Goal: Communication & Community: Answer question/provide support

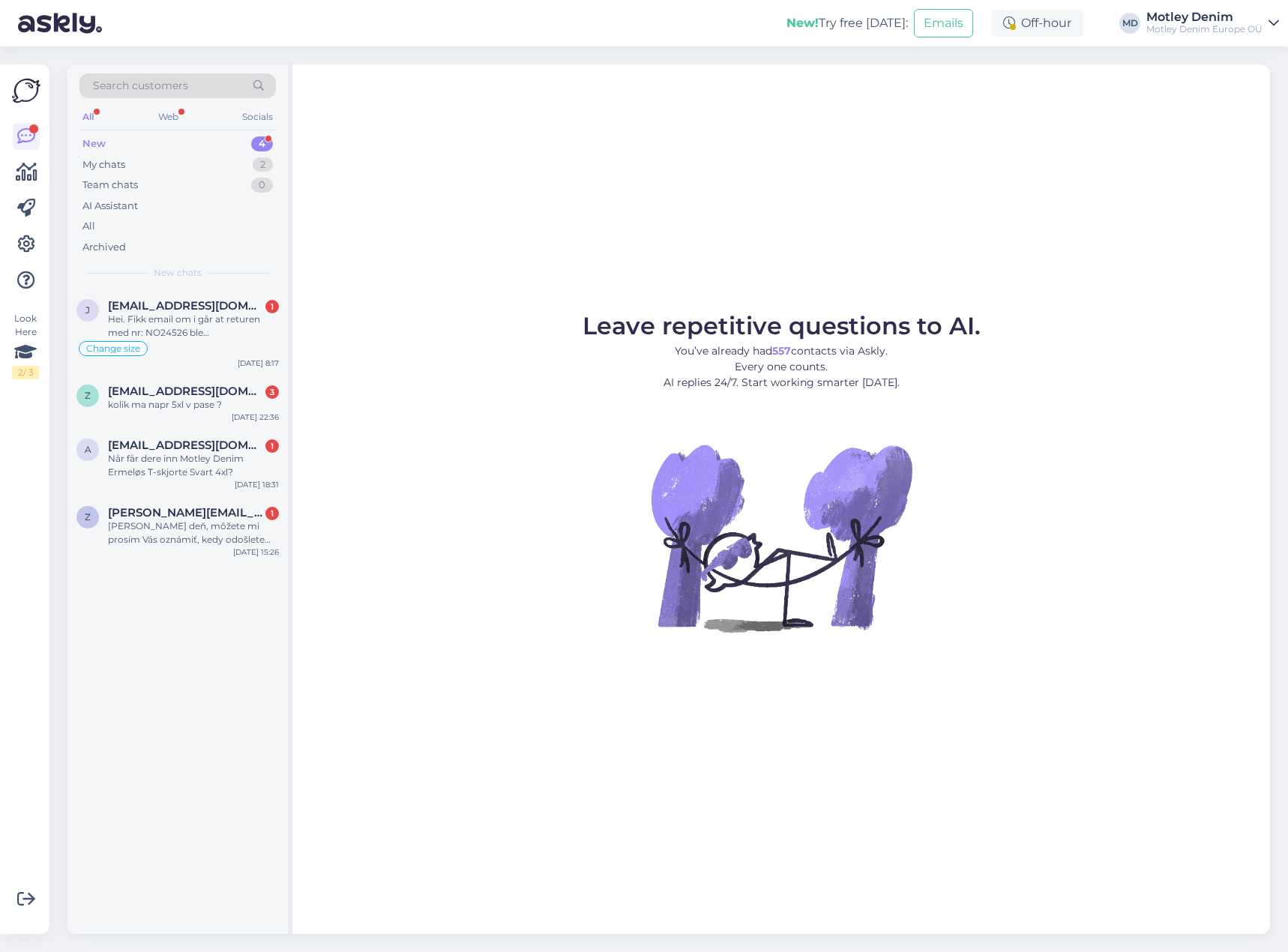
click at [206, 83] on div "Search customers" at bounding box center [178, 86] width 196 height 24
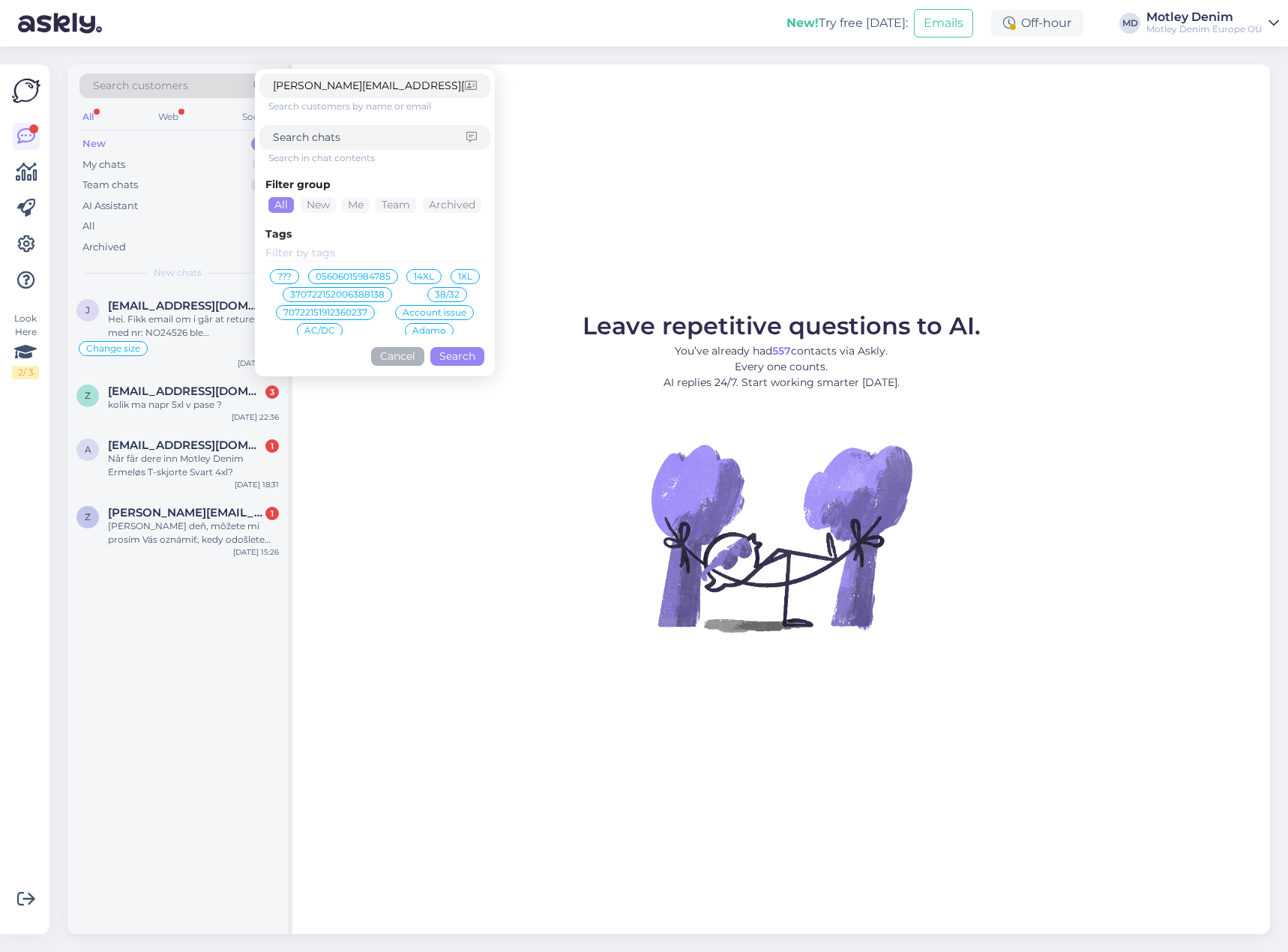
type input "[PERSON_NAME][EMAIL_ADDRESS][DOMAIN_NAME]"
drag, startPoint x: 477, startPoint y: 356, endPoint x: 486, endPoint y: 353, distance: 9.5
click at [477, 357] on button "Search" at bounding box center [457, 356] width 54 height 19
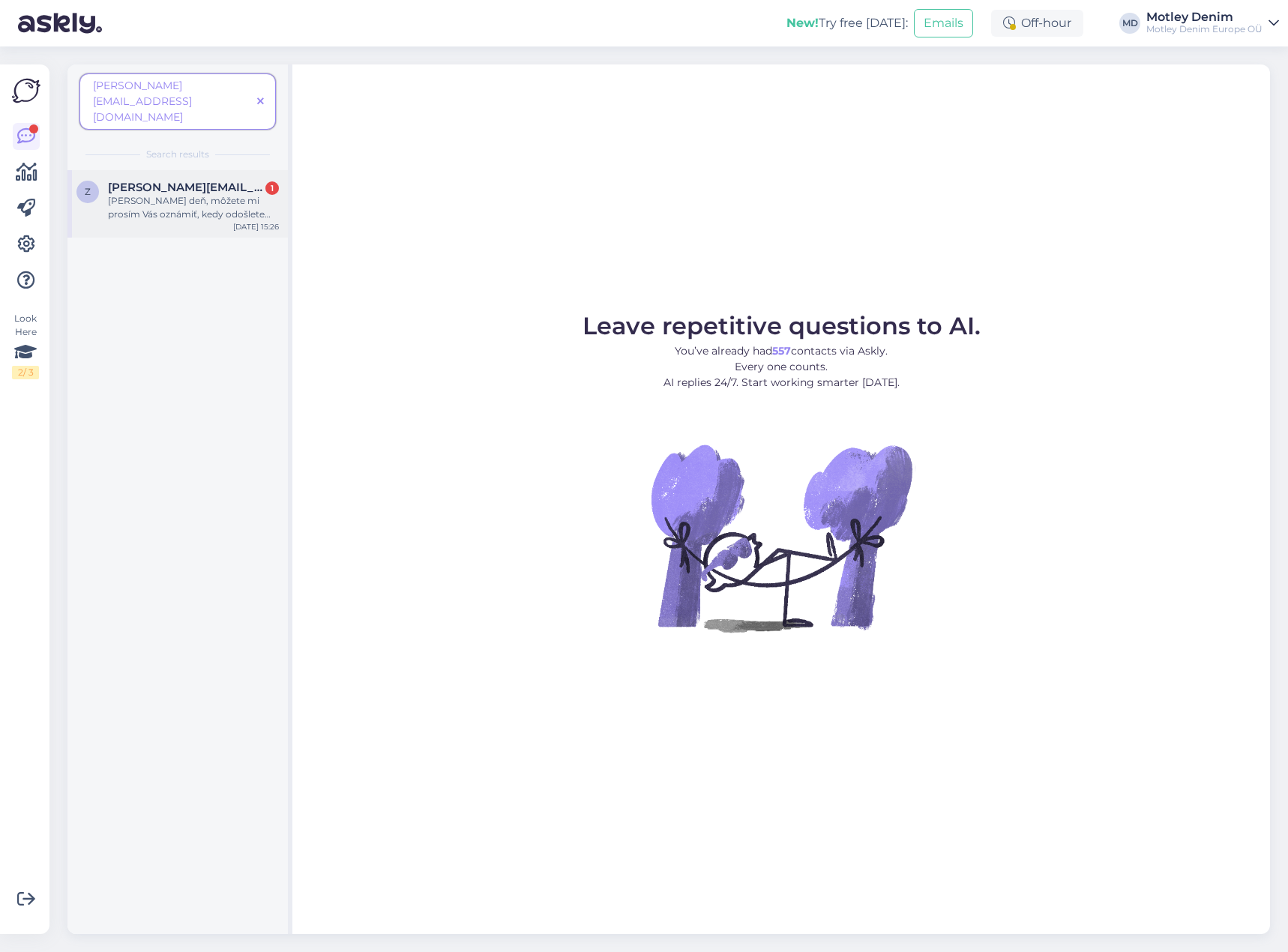
click at [199, 194] on div "[PERSON_NAME] deň, môžete mi prosím Vás oznámiť, kedy odošlete obj.č. SK 2639." at bounding box center [194, 207] width 171 height 27
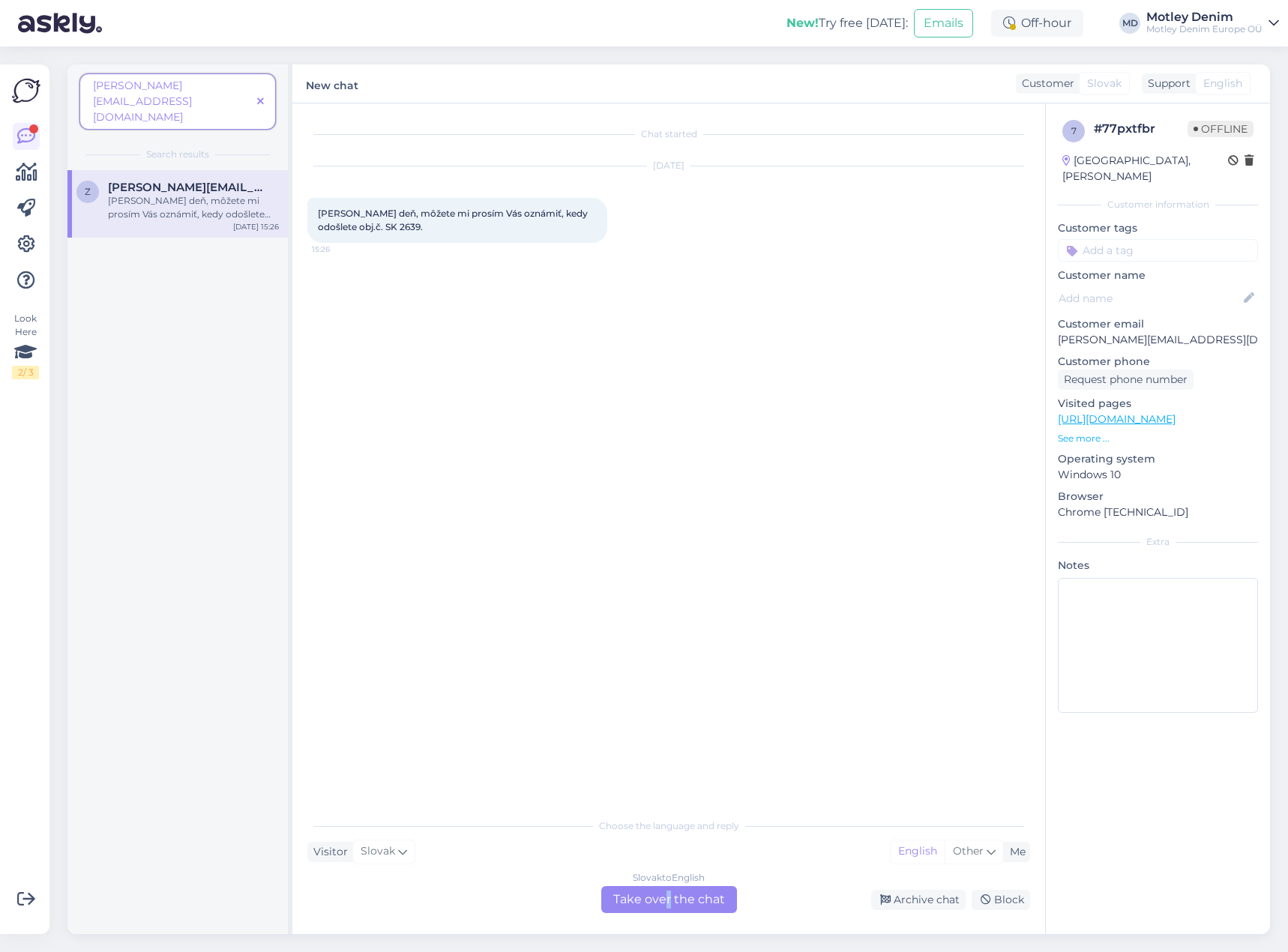
click at [669, 896] on div "Slovak to English Take over the chat" at bounding box center [669, 899] width 136 height 27
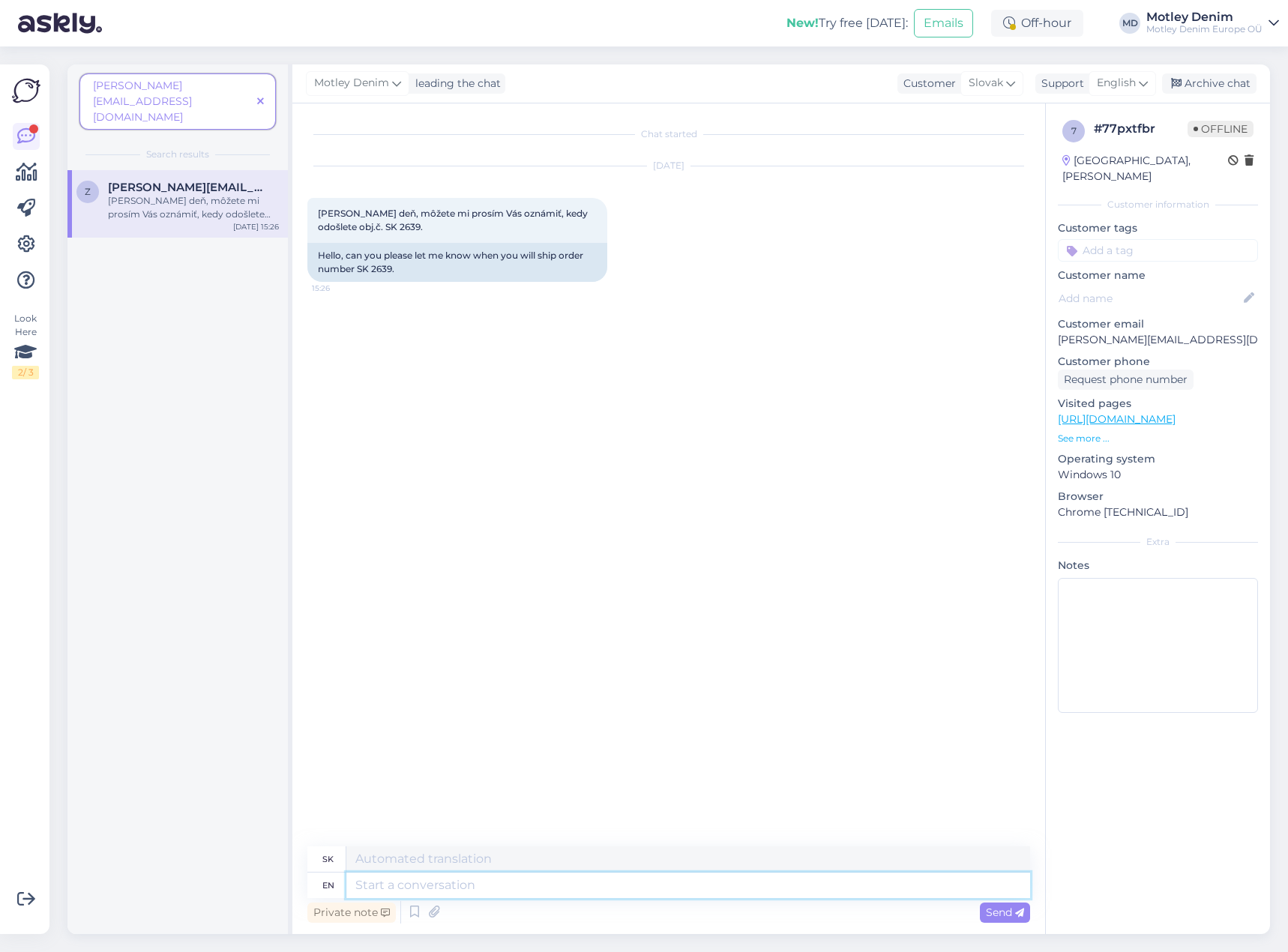
click at [559, 883] on textarea at bounding box center [688, 884] width 684 height 25
type textarea "Hello"
type textarea "Ahoj"
type textarea "We"
type textarea "My"
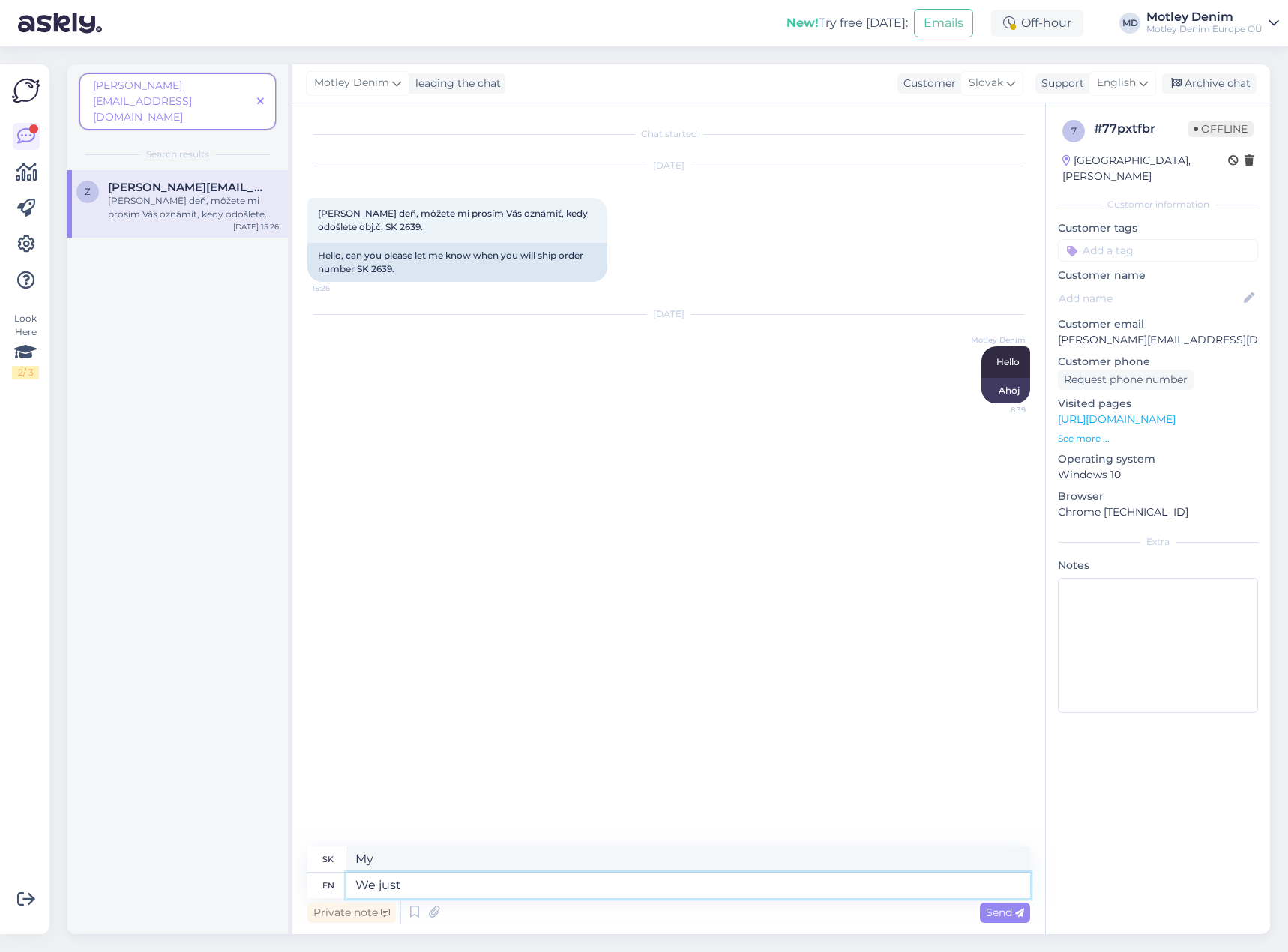
type textarea "We just"
type textarea "My len"
type textarea "We just wanted"
type textarea "[PERSON_NAME] sme chceli"
type textarea "We just wanted to contact"
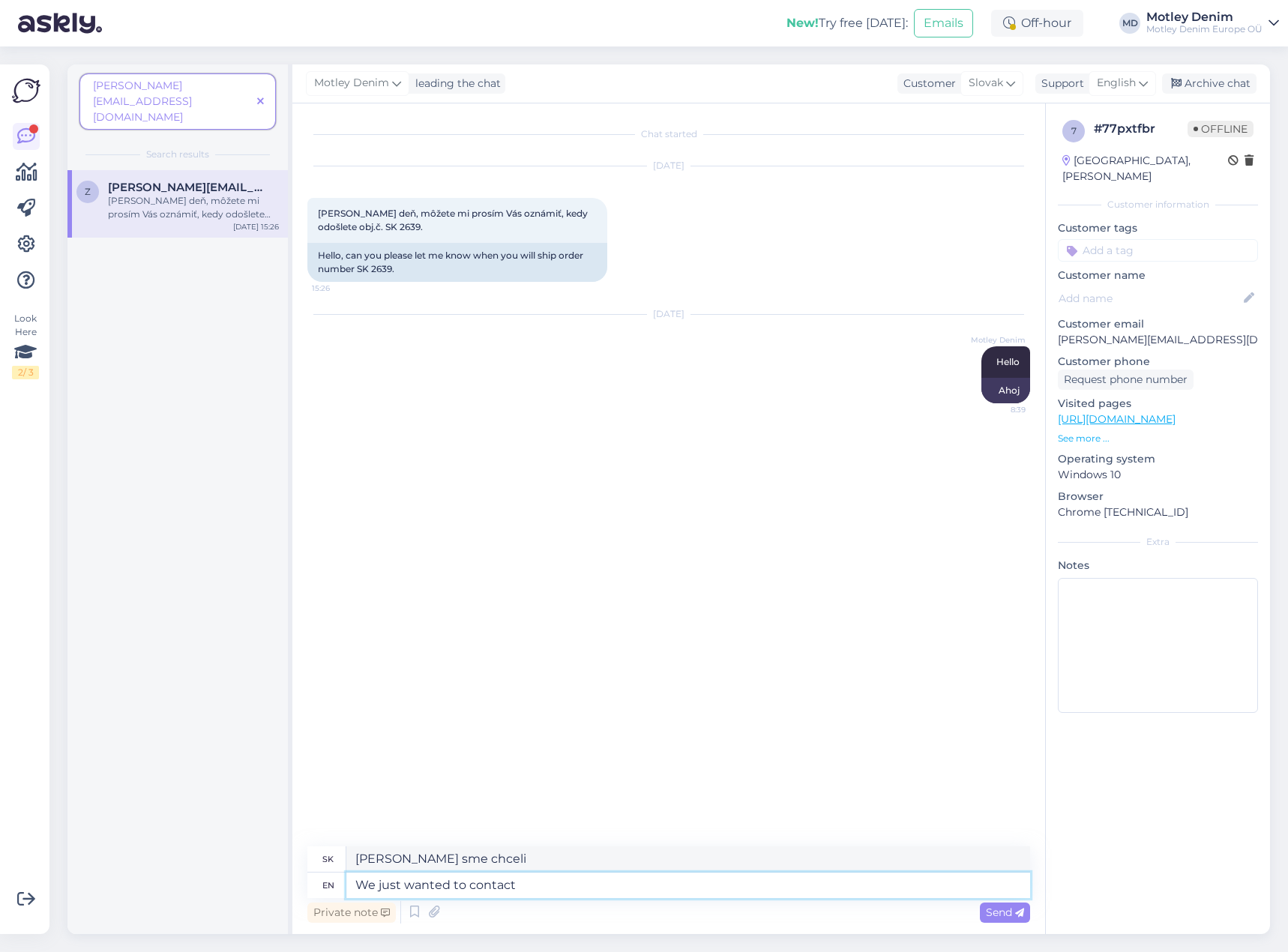
type textarea "Chceli sme sa len spojiť"
type textarea "We just wanted to contact you r"
type textarea "Chceli sme vás len kontaktovať"
type textarea "We just wanted to contact you regarding y"
type textarea "[PERSON_NAME] sme vás kontaktovať ohľadom"
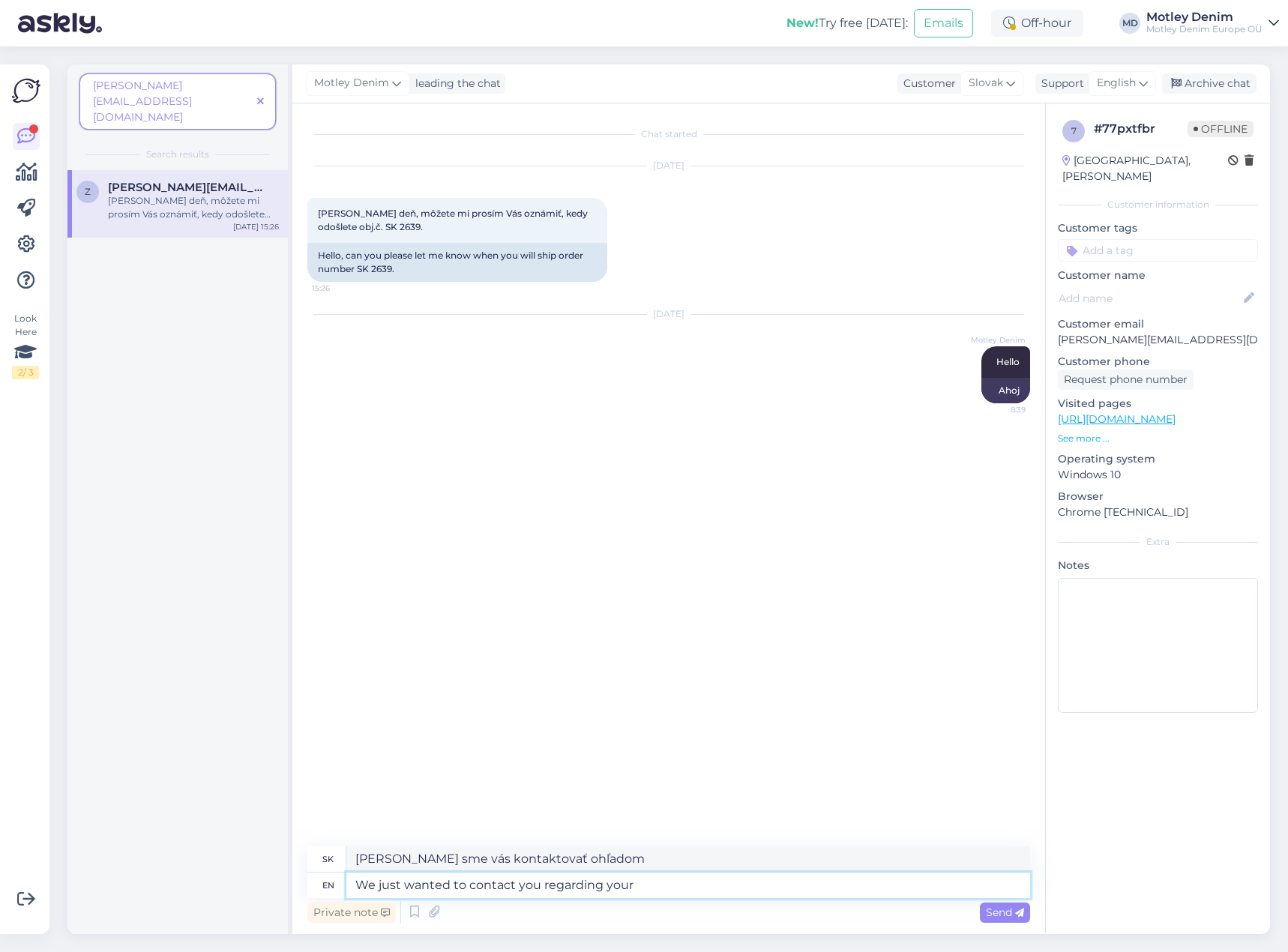
type textarea "We just wanted to contact you regarding your o"
type textarea "Chceli sme vás kontaktovať ohľadom vášho"
type textarea "We just wanted to contact you regarding your order."
type textarea "Chceli sme vás kontaktovať ohľadom vašej objednávky."
type textarea "We just wanted to contact you regarding your order."
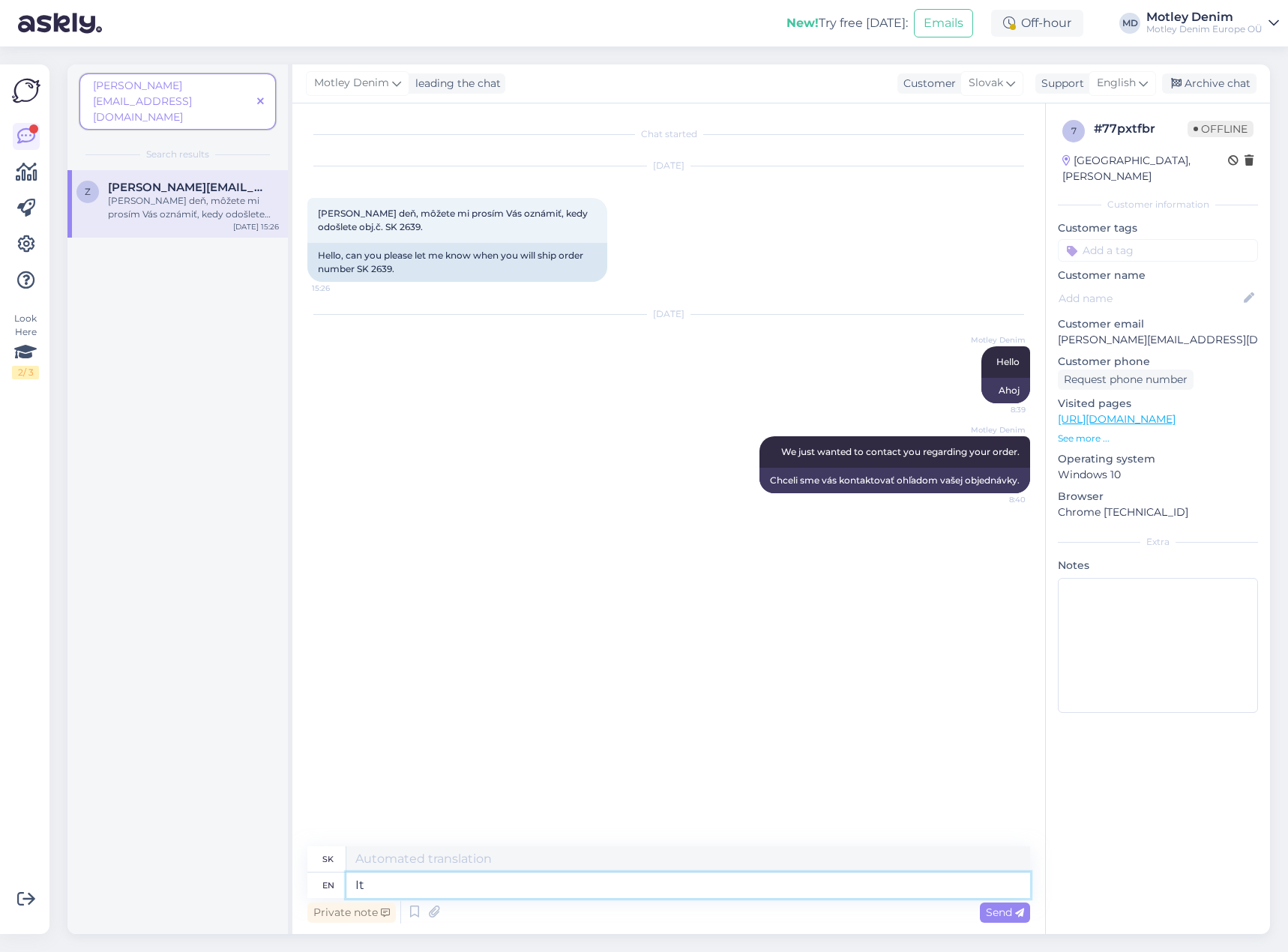
type textarea "It s"
type textarea "To"
type textarea "It seems t"
type textarea "Zdá sa,"
type textarea "It seems that f"
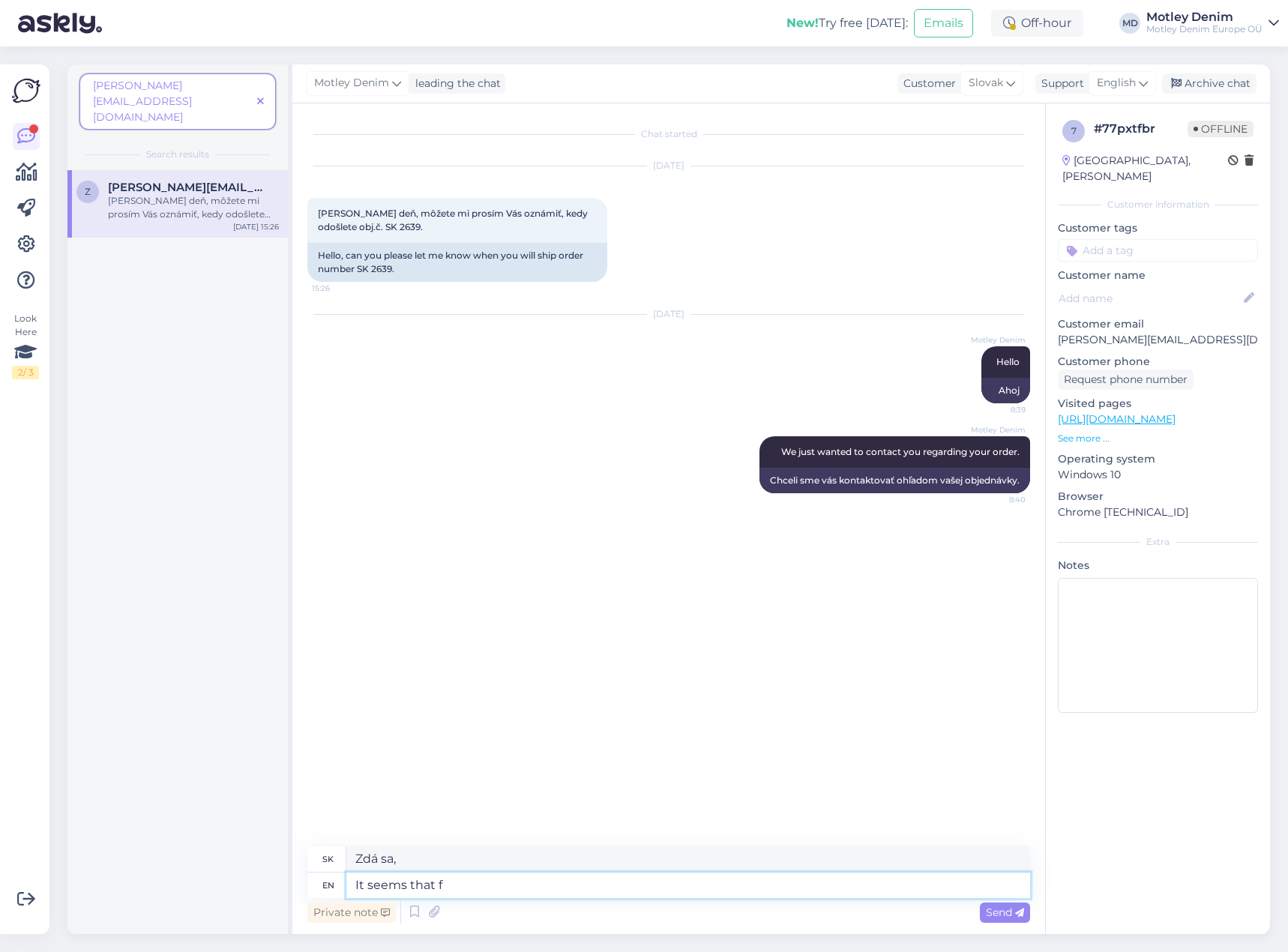
type textarea "Zdá sa, že"
type textarea "It seems that for"
type textarea "Zdá sa, že pre"
type textarea "It seems that for some rea"
type textarea "Zdá sa, že pre niektorých"
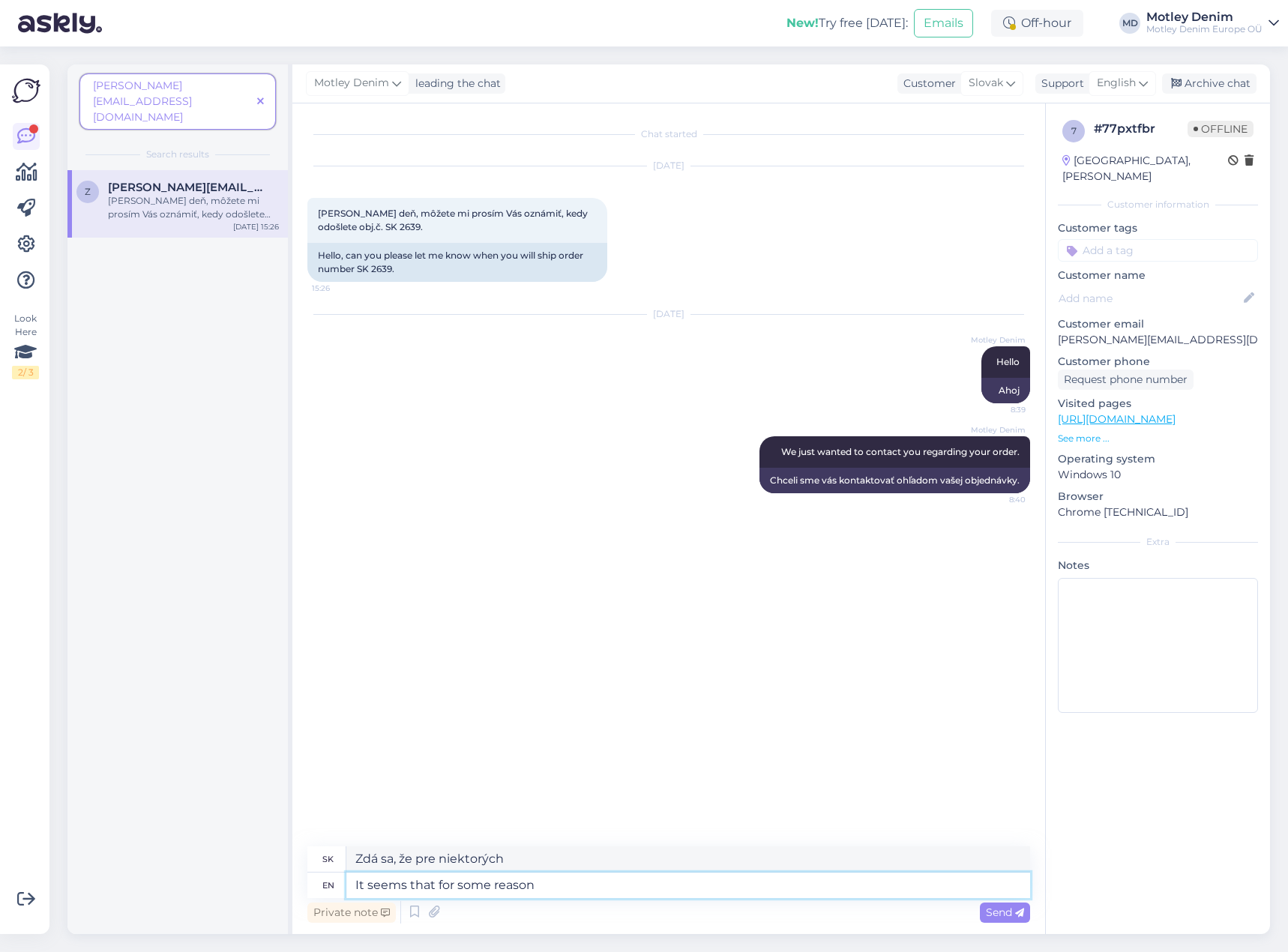
type textarea "It seems that for some reason"
type textarea "Zdá sa, že z nejakého dôvodu"
type textarea "It seems that for some reason our s"
type textarea "Zdá sa, že z nejakého dôvodu náš"
type textarea "It seems that for some reason our supplier"
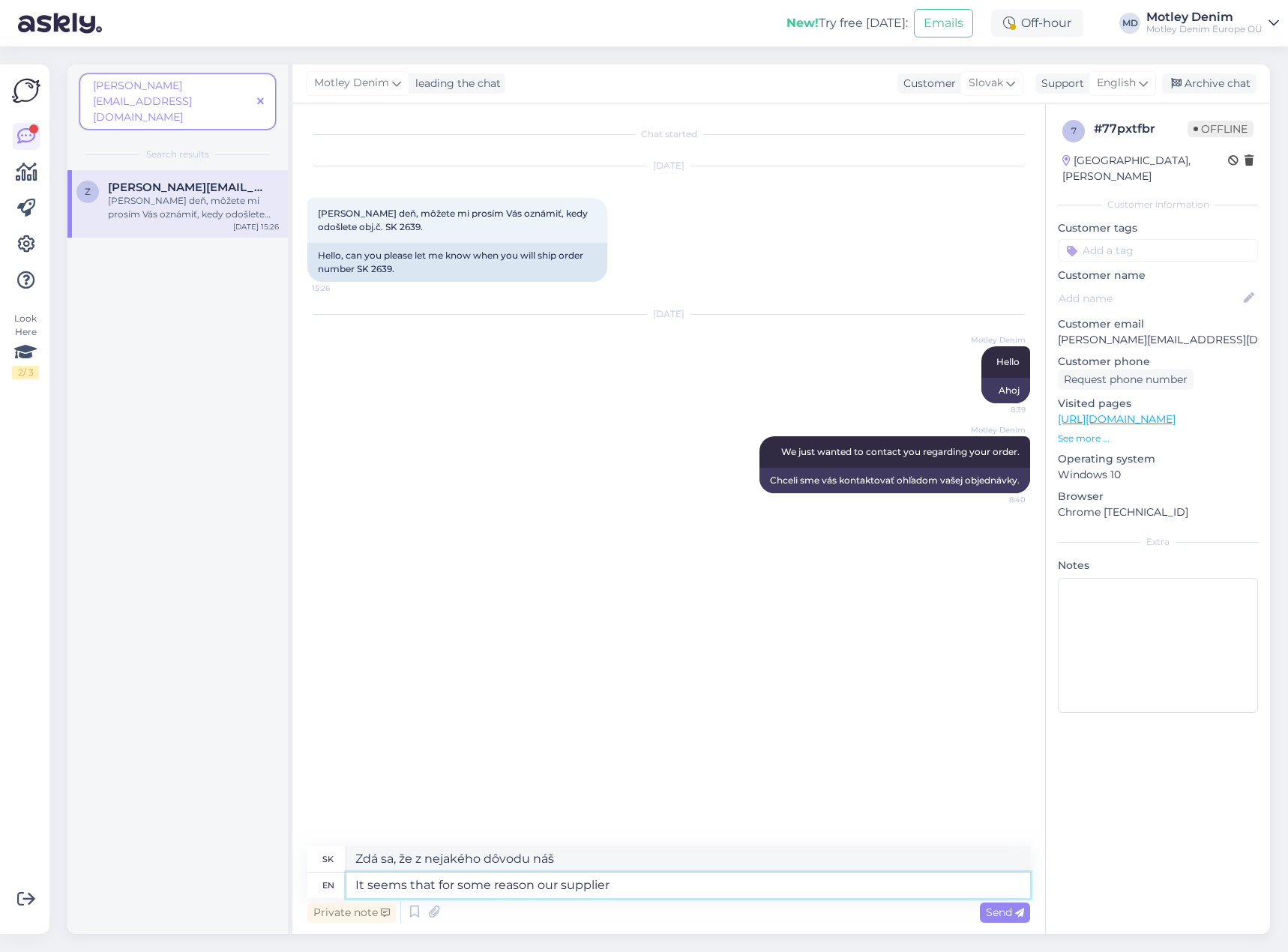
type textarea "Zdá sa, že z nejakého dôvodu náš dodávateľ"
type textarea "It seems that for some reason our supplier did"
type textarea "Zdá sa, že z nejakého dôvodu to náš dodávateľ urobil"
type textarea "It seems that for some reason our supplier did no"
type textarea "Zdá sa, že z nejakého dôvodu náš dodávateľ neurobil"
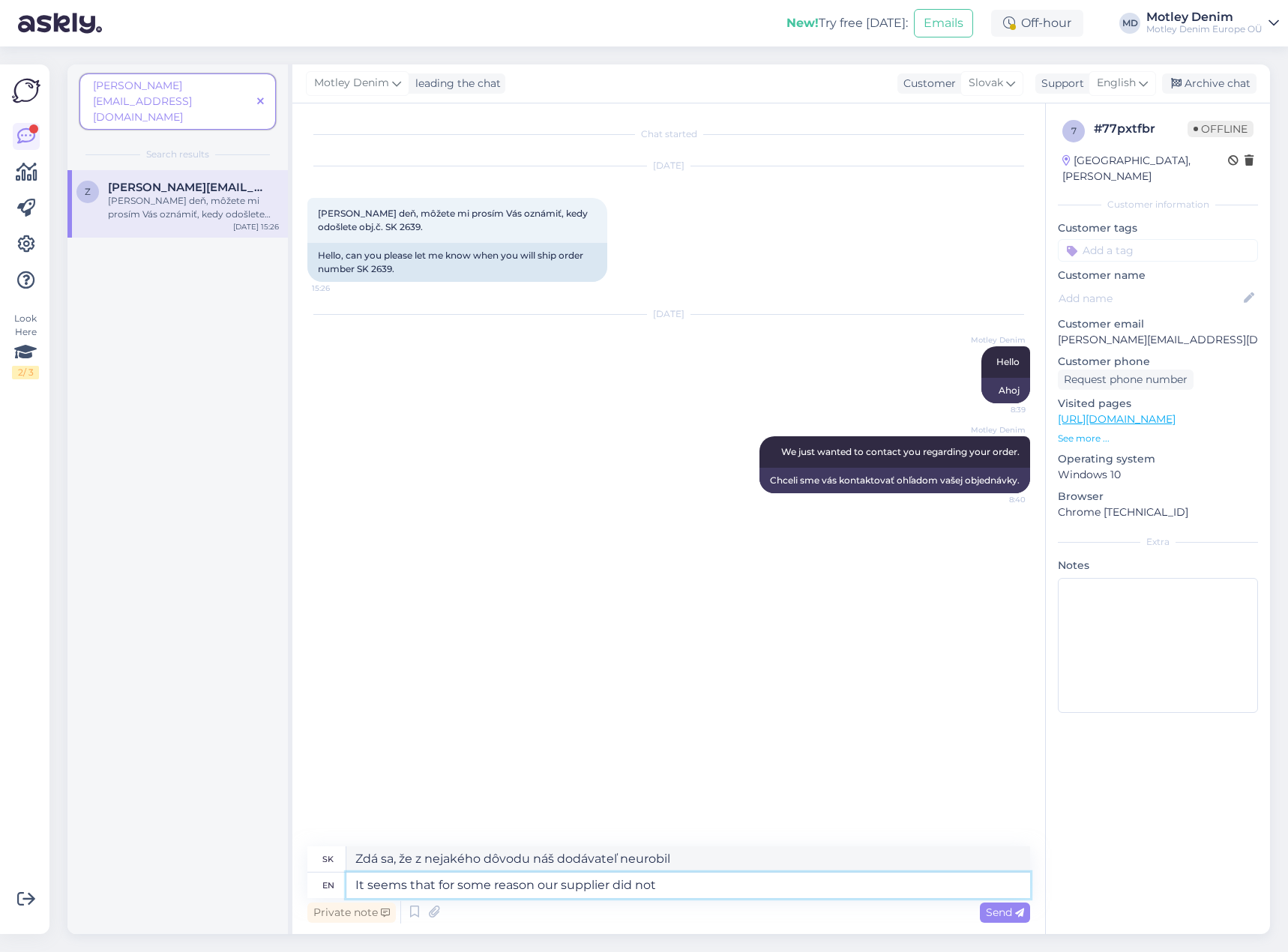
type textarea "It seems that for some reason our supplier did not"
type textarea "Zdá sa, že z nejakého dôvodu to náš dodávateľ neurobil"
type textarea "It seems that for some reason our supplier did not send"
type textarea "Zdá sa, že z nejakého dôvodu náš dodávateľ neposlal"
type textarea "It seems that for some reason our supplier did not send the item"
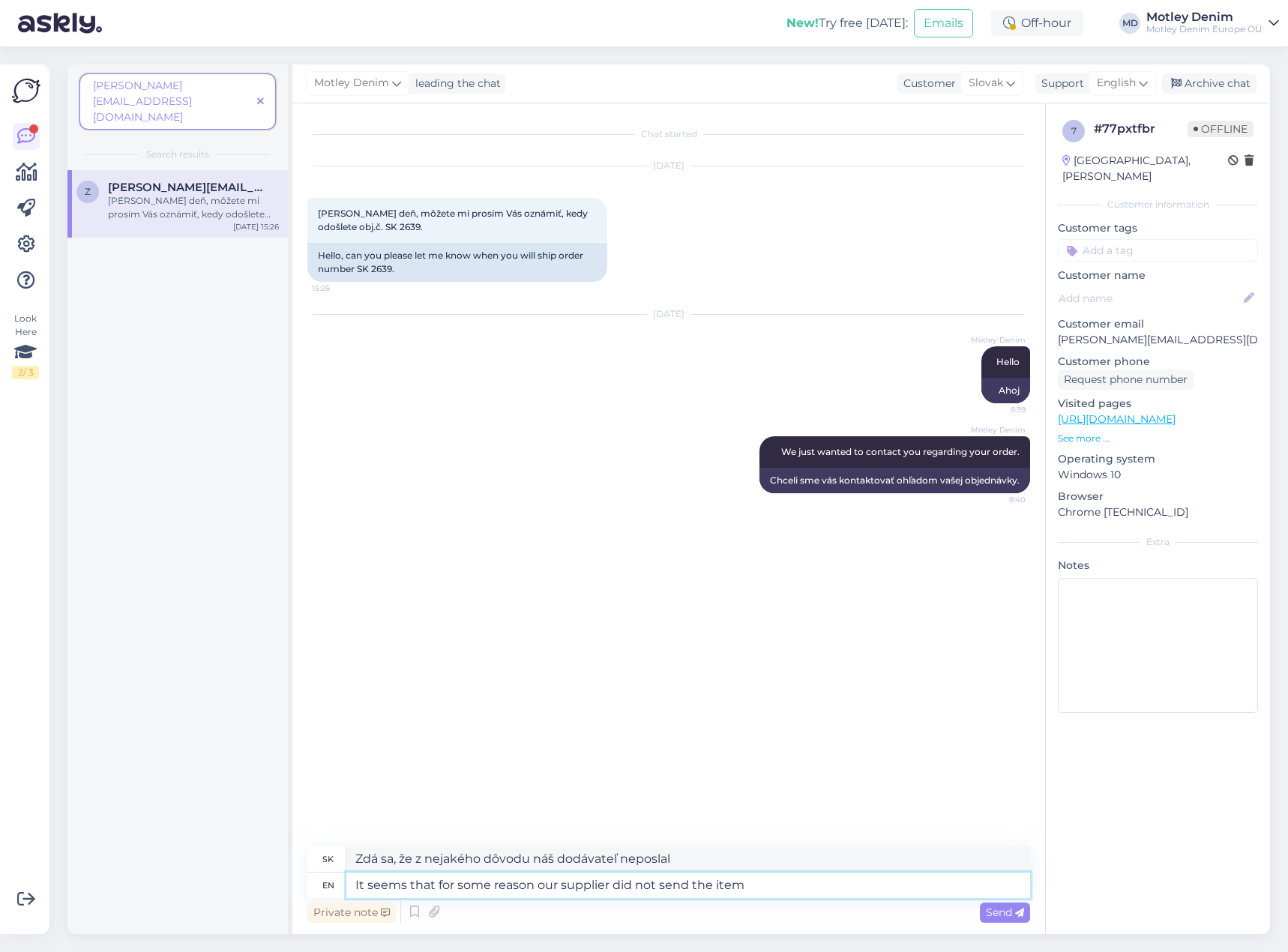
type textarea "Zdá sa, že z nejakého dôvodu náš dodávateľ [PERSON_NAME] neodoslal"
type textarea "It seems that for some reason our supplier did not send the item you or"
type textarea "Zdá sa, že z nejakého dôvodu vám náš dodávateľ neposlal položku"
type textarea "It seems that for some reason our supplier did not send the item you ordered w"
type textarea "Zdá sa, že z nejakého dôvodu vám náš dodávateľ neodoslal objednaný [PERSON_NAME…"
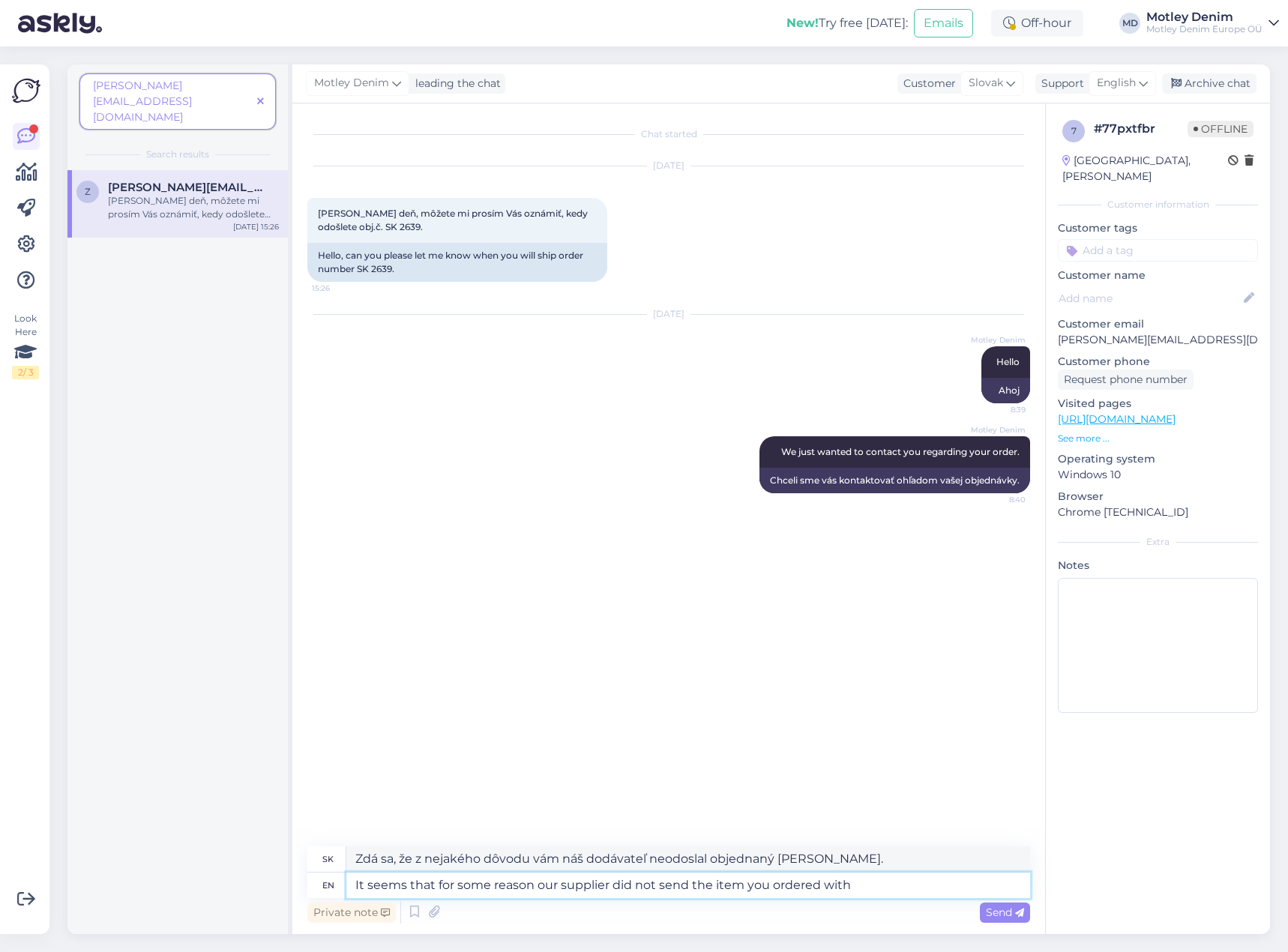
type textarea "It seems that for some reason our supplier did not send the item you ordered wi…"
type textarea "Zdá sa, že z nejakého dôvodu vám náš dodávateľ neposlal [PERSON_NAME], ktorý st…"
type textarea "It seems that for some reason our supplier did not send the item you ordered wi…"
type textarea "Zdá sa, že z nejakého dôvodu vám náš dodávateľ neposlal objednanú položku."
type textarea "It seems that for some reason our supplier did not send the item you ordered wi…"
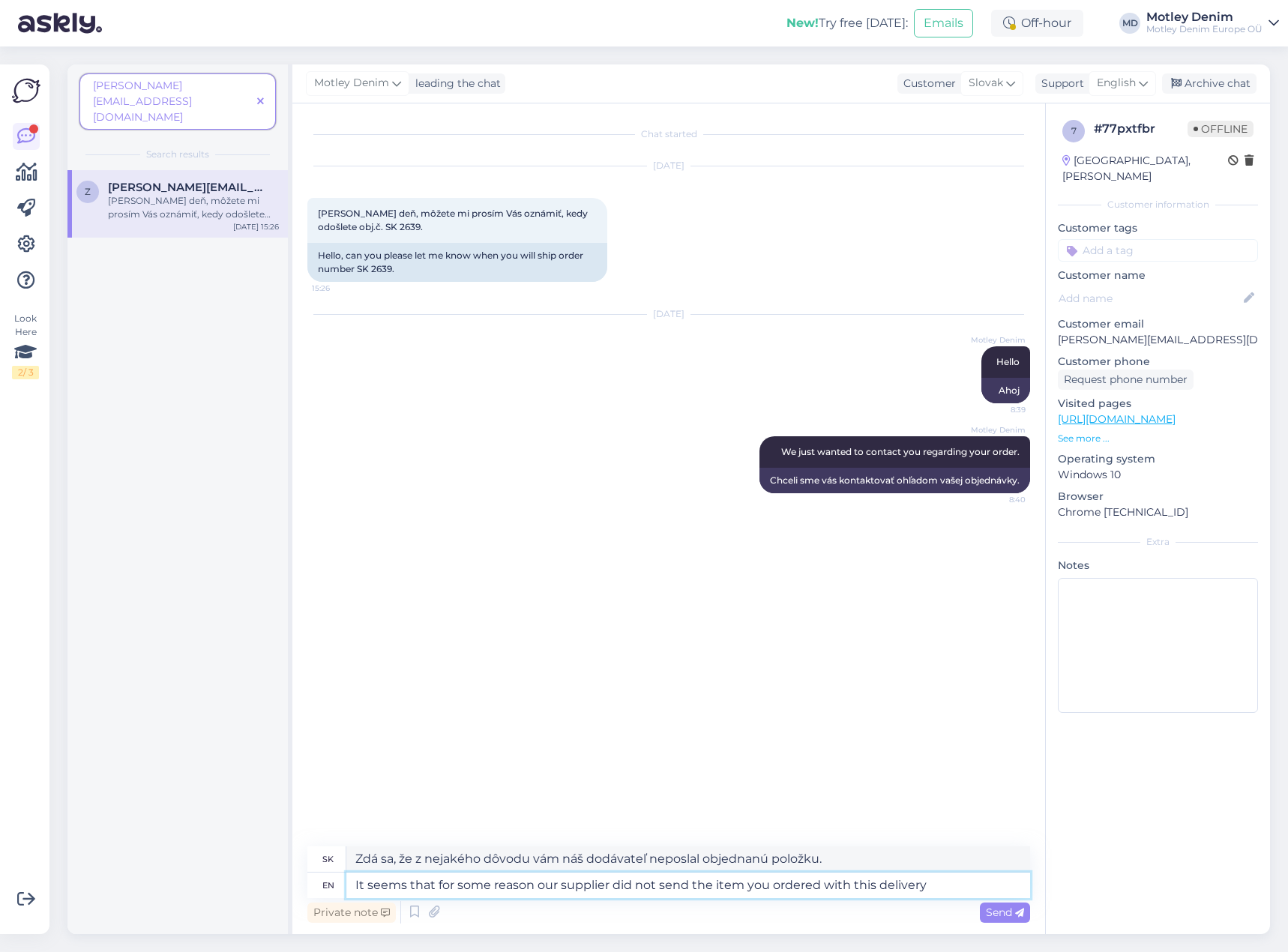
type textarea "Zdá sa, že z nejakého dôvodu náš dodávateľ neodoslal s touto zásielkou položku,…"
type textarea "It seems that for some reason our supplier did not send the item you ordered wi…"
type textarea "Zdá sa, že z nejakého dôvodu náš dodávateľ neodoslal s touto zásielkou položku,…"
type textarea "It seems that for some reason our supplier did not send the item you ordered wi…"
type textarea "Zdá sa, že z nejakého dôvodu nám náš dodávateľ neposlal s touto zásielkou polož…"
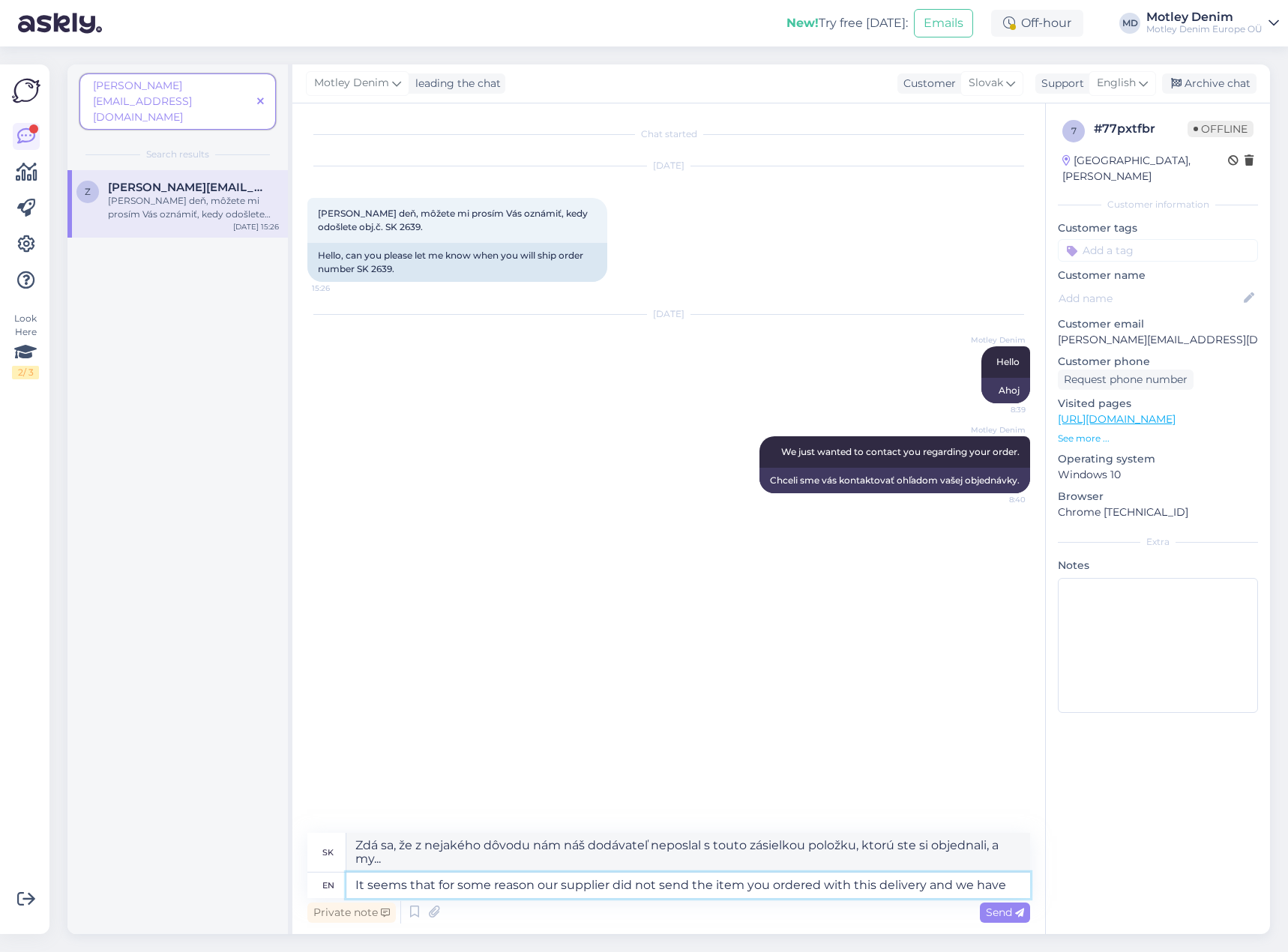
type textarea "It seems that for some reason our supplier did not send the item you ordered wi…"
type textarea "Zdá sa, že z nejakého dôvodu náš dodávateľ neodoslal s touto zásielkou položku,…"
type textarea "It seems that for some reason our supplier did not send the item you ordered wi…"
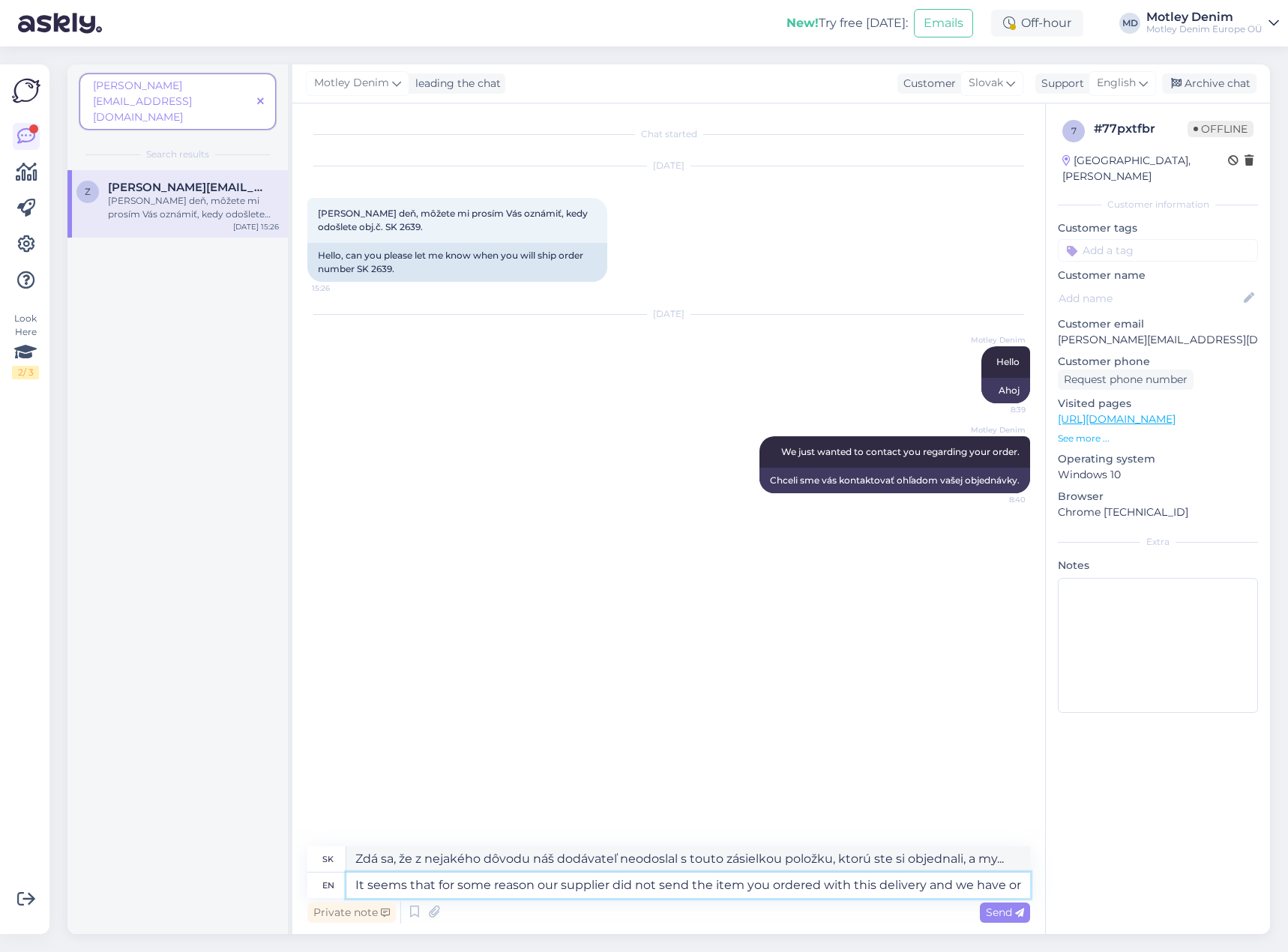
type textarea "Zdá sa, že z nejakého dôvodu náš dodávateľ neodoslal s touto dodávkou položku, …"
type textarea "It seems that for some reason our supplier did not send the item you ordered wi…"
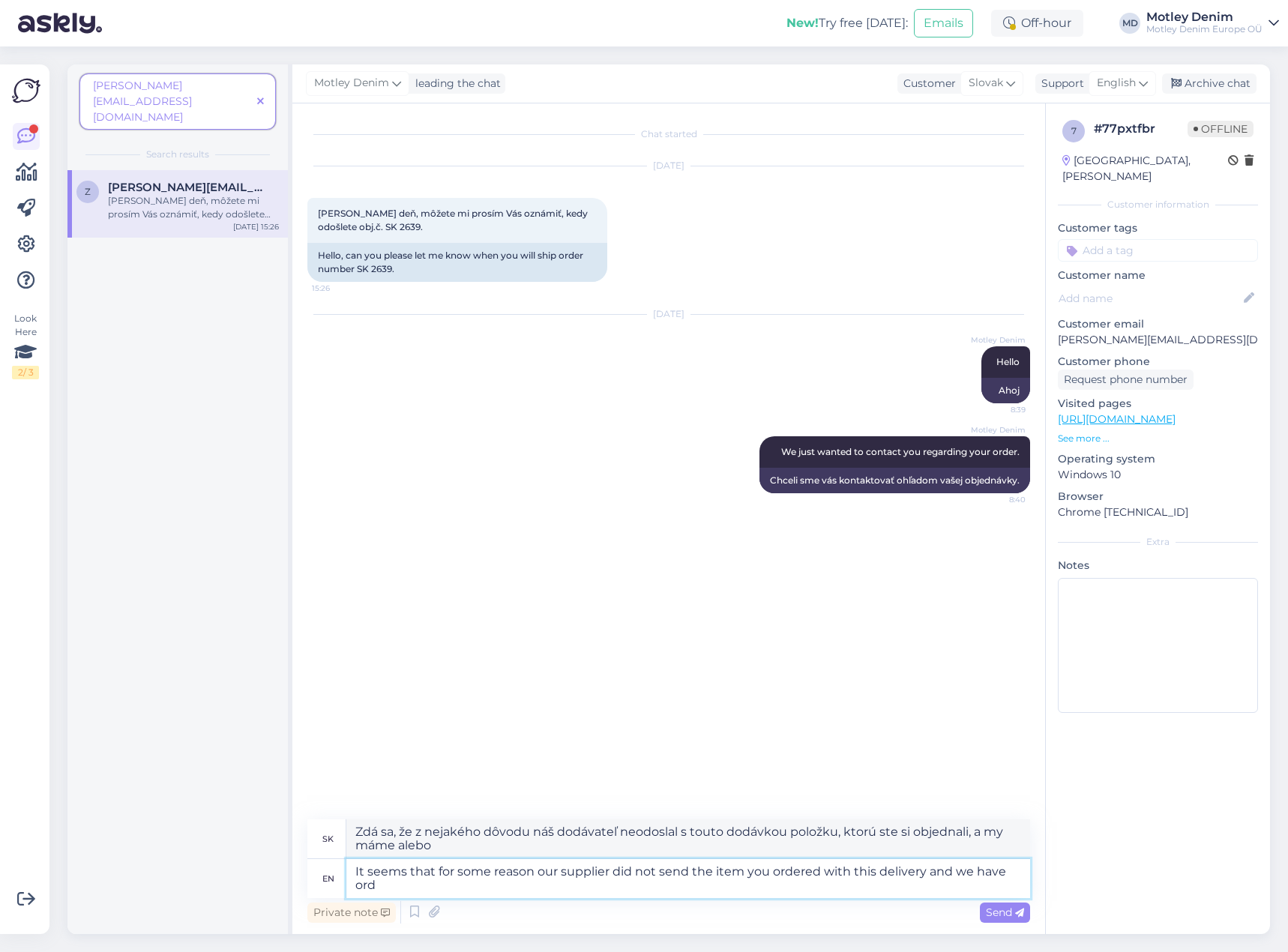
type textarea "Zdá sa, že z nejakého dôvodu náš dodávateľ neodoslal s touto zásielkou položku,…"
type textarea "It seems that for some reason our supplier did not send the item you ordered wi…"
type textarea "Zdá sa, že z nejakého dôvodu nám náš dodávateľ neposlal s touto dodávkou položk…"
type textarea "It seems that for some reason our supplier did not send the item you ordered wi…"
type textarea "Zdá sa, že z nejakého dôvodu nám náš dodávateľ neposlal s touto zásielkou polož…"
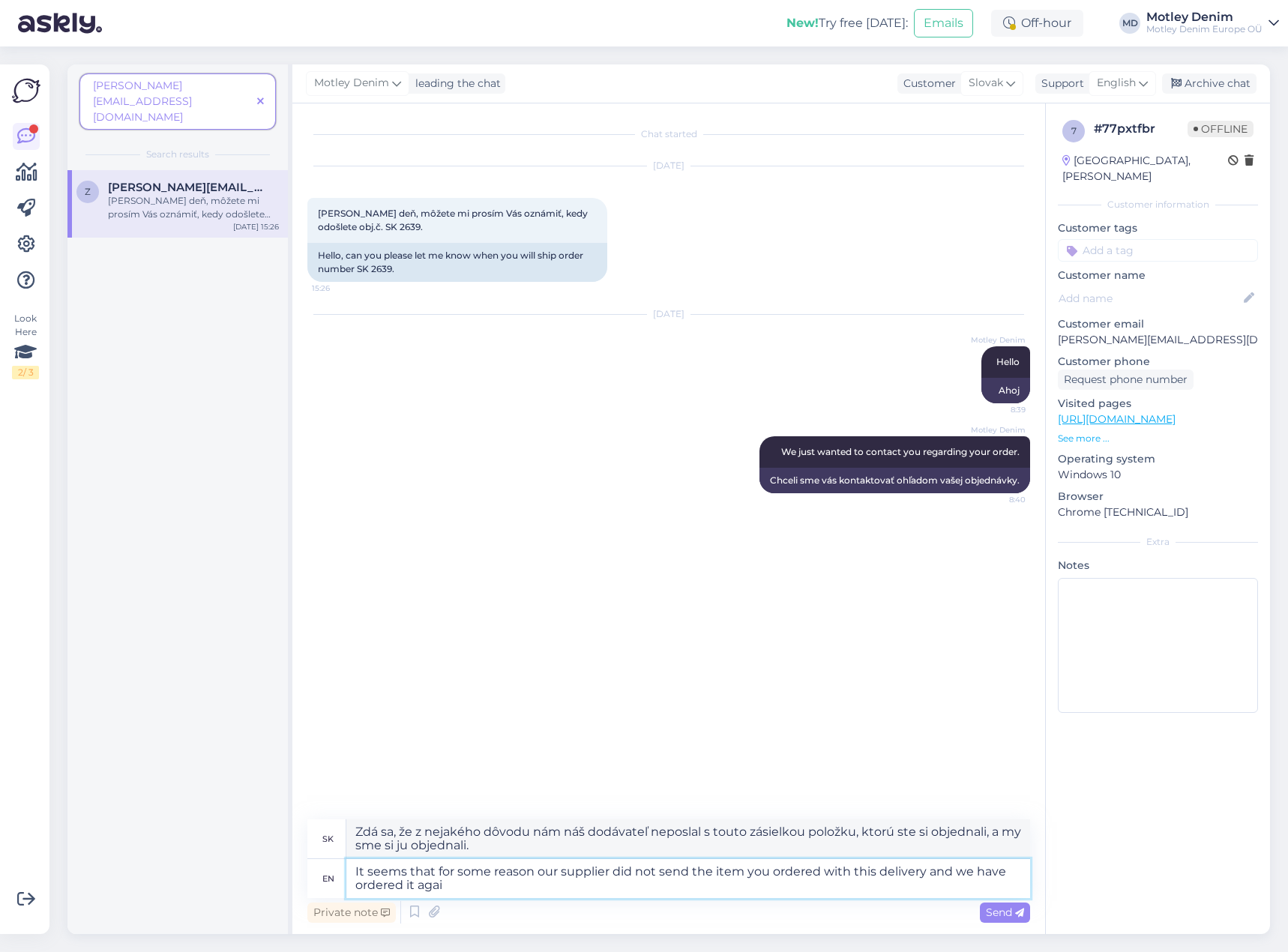
type textarea "It seems that for some reason our supplier did not send the item you ordered wi…"
type textarea "Zdá sa, že z nejakého dôvodu nám náš dodávateľ neposlal s touto zásielkou polož…"
type textarea "It seems that for some reason our supplier did not send the item you ordered wi…"
type textarea "Zdá sa, že z nejakého dôvodu vám náš dodávateľ neposlal s touto zásielkou polož…"
type textarea "It seems that for some reason our supplier did not send the item you ordered wi…"
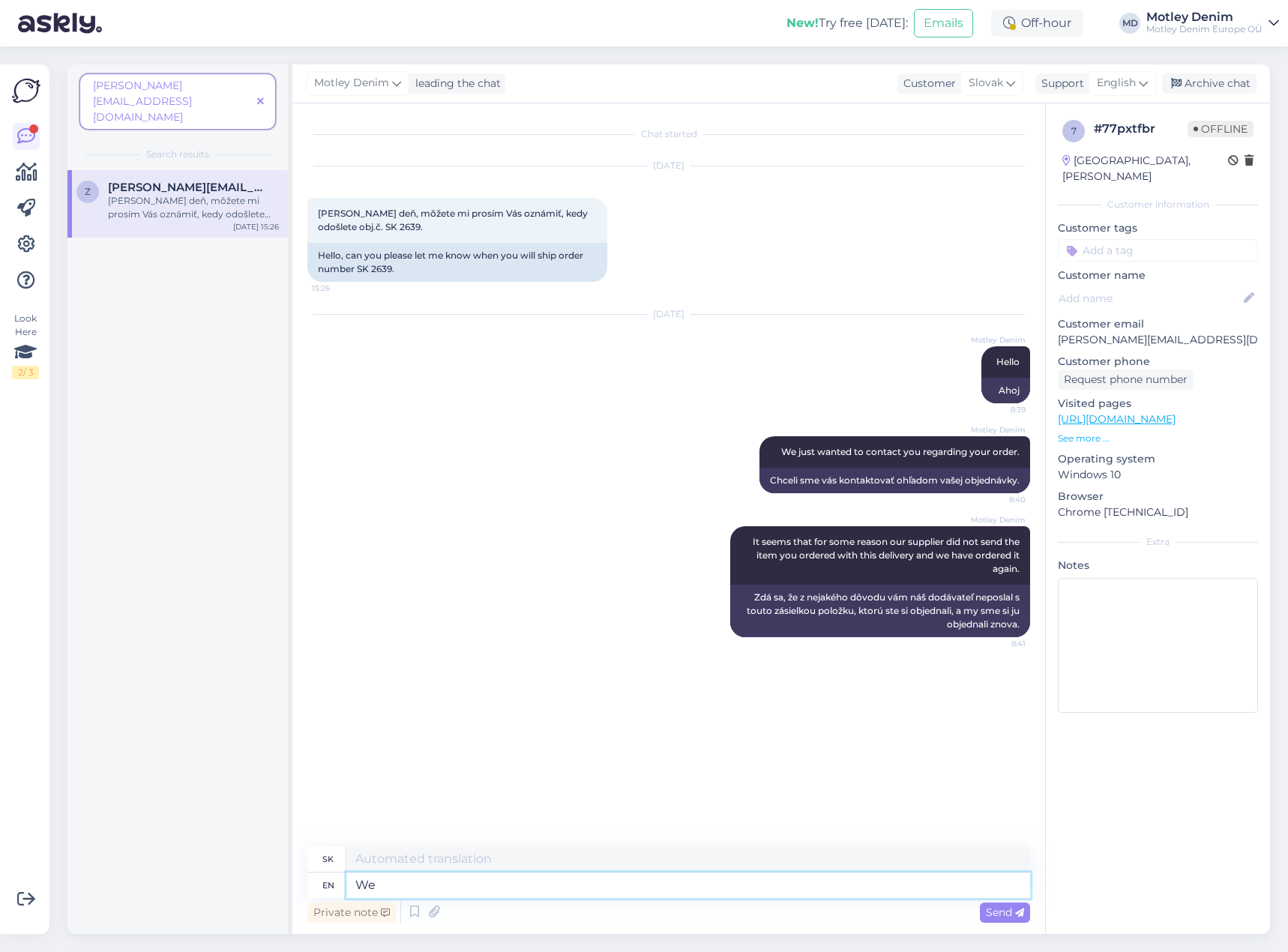
type textarea "We"
type textarea "My"
type textarea "We apologize fo"
type textarea "Ospravedlňujeme sa"
type textarea "We apologize for"
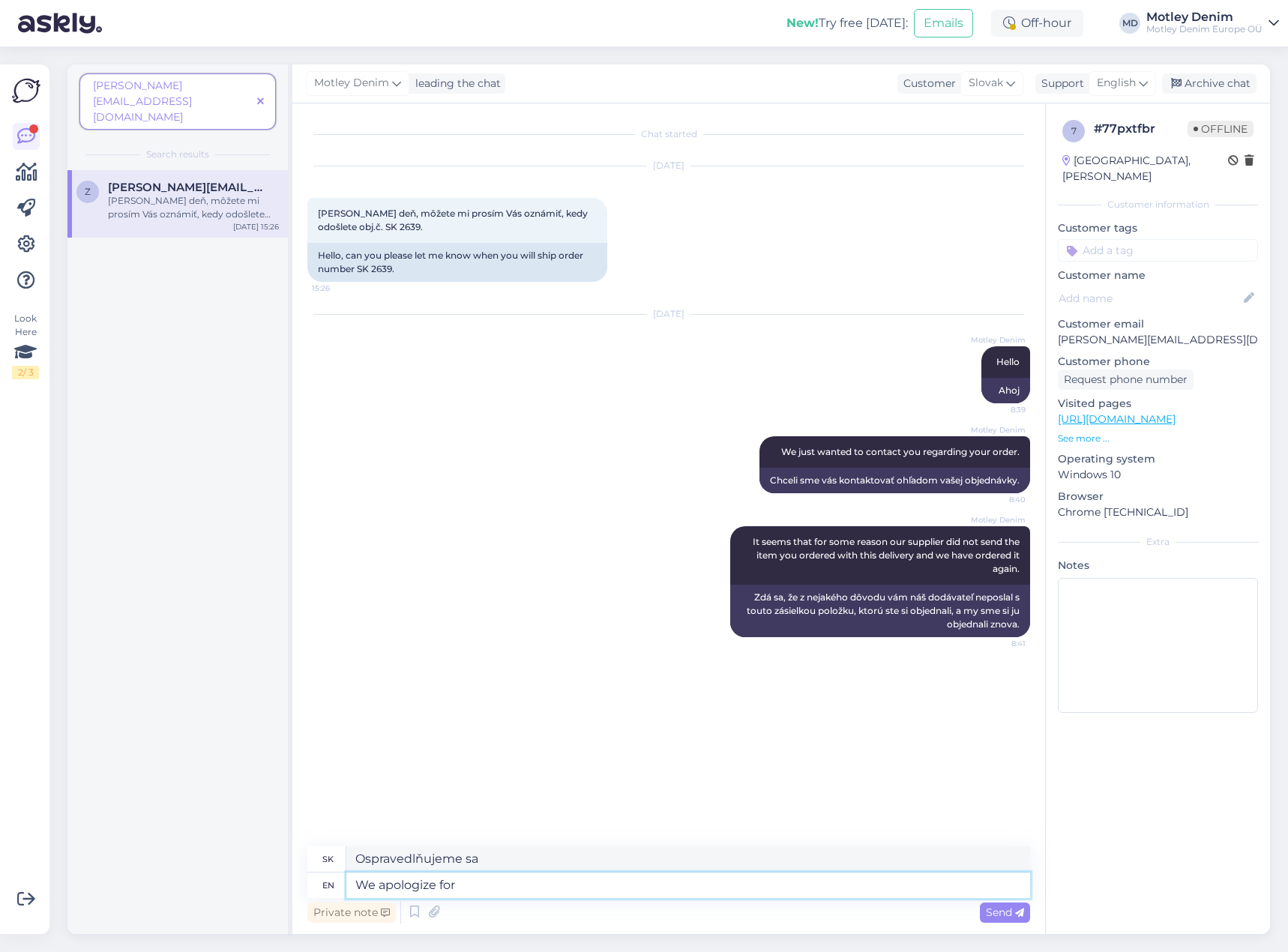
type textarea "Ospravedlňujeme sa za"
type textarea "We apologize for the situationm"
type textarea "Ospravedlňujeme sa za vzniknutú situáciu"
type textarea "We apologize for the delay."
type textarea "Ospravedlňujeme sa za meškanie."
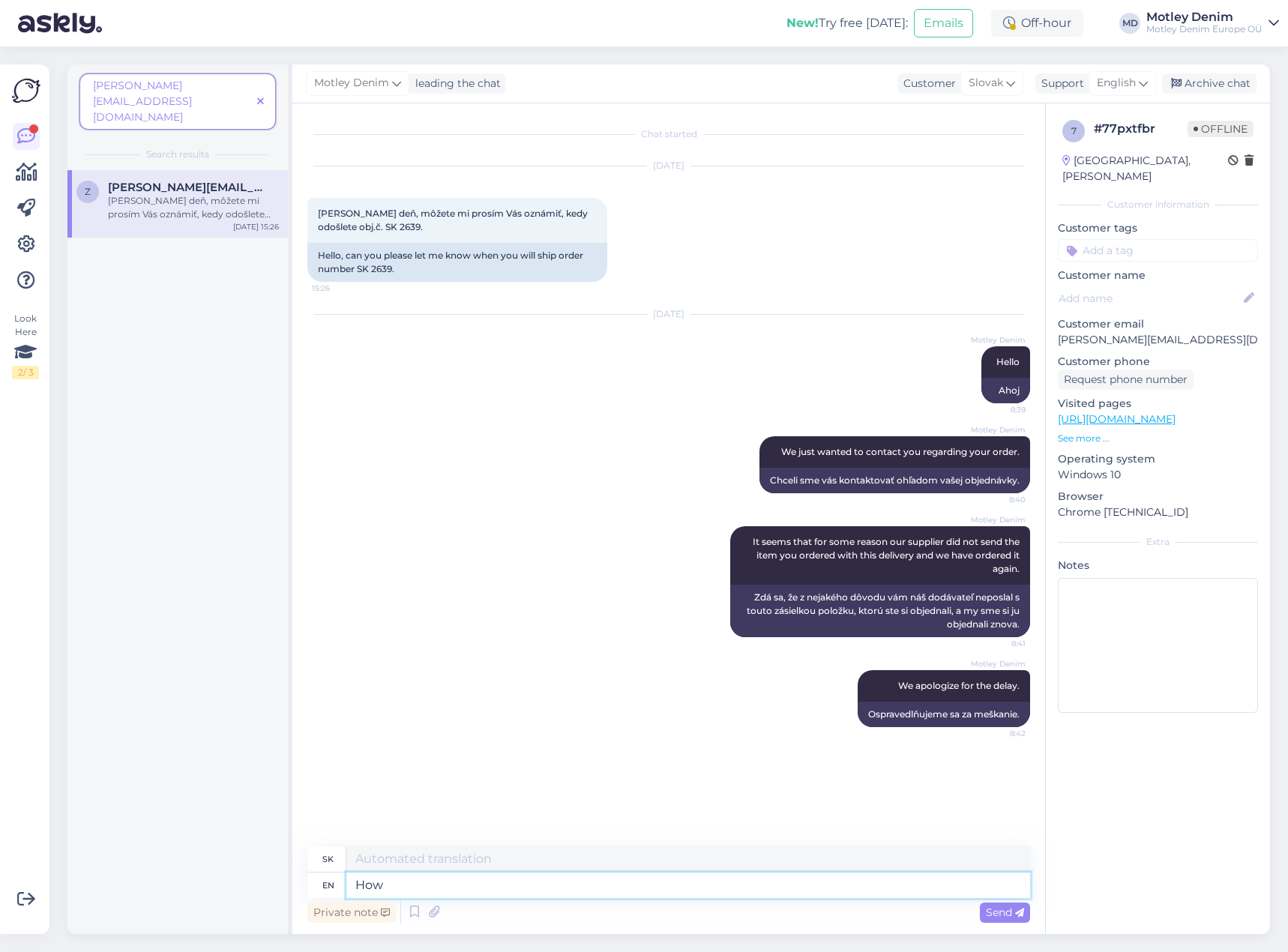
type textarea "How"
type textarea "Ako"
type textarea "How would y"
type textarea "Ako by"
type textarea "How would you l"
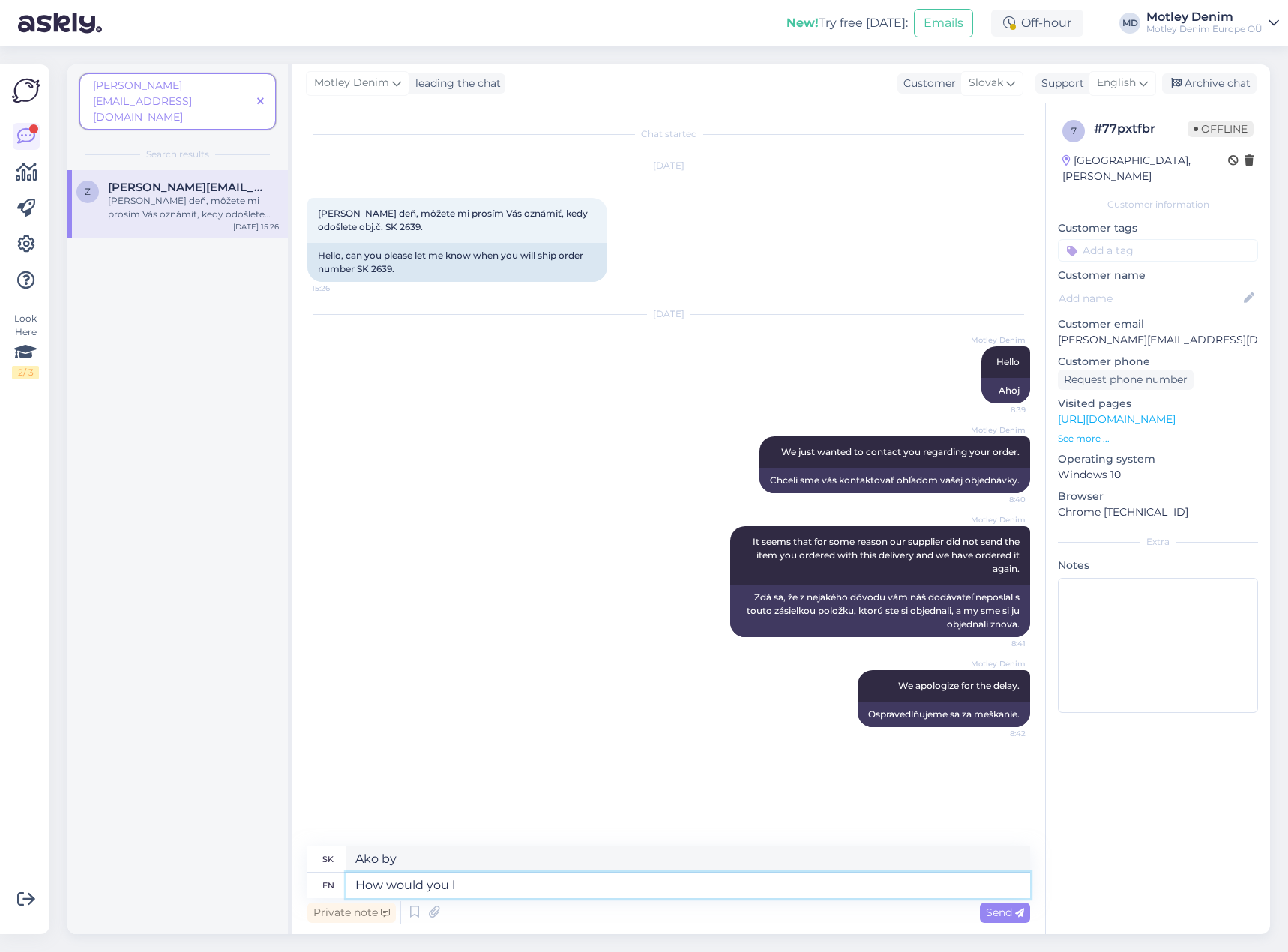
type textarea "Ako by si"
type textarea "How would you like t"
type textarea "Ako by sa ti páčilo"
type textarea "How would you like to p"
type textarea "Ako by si chcel/a"
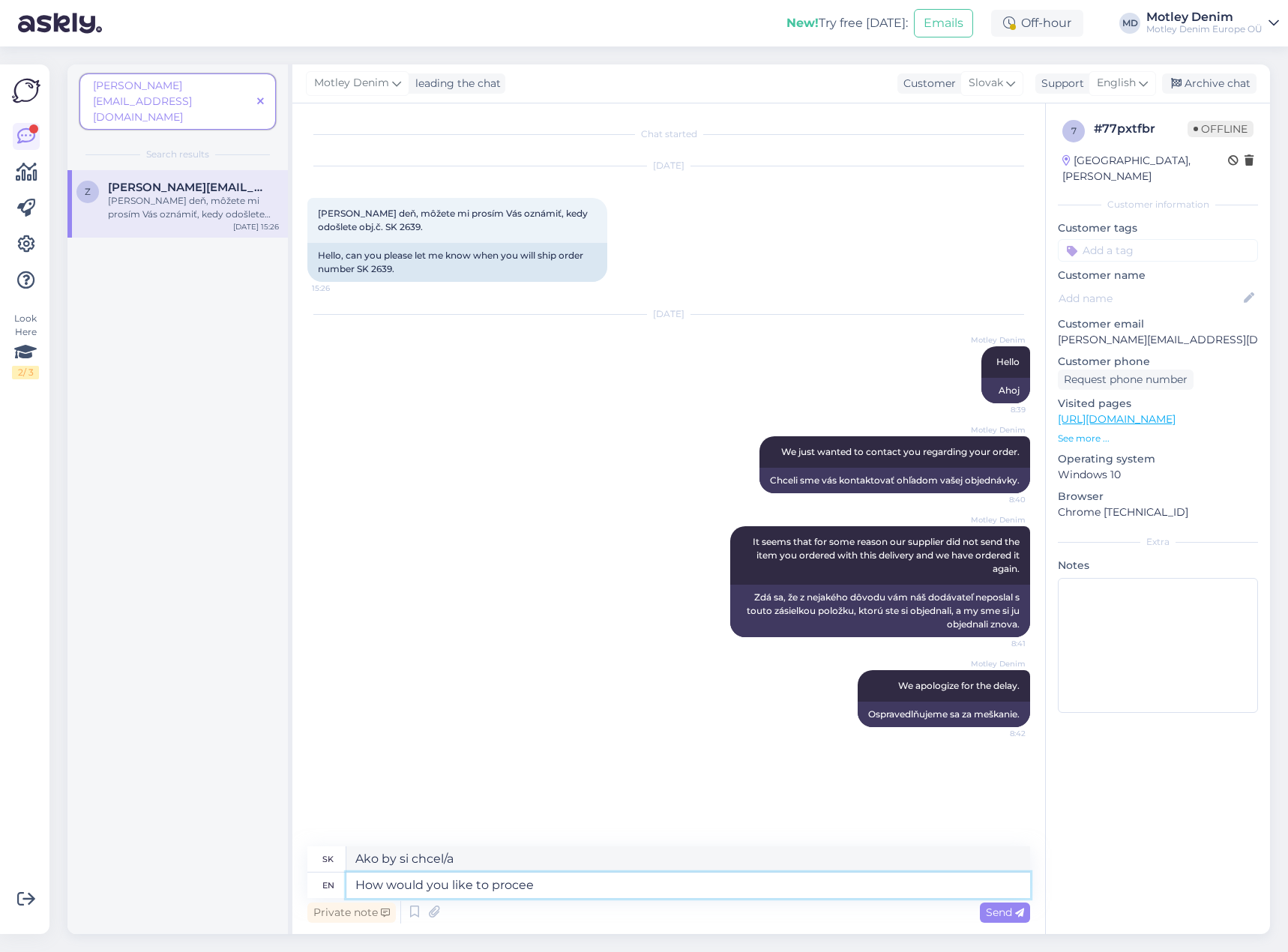
type textarea "How would you like to proceed"
type textarea "Ako by ste chceli pokračovať"
type textarea "How would you like to proceed."
type textarea "Ako by ste chceli pokračovať?"
type textarea "How would you like to proceed. Would you"
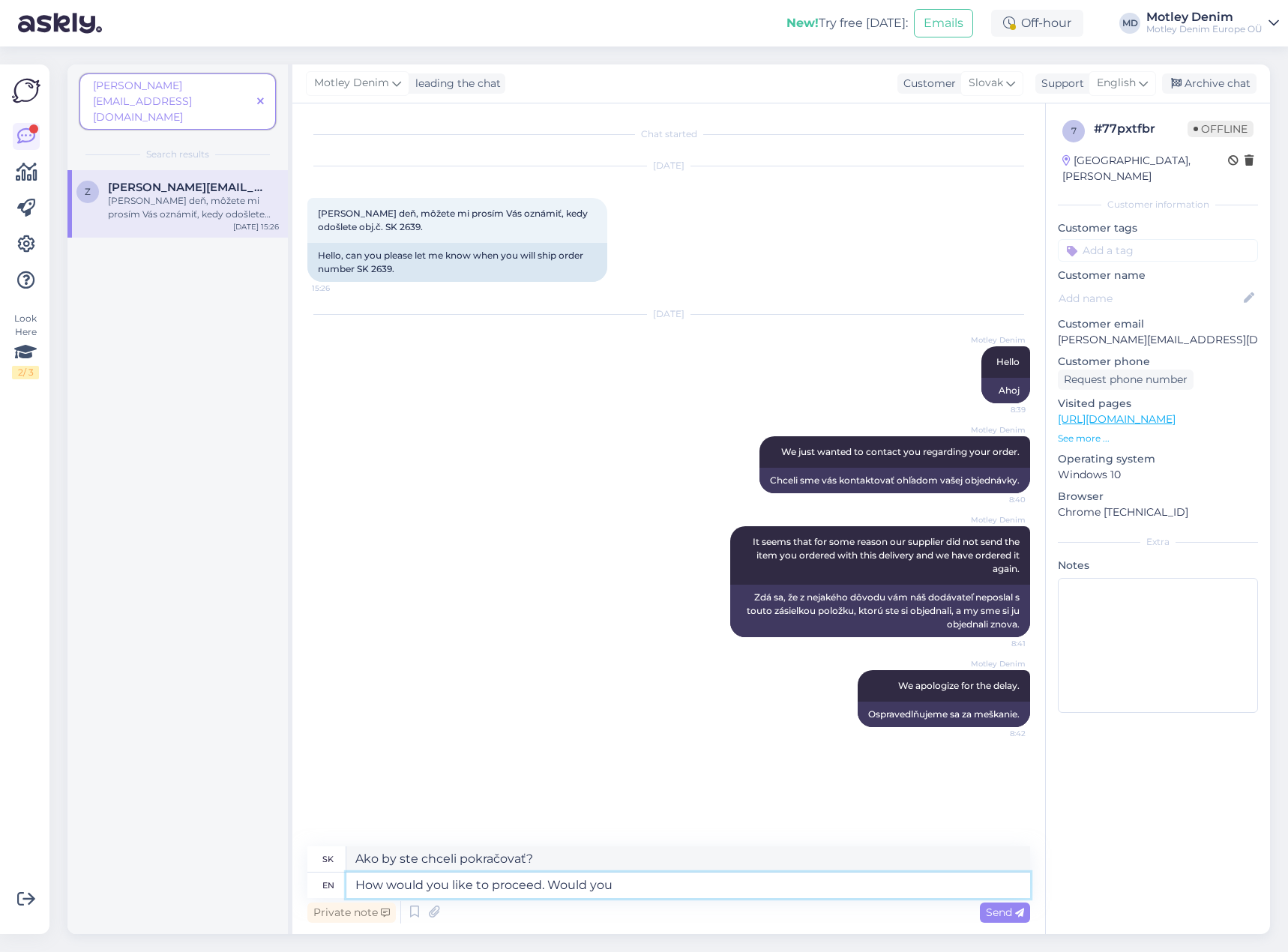
type textarea "Ako by ste chceli pokračovať? Chceli by ste"
type textarea "How would you like to proceed. Would you like to wait o"
type textarea "Ako by ste chceli pokračovať? Chcete [PERSON_NAME]?"
type textarea "How would you like to proceed. Would you like to wait or"
type textarea "Ako by ste chceli pokračovať? Chcete [PERSON_NAME] alebo"
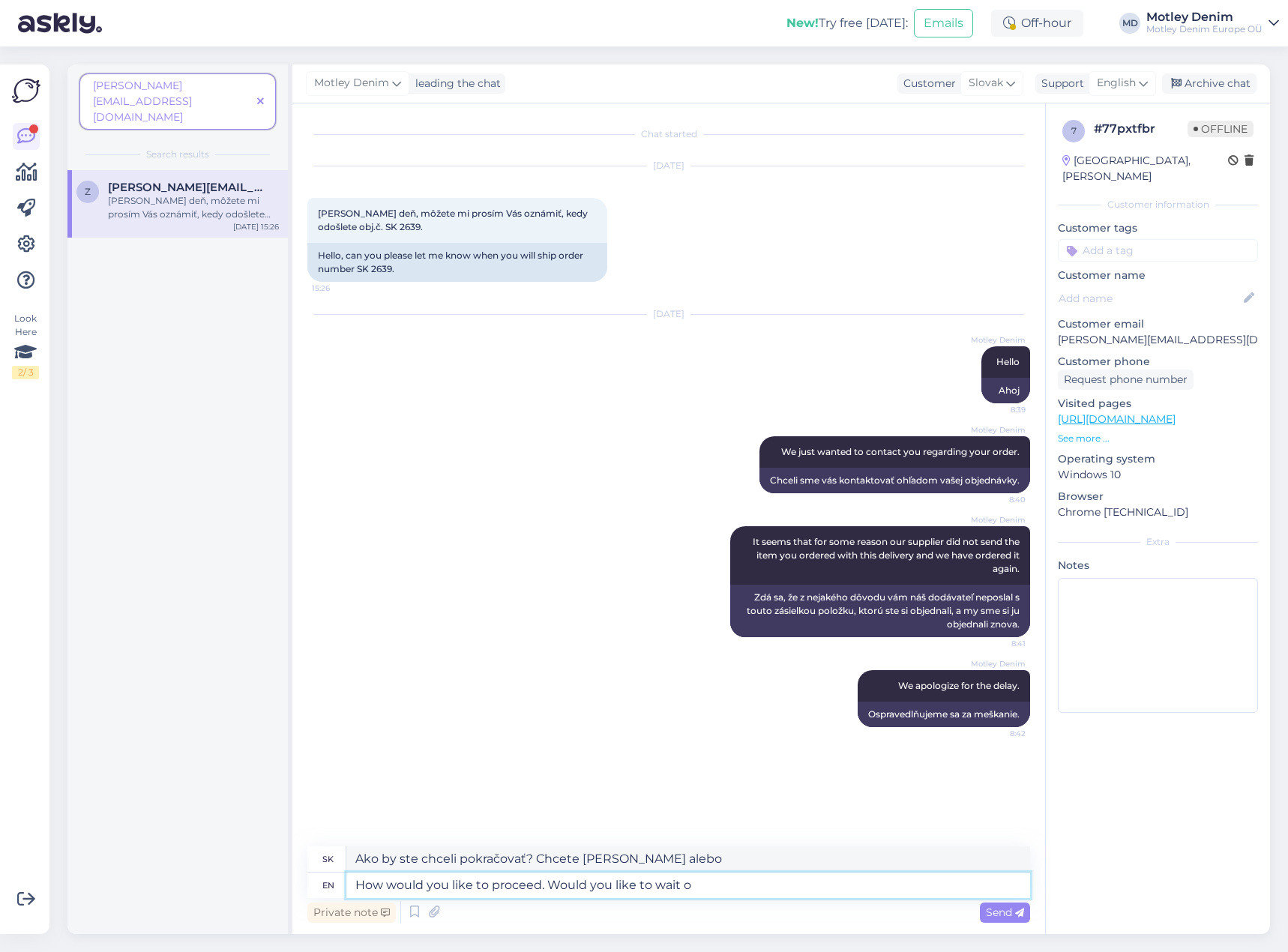
type textarea "How would you like to proceed. Would you like to wait"
type textarea "Ako by ste chceli pokračovať? Chcete [PERSON_NAME]?"
type textarea "How would you like to proceed. Would you like to wait fo"
type textarea "Ako by ste chceli pokračovať? Chceli by ste [PERSON_NAME]?"
type textarea "How would you like to proceed. Would you like to wait t"
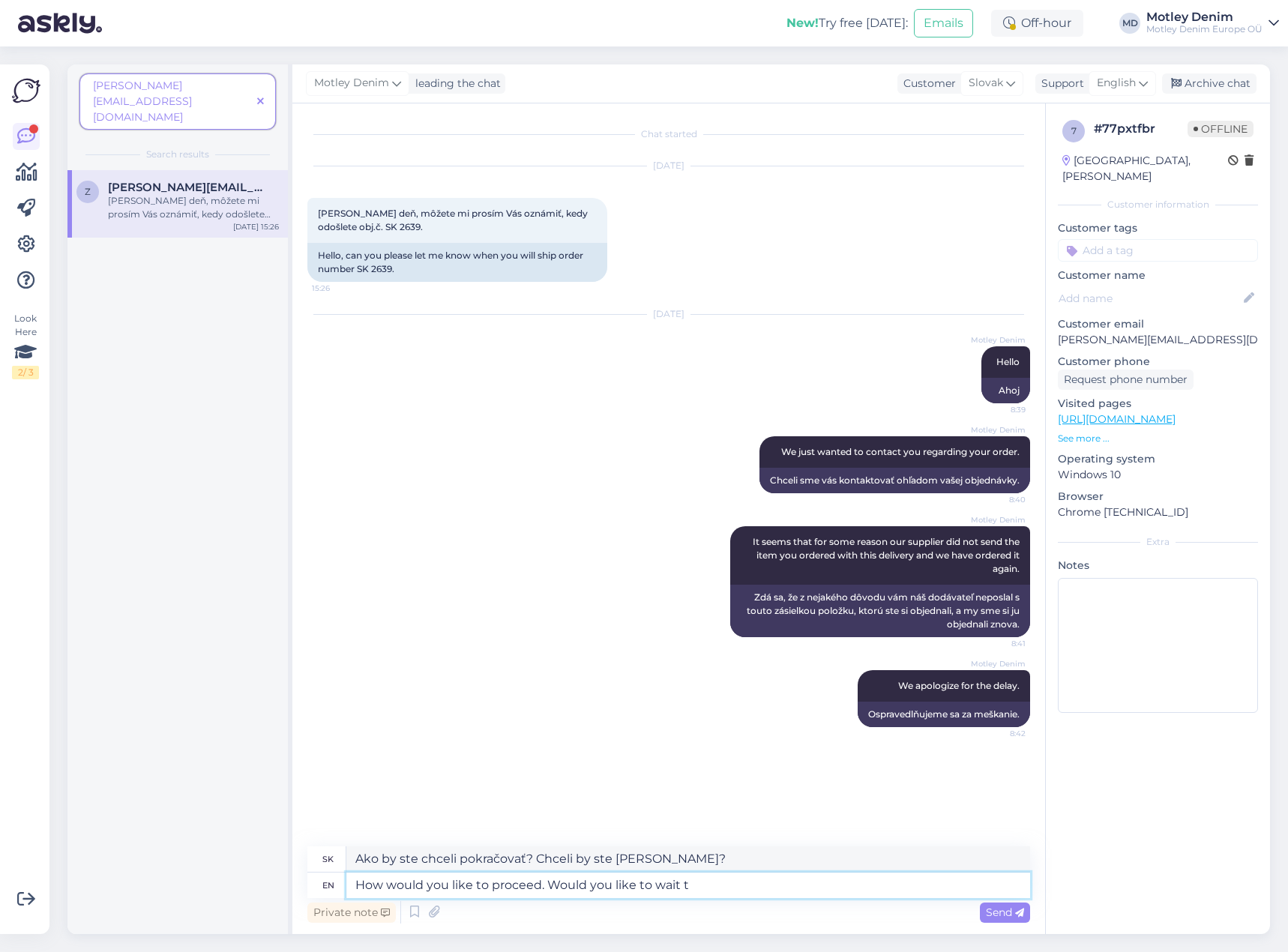
type textarea "Ako by ste chceli pokračovať? Chcete [PERSON_NAME]?"
type textarea "How would you like to proceed. Would you like to wait until t"
type textarea "Ako by ste chceli pokračovať? Chceli by ste [PERSON_NAME]"
type textarea "How would you like to proceed. Would you like to wait until the new"
type textarea "Ako by ste chceli pokračovať? Chceli by ste [PERSON_NAME] do nového"
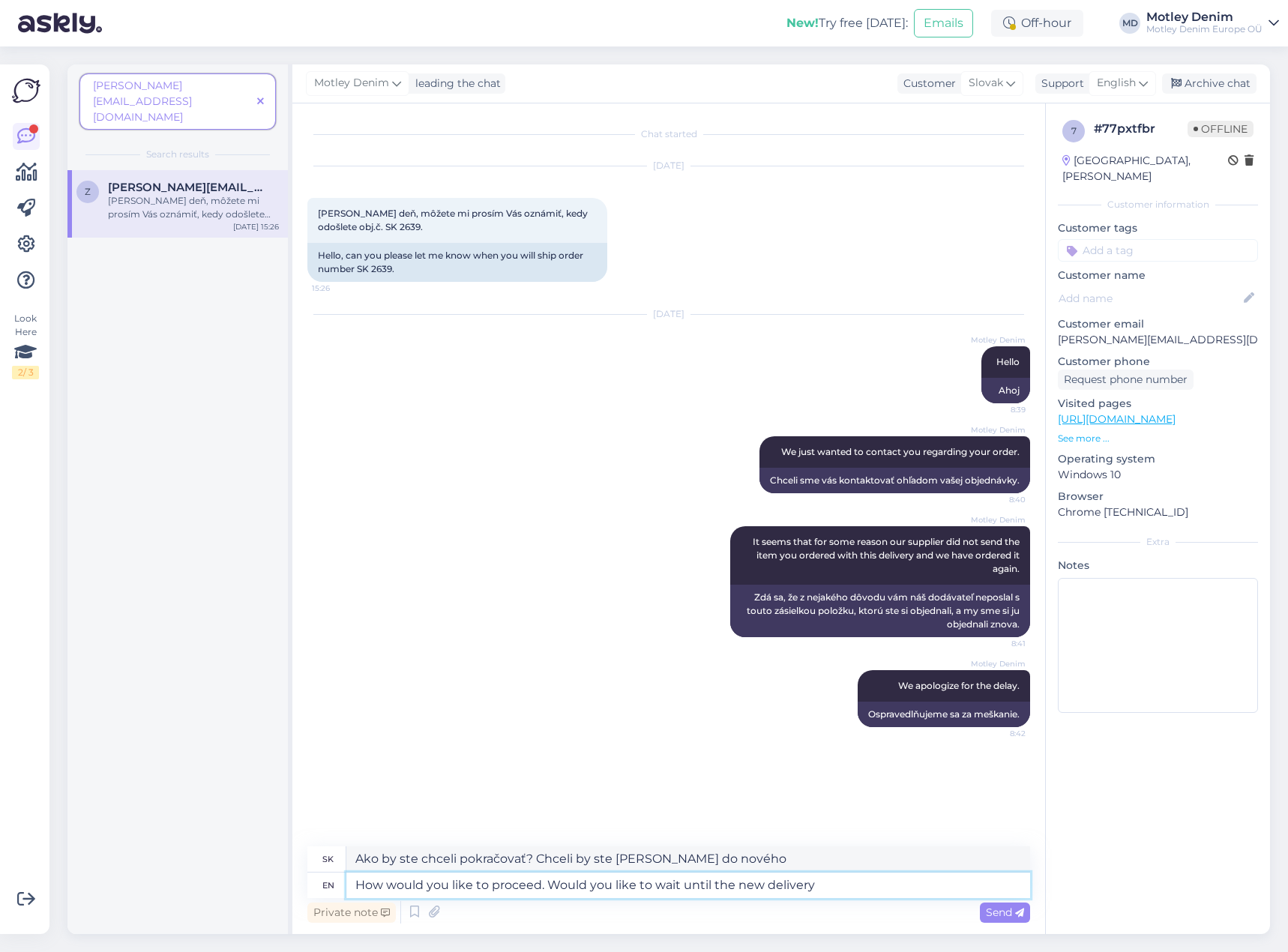
type textarea "How would you like to proceed. Would you like to wait until the new delivery a"
type textarea "Ako by ste chceli pokračovať? Chcete [PERSON_NAME] do novej dodávky?"
type textarea "How would you like to proceed. Would you like to wait until the new delivery ar…"
type textarea "Ako chcete postupovať? Chcete [PERSON_NAME] [PERSON_NAME] nová zásielka?"
type textarea "How would you like to proceed. Would you like to wait until the new delivery ar…"
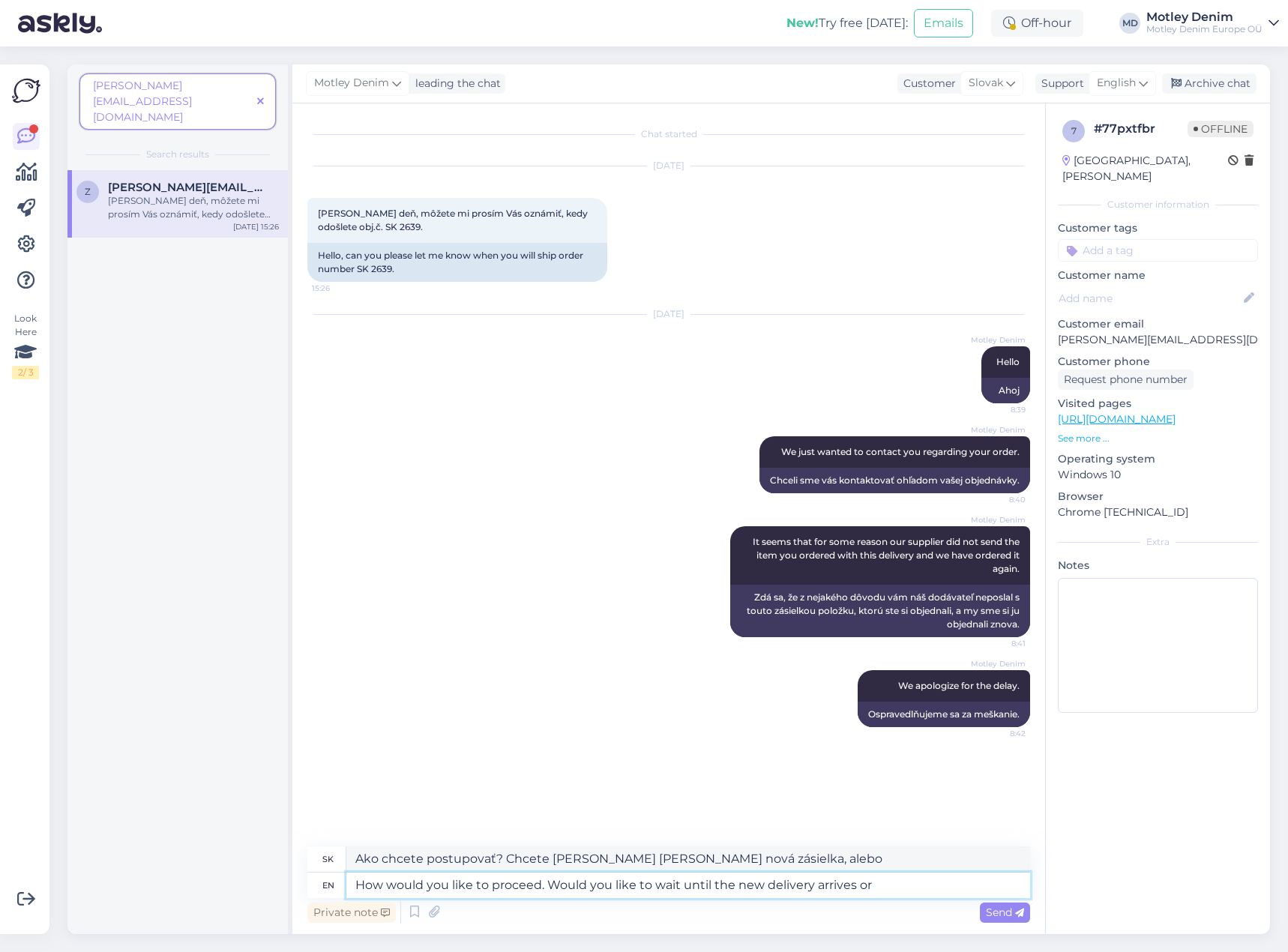
type textarea "Ako by ste chceli postupovať? Chcete [PERSON_NAME] [PERSON_NAME] nová zásielka …"
type textarea "How would you like to proceed. Would you like to wait until the new delivery ar…"
type textarea "Ako chcete postupovať? Chcete [PERSON_NAME] [PERSON_NAME] nová zásielka, alebo …"
type textarea "How would you like to proceed. Would you like to wait until the new delivery ar…"
type textarea "Ako chcete postupovať? Chcete [PERSON_NAME] [PERSON_NAME] nová zásielka, alebo …"
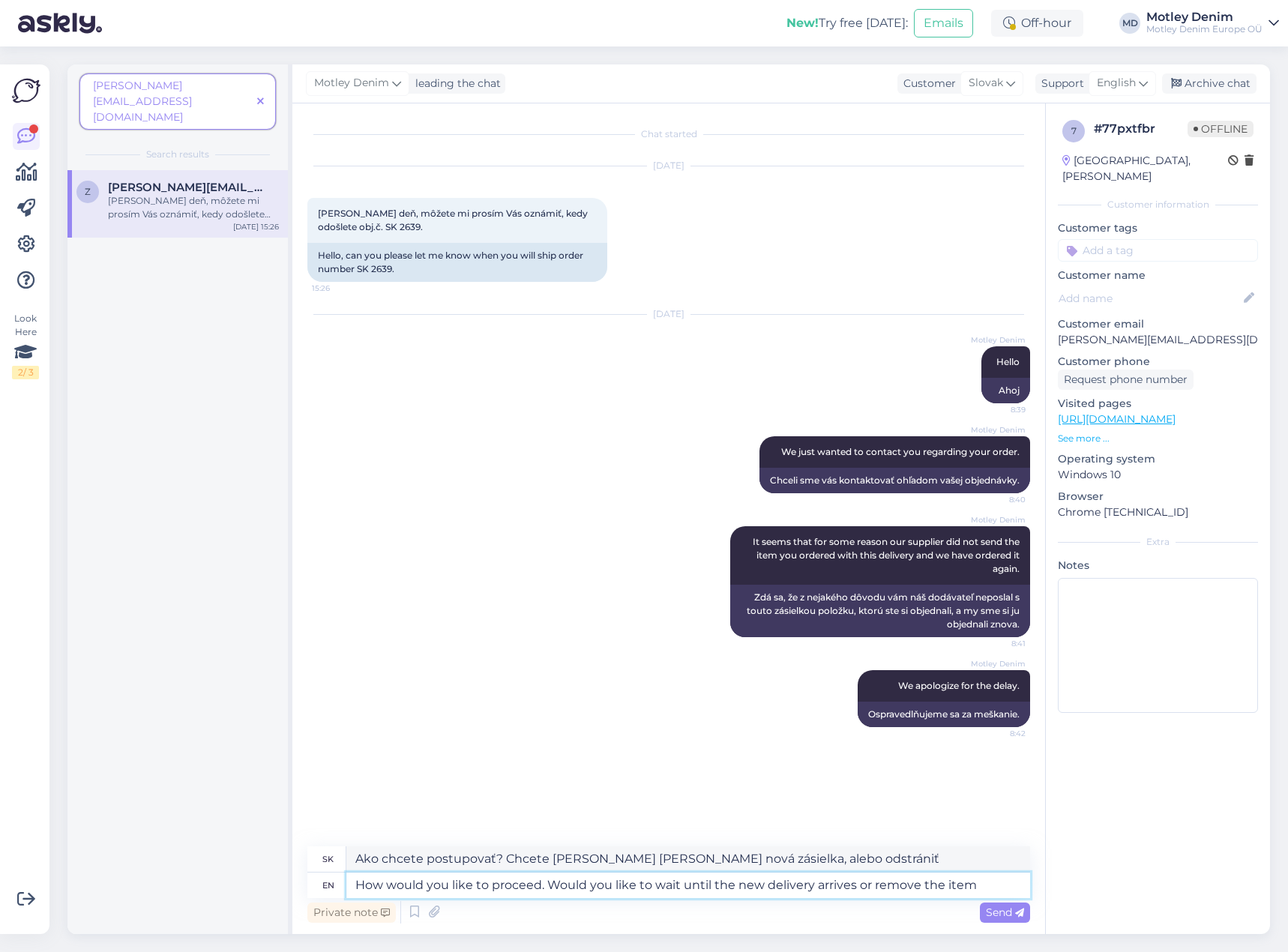
type textarea "How would you like to proceed. Would you like to wait until the new delivery ar…"
type textarea "Ako chcete postupovať? Chcete [PERSON_NAME] [PERSON_NAME] nová zásielka, alebo …"
type textarea "How would you like to proceed. Would you like to wait until the new delivery ar…"
type textarea "Ako chcete postupovať? Chcete [PERSON_NAME] [PERSON_NAME] nová zásielka, alebo …"
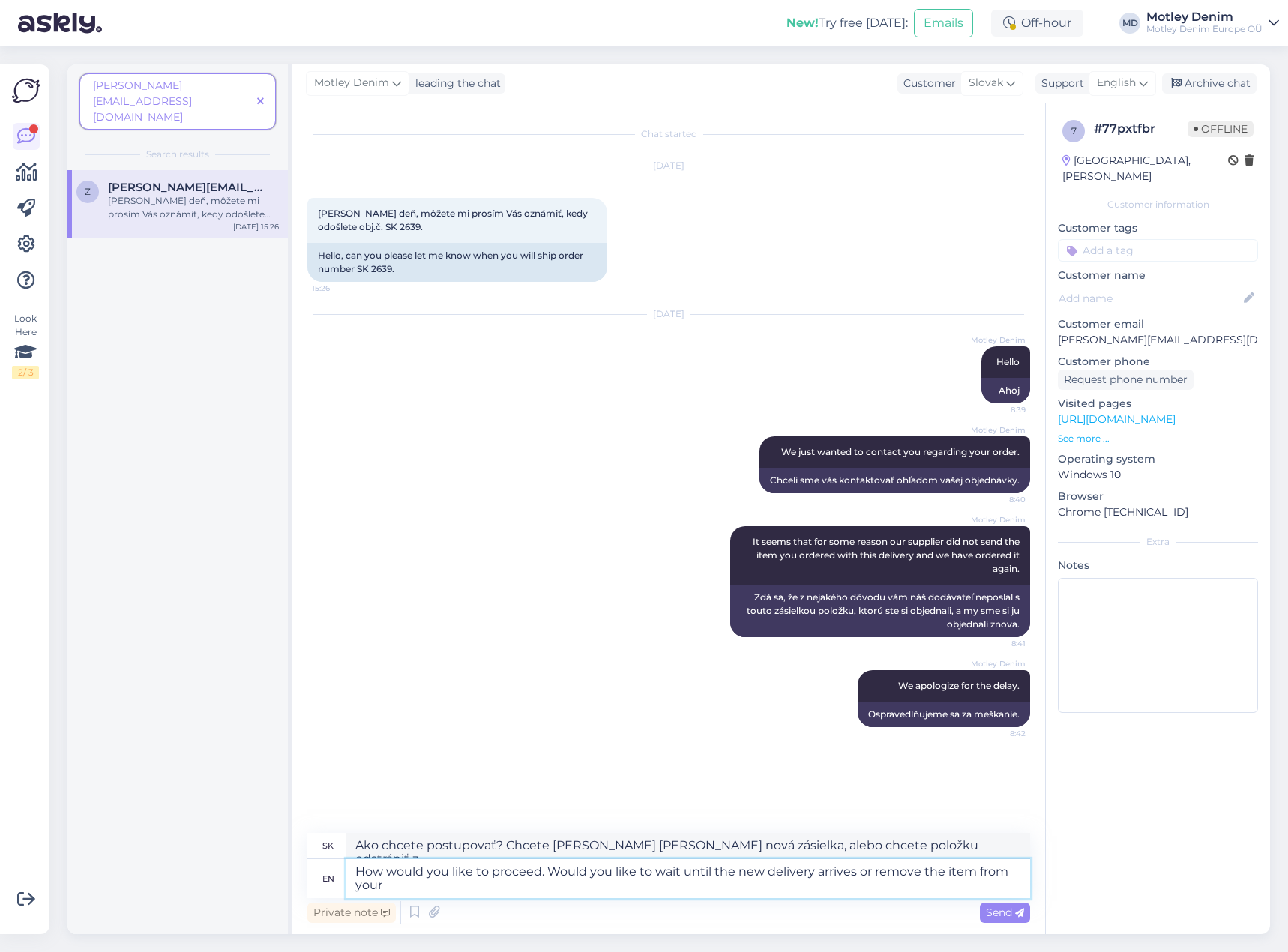
type textarea "How would you like to proceed. Would you like to wait until the new delivery ar…"
type textarea "Ako chcete postupovať? Chcete [PERSON_NAME] [PERSON_NAME] nová zásielka, alebo …"
type textarea "How would you like to proceed. Would you like to wait until the new delivery ar…"
type textarea "Ako chcete postupovať? Chcete [PERSON_NAME] [PERSON_NAME] nová zásielka, alebo …"
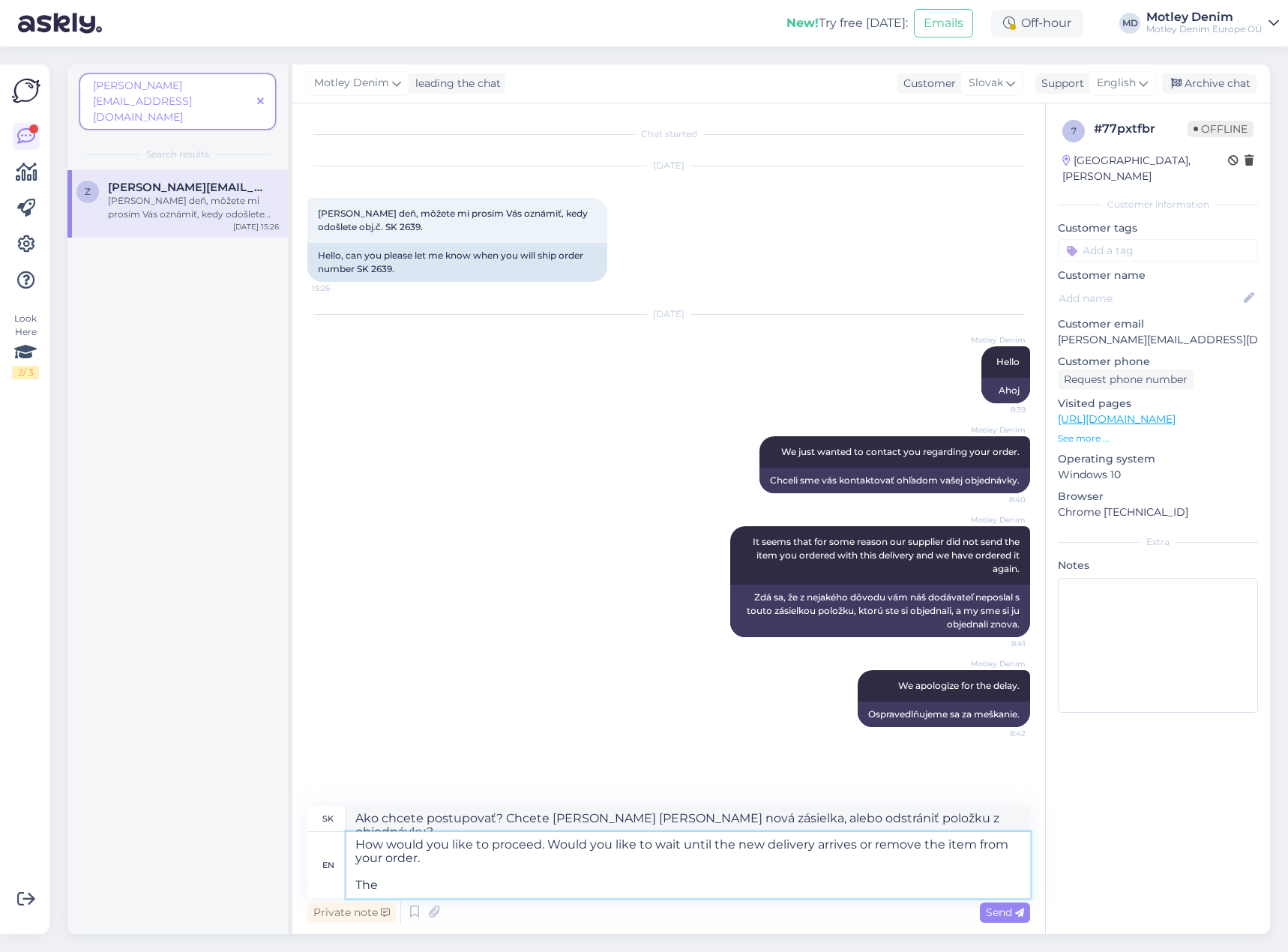
type textarea "How would you like to proceed. Would you like to wait until the new delivery ar…"
type textarea "Ako chcete postupovať? Chcete [PERSON_NAME] [PERSON_NAME] nová zásielka, alebo …"
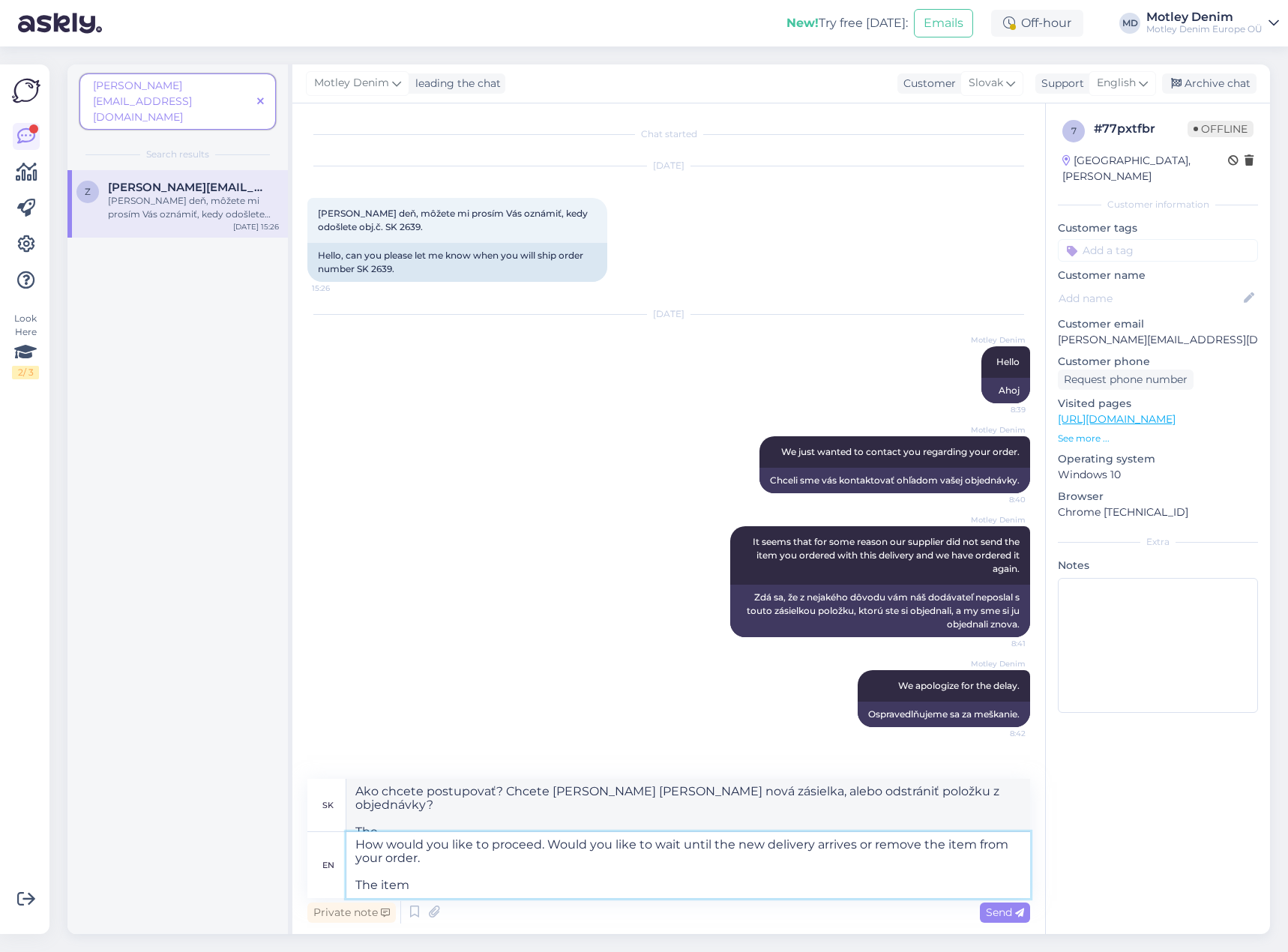
type textarea "How would you like to proceed. Would you like to wait until the new delivery ar…"
type textarea "Ako chcete postupovať? Chcete [PERSON_NAME] [PERSON_NAME] nová zásielka, alebo …"
type textarea "How would you like to proceed. Would you like to wait until the new delivery ar…"
type textarea "Ako chcete pokračovať? Chcete [PERSON_NAME] [PERSON_NAME] nová zásielka, alebo …"
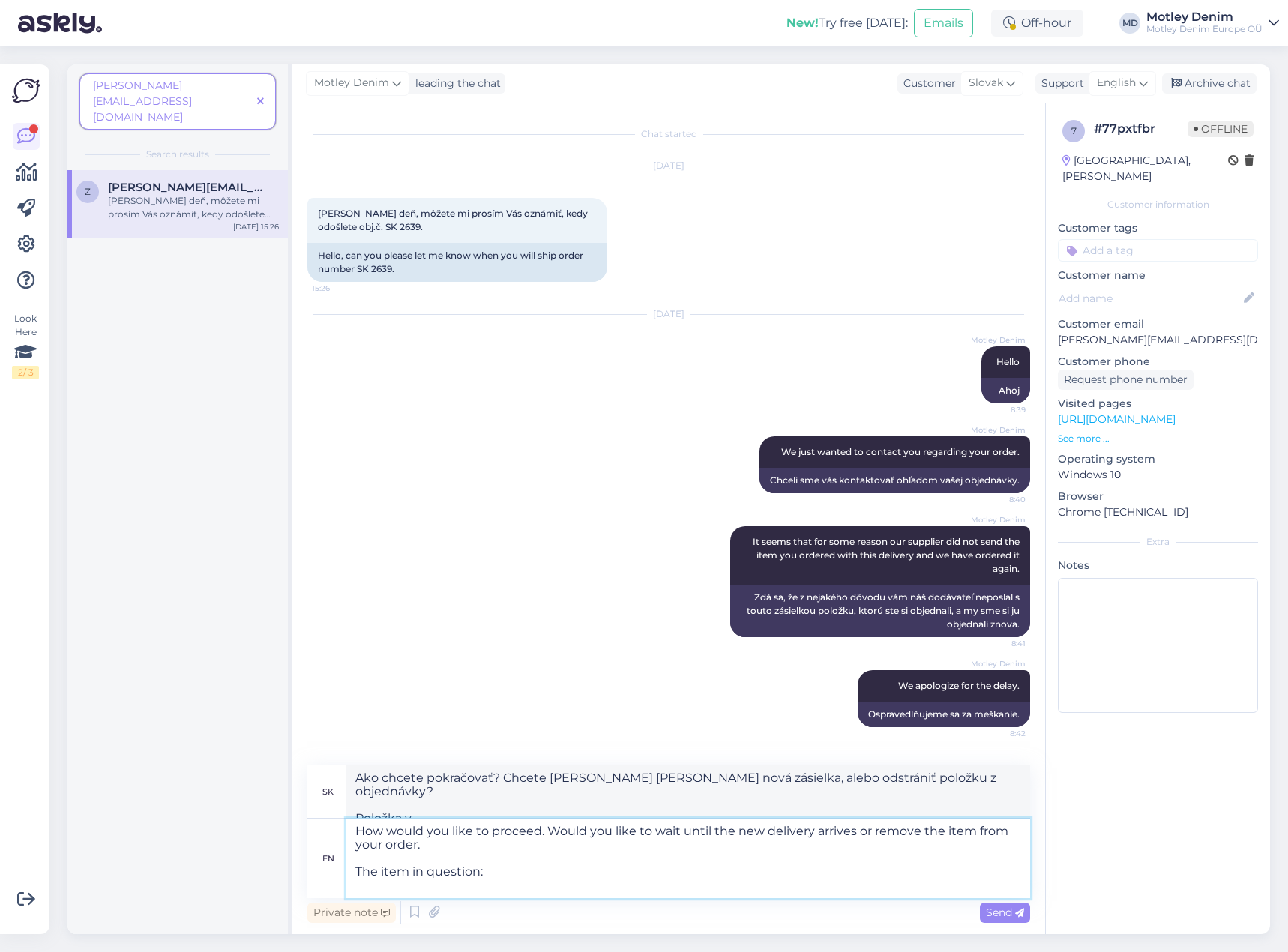
type textarea "How would you like to proceed. Would you like to wait until the new delivery ar…"
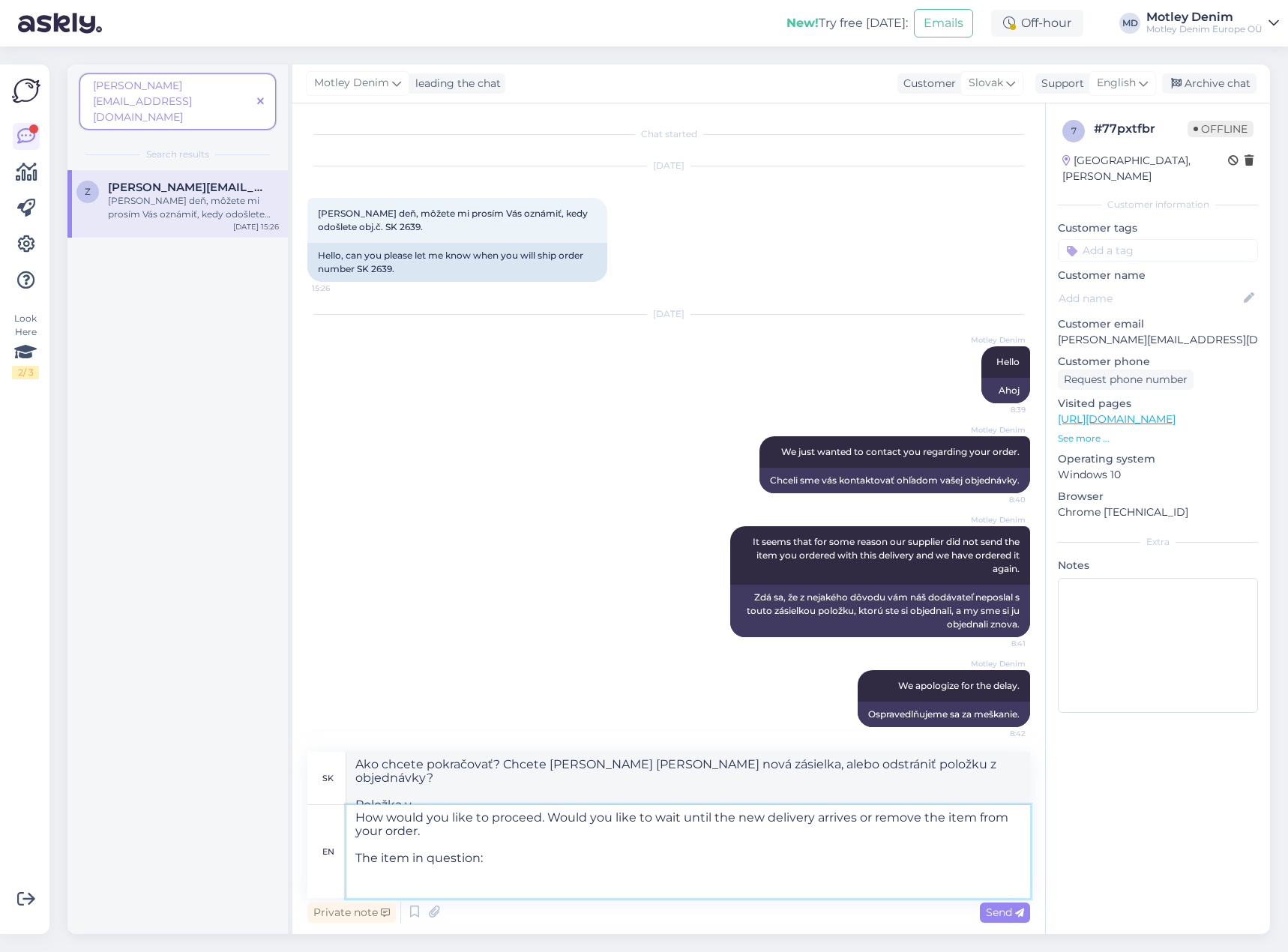
type textarea "Ako chcete postupovať? Chcete [PERSON_NAME] [PERSON_NAME] nová zásielka, alebo …"
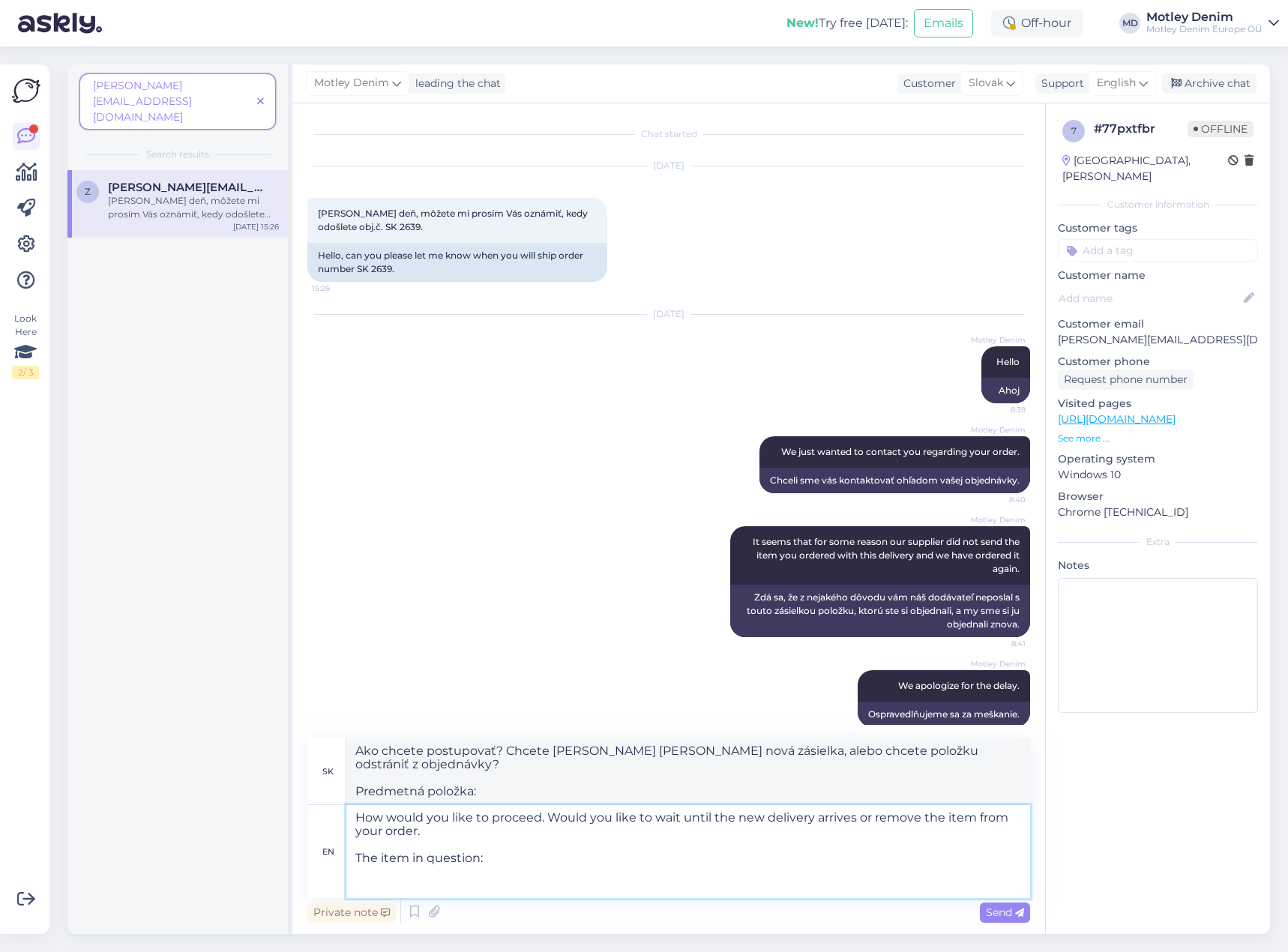
click at [509, 881] on textarea "How would you like to proceed. Would you like to wait until the new delivery ar…" at bounding box center [688, 851] width 684 height 93
paste textarea "JP1880 [PERSON_NAME] QuickDry AOP Golf Polo Shirt Navy Blue - 8XL"
type textarea "How would you like to proceed. Would you like to wait until the new delivery ar…"
type textarea "Ako chcete postupovať? Chcete [PERSON_NAME] [PERSON_NAME] nová zásielka, alebo …"
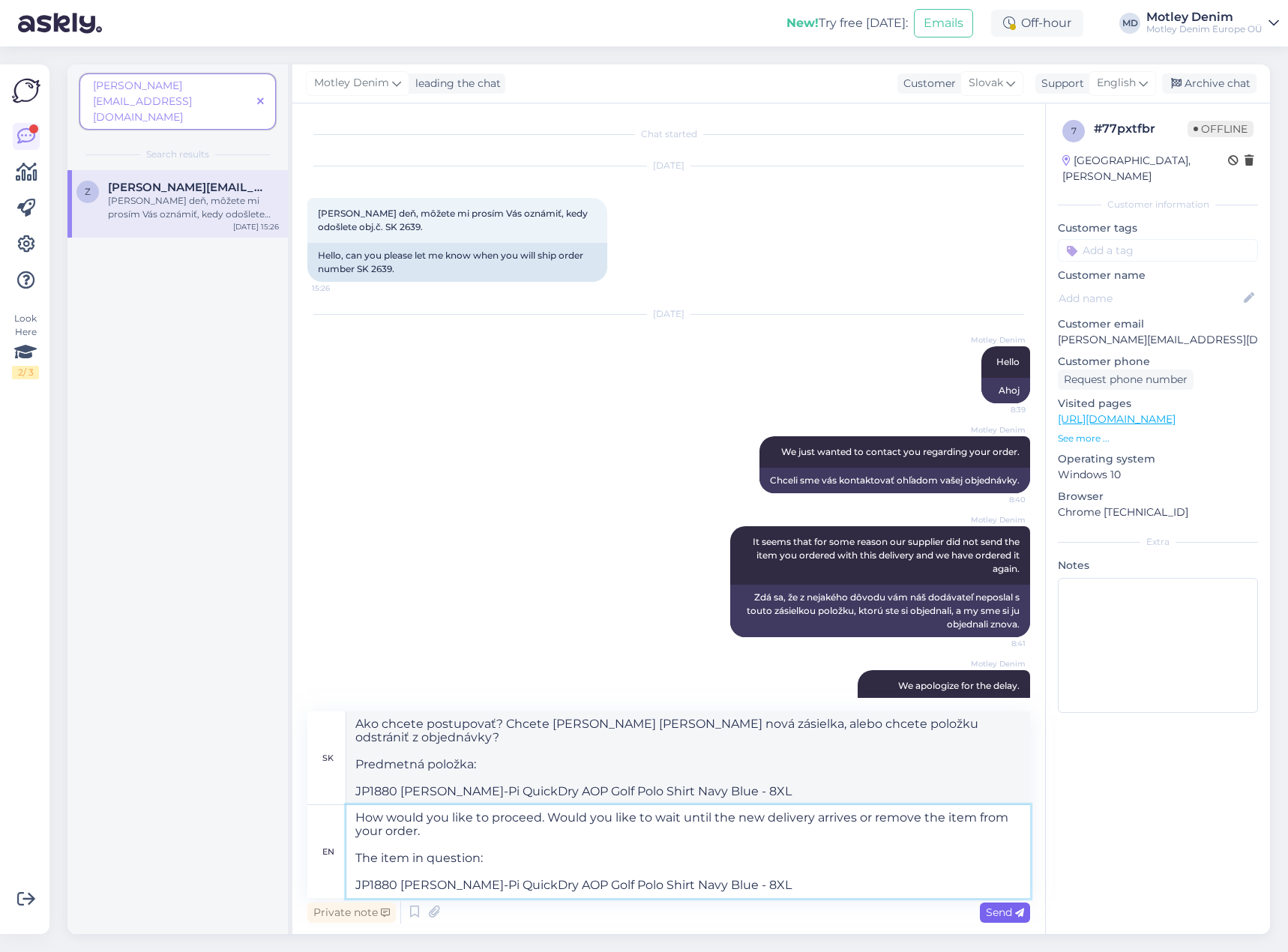
type textarea "How would you like to proceed. Would you like to wait until the new delivery ar…"
click at [1003, 911] on span "Send" at bounding box center [1004, 912] width 38 height 14
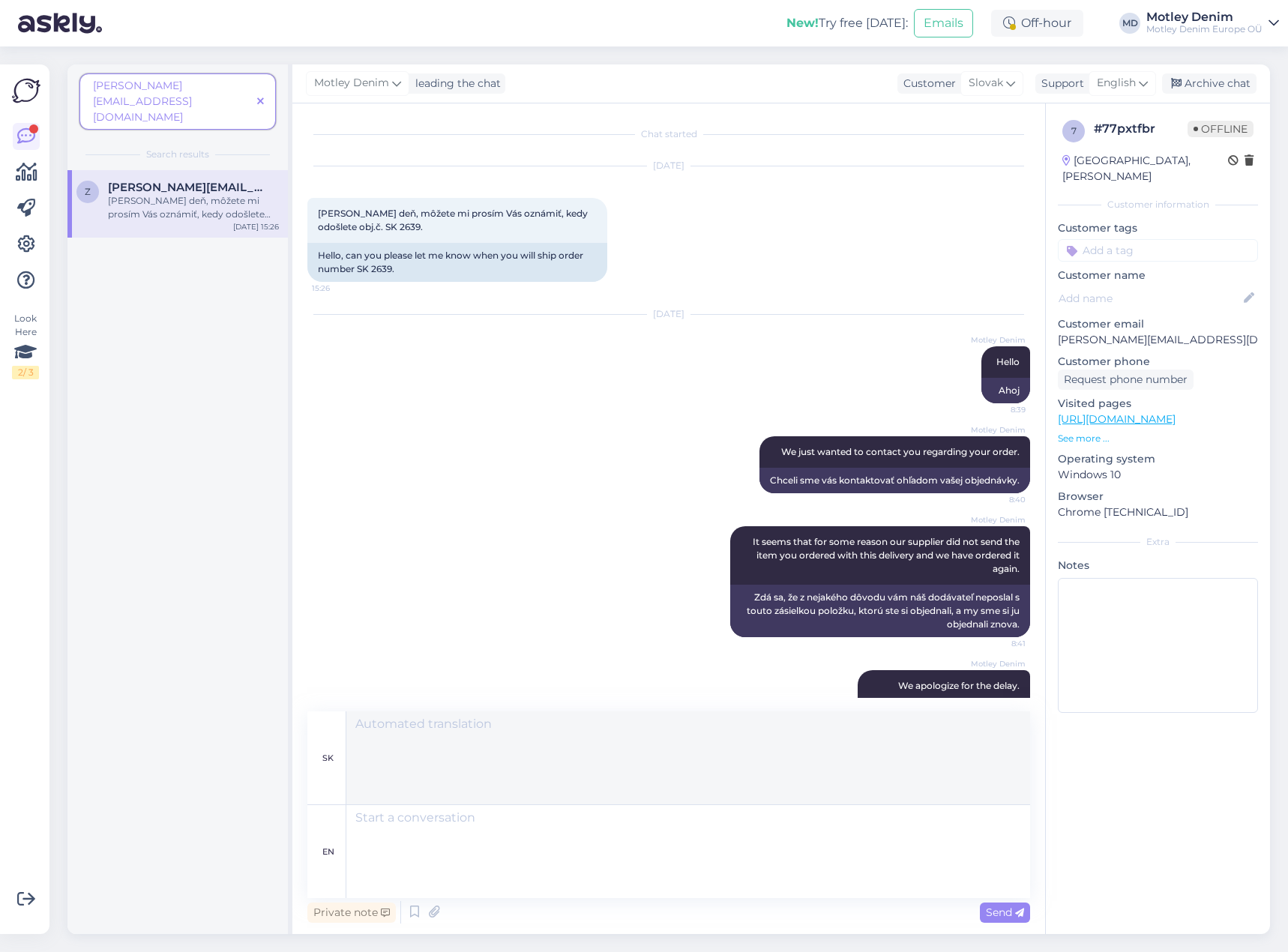
scroll to position [136, 0]
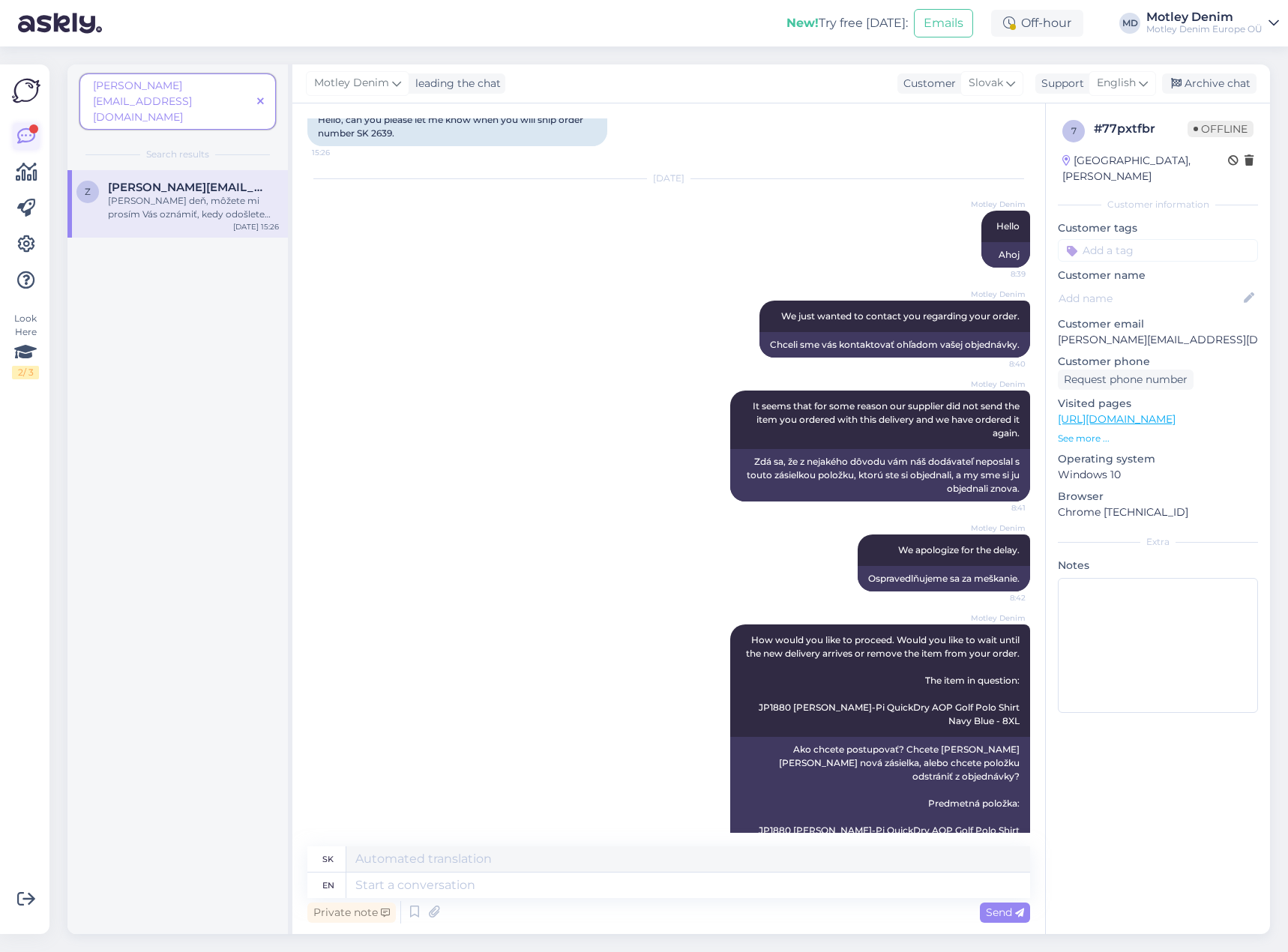
click at [22, 134] on icon at bounding box center [26, 136] width 18 height 18
click at [442, 305] on div "[PERSON_NAME] We just wanted to contact you regarding your order. 8:40 Chceli s…" at bounding box center [668, 329] width 723 height 90
click at [259, 97] on icon at bounding box center [261, 102] width 7 height 11
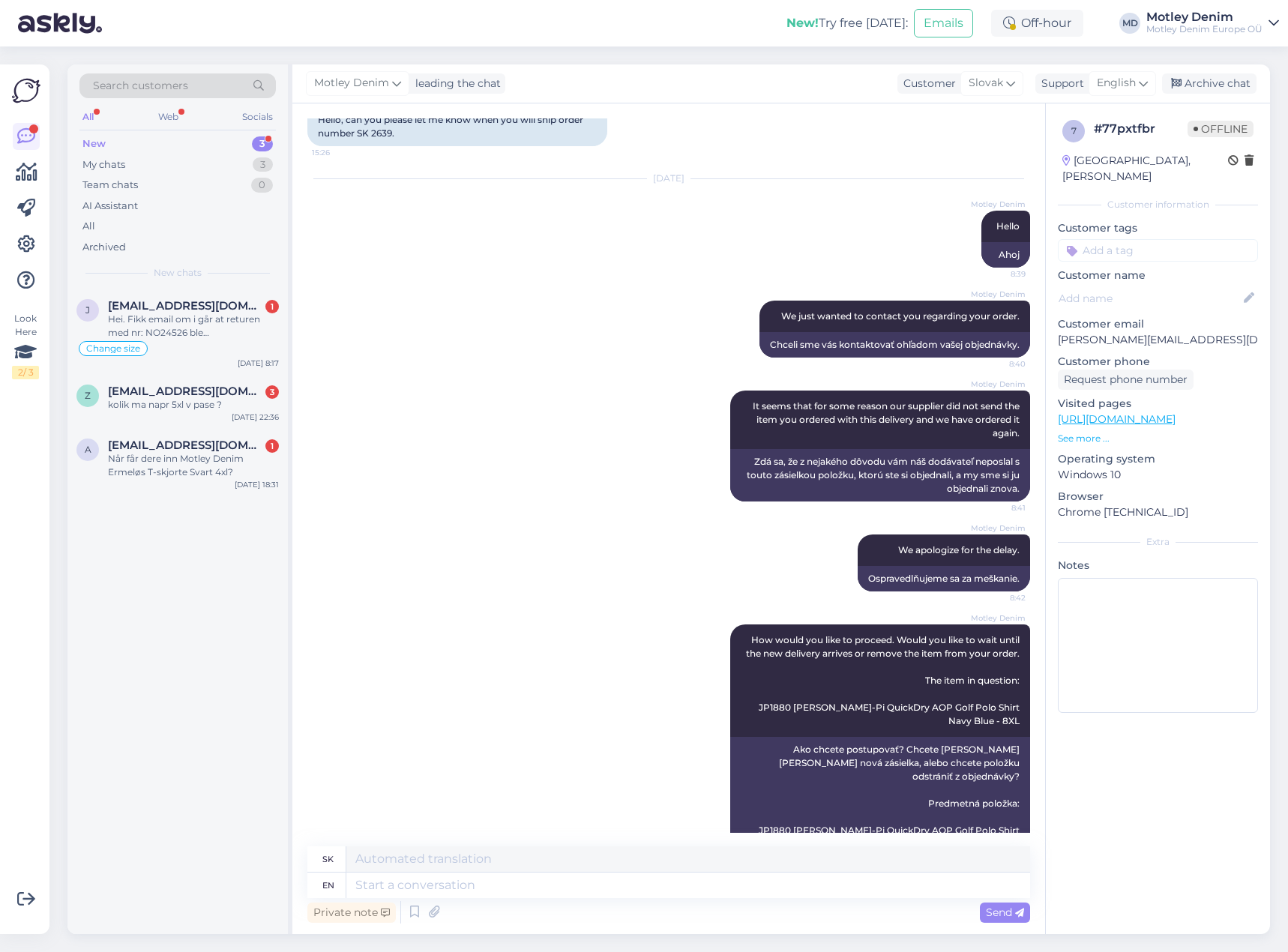
click at [210, 86] on div "Search customers" at bounding box center [178, 86] width 196 height 24
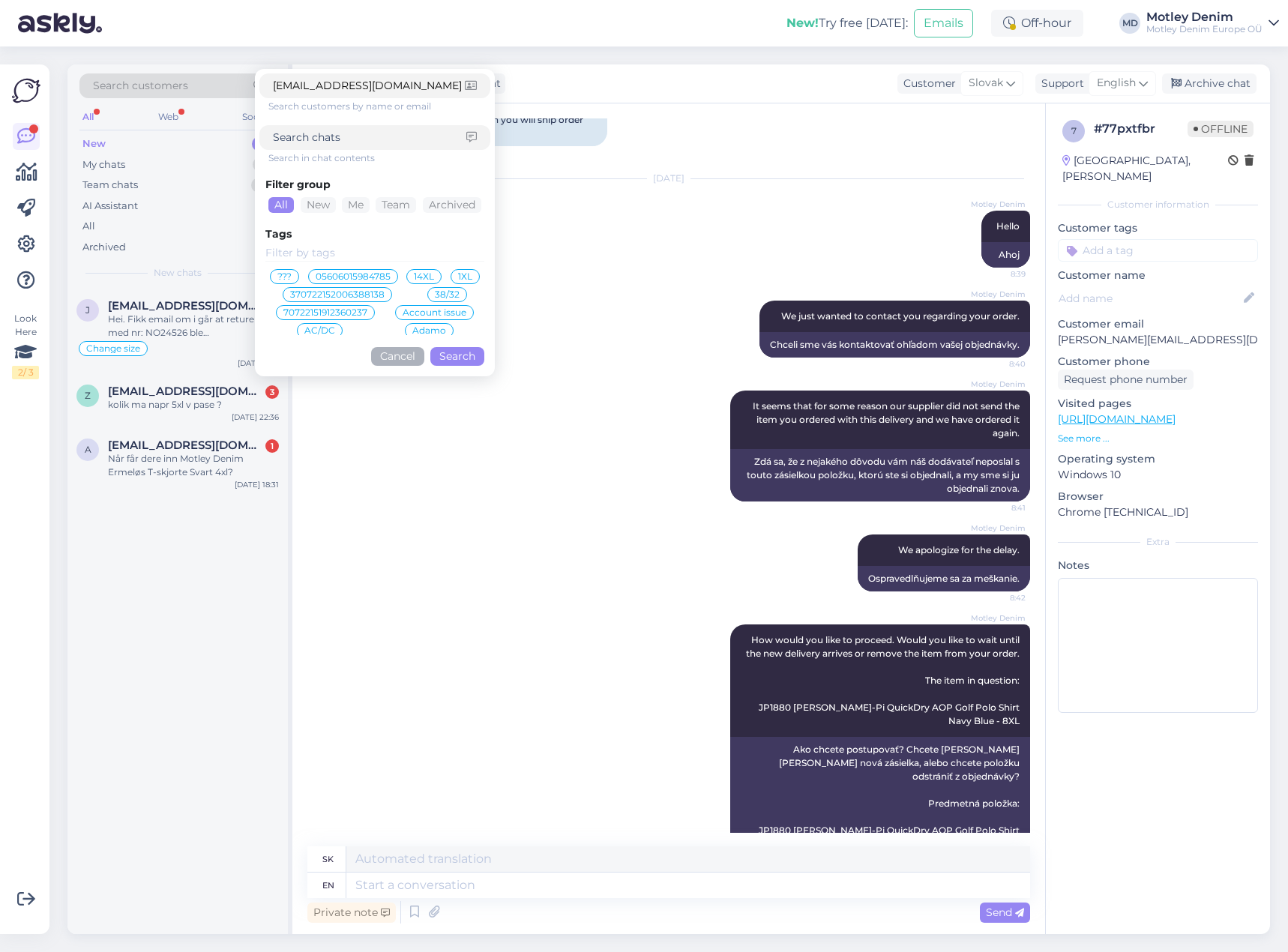
type input "[EMAIL_ADDRESS][DOMAIN_NAME]"
click at [455, 355] on button "Search" at bounding box center [457, 356] width 54 height 19
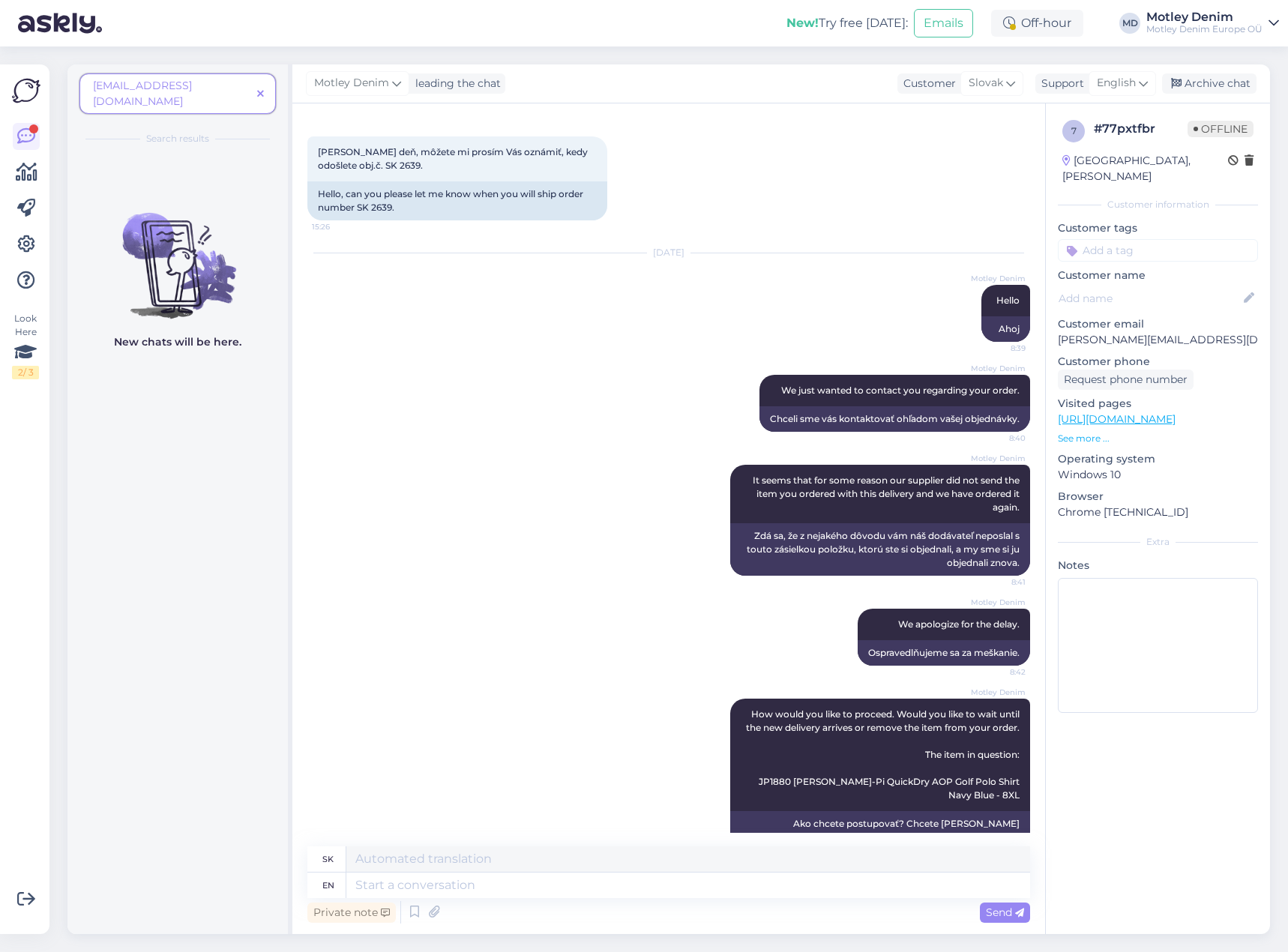
scroll to position [0, 0]
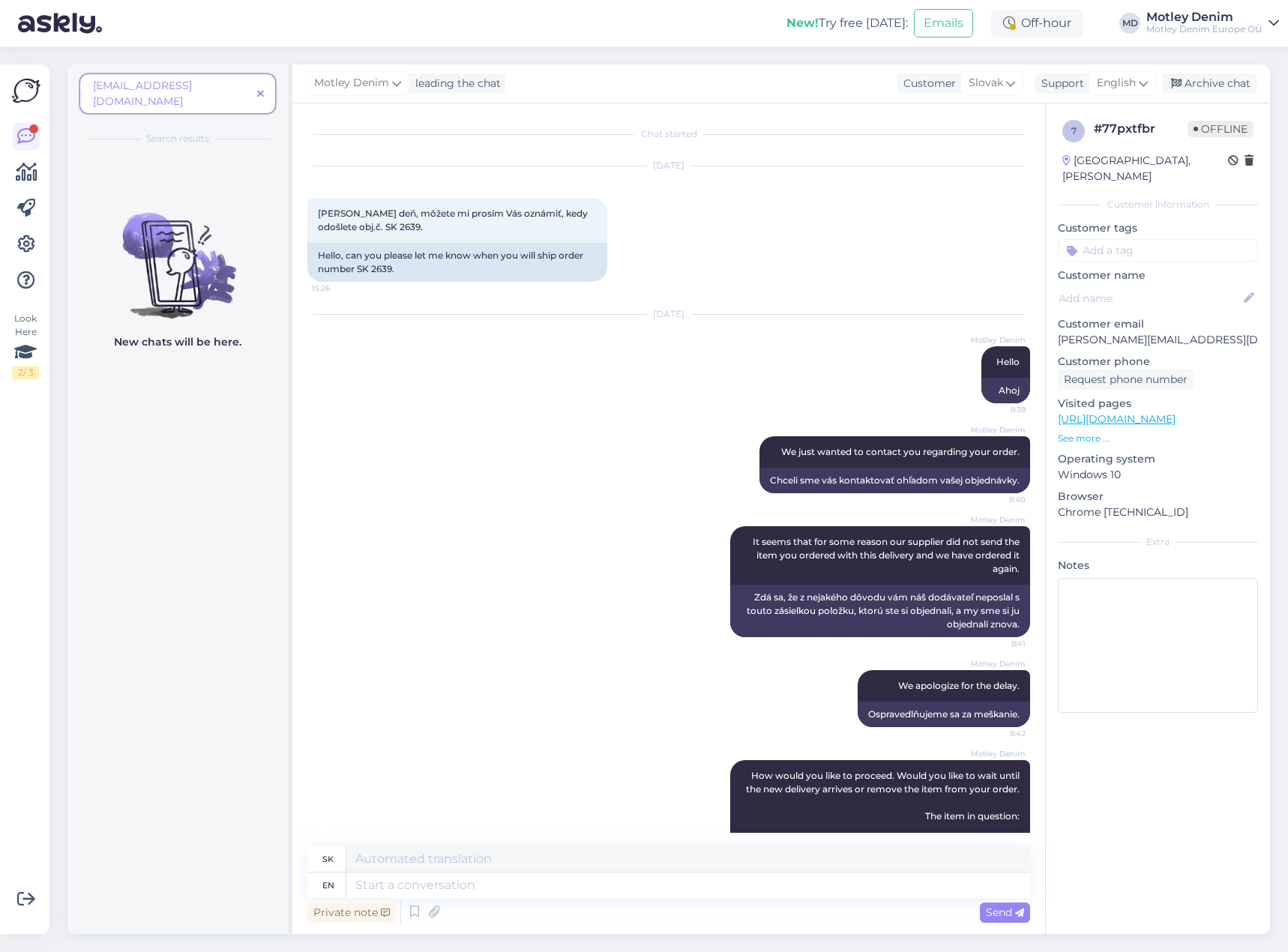
click at [262, 90] on icon at bounding box center [261, 94] width 7 height 11
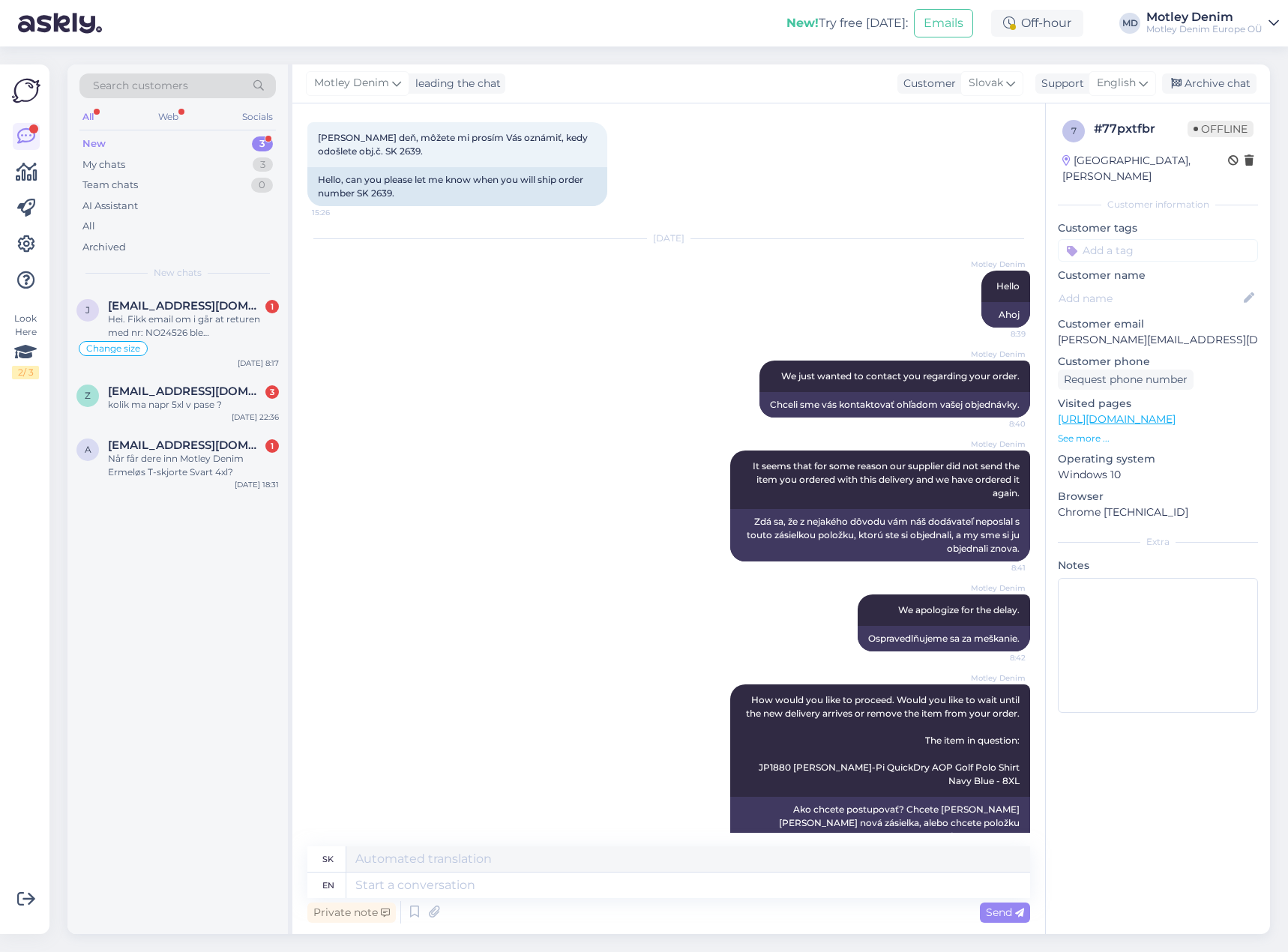
scroll to position [136, 0]
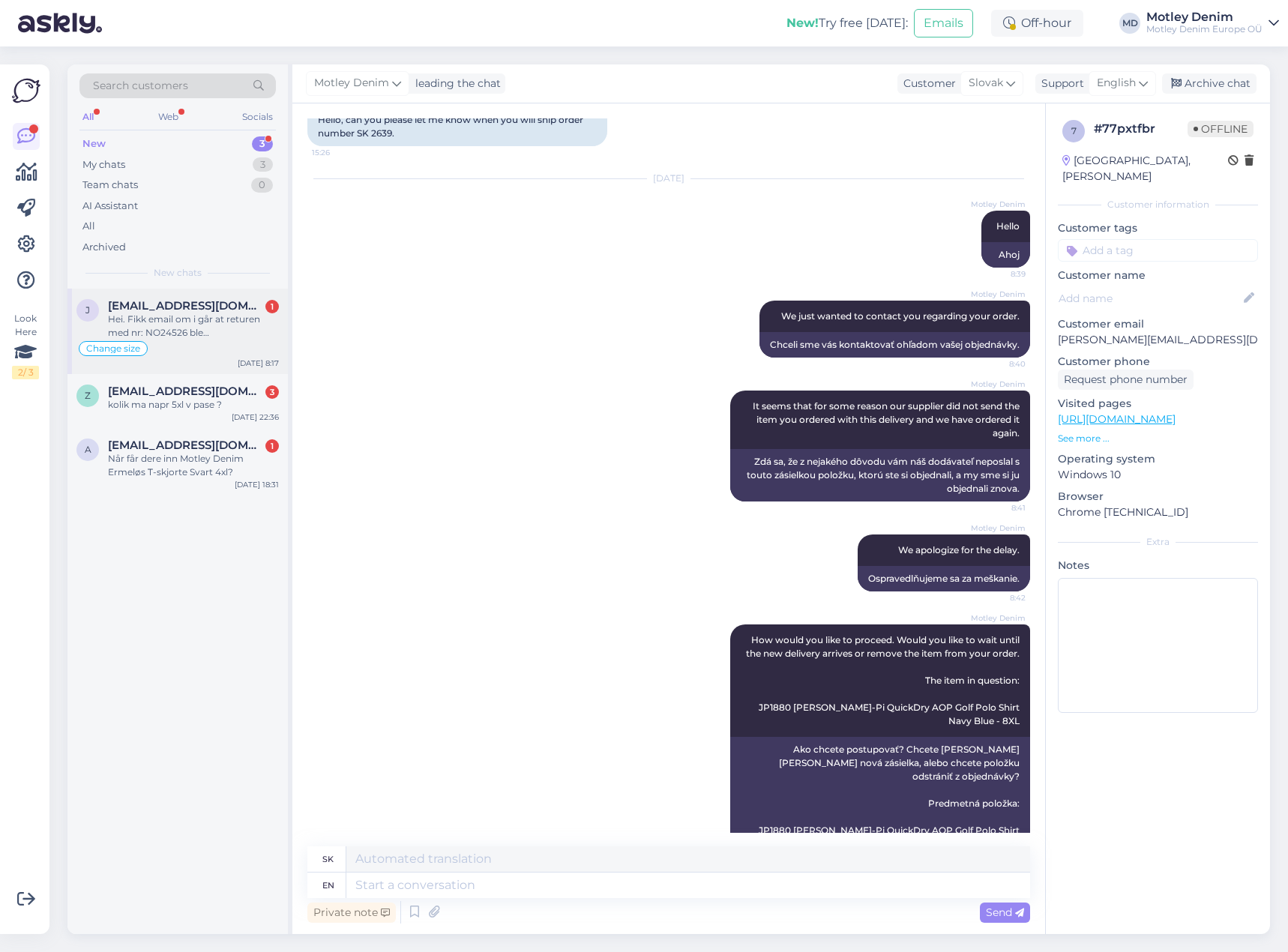
click at [195, 318] on div "Hei. Fikk email om i går at returen med nr: NO24526 ble [PERSON_NAME] og behand…" at bounding box center [194, 326] width 171 height 27
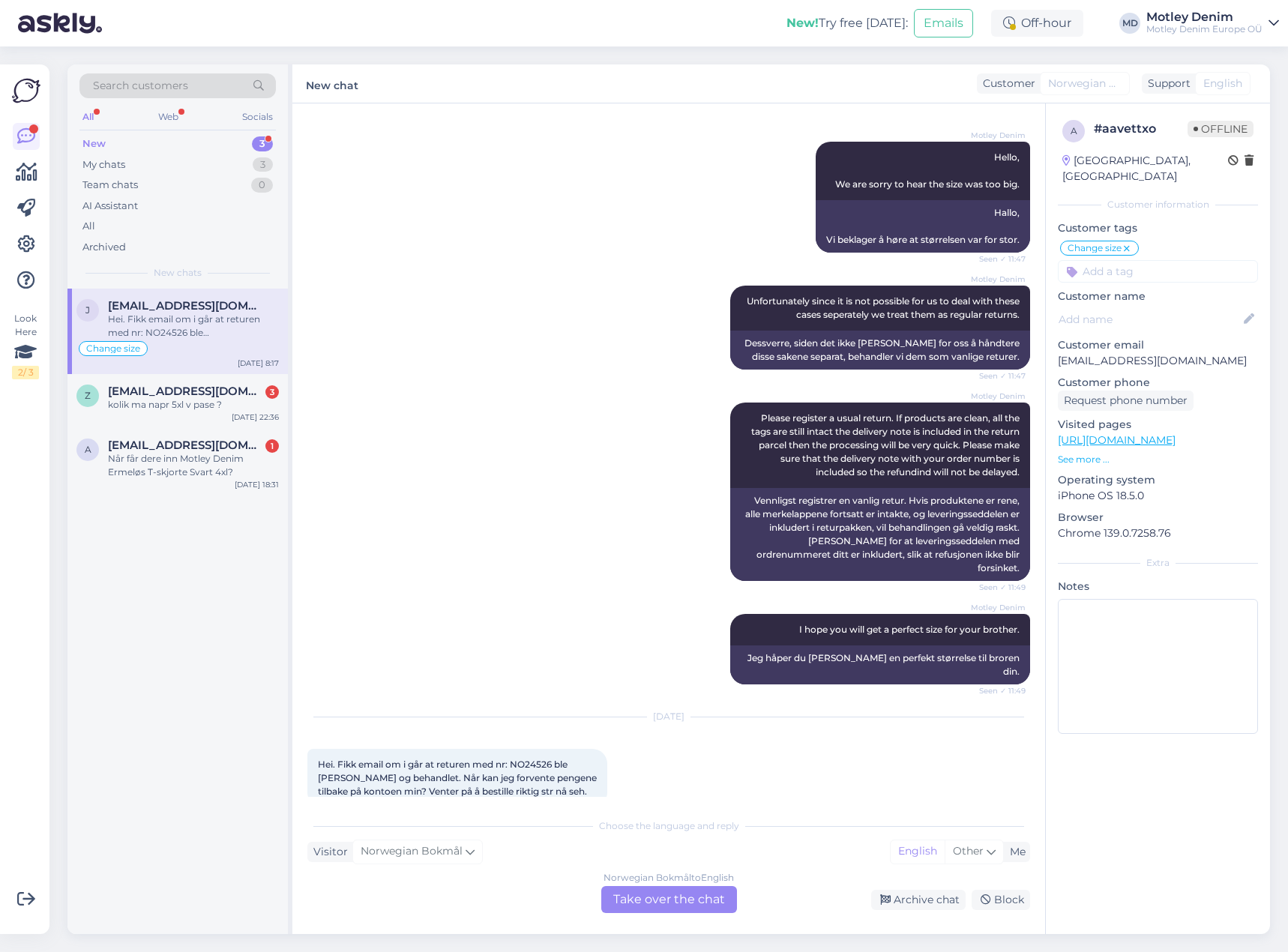
click at [666, 900] on div "Norwegian Bokmål to English Take over the chat" at bounding box center [669, 899] width 136 height 27
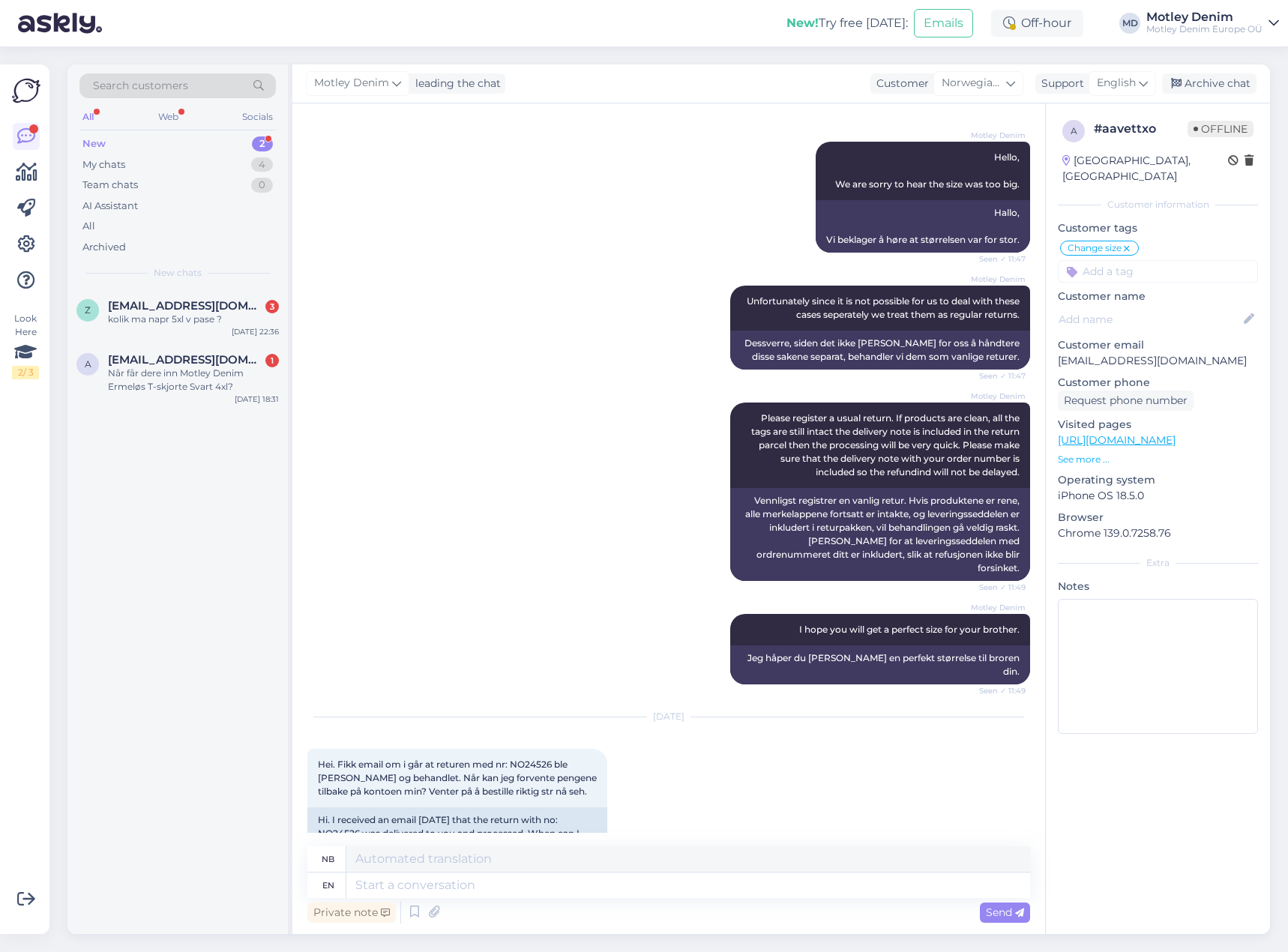
scroll to position [531, 0]
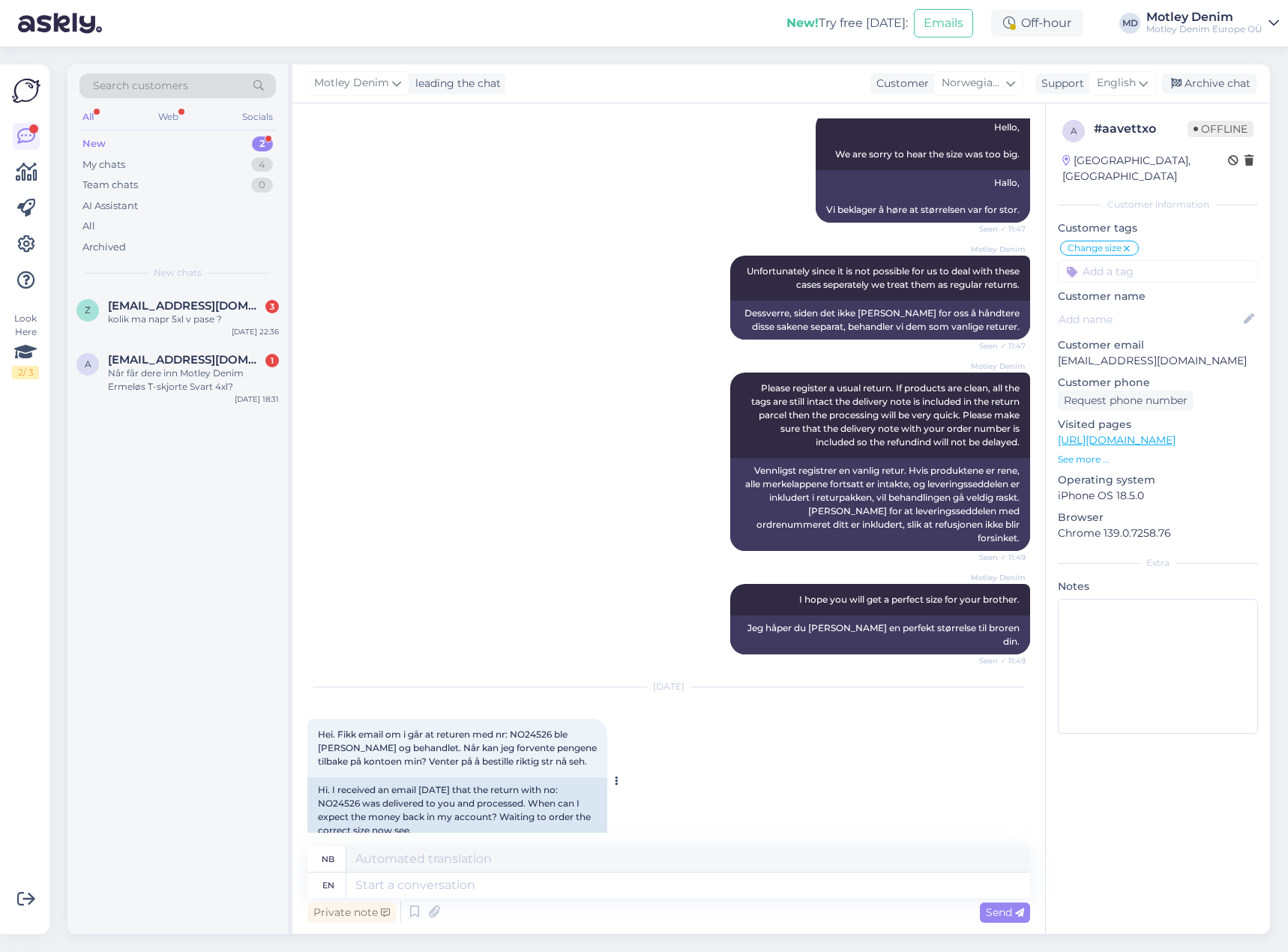
click at [341, 777] on div "Hi. I received an email [DATE] that the return with no: NO24526 was delivered t…" at bounding box center [457, 809] width 300 height 66
copy div "NO24526"
click at [499, 888] on textarea at bounding box center [688, 884] width 684 height 25
type textarea "Hello"
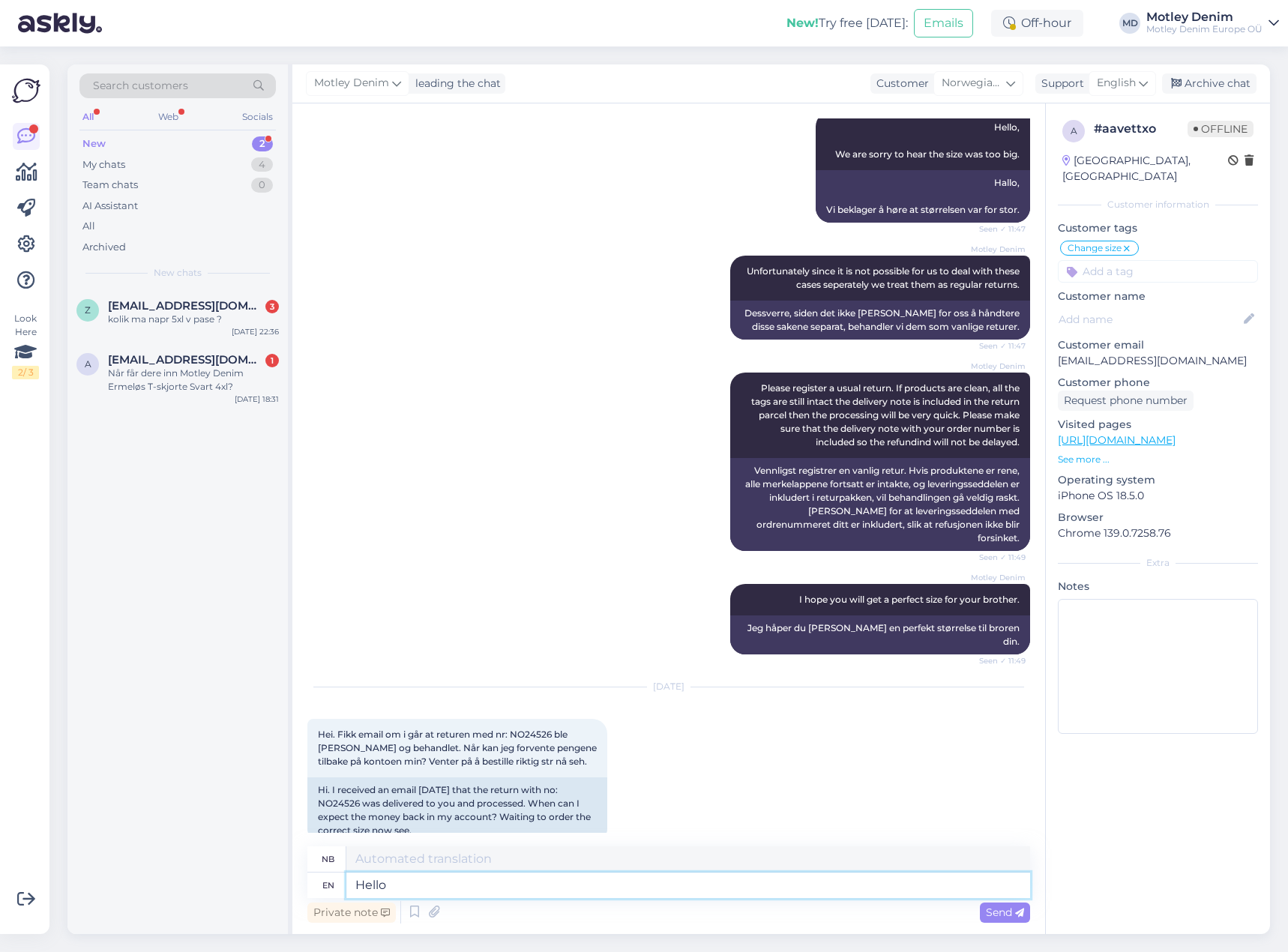
type textarea "Hallo"
type textarea "Hello."
type textarea "Hallo."
type textarea "Hello. We"
type textarea "Hallo. Vi"
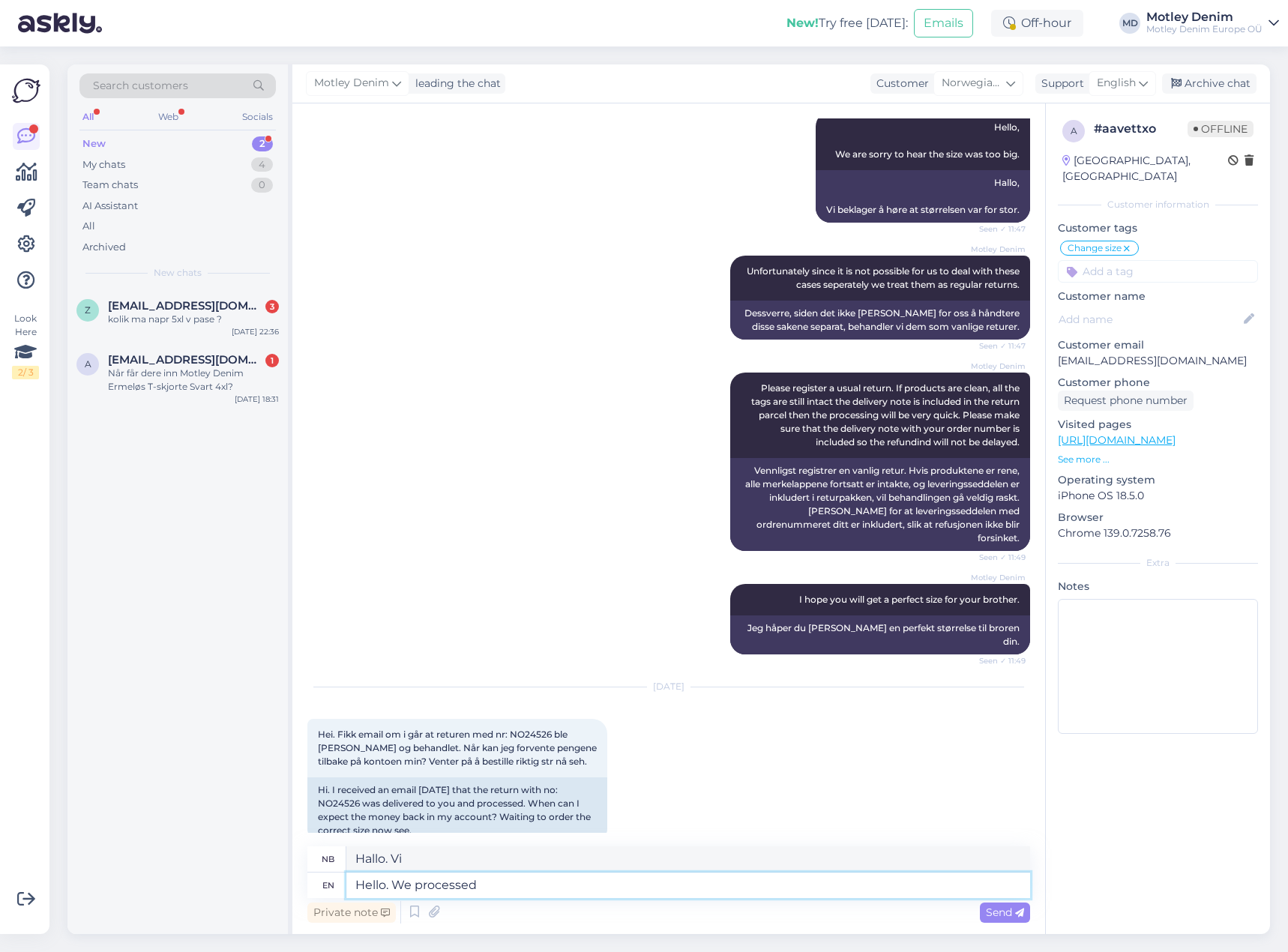
type textarea "Hello. We processed"
type textarea "Hallo. Vi behandlet"
type textarea "Hello. We processed it"
type textarea "Hallo. Vi har behandlet den."
type textarea "Hello. We processed it [DATE]"
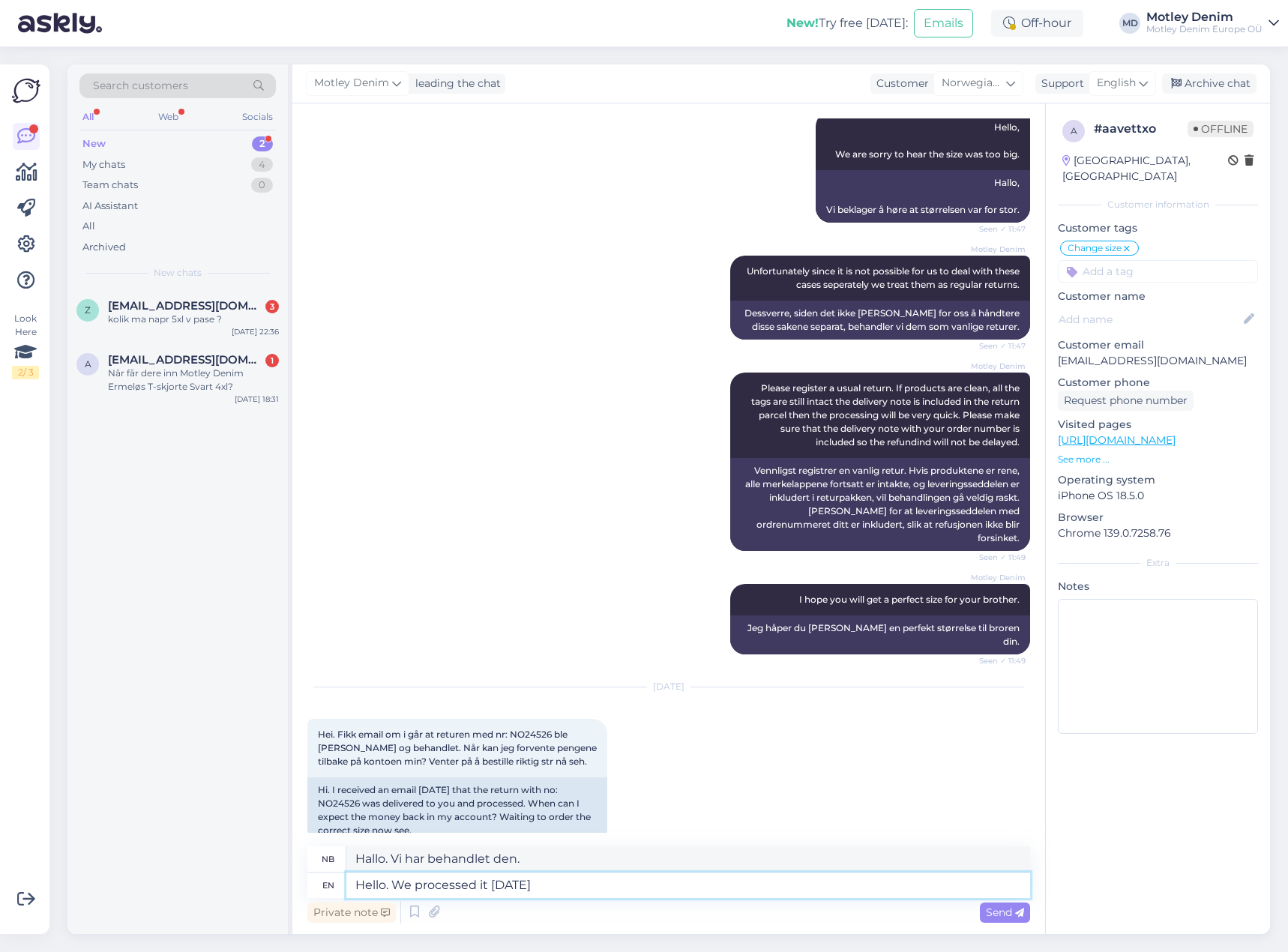
type textarea "Hallo. Vi behandlet den i går"
type textarea "Hello. We processed it [DATE] and th"
type textarea "Hallo. Vi behandlet den i går, og"
type textarea "Hello. We processed it [DATE] and that"
type textarea "Hallo. Vi behandlet det i går, og det"
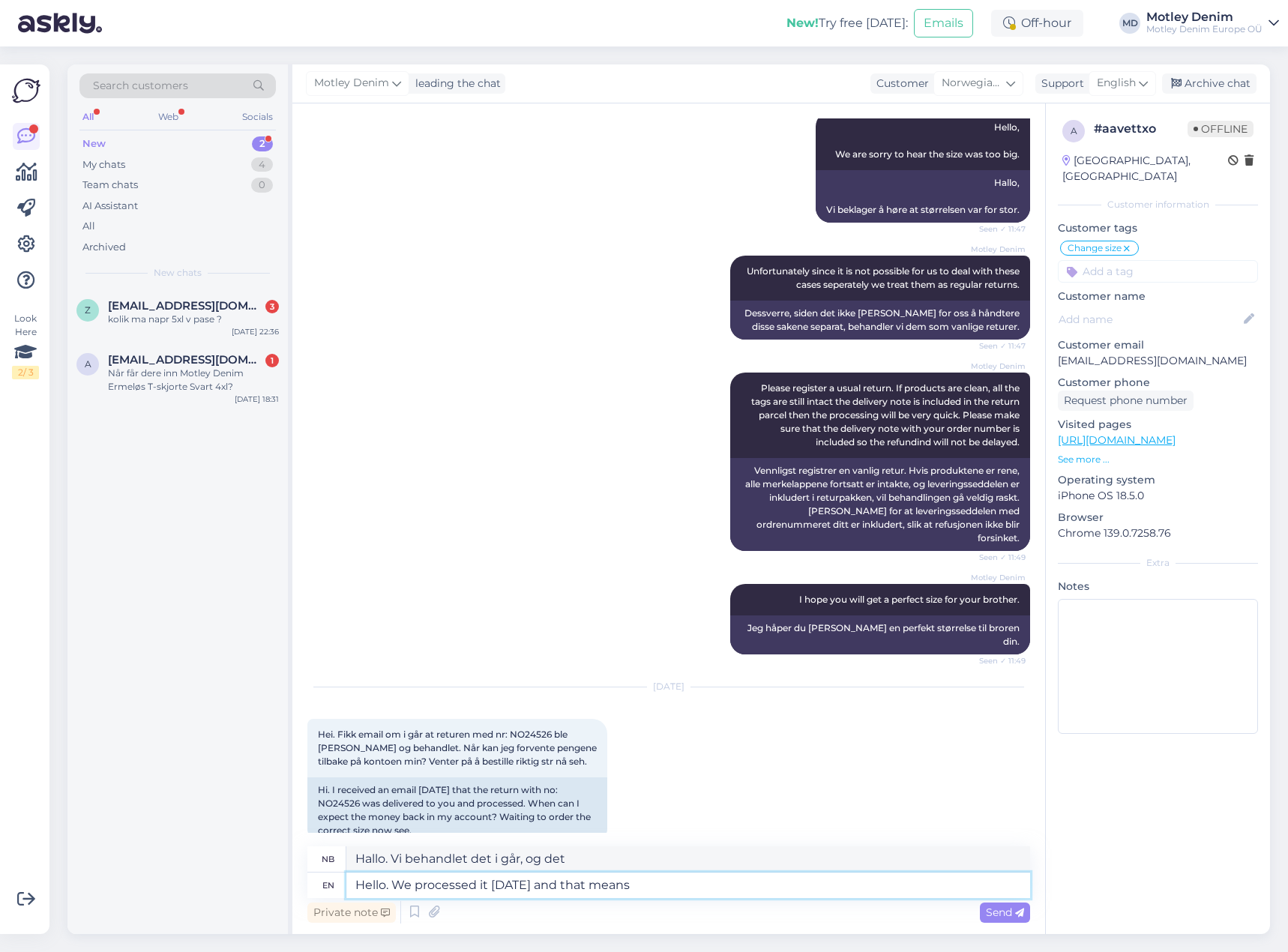
type textarea "Hello. We processed it [DATE] and that means"
type textarea "Hallo. Vi behandlet den i går, og det betyr"
type textarea "Hello. We processed it [DATE] and that starts"
type textarea "Hallo. Vi behandlet det i går, og det starter"
type textarea "Hello. We processed it [DATE] and that starts with"
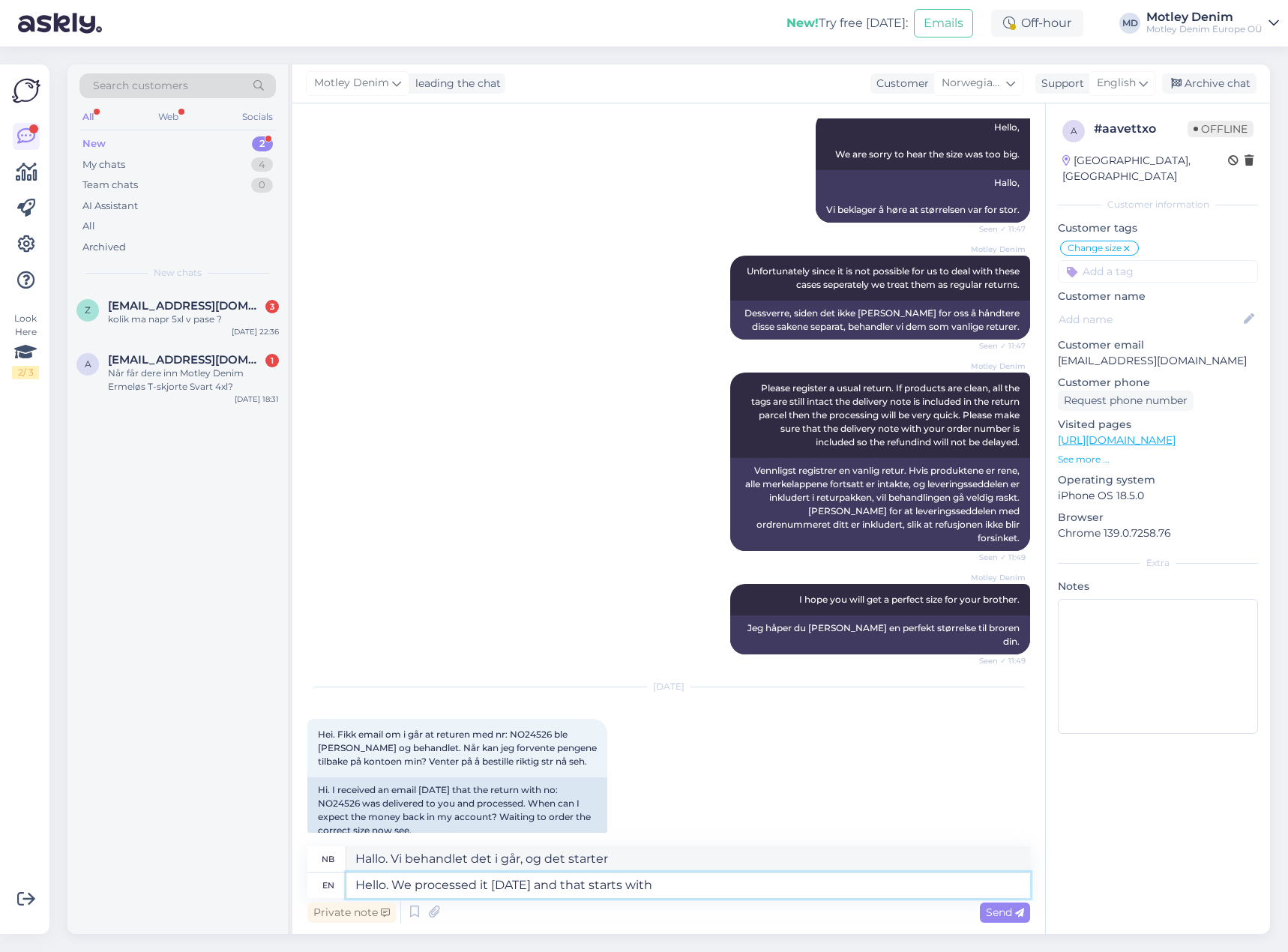
type textarea "Hallo. Vi behandlet det i går, og det starter med"
type textarea "Hello. We processed it [DATE] and that starts refund"
type textarea "Hallo. Vi behandlet det i går, og det starter refusjonen"
type textarea "Hello. We processed it [DATE] and that starts refund process"
type textarea "Hallo. Vi behandlet den i går, og da starter refusjonsprosessen."
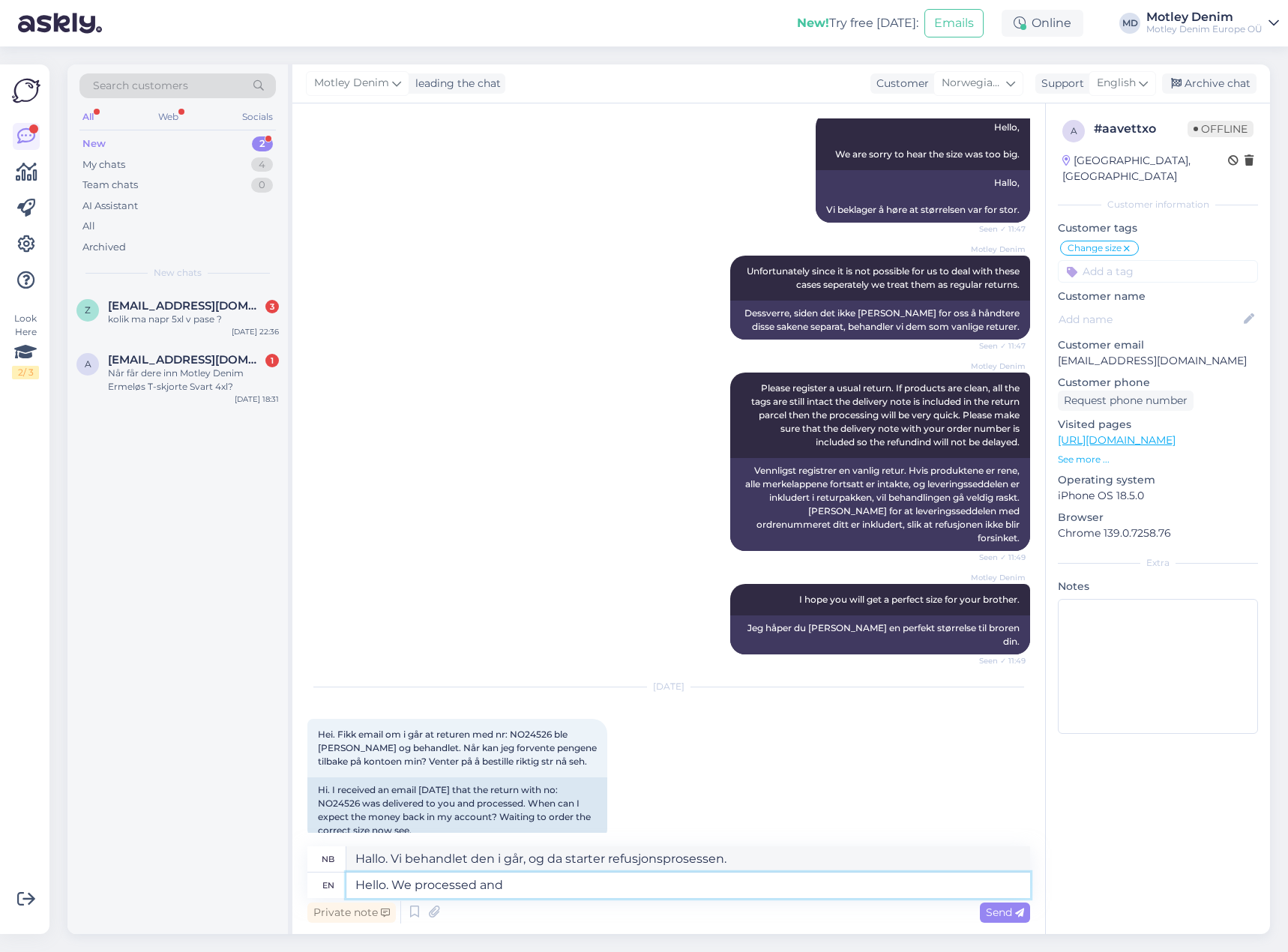
type textarea "Hello. We processed and r"
type textarea "Hallo. Vi behandlet og"
type textarea "Hello. We processed and refunded"
type textarea "Hallo. Vi har behandlet [PERSON_NAME] tilbakebetalingen."
type textarea "Hello. We processed and refunded you"
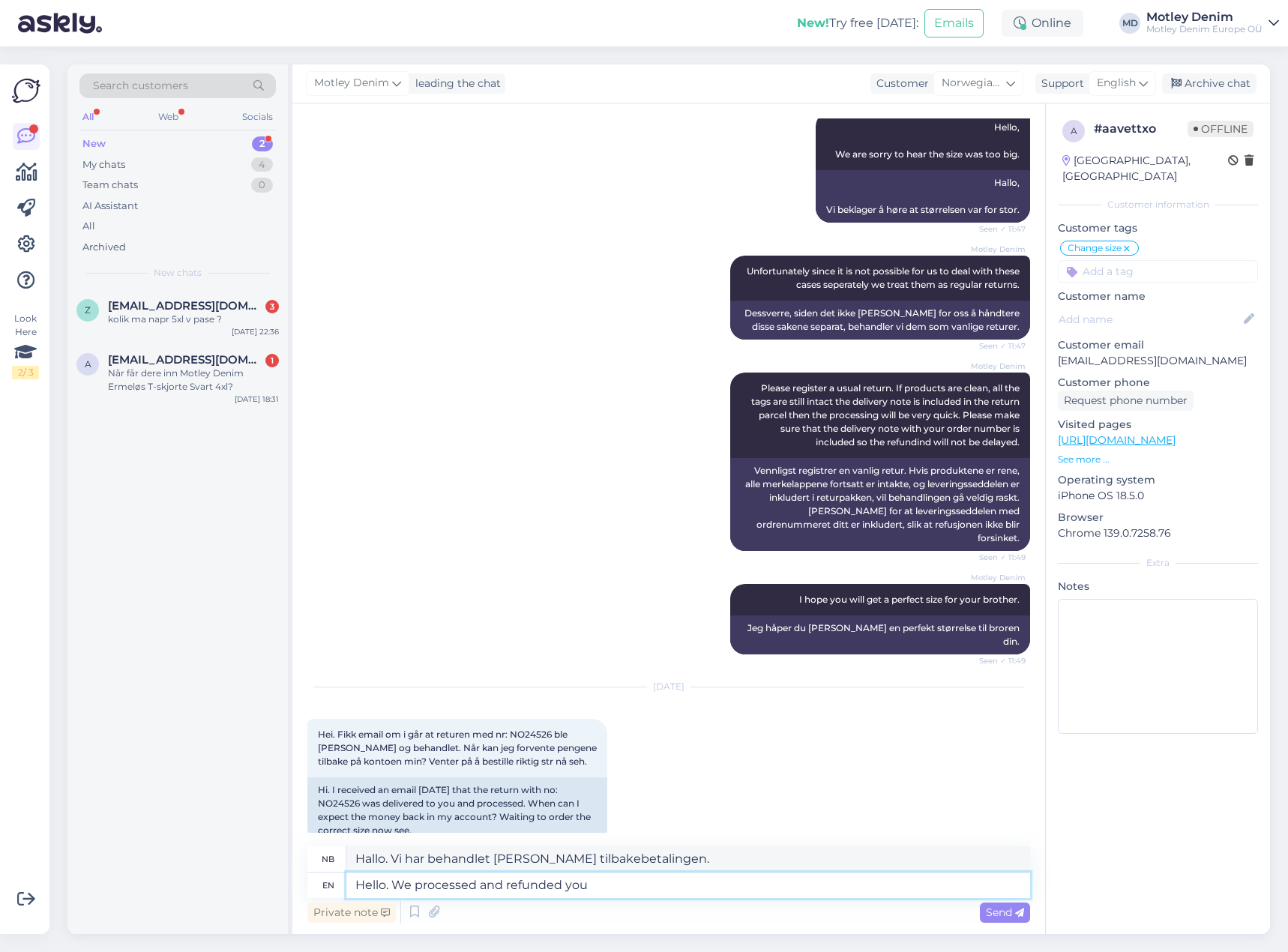
type textarea "Hallo. Vi har behandlet [PERSON_NAME] deg refusjon."
type textarea "Hello. We processed and refunded you [DATE]."
type textarea "Hallo. Vi behandlet og refunderte deg i går."
type textarea "Hello. We processed and refunded your [DATE]."
type textarea "Hallo. Vi behandlet og refunderte betalingen din i går."
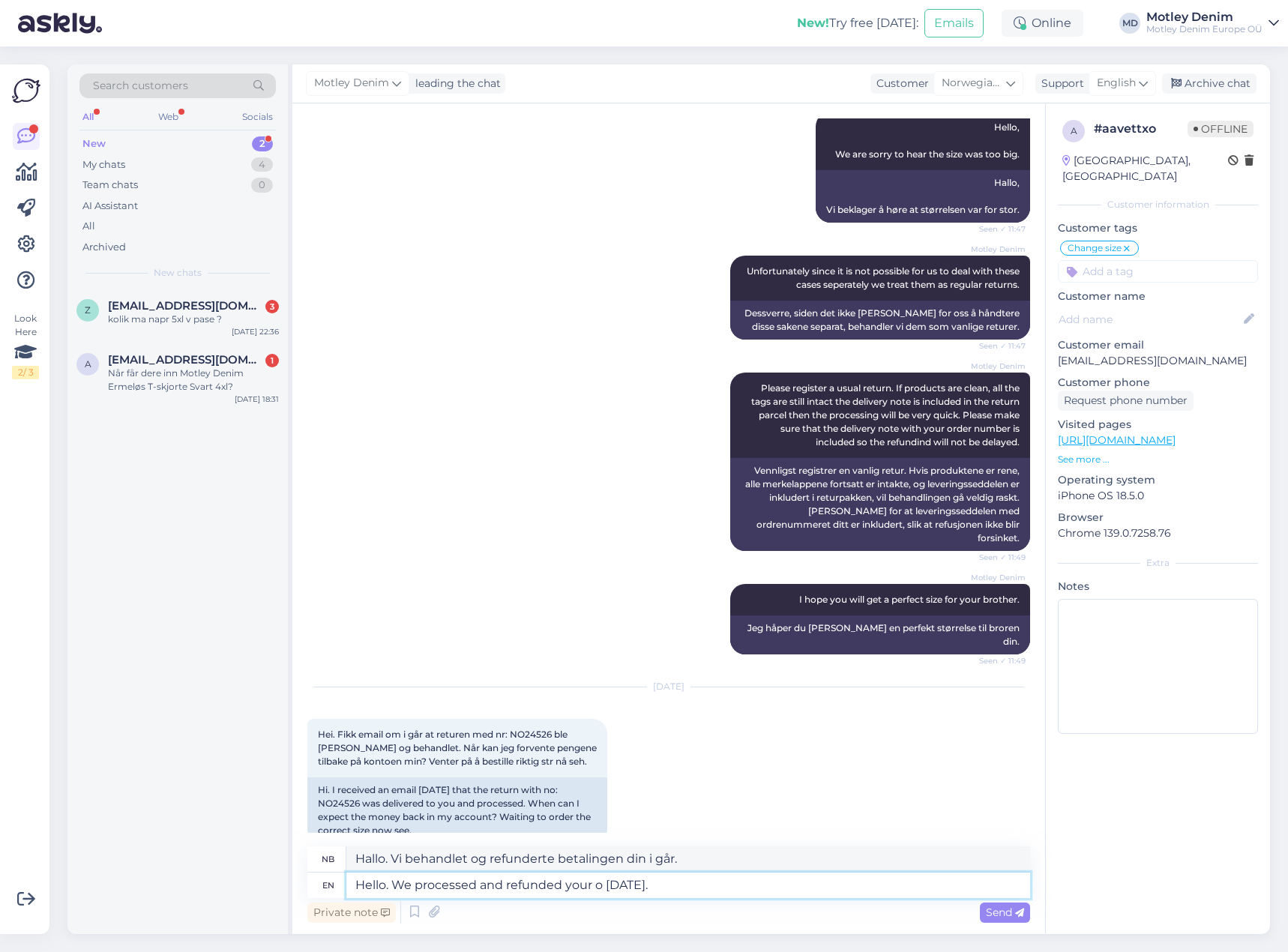
type textarea "Hello. We processed and refunded your or [DATE]."
type textarea "Hallo. Vi behandlet og refunderte beløpet ditt i går."
type textarea "Hello. We processed and refunded your orde [DATE]."
type textarea "Hallo. Vi behandlet og refunderte betalingen din i går."
type textarea "Hello. We processed and refunded your order [DATE]."
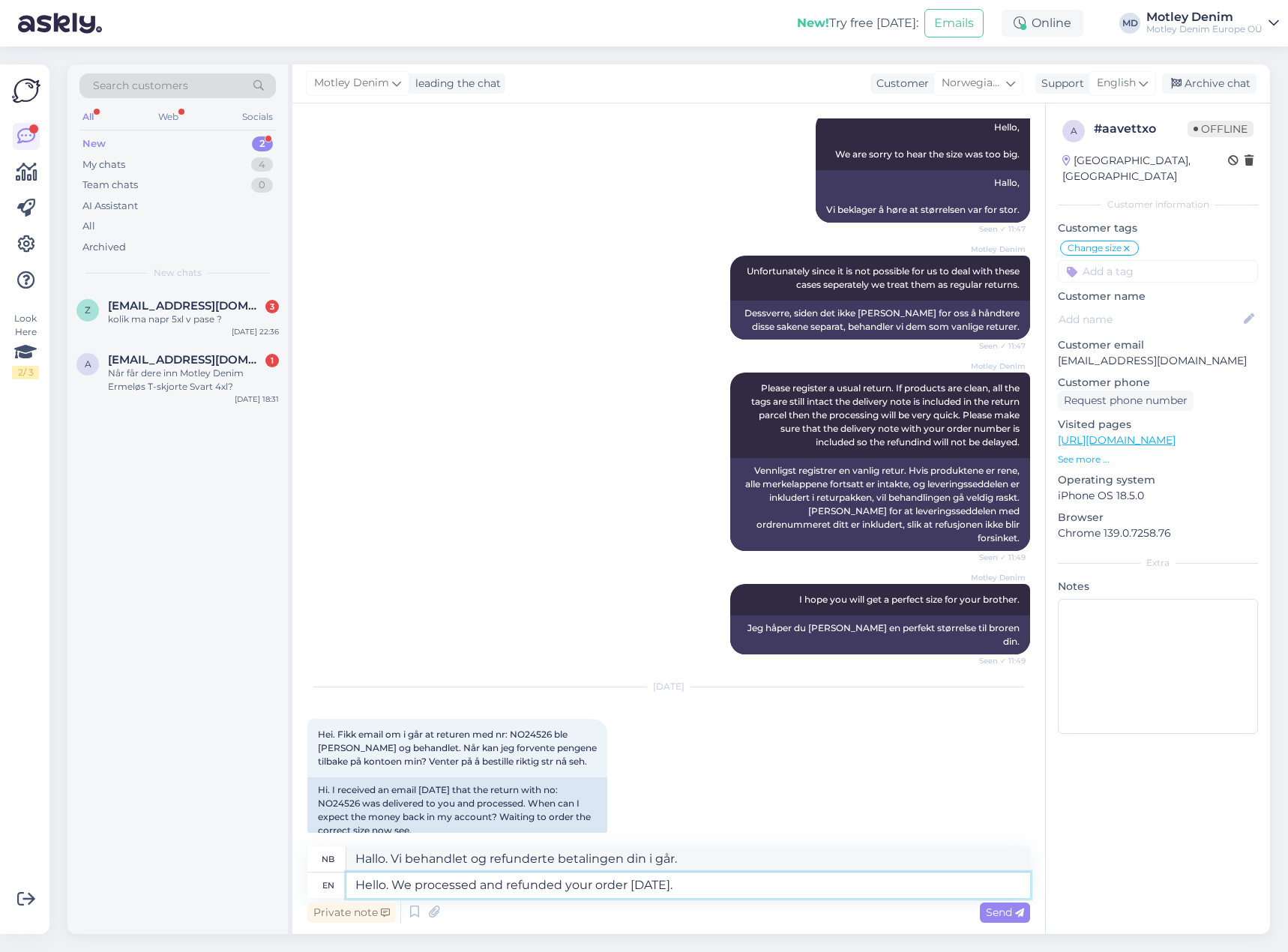
type textarea "Hallo. Vi behandlet og refunderte bestillingen din i går."
type textarea "Hello. We processed and refunded your order [DATE]. PL"
type textarea "Hallo. Vi behandlet og refunderte bestillingen din i går. P"
type textarea "Hello. We processed and refunded your order [DATE]. PLe"
type textarea "Hallo. Vi behandlet og refunderte bestillingen din i går. PL"
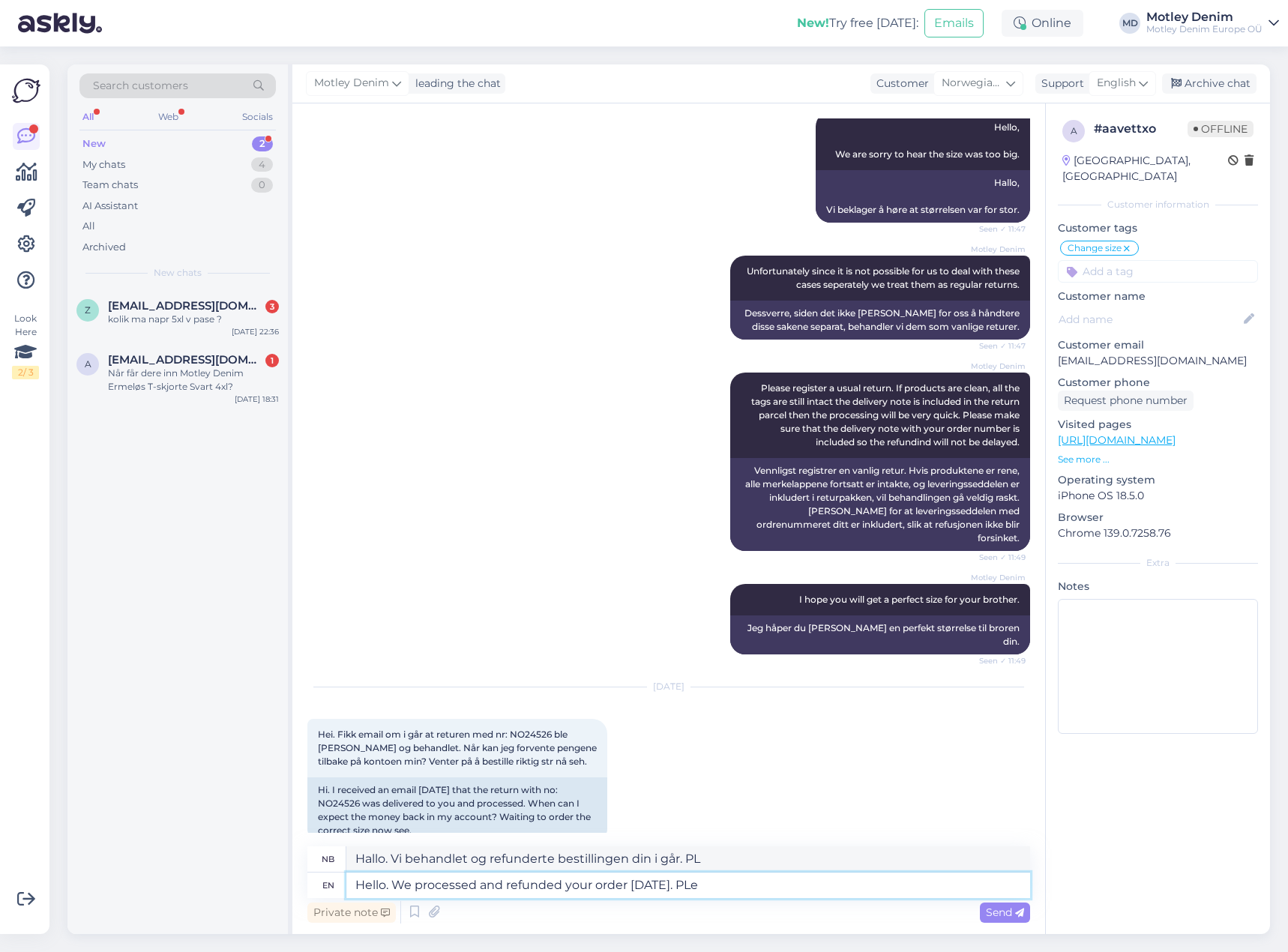
type textarea "Hello. We processed and refunded your order [DATE]. PLea"
type textarea "Hallo. Vi behandlet og refunderte bestillingen din i går. Vennligst"
type textarea "Hello. We processed and refunded your order [DATE]. PLeas"
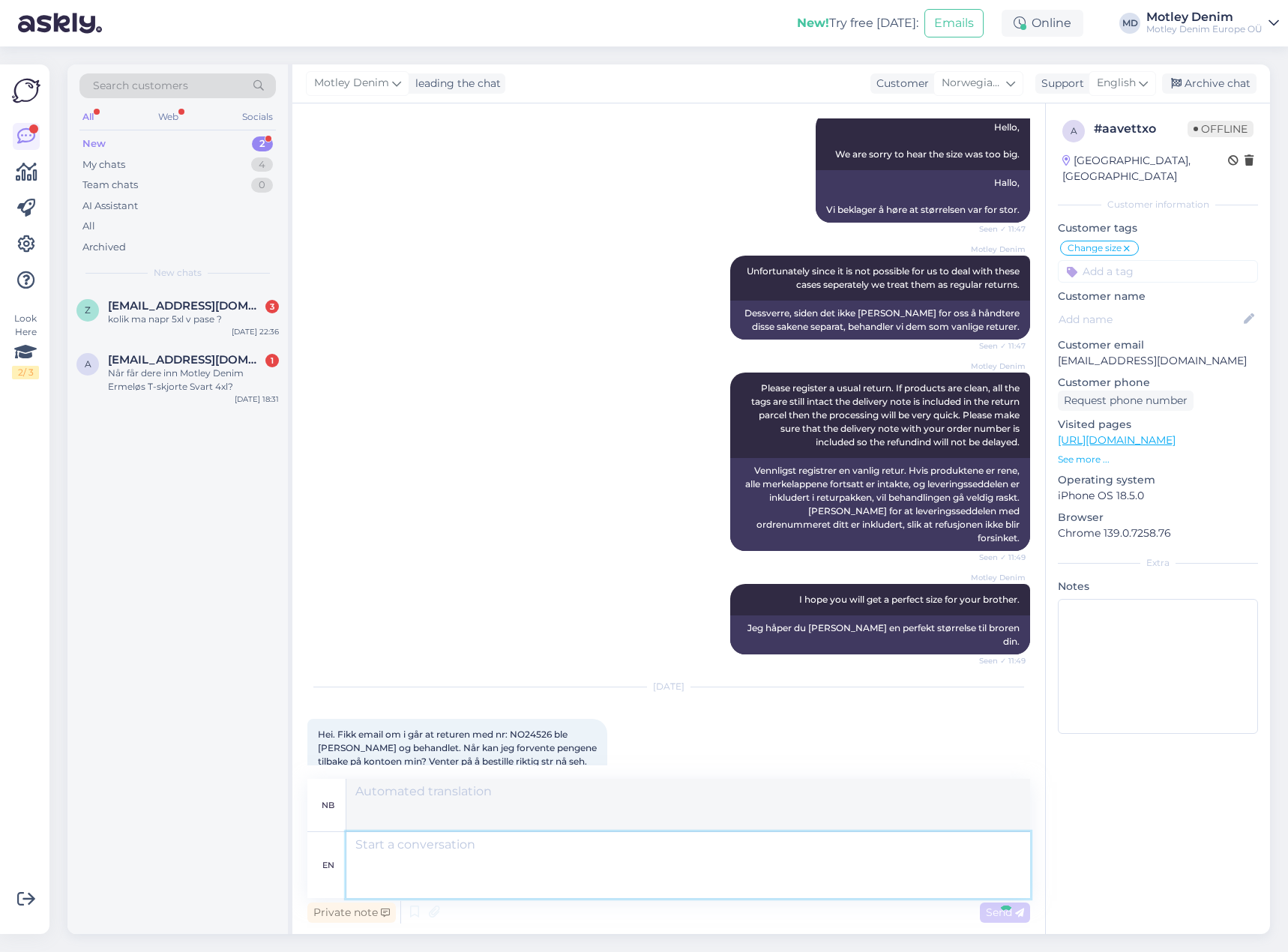
scroll to position [729, 0]
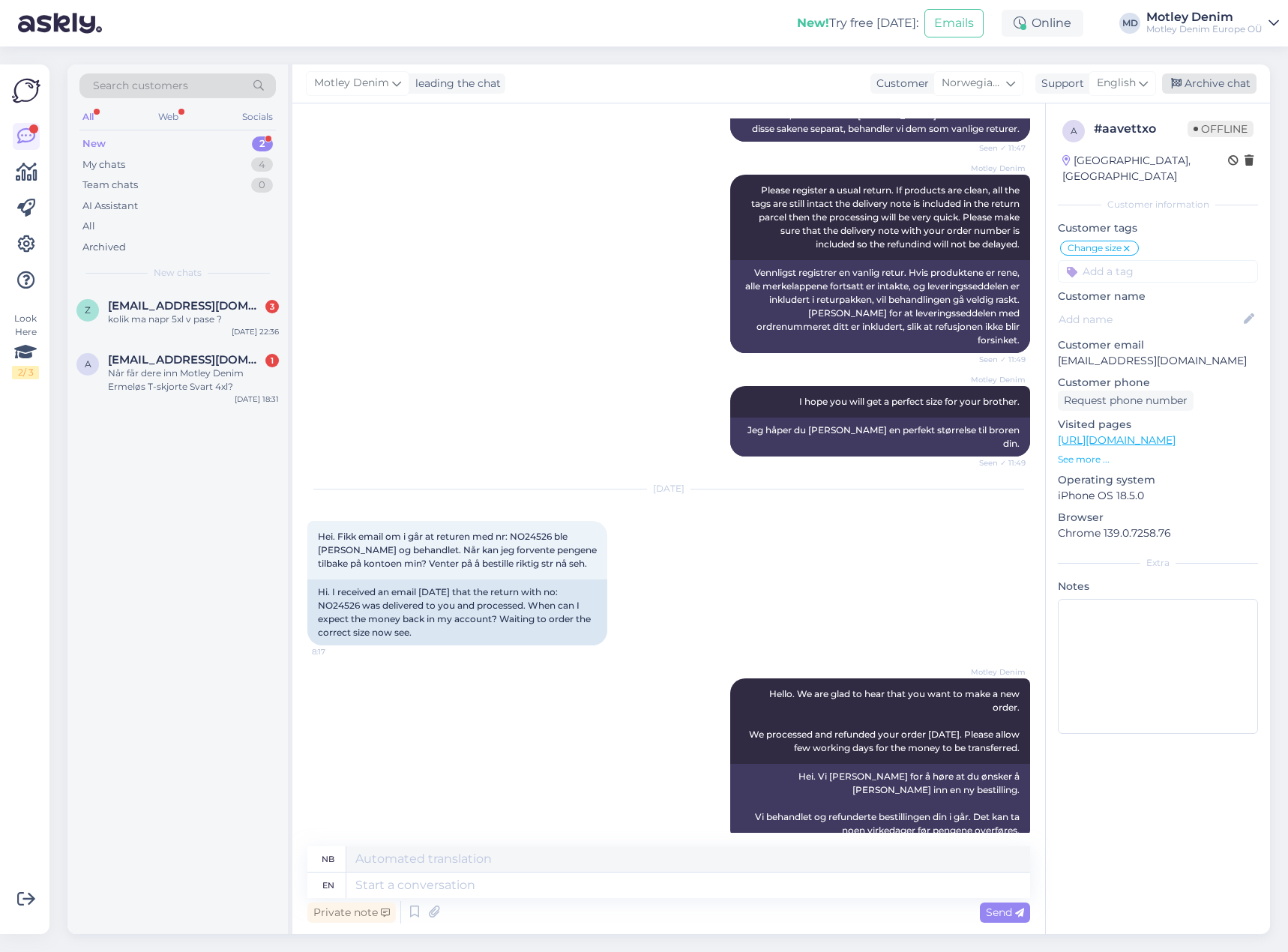
click at [1224, 80] on div "Archive chat" at bounding box center [1209, 83] width 95 height 20
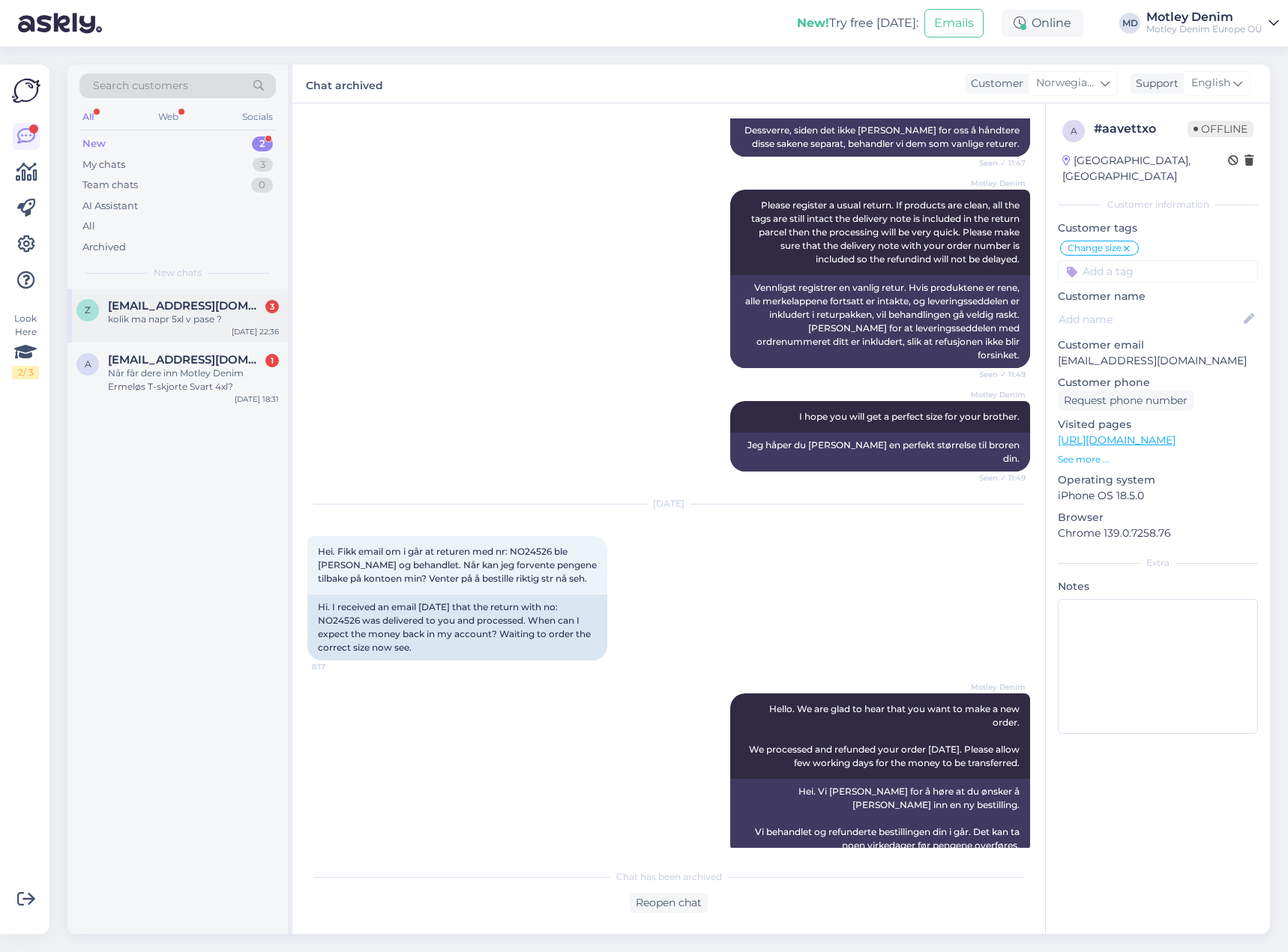
click at [206, 307] on span "[EMAIL_ADDRESS][DOMAIN_NAME]" at bounding box center [186, 305] width 156 height 14
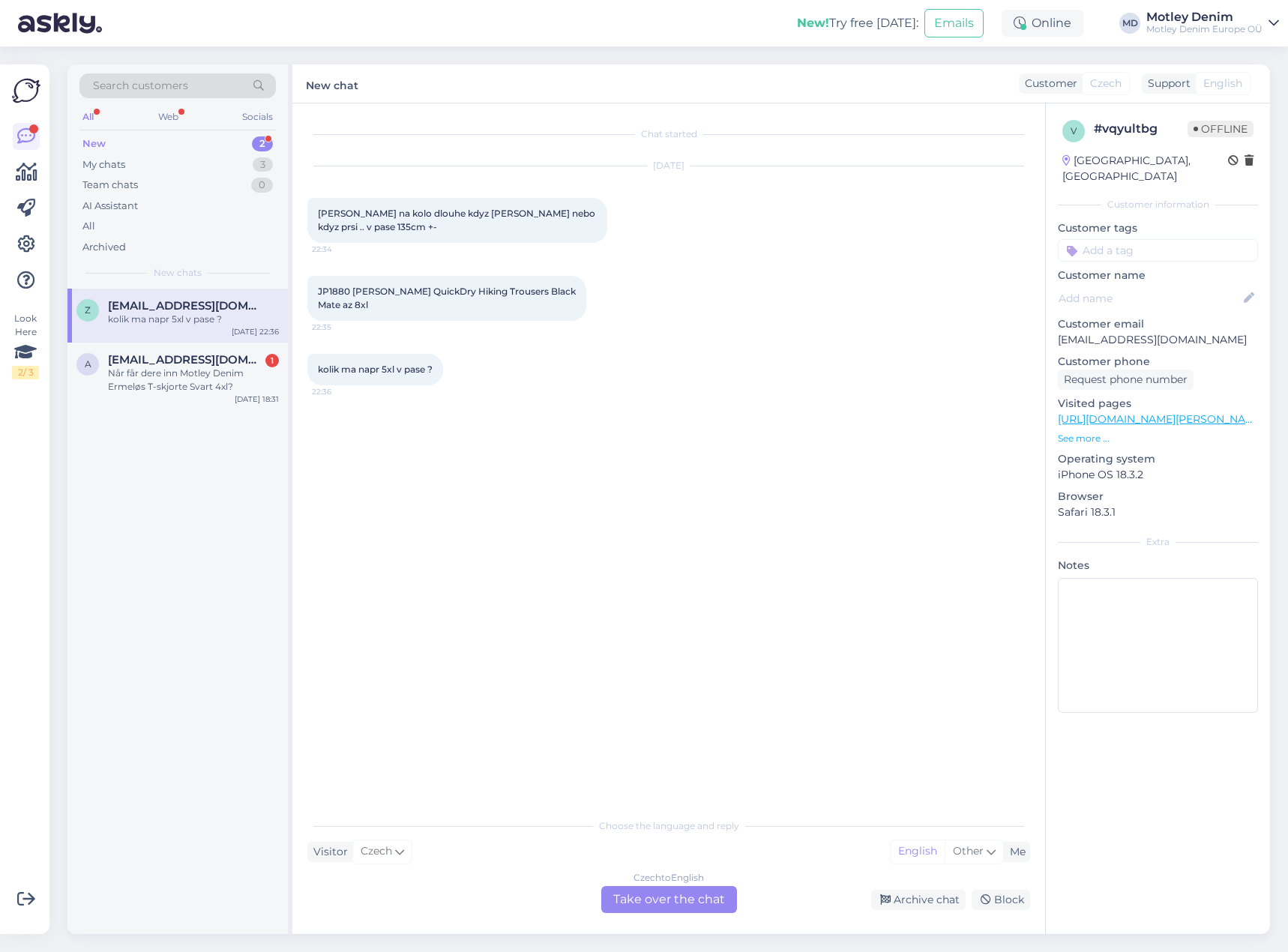
click at [640, 880] on div "Czech to English" at bounding box center [669, 877] width 71 height 14
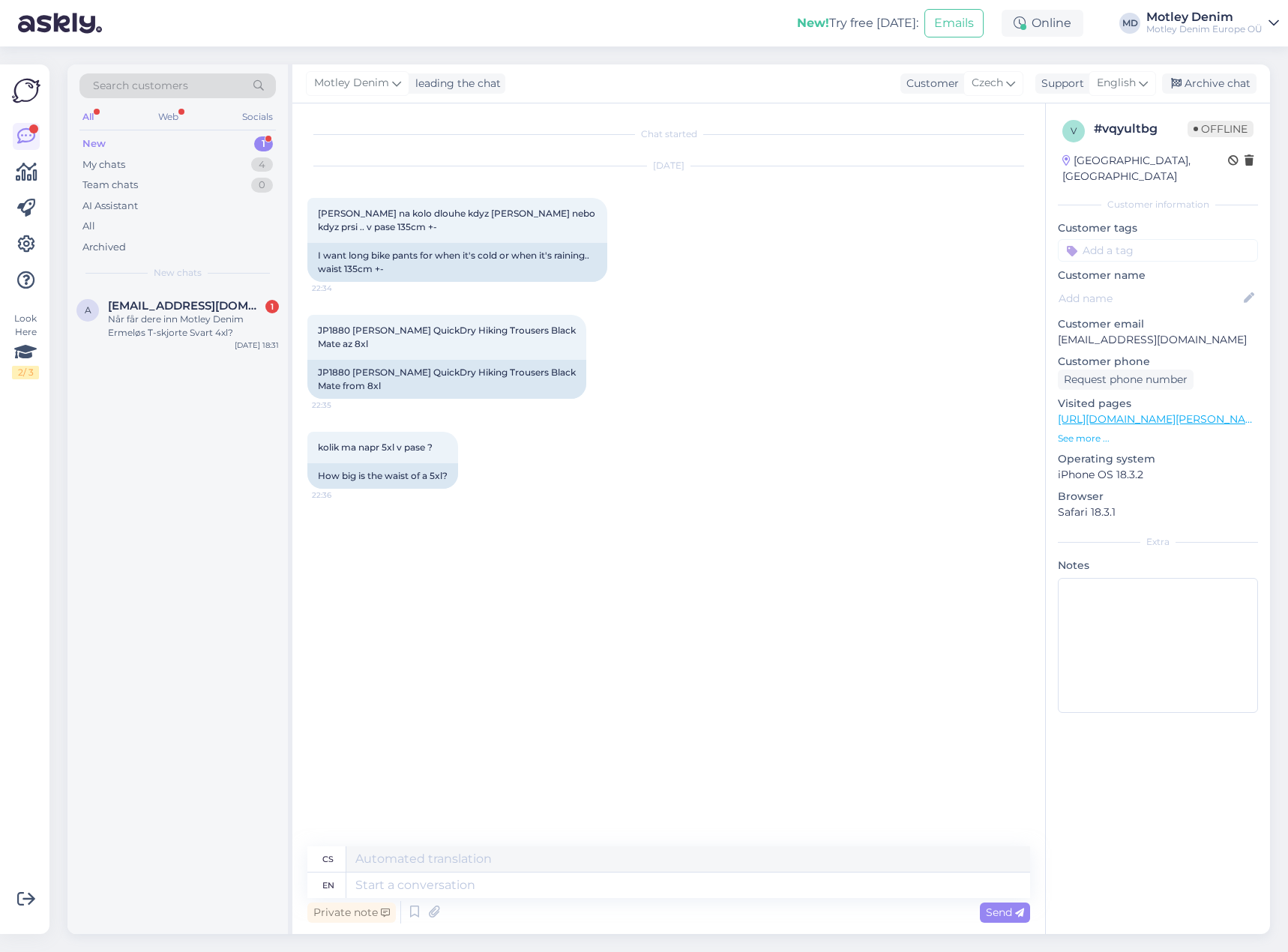
click at [494, 593] on div "Chat started [DATE] Shanim kalhoty na kolo dlouhe kdyz [PERSON_NAME] nebo kdyz …" at bounding box center [675, 475] width 736 height 714
click at [606, 370] on div "JP1880 [PERSON_NAME] QuickDry Hiking Trousers Black Mate az 8xl 22:35 JP1880 [P…" at bounding box center [668, 357] width 723 height 117
click at [347, 370] on div "JP1880 [PERSON_NAME] QuickDry Hiking Trousers Black Mate from 8xl" at bounding box center [446, 379] width 279 height 39
click at [324, 476] on div "How big is the waist of a 5xl?" at bounding box center [382, 476] width 151 height 25
click at [371, 501] on div "kolik ma napr 5xl v pase ? 22:36 How big is the waist of a 5xl?" at bounding box center [668, 460] width 723 height 90
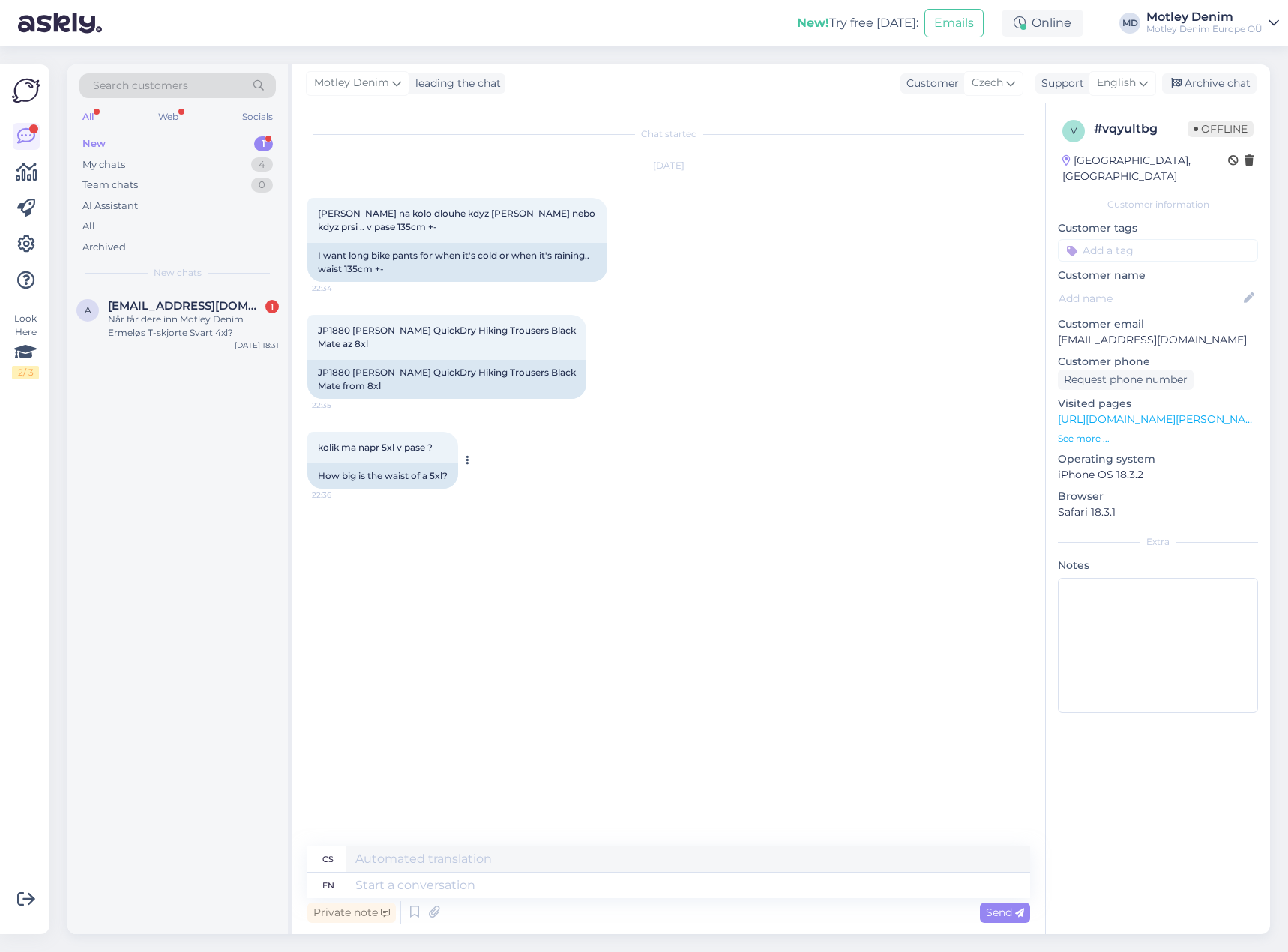
click at [324, 476] on div "How big is the waist of a 5xl?" at bounding box center [382, 476] width 151 height 25
drag, startPoint x: 324, startPoint y: 476, endPoint x: 389, endPoint y: 477, distance: 65.0
click at [387, 475] on div "How big is the waist of a 5xl?" at bounding box center [382, 476] width 151 height 25
click at [405, 524] on div "Chat started [DATE] Shanim kalhoty na kolo dlouhe kdyz [PERSON_NAME] nebo kdyz …" at bounding box center [675, 475] width 736 height 714
click at [336, 371] on div "JP1880 [PERSON_NAME] QuickDry Hiking Trousers Black Mate from 8xl" at bounding box center [446, 379] width 279 height 39
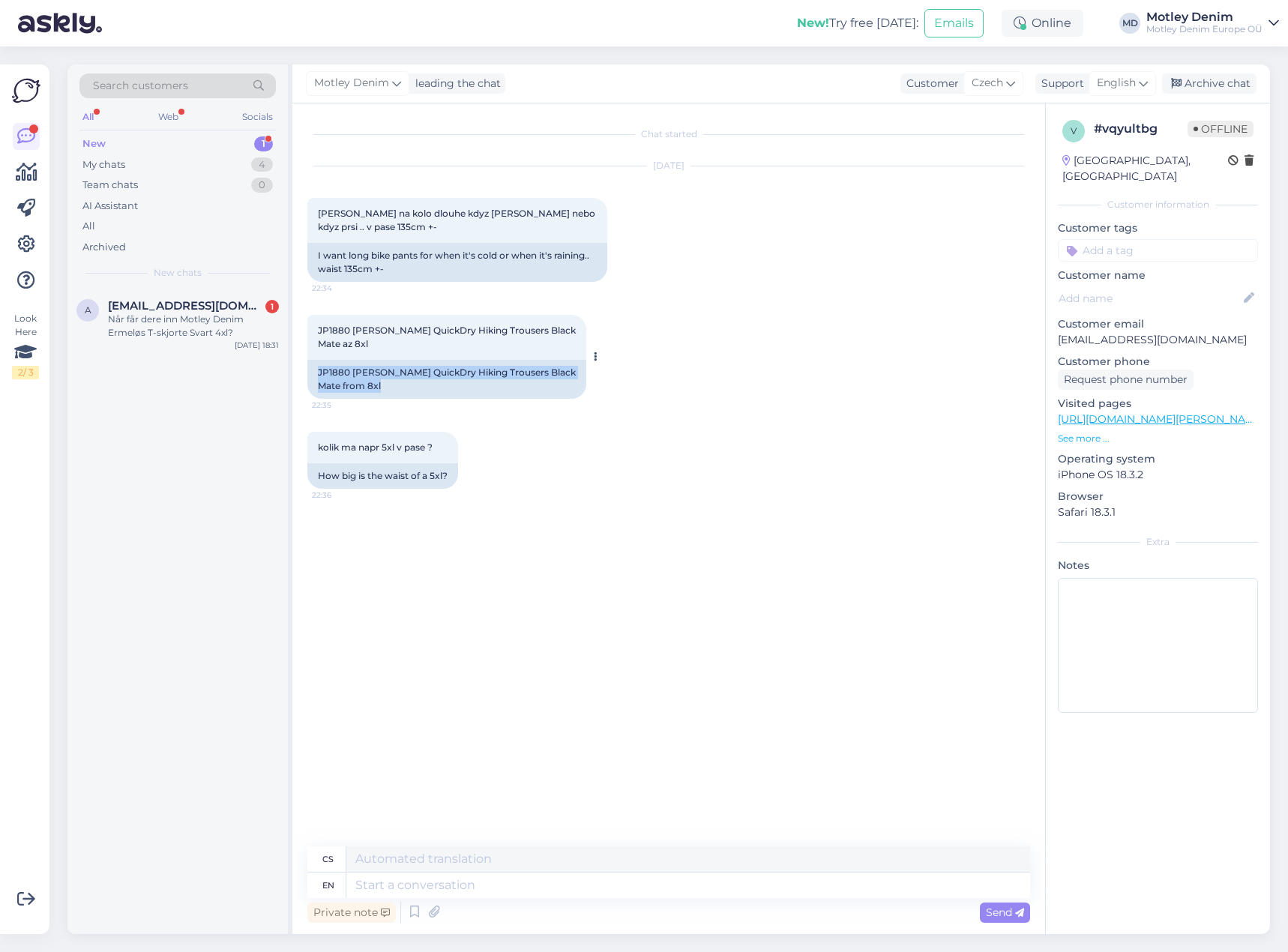
drag, startPoint x: 336, startPoint y: 371, endPoint x: 398, endPoint y: 384, distance: 63.3
click at [398, 382] on div "JP1880 [PERSON_NAME] QuickDry Hiking Trousers Black Mate from 8xl" at bounding box center [446, 379] width 279 height 39
copy div "JP1880 [PERSON_NAME] QuickDry Hiking Trousers Black Mate from 8xl"
drag, startPoint x: 781, startPoint y: 290, endPoint x: 742, endPoint y: 281, distance: 40.0
click at [780, 287] on div "[DATE] [PERSON_NAME] na kolo dlouhe kdyz [PERSON_NAME] nebo kdyz prsi .. v pase…" at bounding box center [668, 224] width 723 height 148
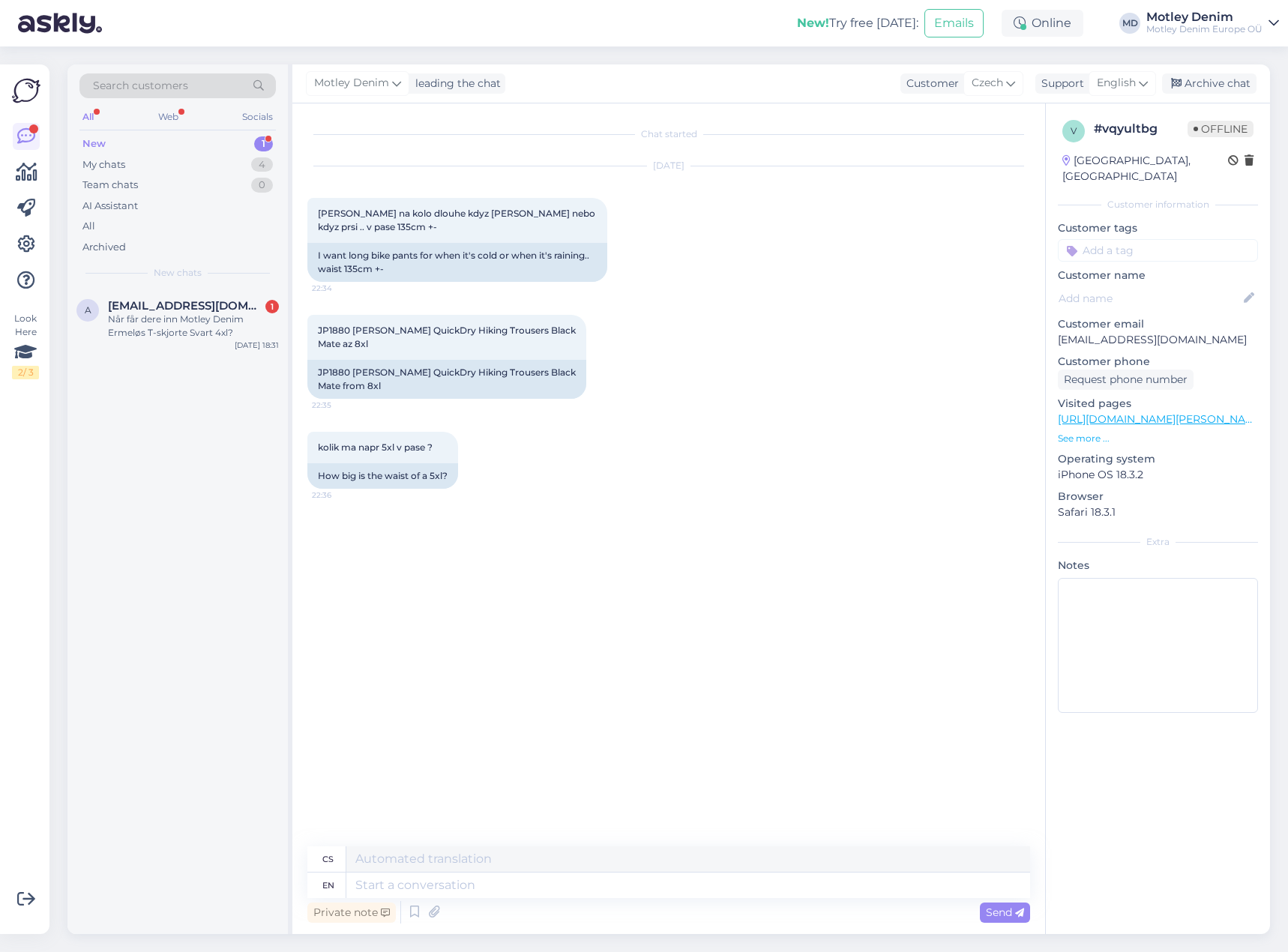
click at [1145, 239] on input at bounding box center [1158, 251] width 200 height 23
click at [1168, 304] on span "Product specialist" at bounding box center [1158, 308] width 81 height 9
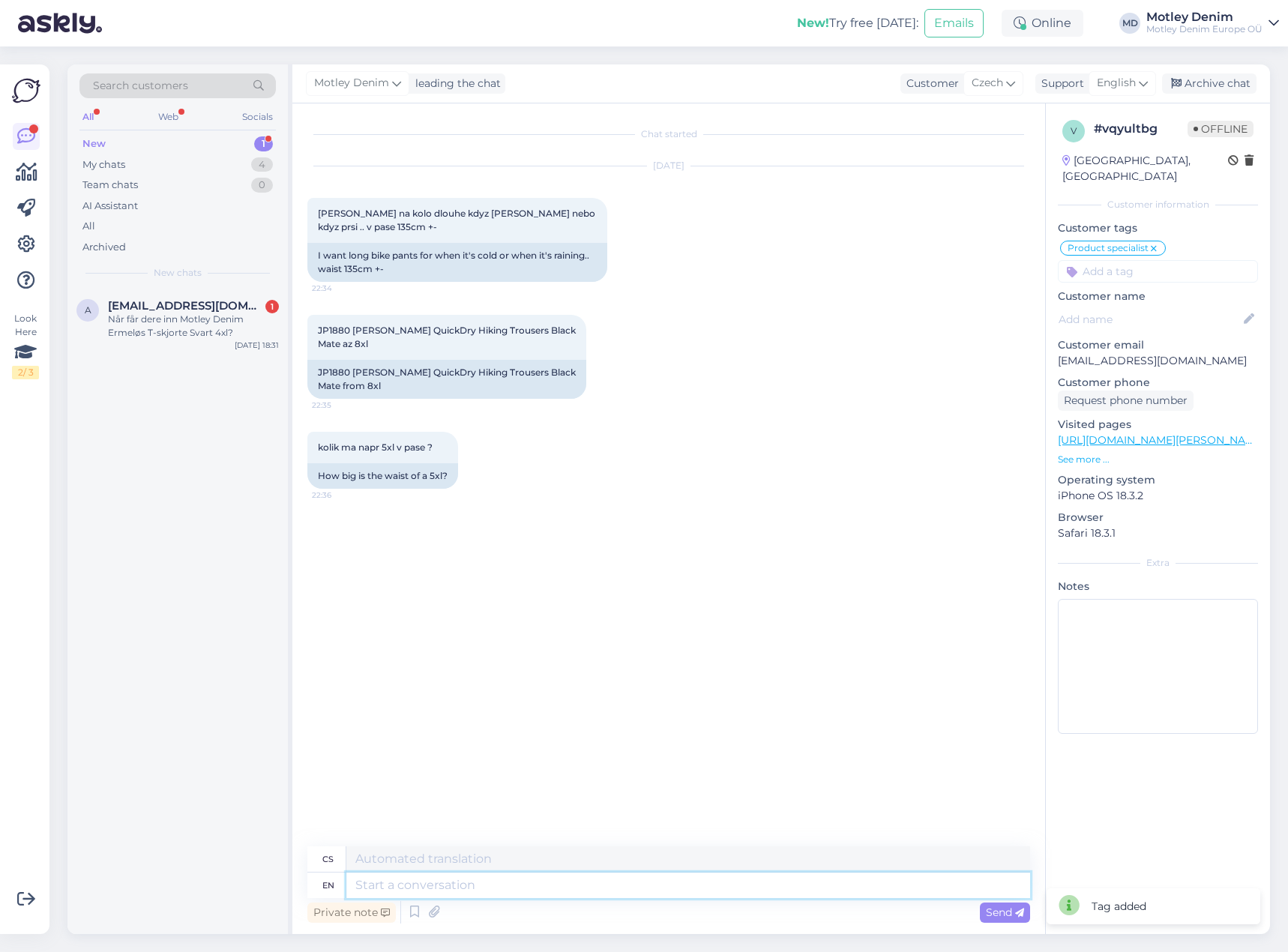
click at [540, 893] on textarea at bounding box center [688, 884] width 684 height 25
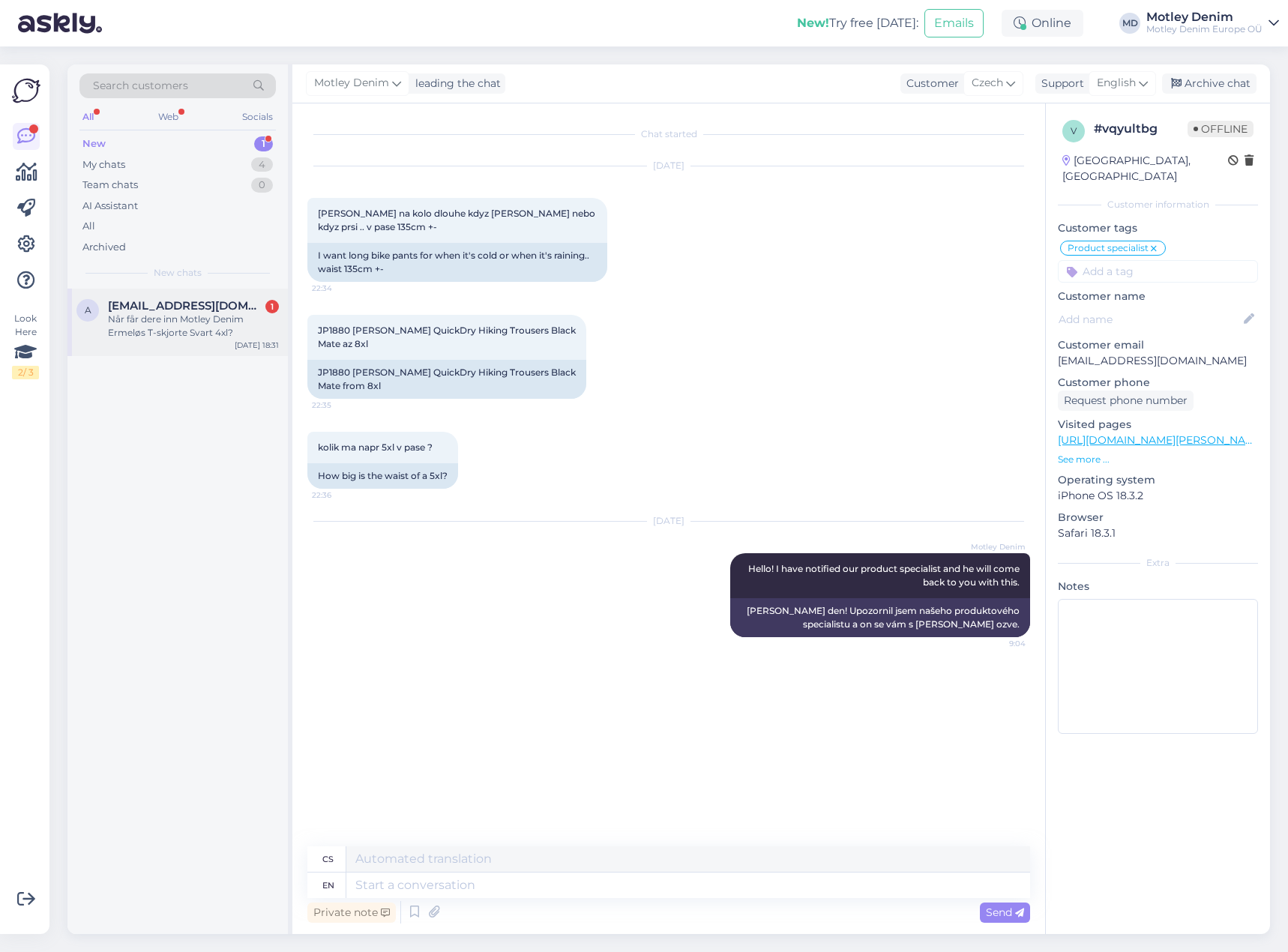
click at [165, 327] on div "Når får dere inn Motley Denim Ermeløs T-skjorte Svart 4xl?" at bounding box center [194, 326] width 171 height 27
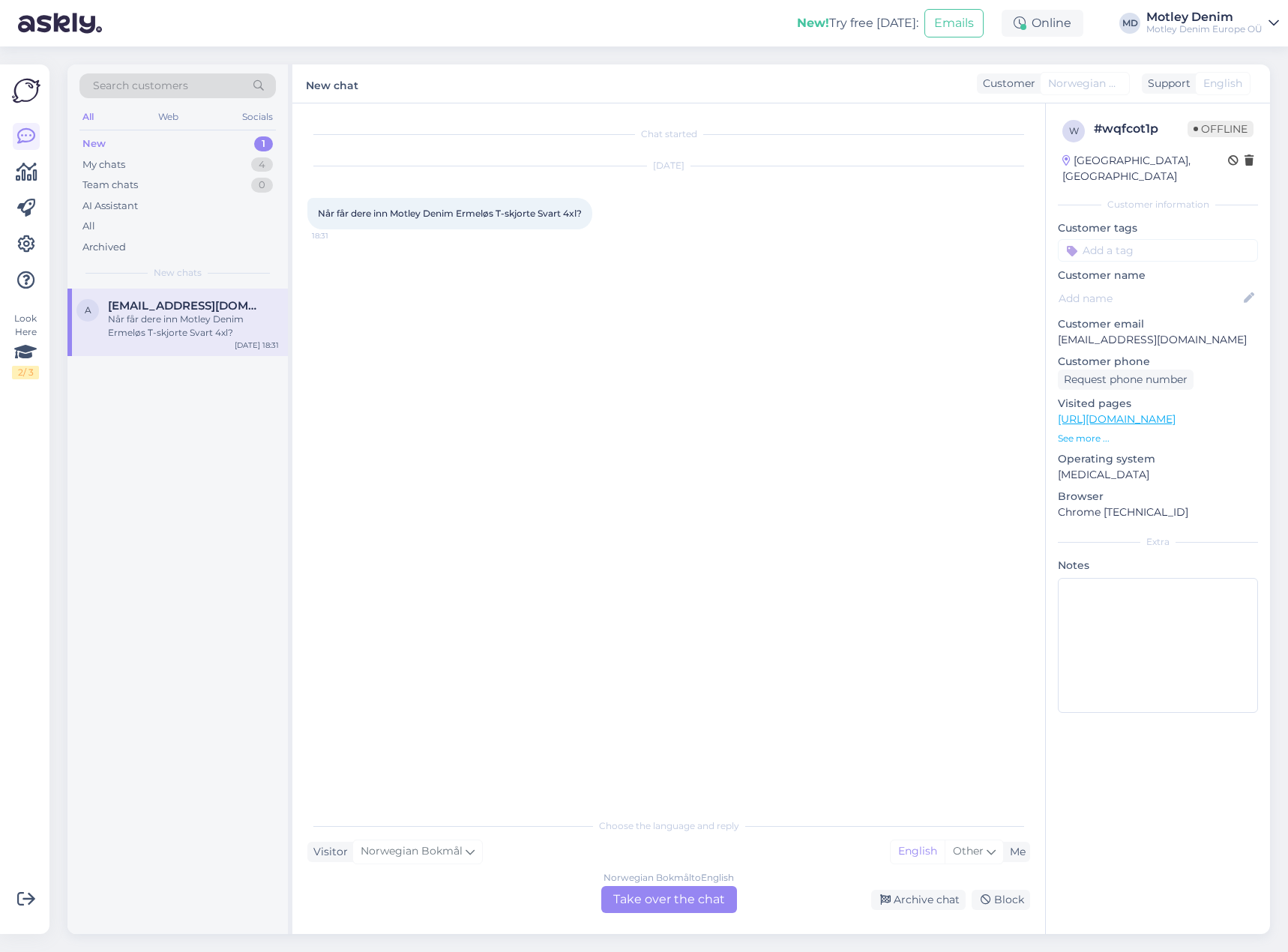
click at [675, 909] on div "Norwegian Bokmål to English Take over the chat" at bounding box center [669, 899] width 136 height 27
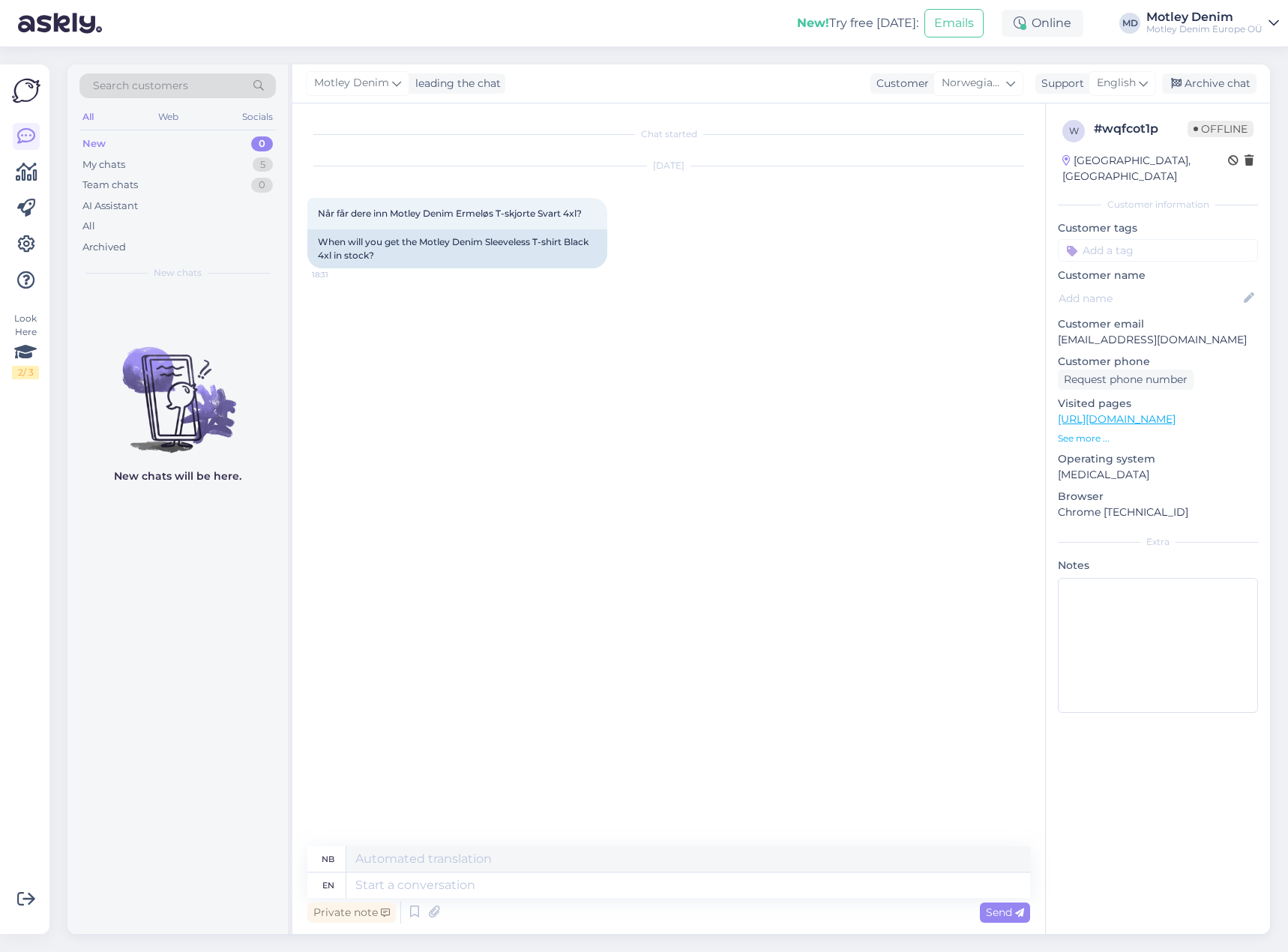
click at [490, 375] on div "Chat started [DATE] Når får dere inn Motley Denim Ermeløs T-skjorte Svart 4xl? …" at bounding box center [675, 475] width 736 height 714
click at [482, 334] on div "Chat started [DATE] Når får dere inn Motley Denim Ermeløs T-skjorte Svart 4xl? …" at bounding box center [675, 475] width 736 height 714
click at [1070, 432] on p "See more ..." at bounding box center [1158, 438] width 200 height 14
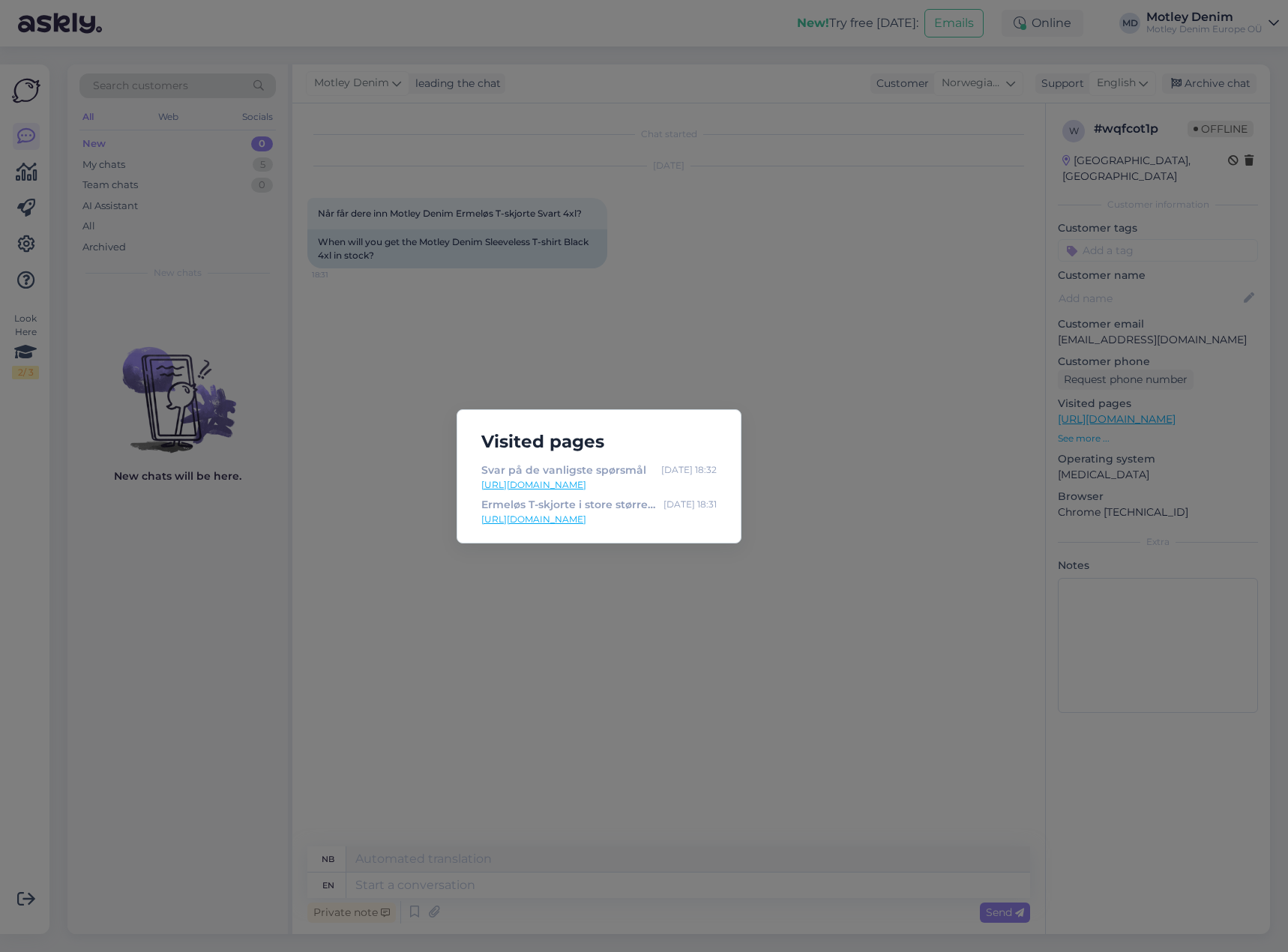
click at [574, 615] on div "Visited pages Svar på de vanligste spørsmål [DATE] 18:32 [URL][DOMAIN_NAME] Erm…" at bounding box center [644, 476] width 1288 height 952
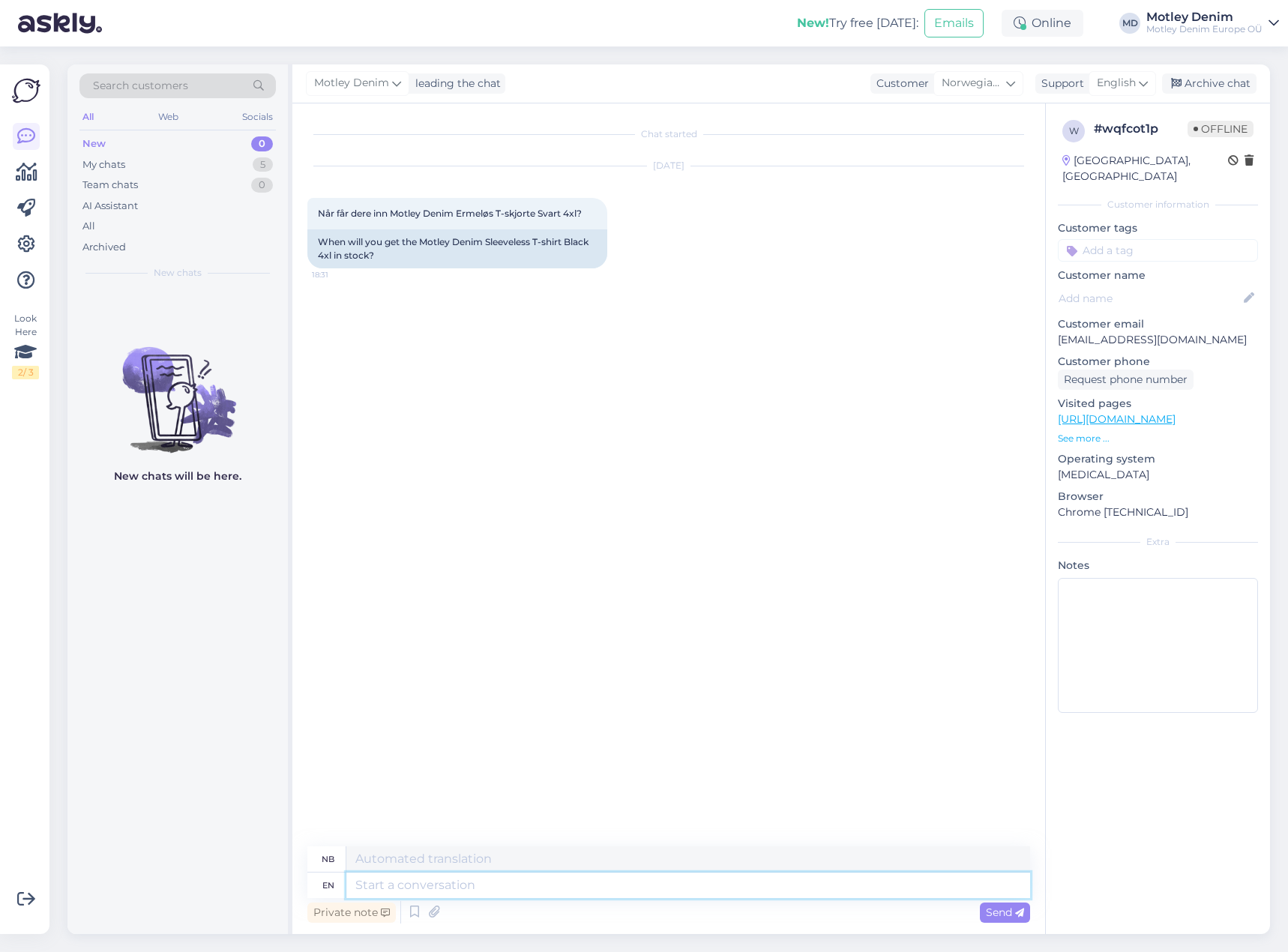
click at [535, 894] on textarea at bounding box center [688, 884] width 684 height 25
click at [1091, 332] on p "[EMAIL_ADDRESS][DOMAIN_NAME]" at bounding box center [1158, 340] width 200 height 15
drag, startPoint x: 1096, startPoint y: 321, endPoint x: 1243, endPoint y: 323, distance: 147.0
click at [1240, 332] on p "[EMAIL_ADDRESS][DOMAIN_NAME]" at bounding box center [1158, 340] width 200 height 15
copy p "[EMAIL_ADDRESS][DOMAIN_NAME]"
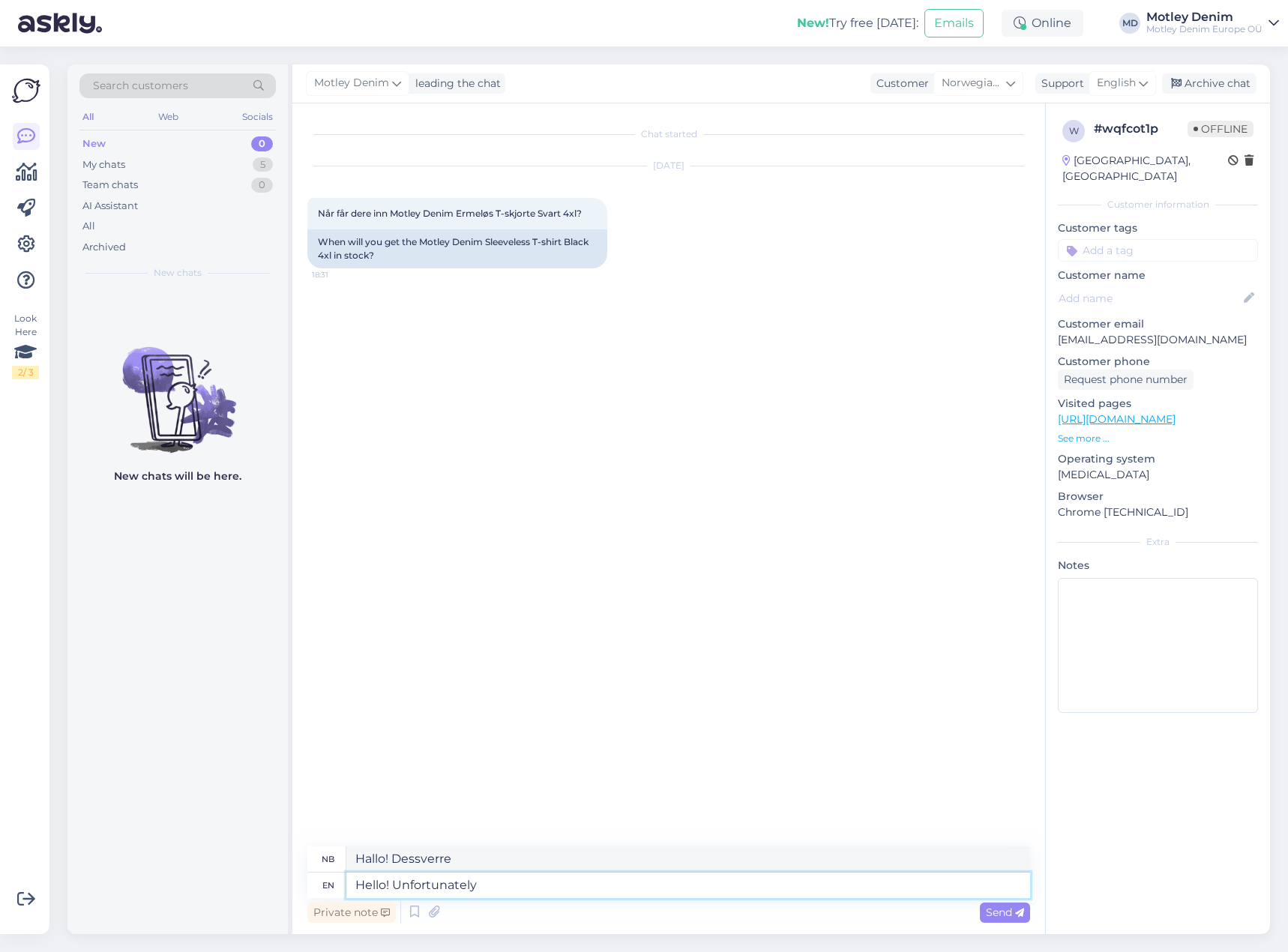
click at [536, 883] on textarea "Hello! Unfortunately" at bounding box center [688, 884] width 684 height 25
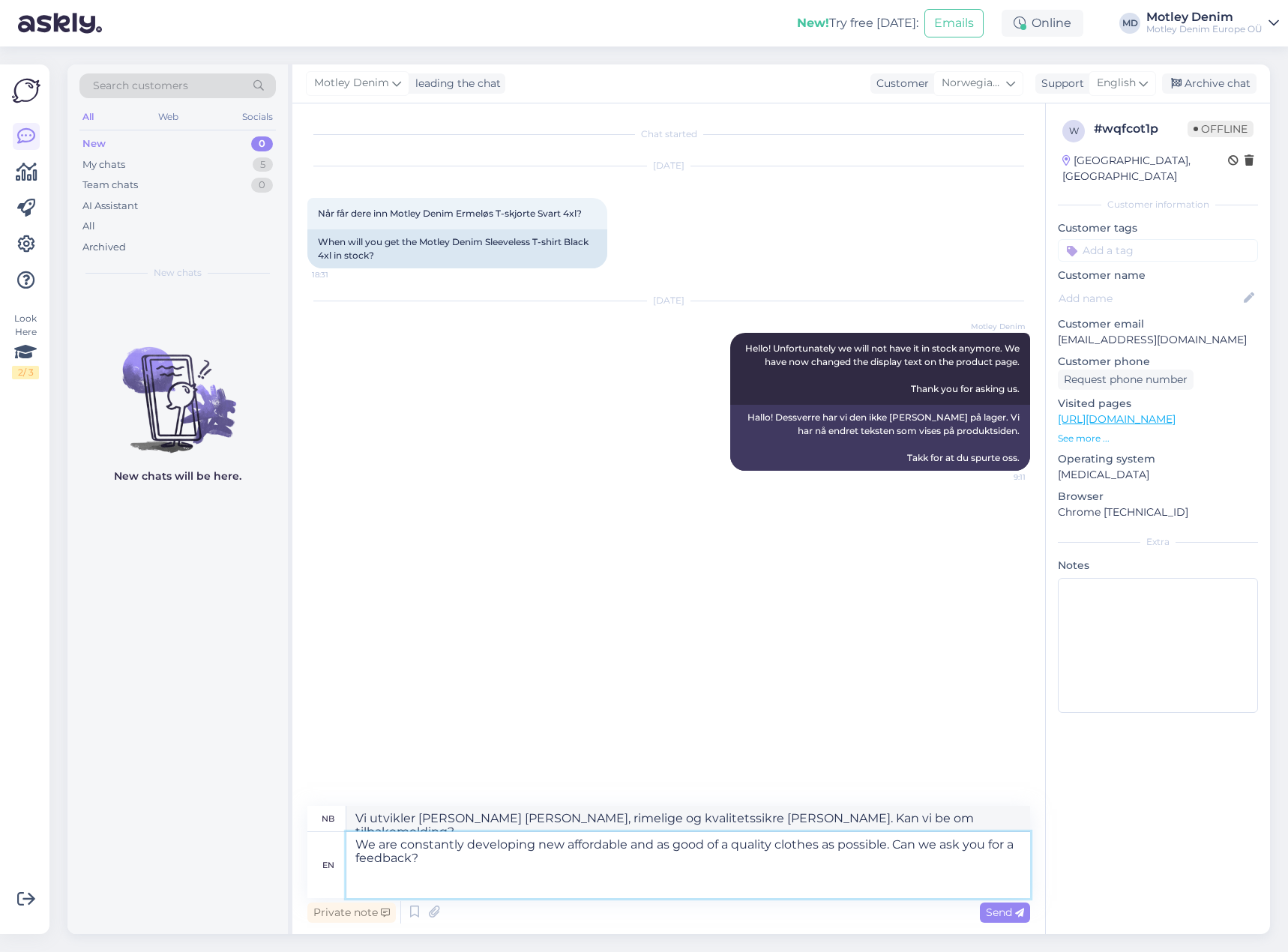
click at [425, 873] on textarea "We are constantly developing new affordable and as good of a quality clothes as…" at bounding box center [688, 864] width 684 height 66
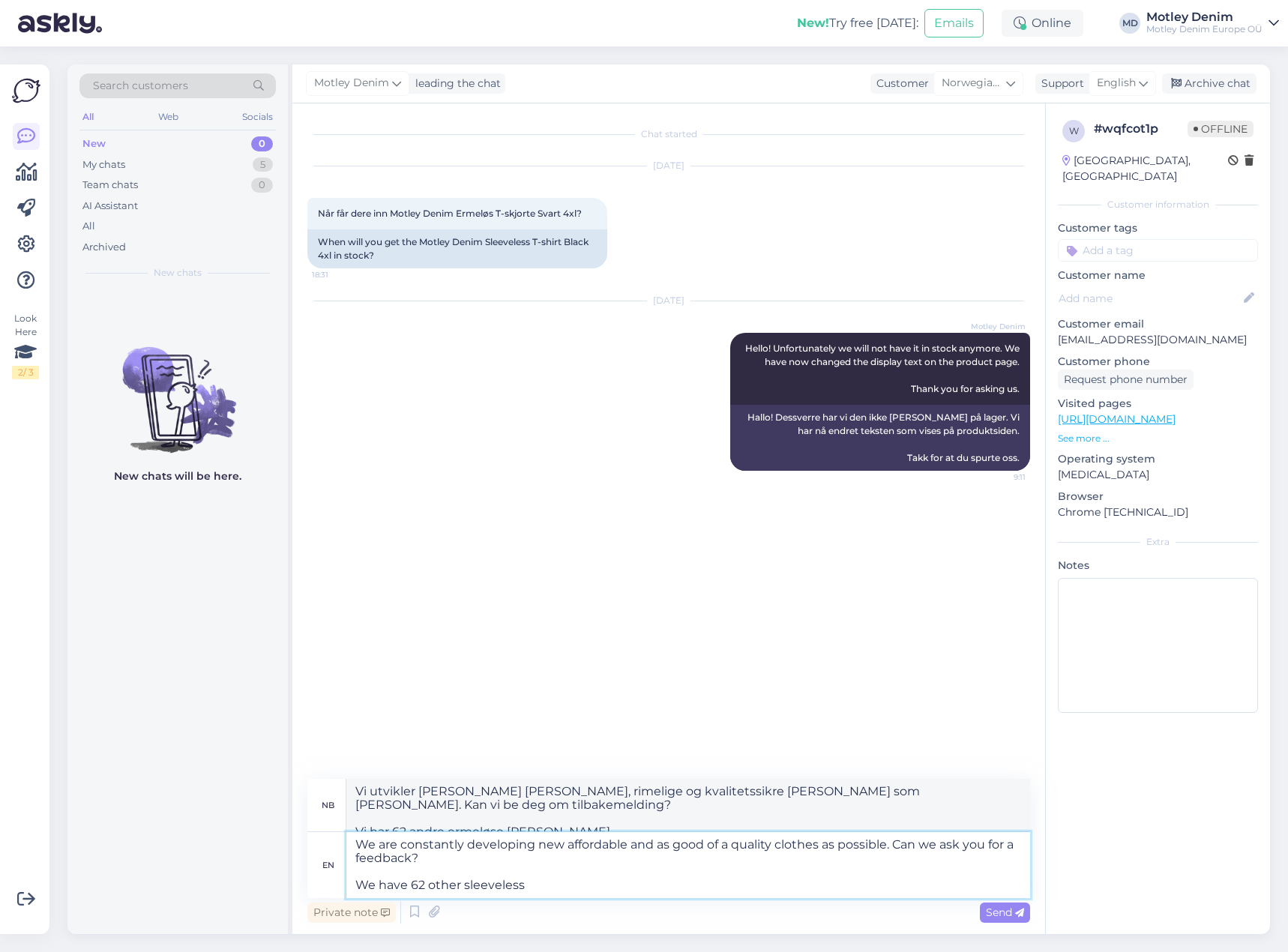
click at [419, 884] on textarea "We are constantly developing new affordable and as good of a quality clothes as…" at bounding box center [688, 864] width 684 height 66
drag, startPoint x: 420, startPoint y: 885, endPoint x: 469, endPoint y: 879, distance: 49.4
click at [421, 885] on textarea "We are constantly developing new affordable and as good of a quality clothes as…" at bounding box center [688, 864] width 684 height 66
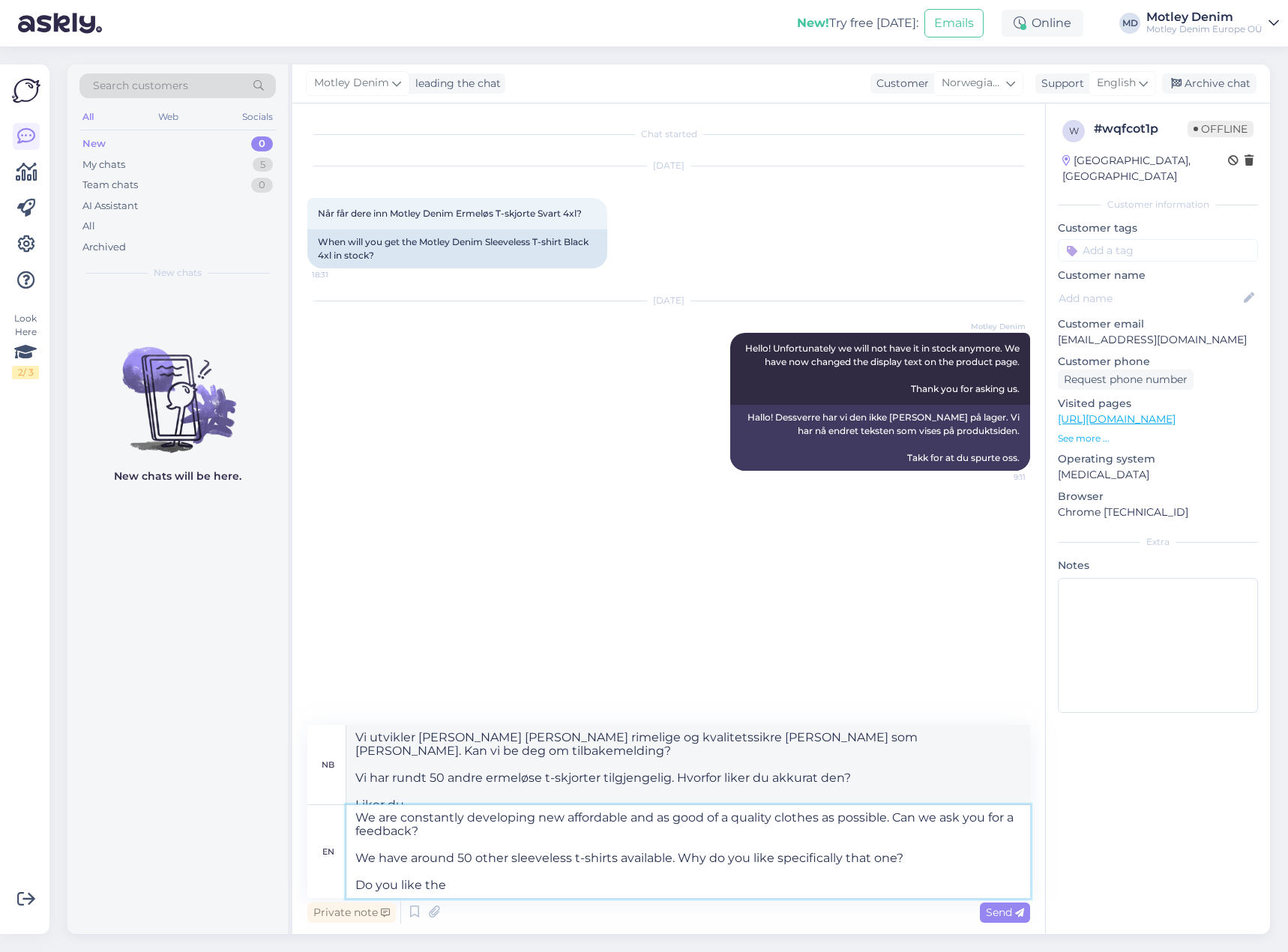
click at [550, 889] on textarea "We are constantly developing new affordable and as good of a quality clothes as…" at bounding box center [688, 851] width 684 height 93
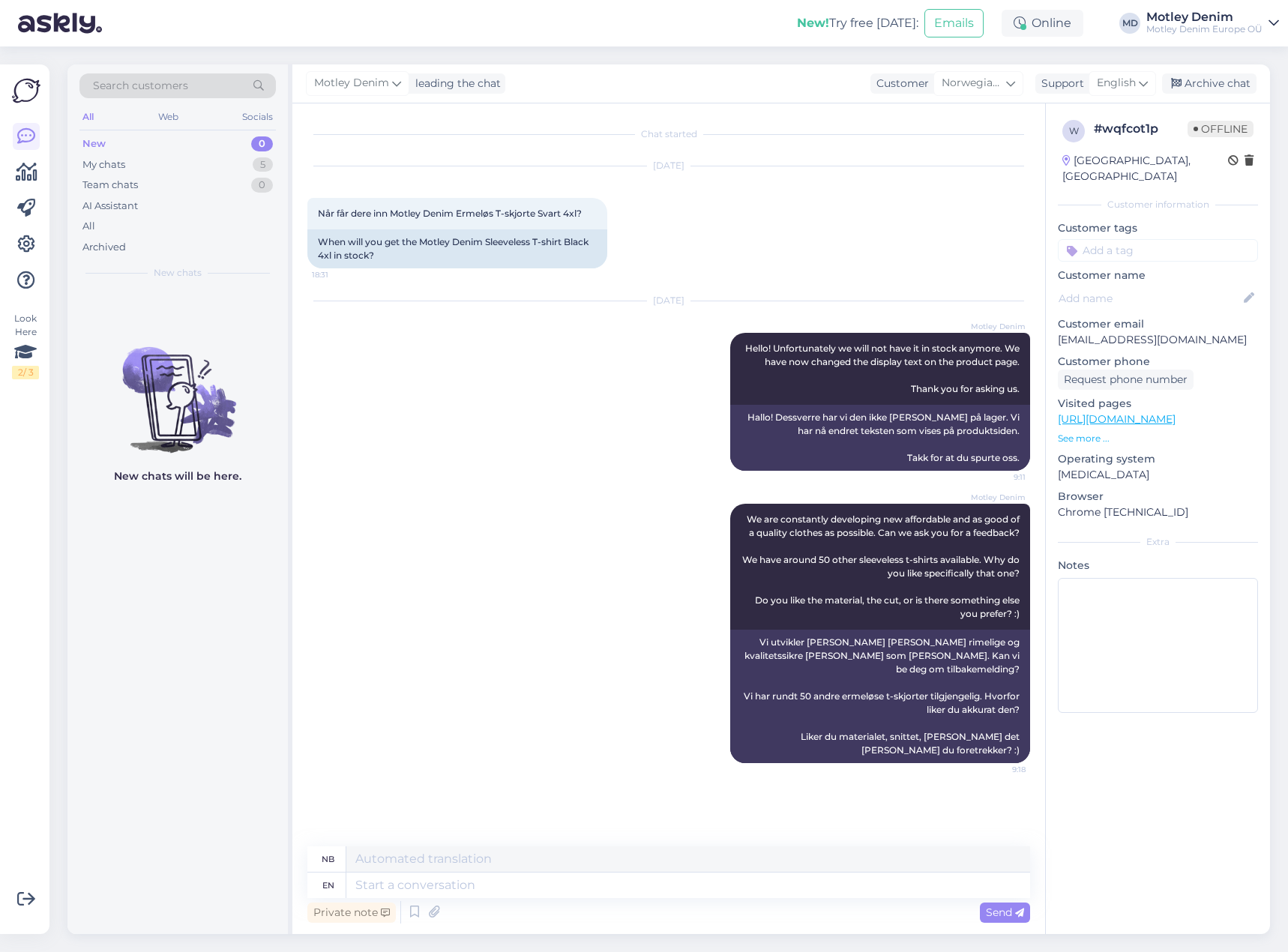
click at [1136, 239] on input at bounding box center [1158, 251] width 200 height 23
click at [1176, 286] on span "Product Request" at bounding box center [1158, 290] width 77 height 9
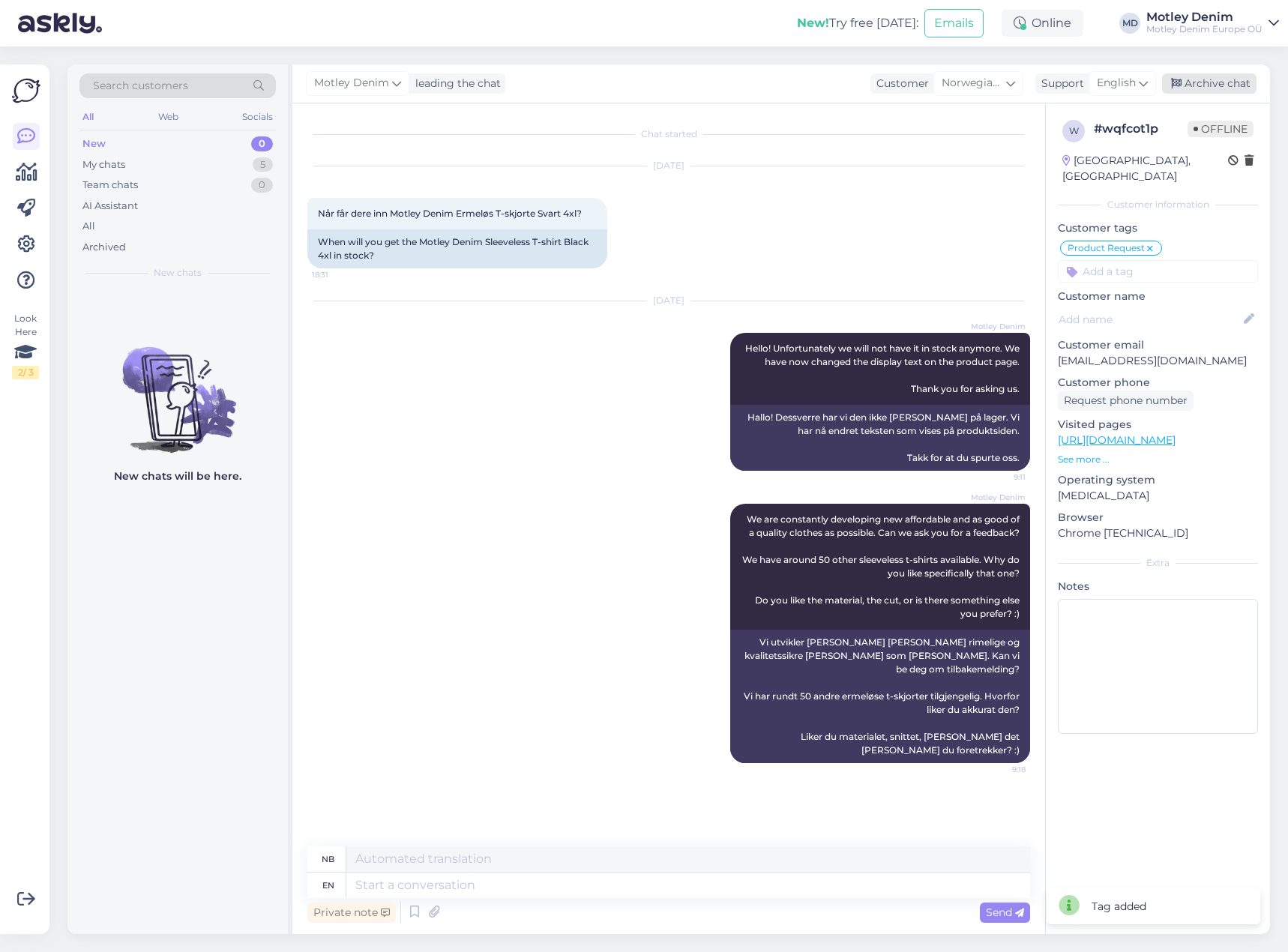
click at [1231, 79] on div "Archive chat" at bounding box center [1209, 83] width 95 height 20
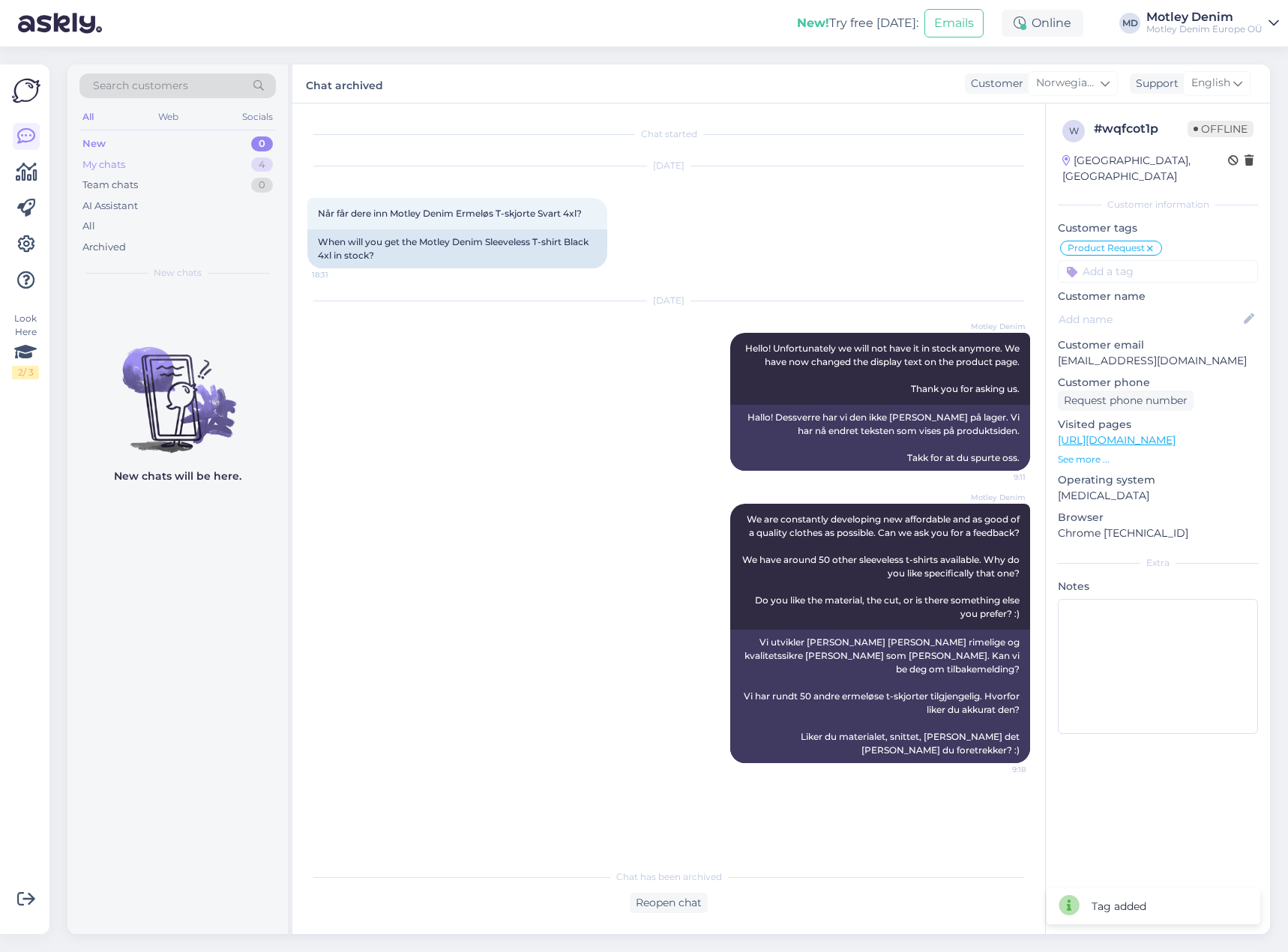
click at [240, 171] on div "My chats 4" at bounding box center [178, 165] width 196 height 21
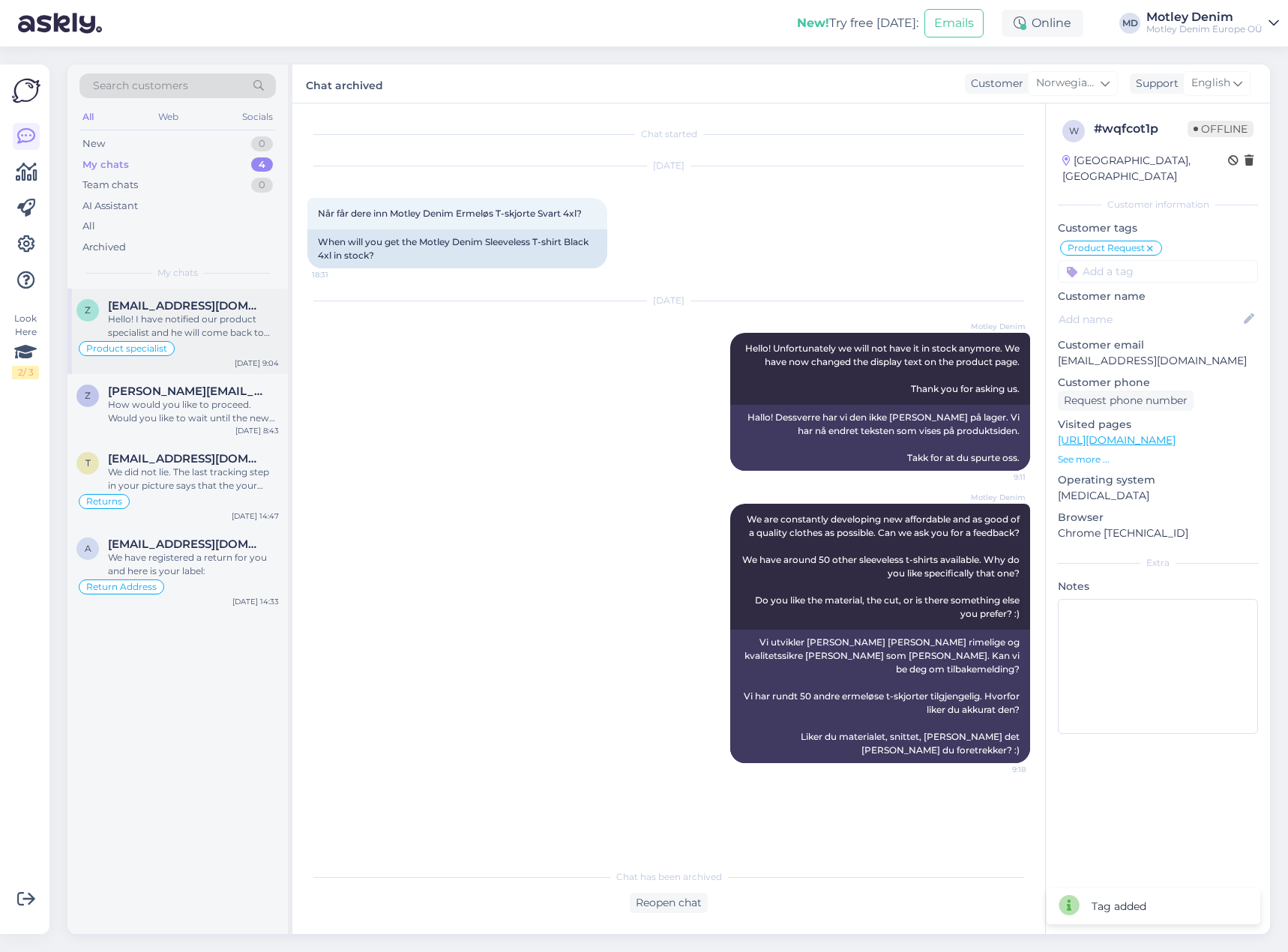
click at [169, 302] on span "[EMAIL_ADDRESS][DOMAIN_NAME]" at bounding box center [186, 305] width 156 height 14
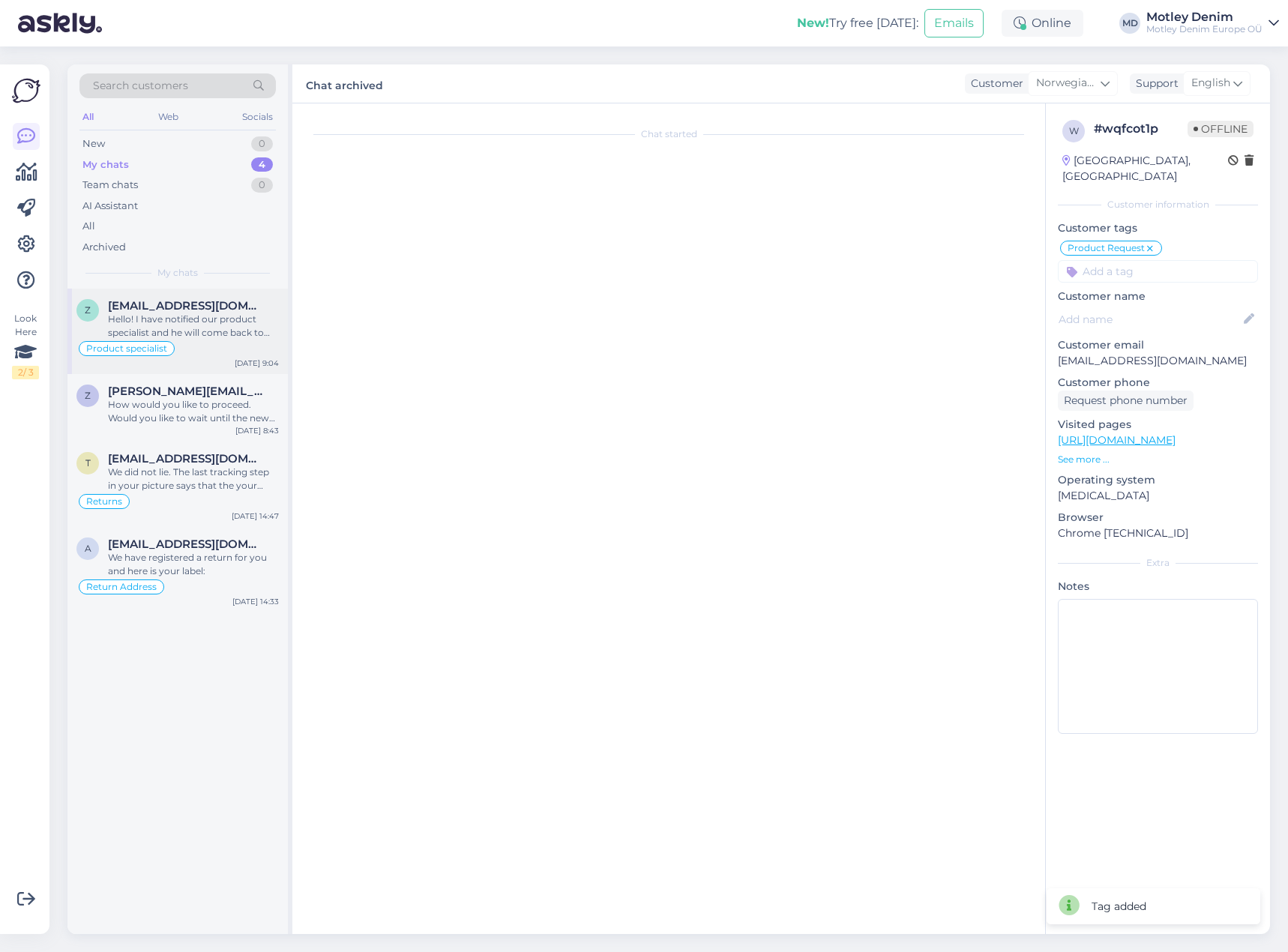
click at [234, 340] on div "Product specialist" at bounding box center [178, 349] width 202 height 18
click at [209, 316] on div "Hello! I have notified our product specialist and he will come back to you with…" at bounding box center [194, 326] width 171 height 27
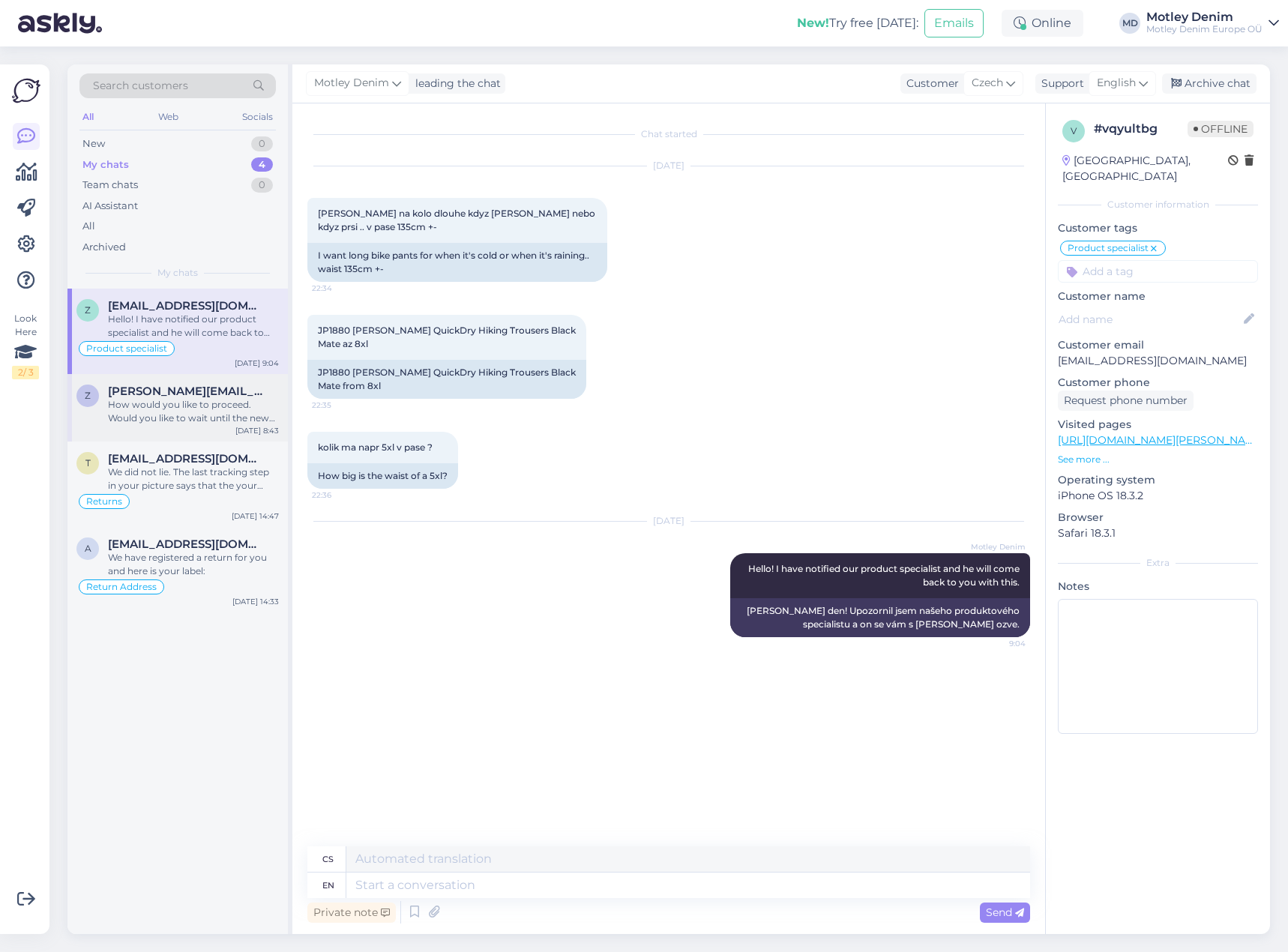
click at [214, 404] on div "How would you like to proceed. Would you like to wait until the new delivery ar…" at bounding box center [194, 411] width 171 height 27
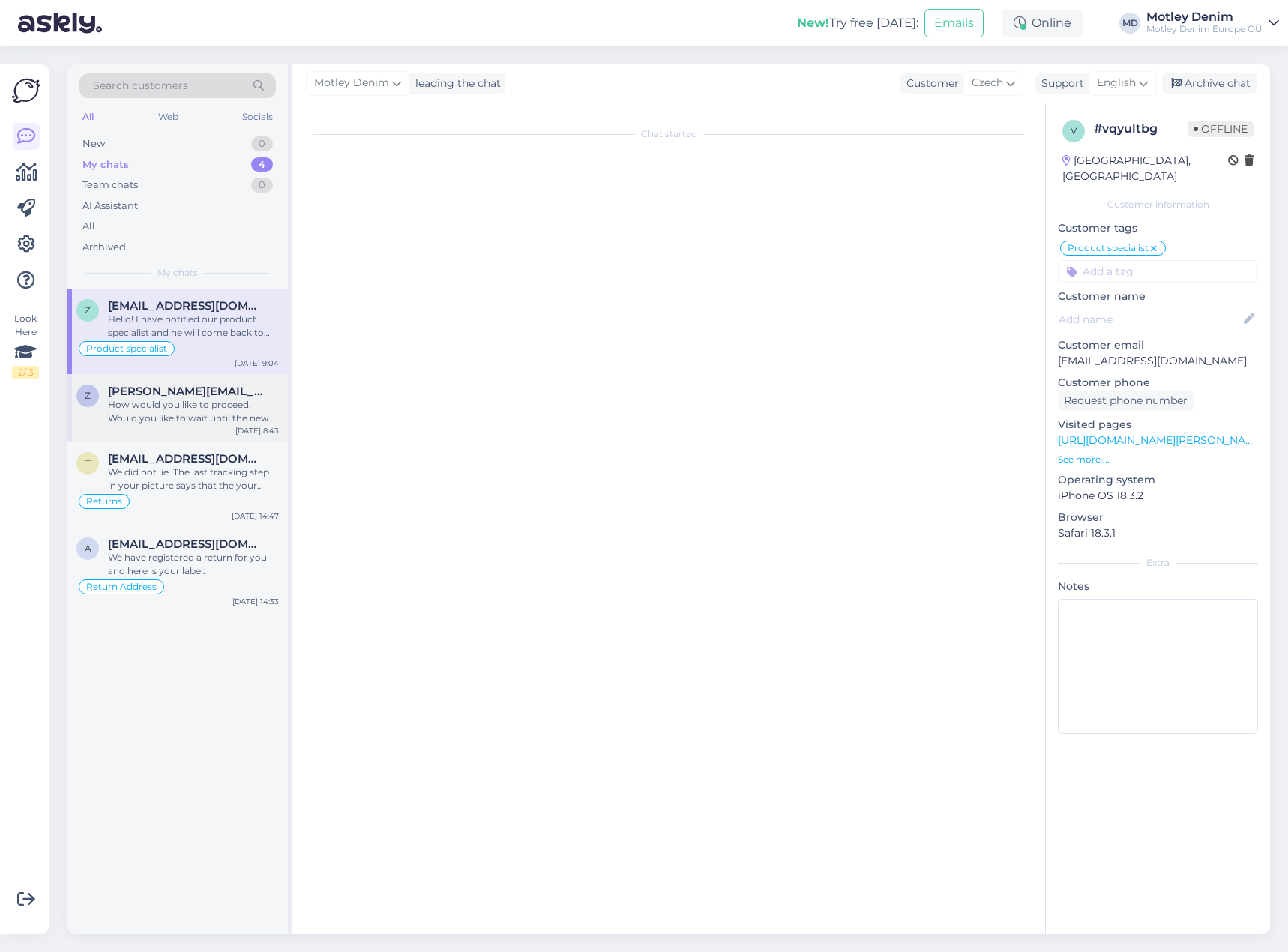
scroll to position [136, 0]
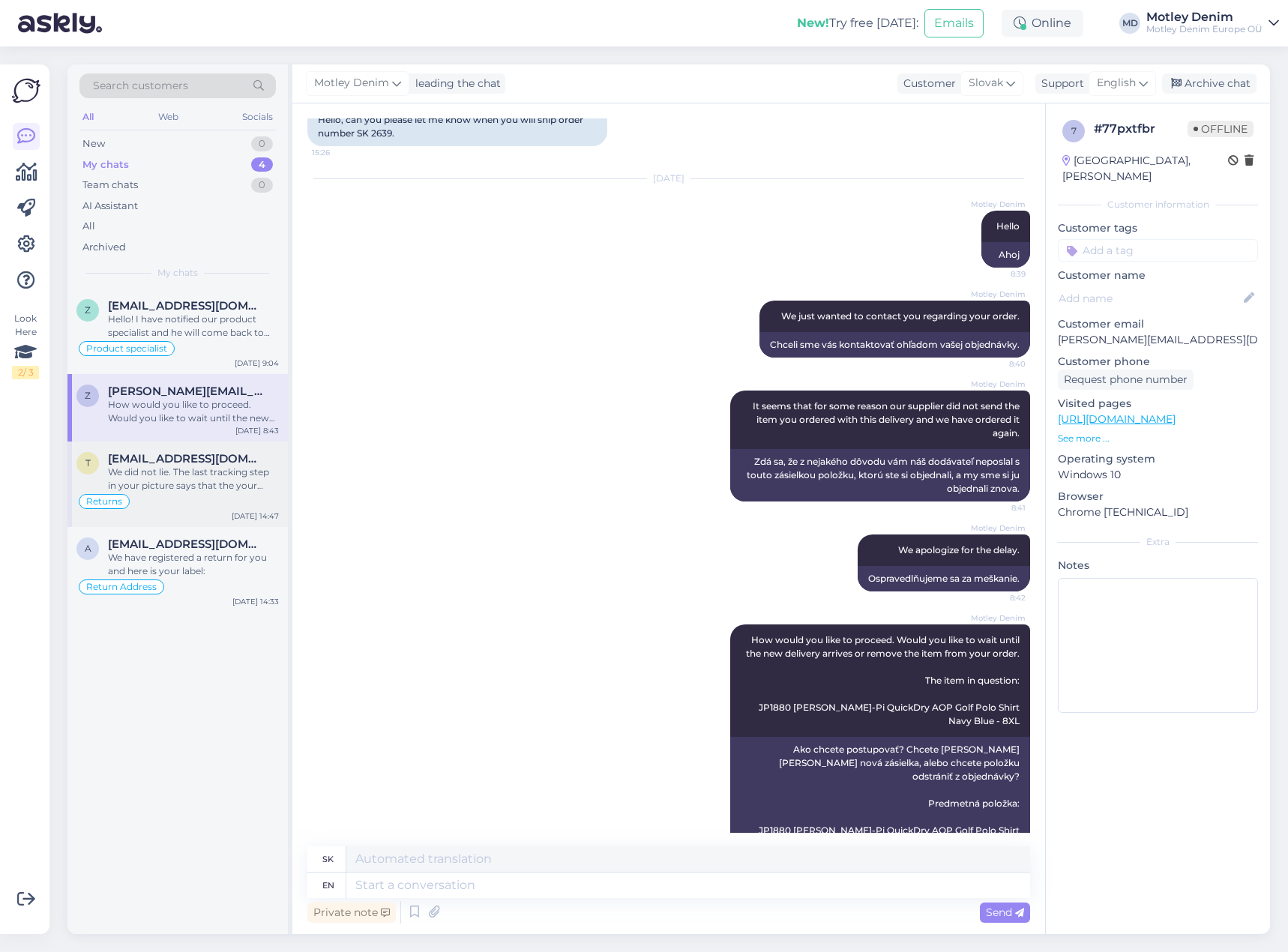
click at [201, 476] on div "We did not lie. The last tracking step in your picture says that the your retur…" at bounding box center [194, 478] width 171 height 27
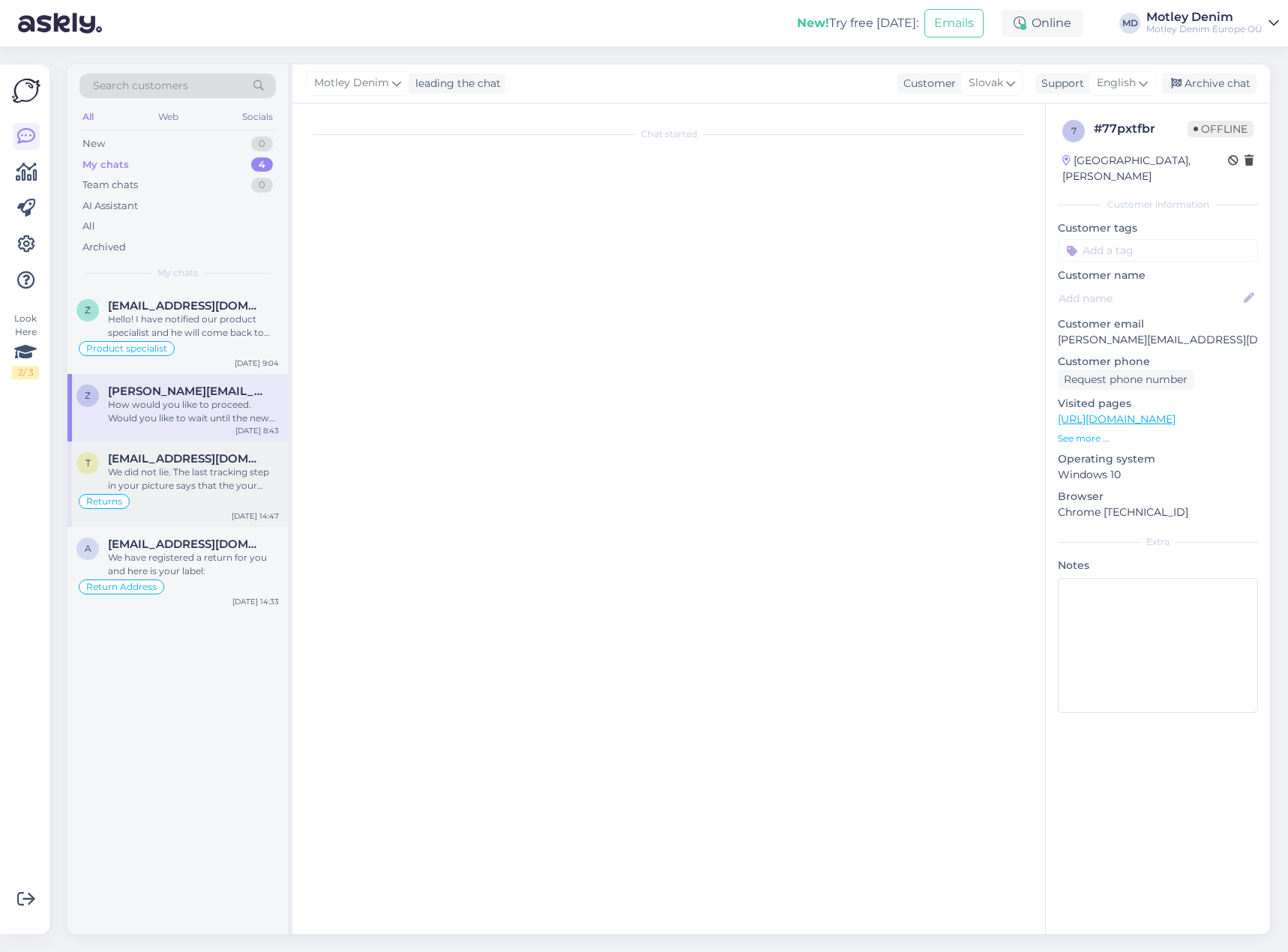
scroll to position [486, 0]
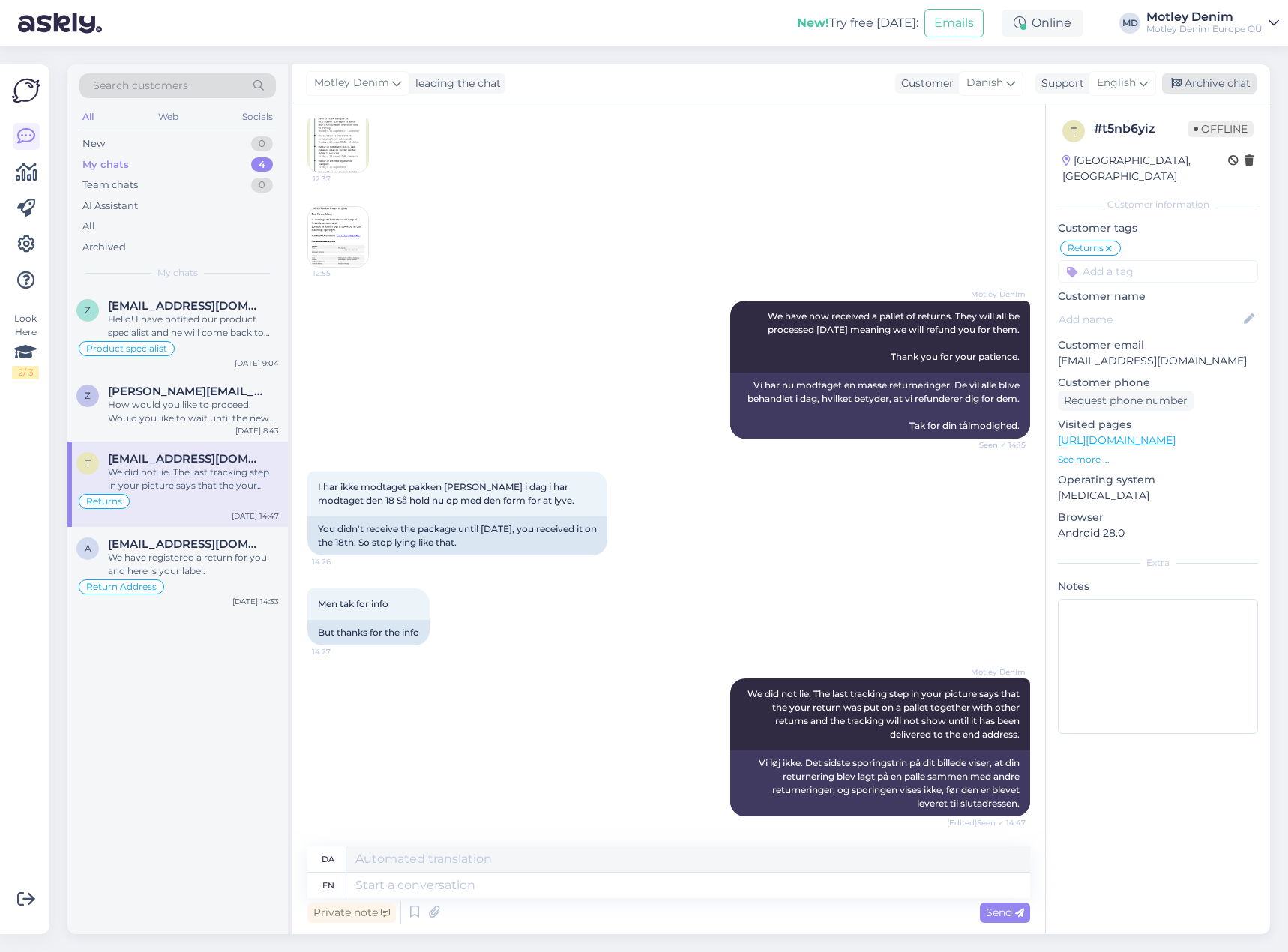
click at [1223, 80] on div "Archive chat" at bounding box center [1209, 83] width 95 height 20
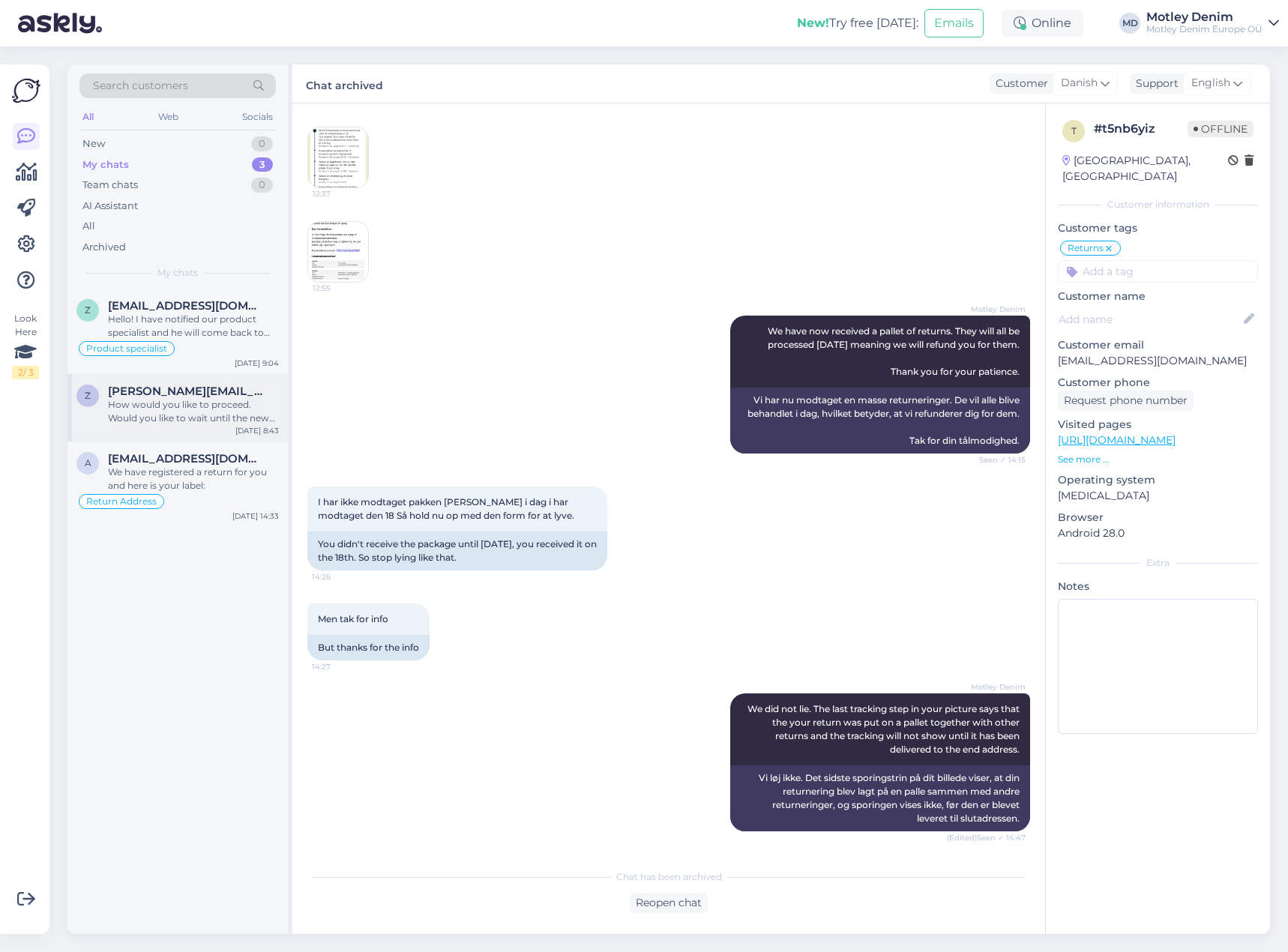
click at [204, 419] on div "How would you like to proceed. Would you like to wait until the new delivery ar…" at bounding box center [194, 411] width 171 height 27
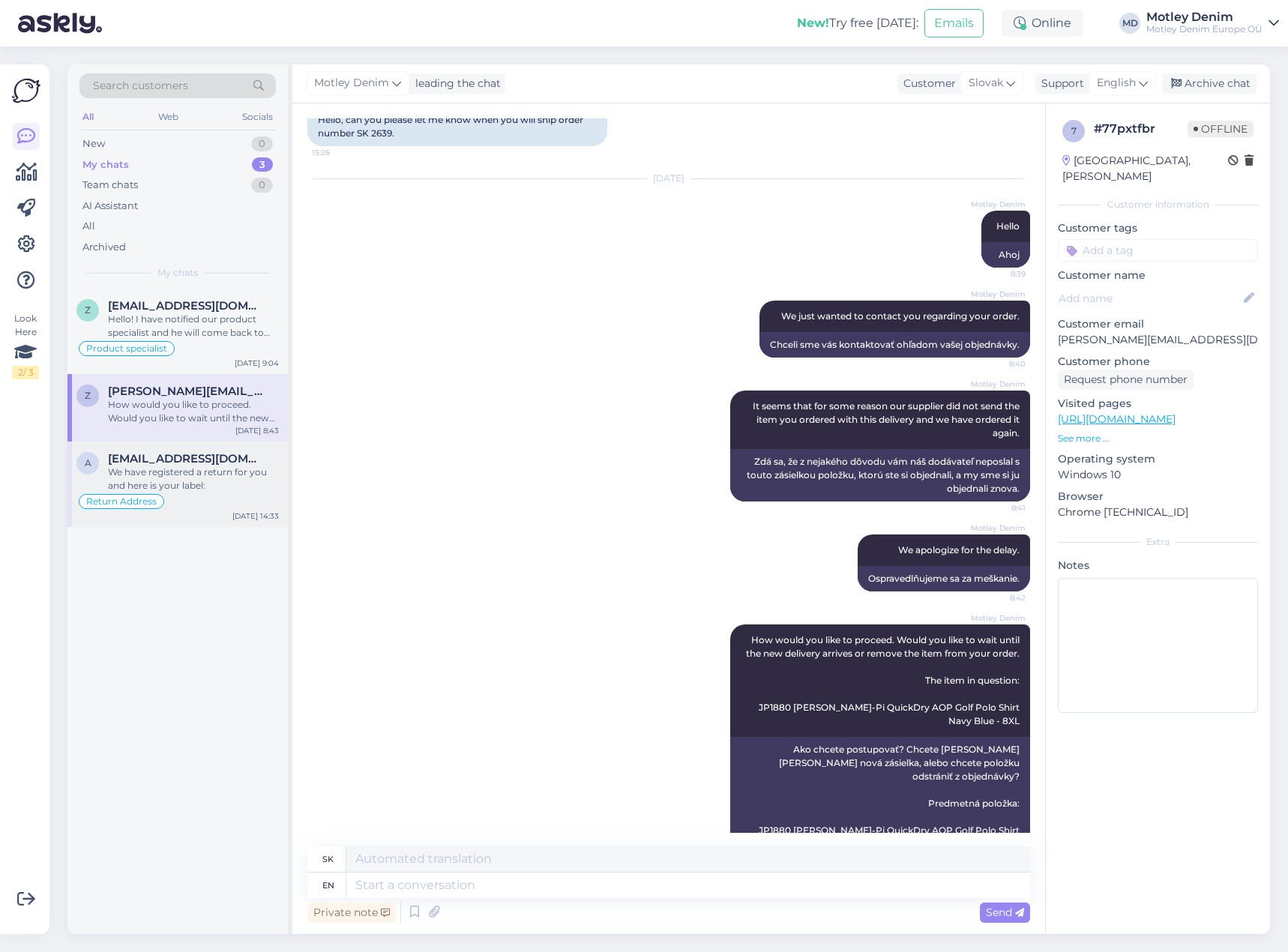
click at [249, 475] on div "We have registered a return for you and here is your label:" at bounding box center [194, 478] width 171 height 27
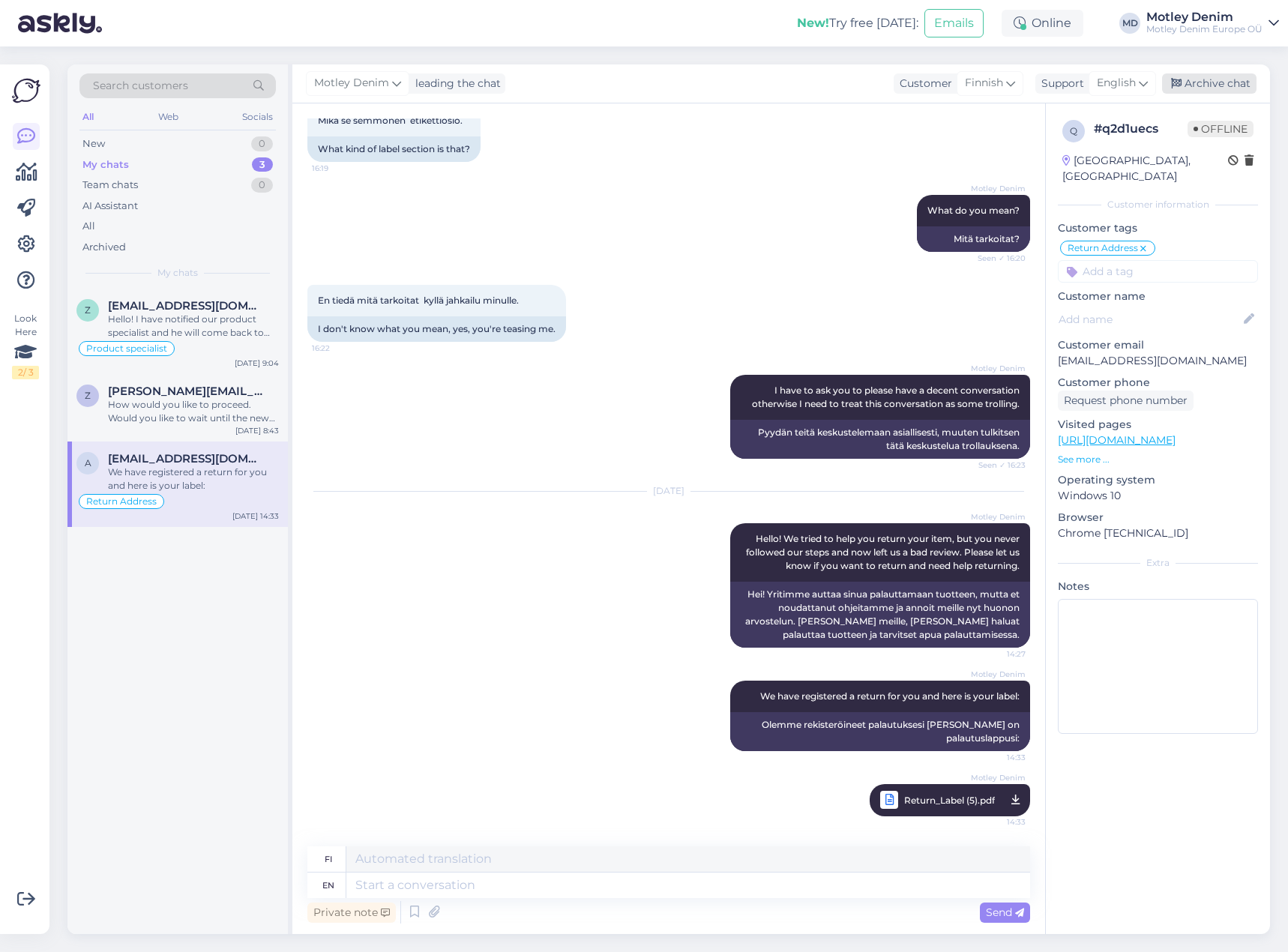
click at [1202, 86] on div "Archive chat" at bounding box center [1209, 83] width 95 height 20
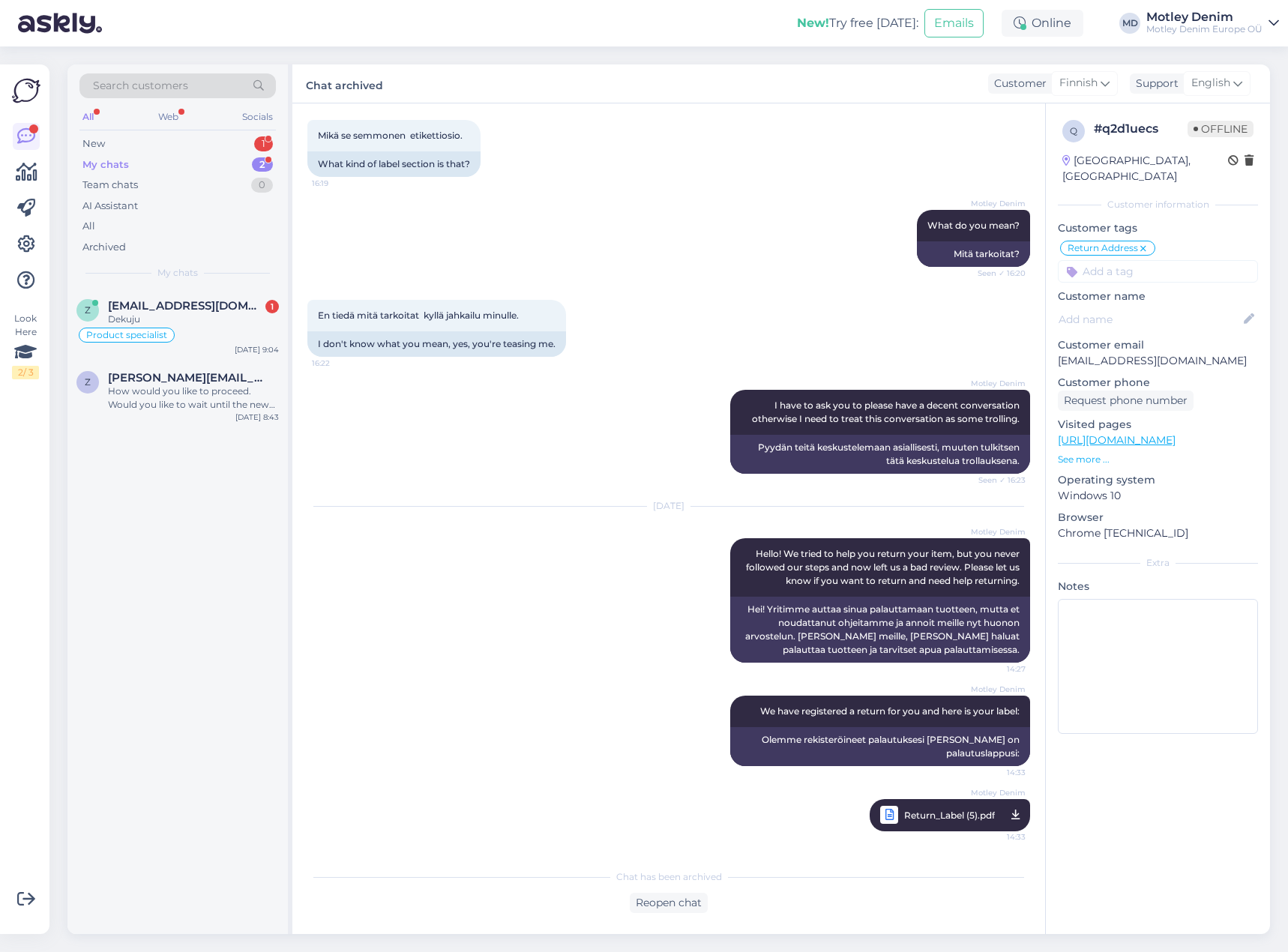
scroll to position [830, 0]
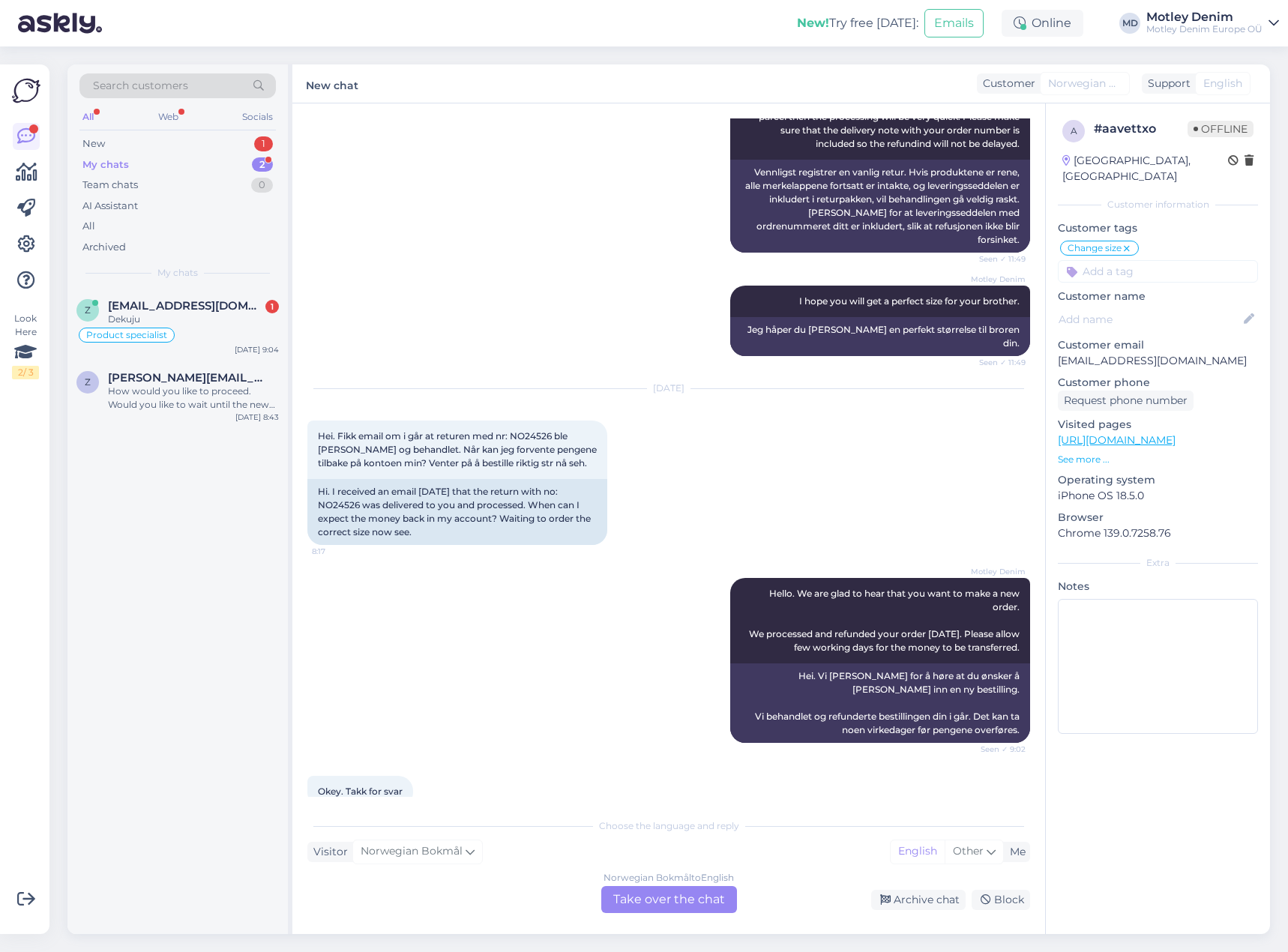
click at [681, 897] on div "Norwegian Bokmål to English Take over the chat" at bounding box center [669, 899] width 136 height 27
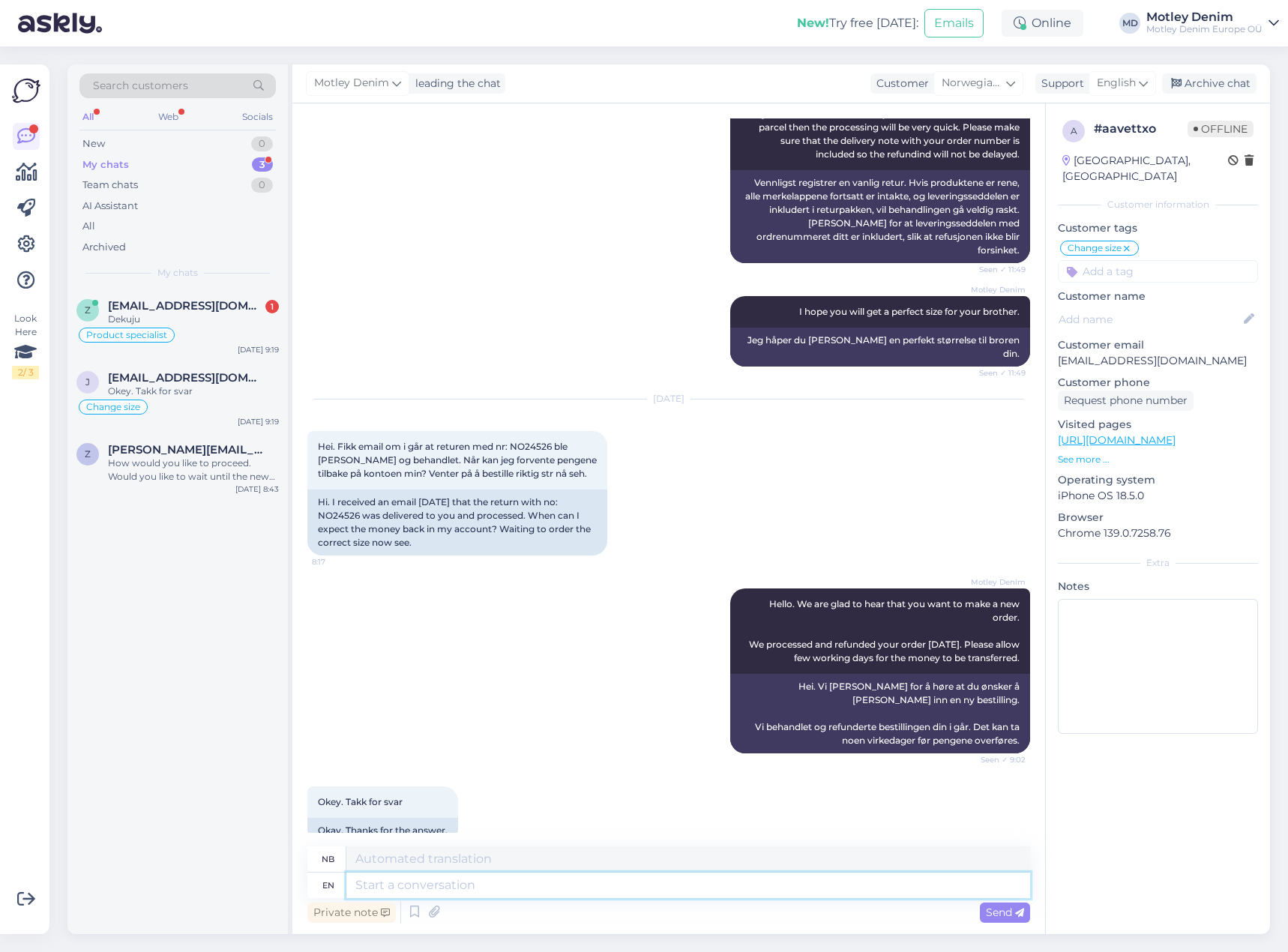
click at [560, 892] on textarea at bounding box center [688, 884] width 684 height 25
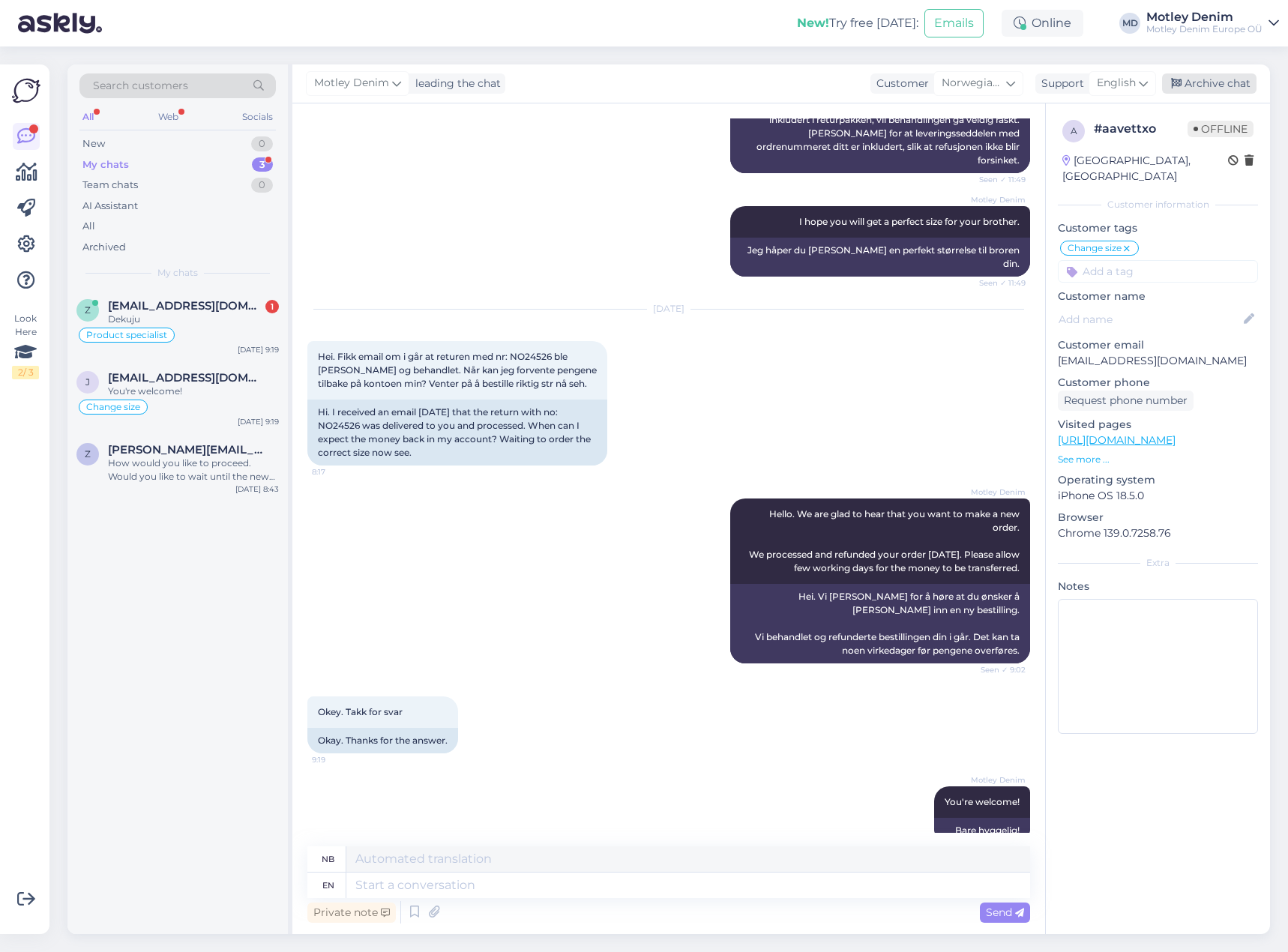
click at [1224, 82] on div "Archive chat" at bounding box center [1209, 83] width 95 height 20
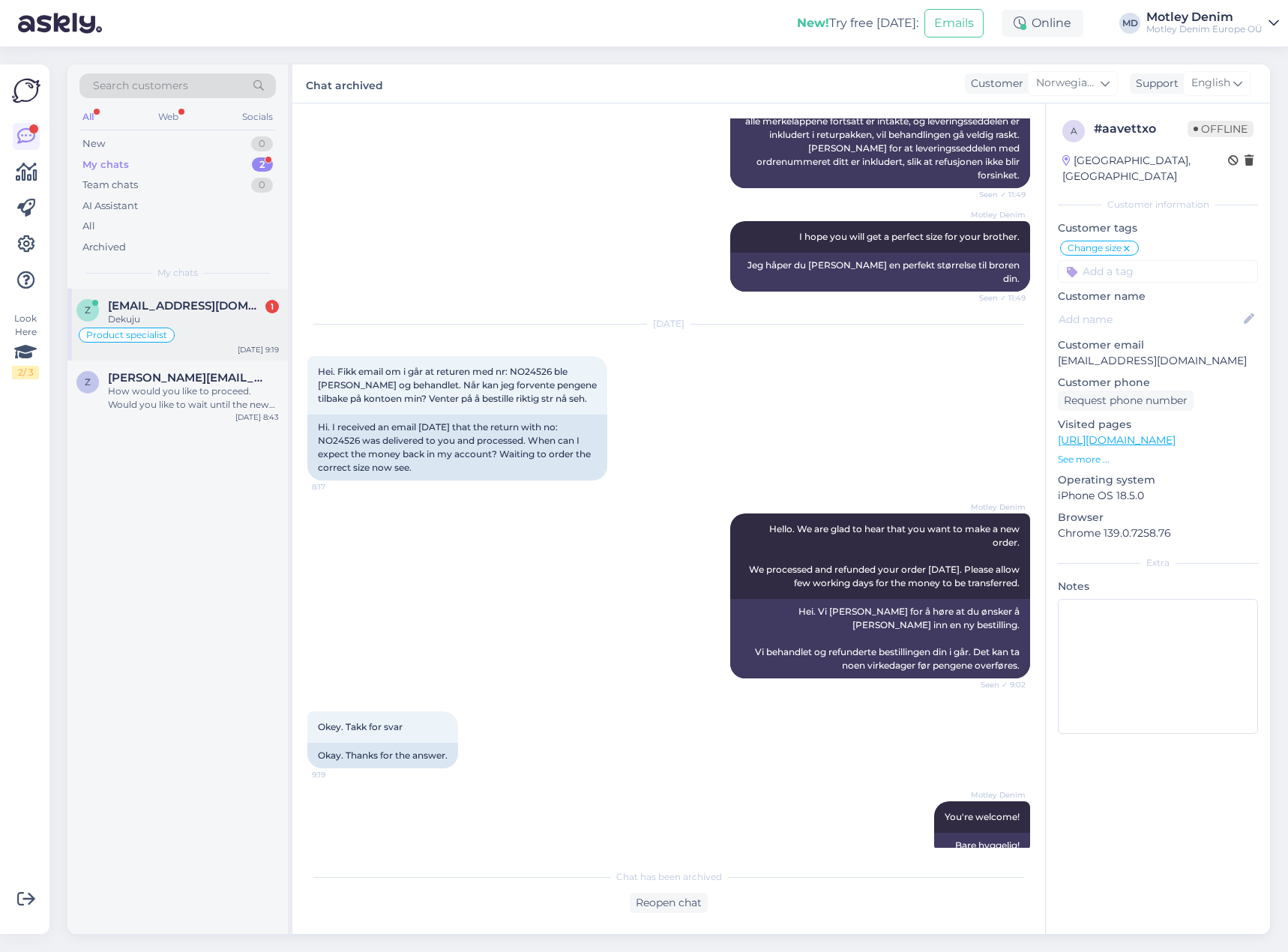
click at [185, 305] on span "[EMAIL_ADDRESS][DOMAIN_NAME]" at bounding box center [186, 305] width 156 height 14
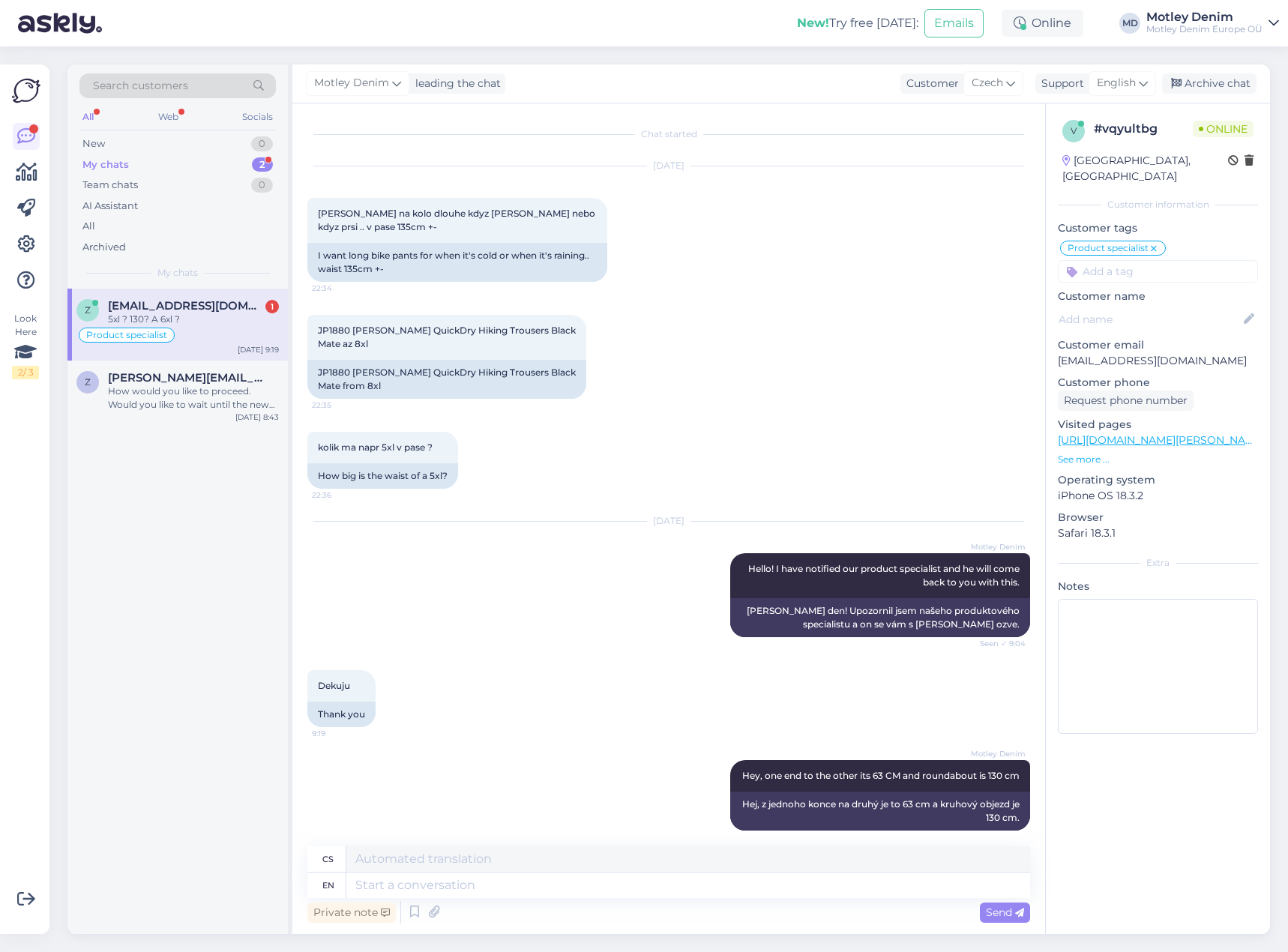
scroll to position [117, 0]
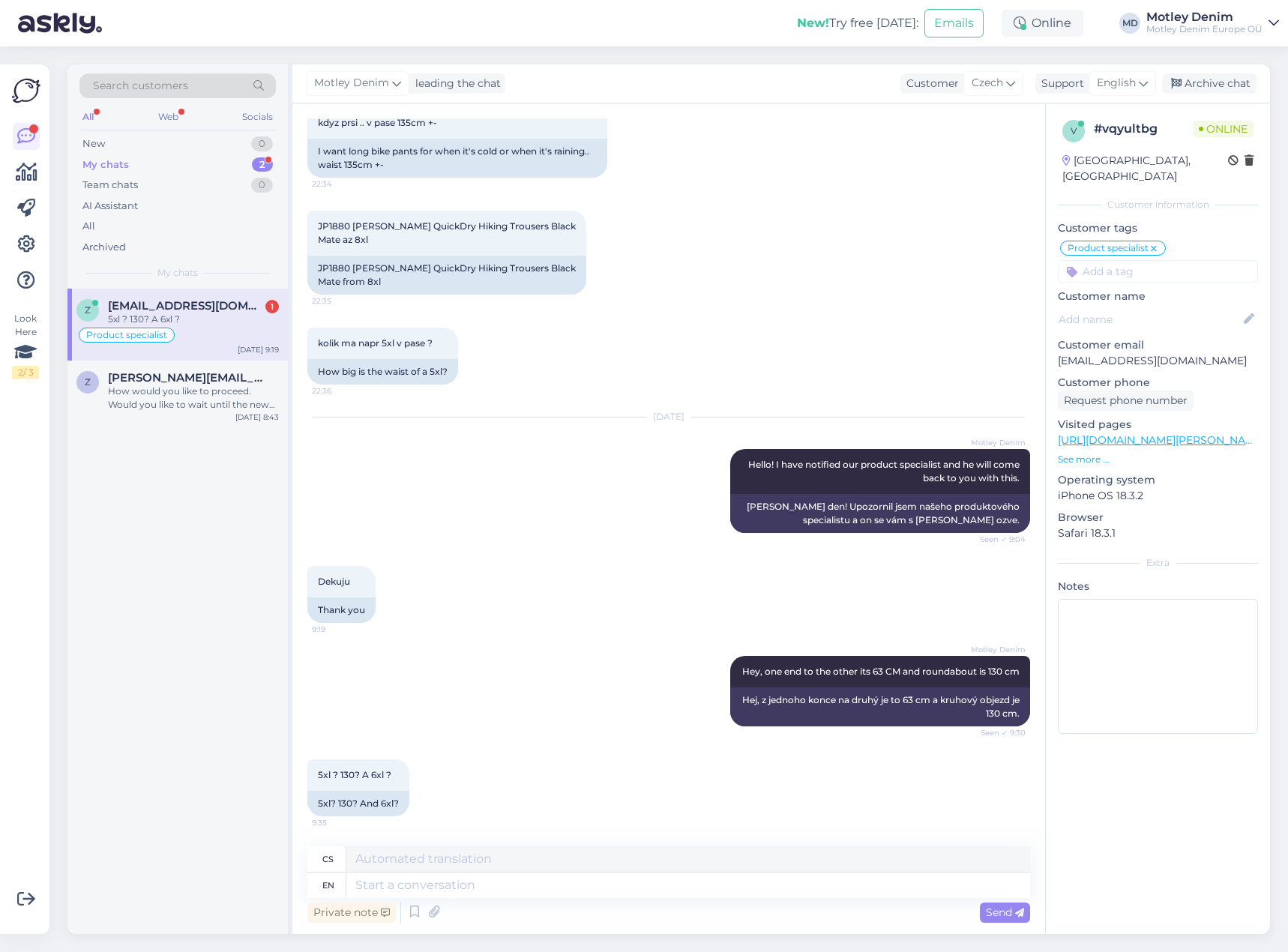
click at [609, 274] on div "JP1880 [PERSON_NAME] QuickDry Hiking Trousers Black Mate az 8xl 22:35 JP1880 [P…" at bounding box center [668, 252] width 723 height 117
click at [361, 155] on div "I want long bike pants for when it's cold or when it's raining.. waist 135cm +-" at bounding box center [457, 158] width 300 height 39
click at [412, 147] on div "I want long bike pants for when it's cold or when it's raining.. waist 135cm +-" at bounding box center [457, 158] width 300 height 39
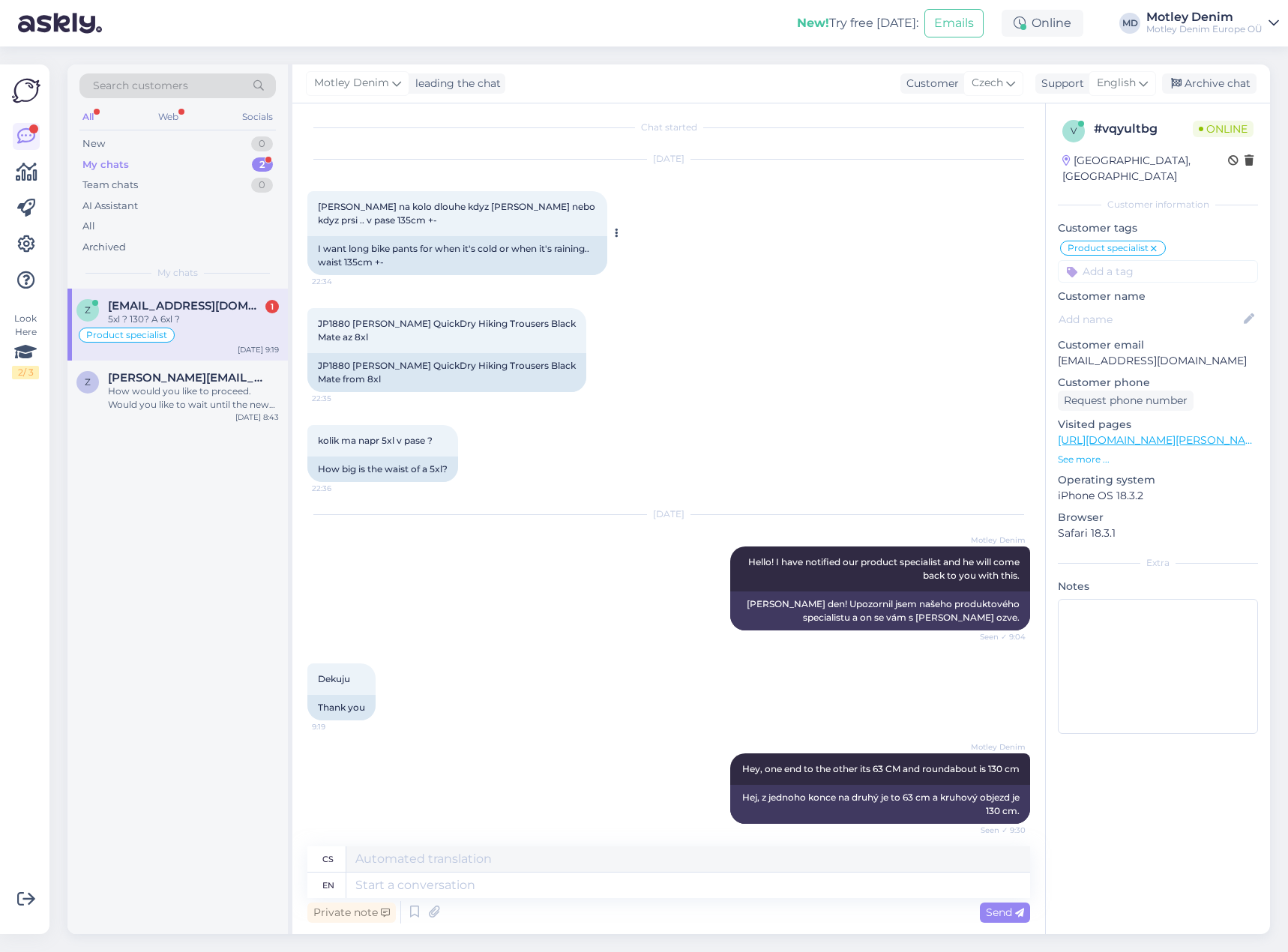
scroll to position [0, 0]
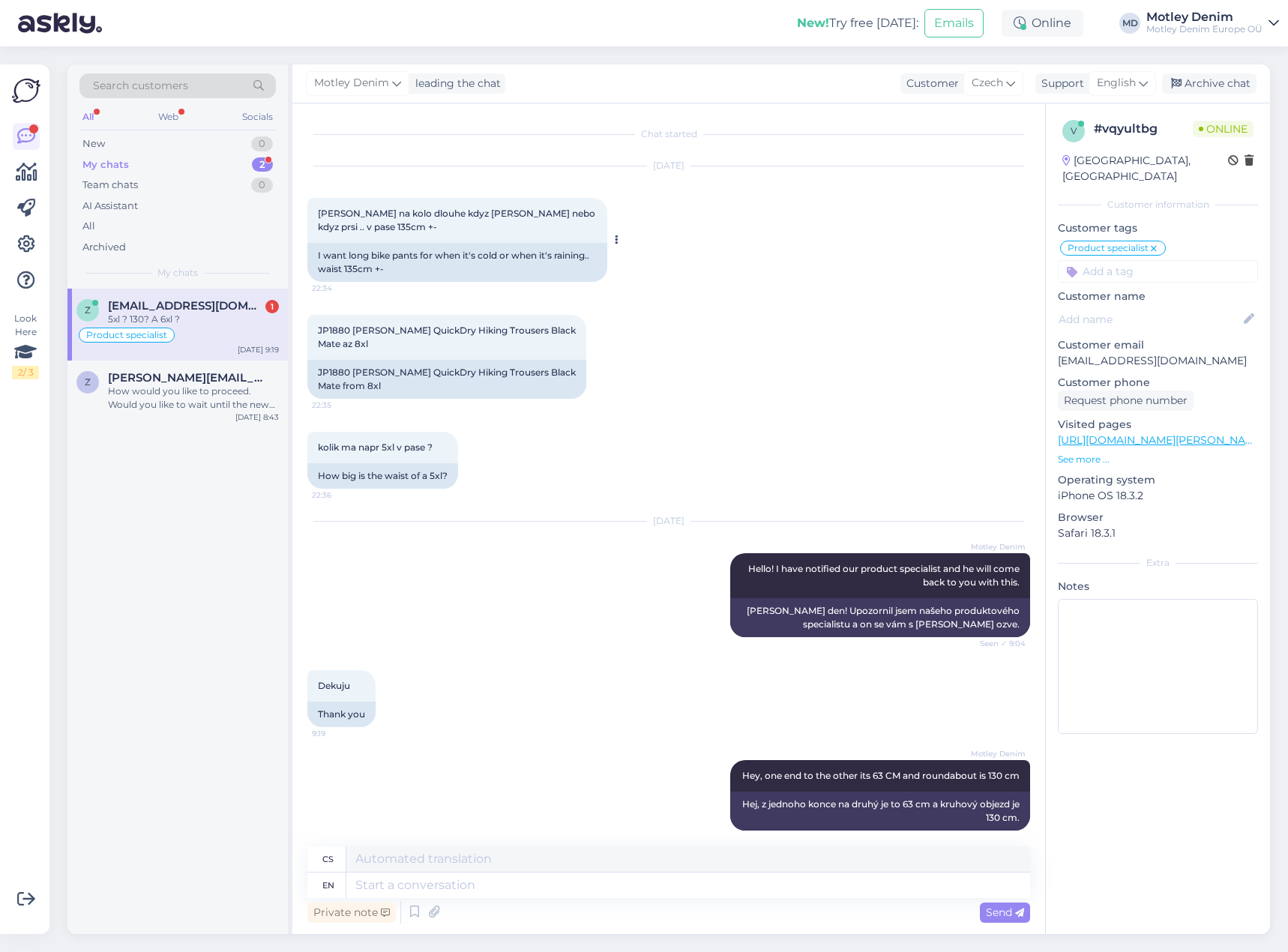
click at [329, 212] on span "[PERSON_NAME] na kolo dlouhe kdyz [PERSON_NAME] nebo kdyz prsi .. v pase 135cm …" at bounding box center [457, 220] width 279 height 24
drag, startPoint x: 329, startPoint y: 212, endPoint x: 387, endPoint y: 222, distance: 58.9
click at [387, 222] on span "[PERSON_NAME] na kolo dlouhe kdyz [PERSON_NAME] nebo kdyz prsi .. v pase 135cm …" at bounding box center [457, 220] width 279 height 24
copy div "[PERSON_NAME] na kolo dlouhe kdyz [PERSON_NAME] nebo kdyz prsi .. v pase 135cm …"
click at [326, 332] on span "JP1880 [PERSON_NAME] QuickDry Hiking Trousers Black Mate az 8xl" at bounding box center [446, 336] width 258 height 24
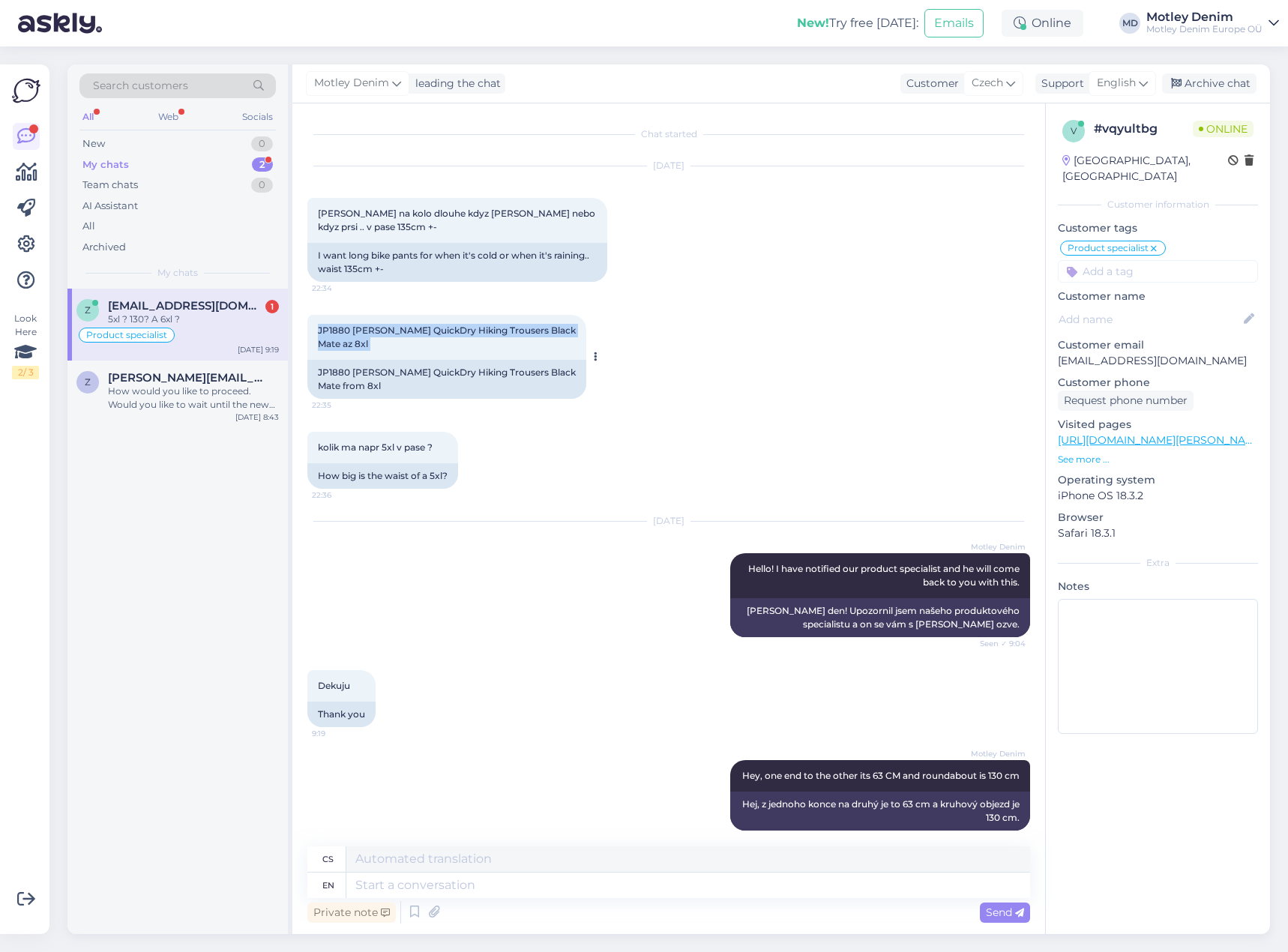
drag, startPoint x: 326, startPoint y: 332, endPoint x: 371, endPoint y: 339, distance: 45.5
click at [371, 339] on div "JP1880 [PERSON_NAME] QuickDry Hiking Trousers Black Mate az 8xl 22:35" at bounding box center [446, 337] width 279 height 45
copy div "JP1880 [PERSON_NAME] QuickDry Hiking Trousers Black Mate az 8xl 22:35"
click at [325, 444] on span "kolik ma napr 5xl v pase ?" at bounding box center [375, 447] width 115 height 11
click at [325, 445] on span "kolik ma napr 5xl v pase ?" at bounding box center [375, 447] width 115 height 11
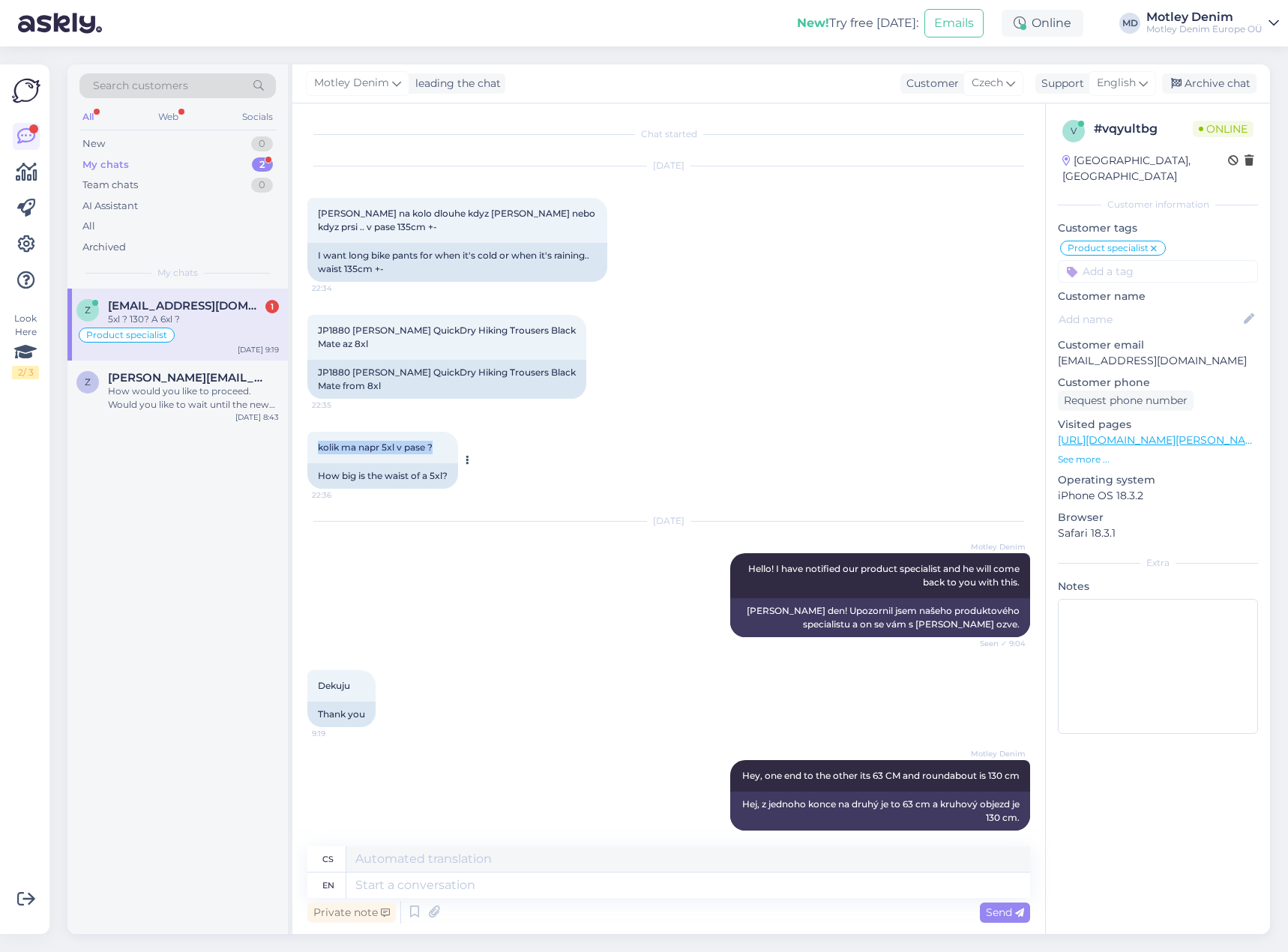
drag, startPoint x: 325, startPoint y: 445, endPoint x: 431, endPoint y: 443, distance: 106.0
click at [431, 443] on span "kolik ma napr 5xl v pase ?" at bounding box center [375, 447] width 115 height 11
copy span "kolik ma napr 5xl v pase ?"
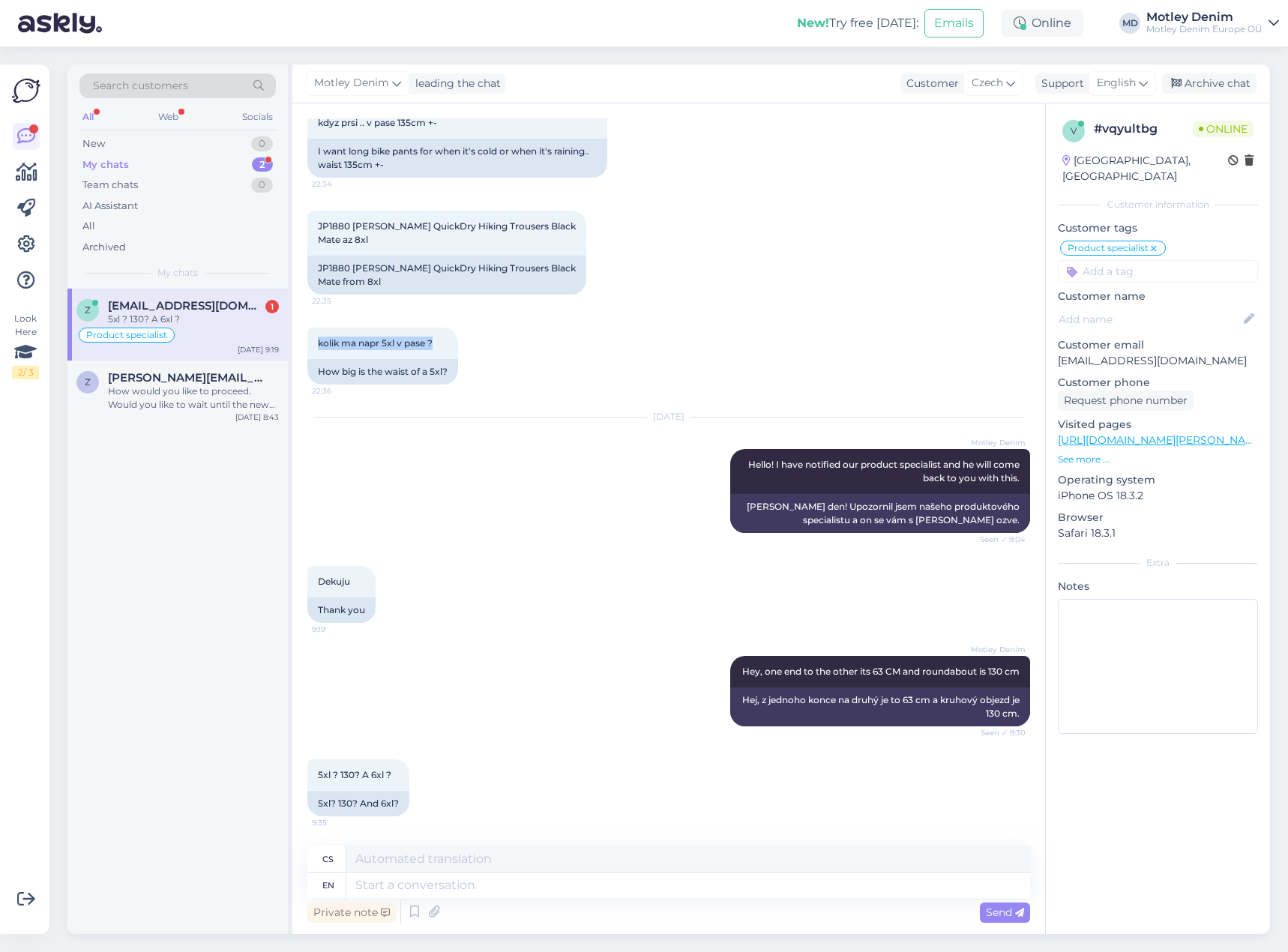
scroll to position [117, 0]
click at [204, 87] on div "Search customers" at bounding box center [178, 86] width 196 height 24
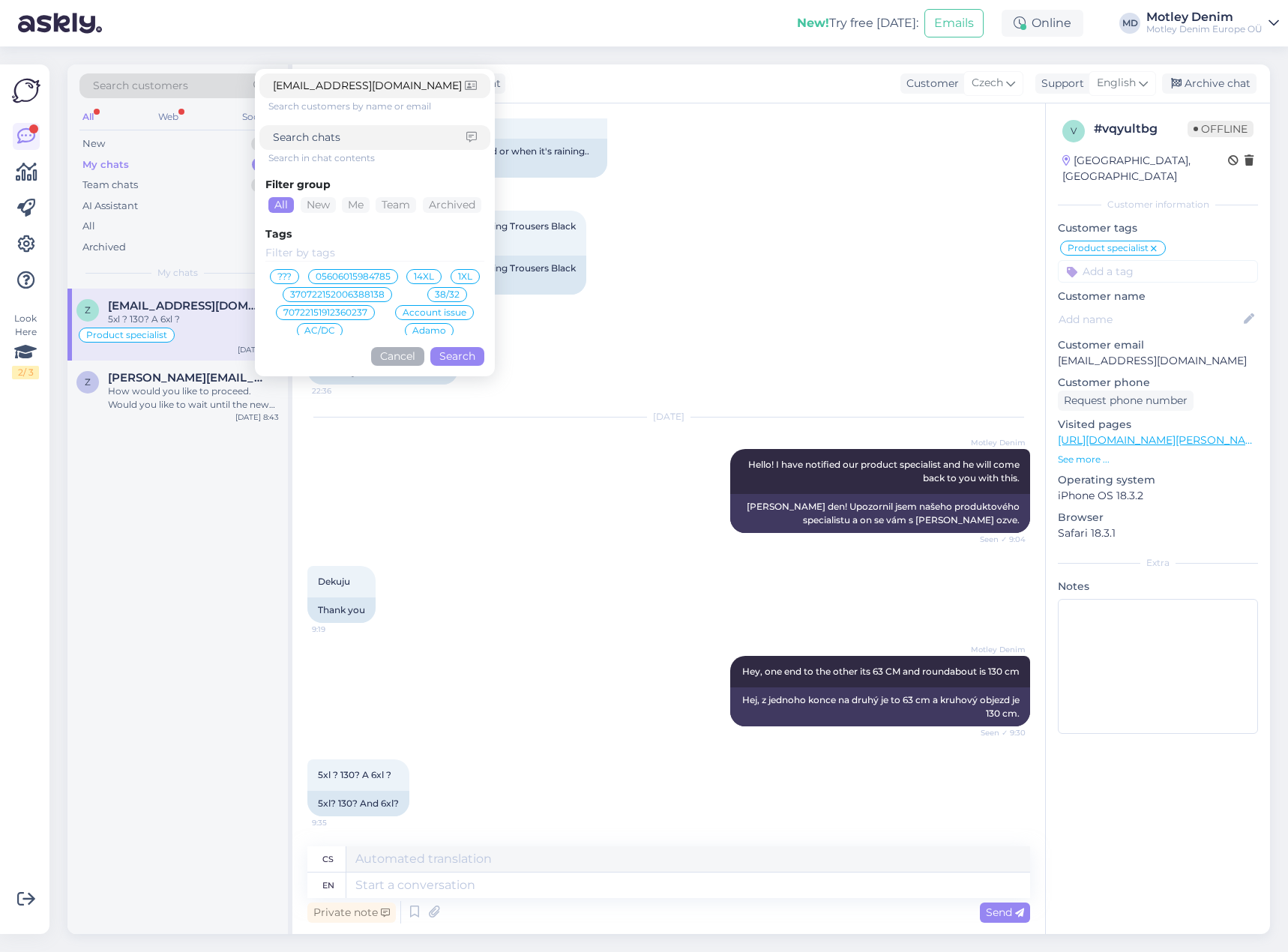
click at [451, 353] on button "Search" at bounding box center [457, 356] width 54 height 19
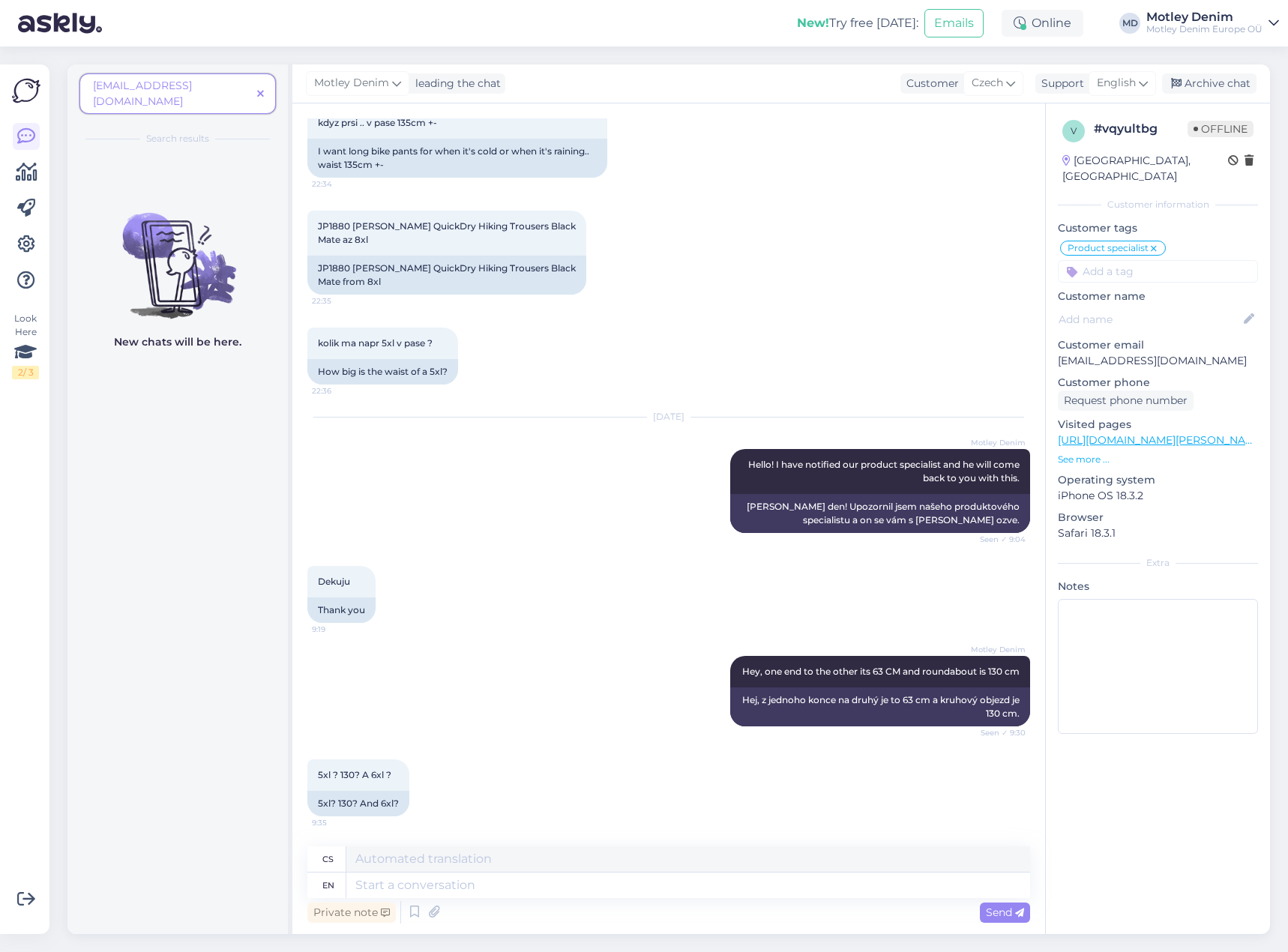
click at [262, 90] on icon at bounding box center [261, 94] width 7 height 11
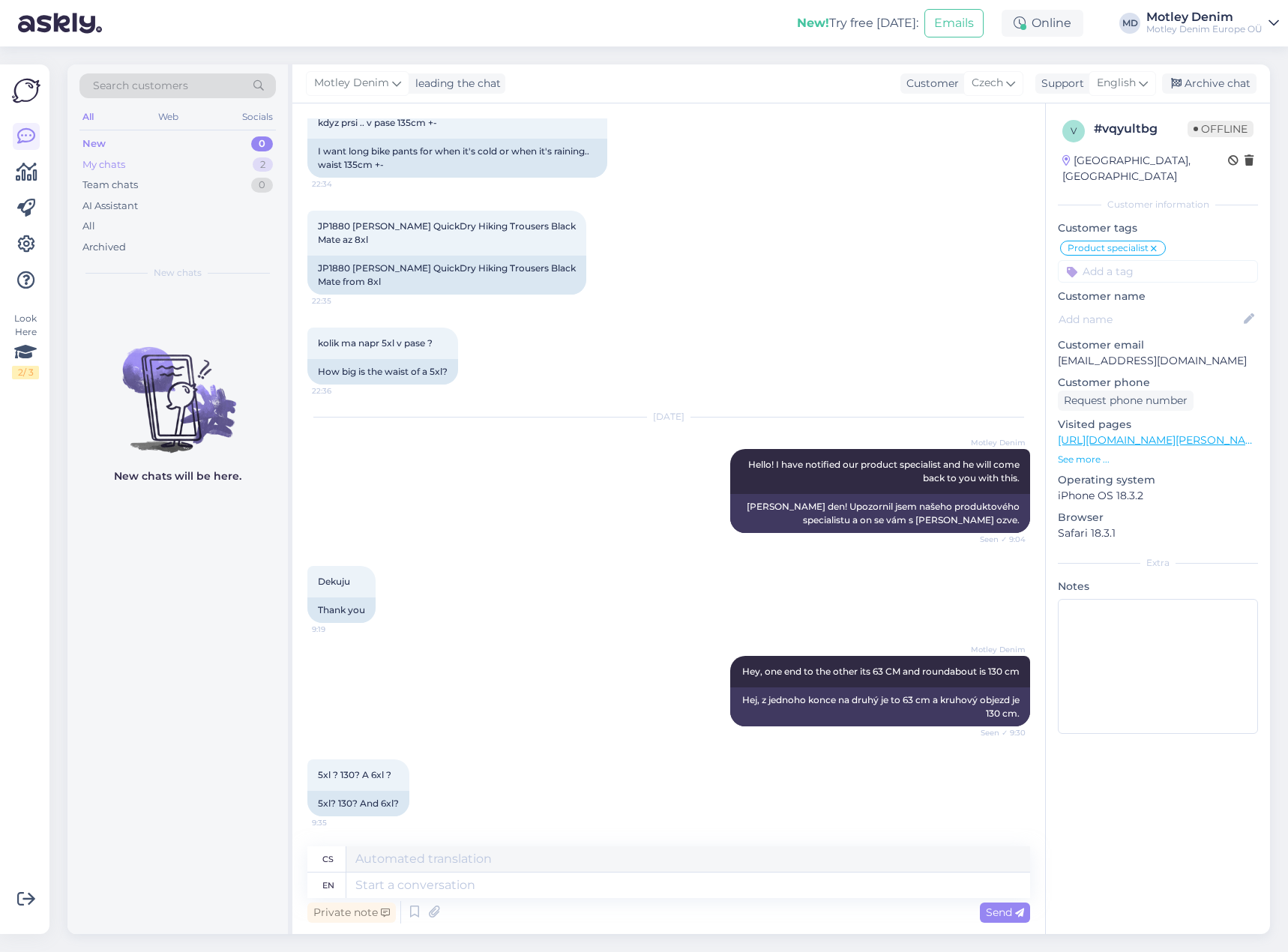
click at [187, 164] on div "My chats 2" at bounding box center [178, 165] width 196 height 21
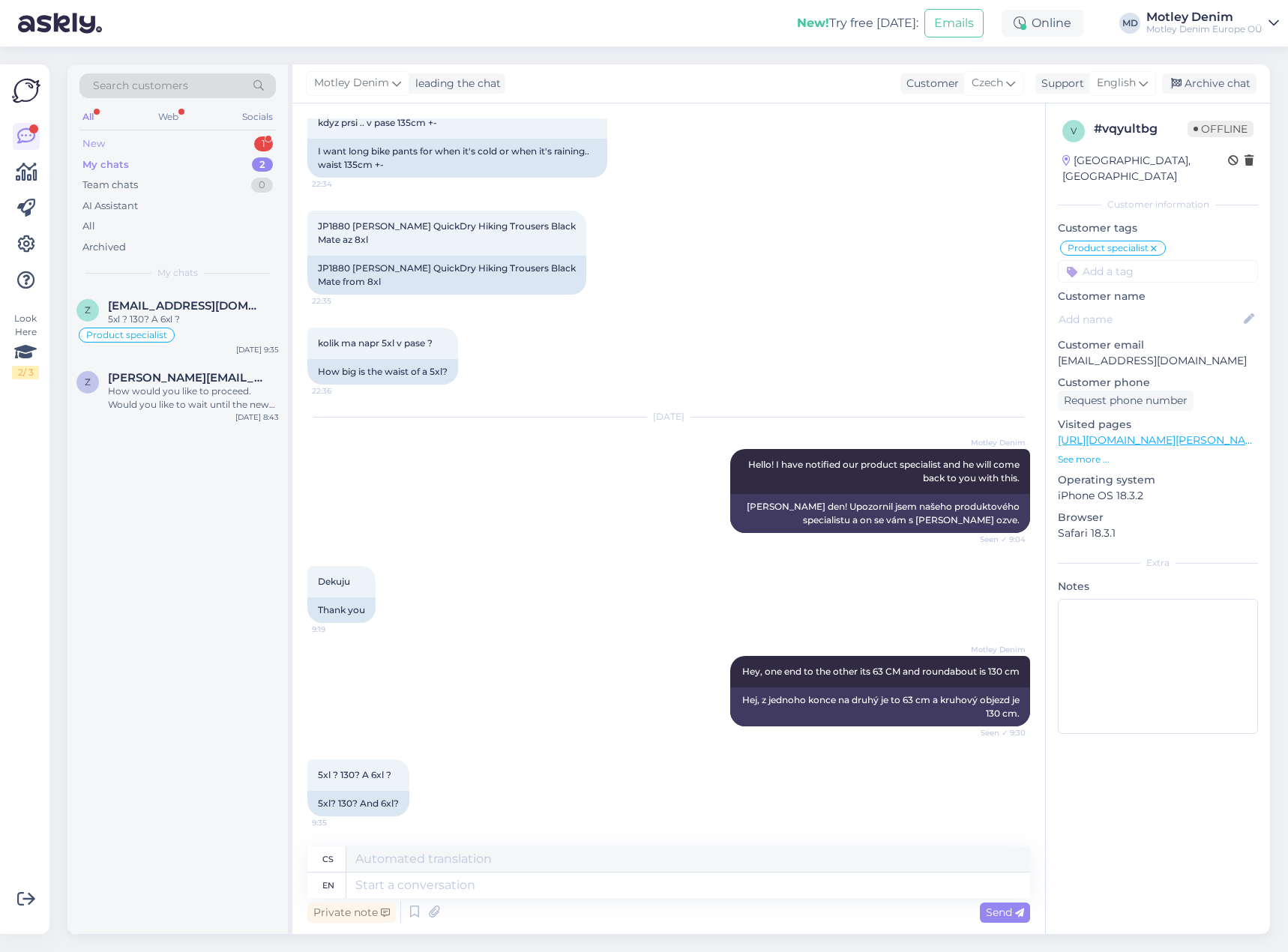
click at [209, 146] on div "New 1" at bounding box center [178, 144] width 196 height 21
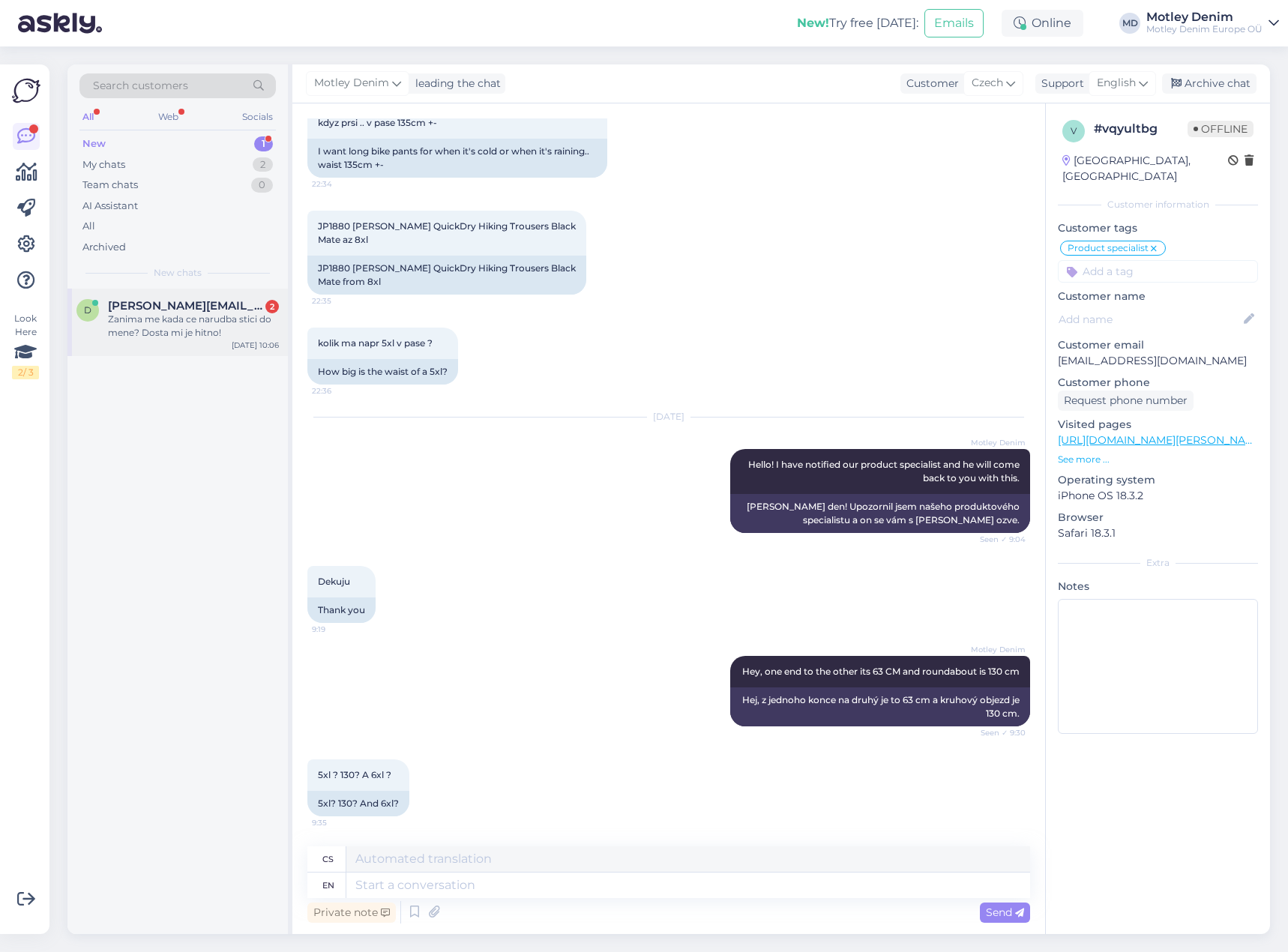
click at [140, 316] on div "Zanima me kada ce narudba stici do mene? Dosta mi je hitno!" at bounding box center [194, 326] width 171 height 27
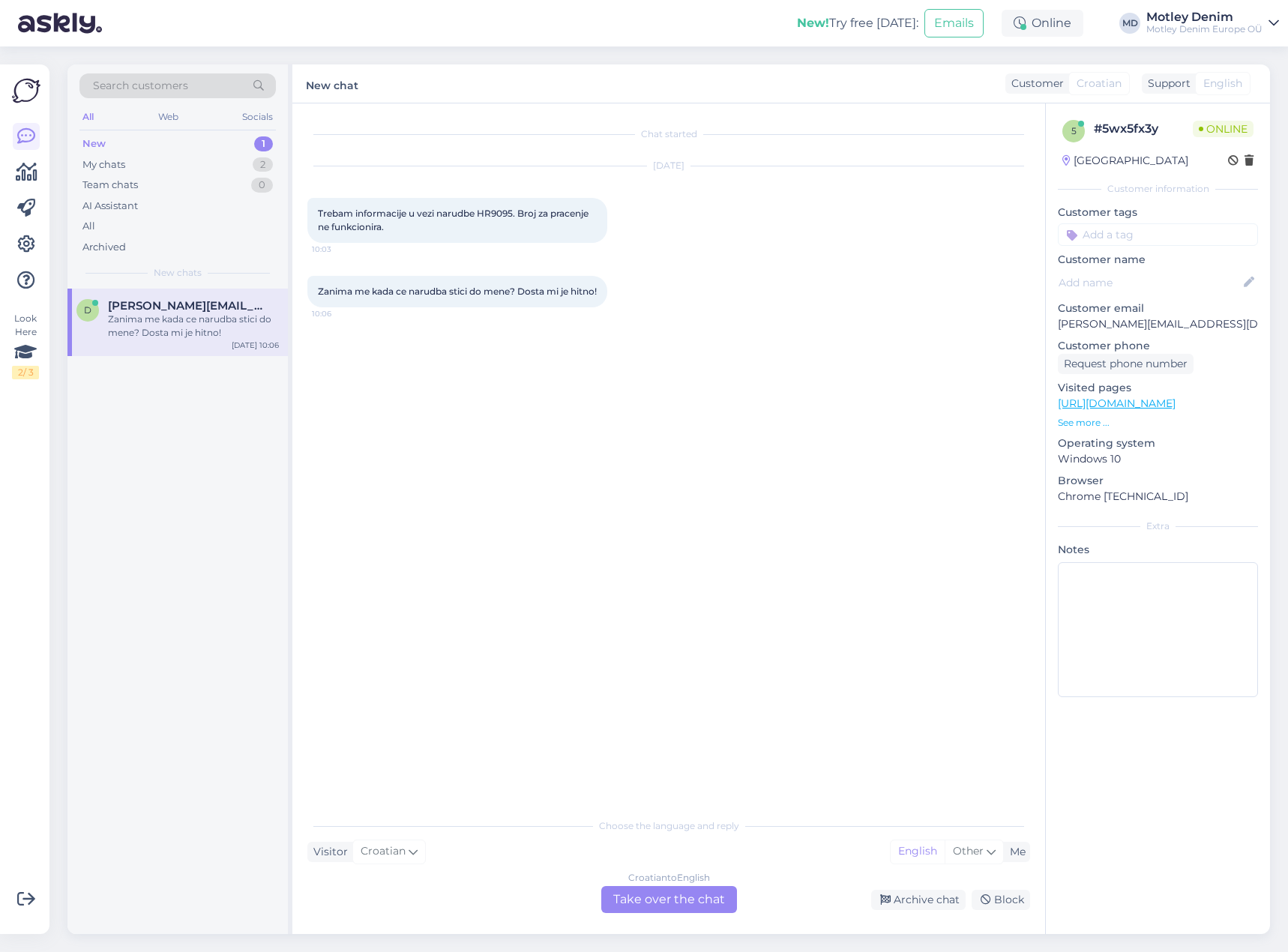
click at [670, 252] on div "[DATE] Trebam informacije u vezi narudbe HR9095. Broj za pracenje ne funkcionir…" at bounding box center [668, 204] width 723 height 109
click at [664, 890] on div "Croatian to English Take over the chat" at bounding box center [669, 899] width 136 height 27
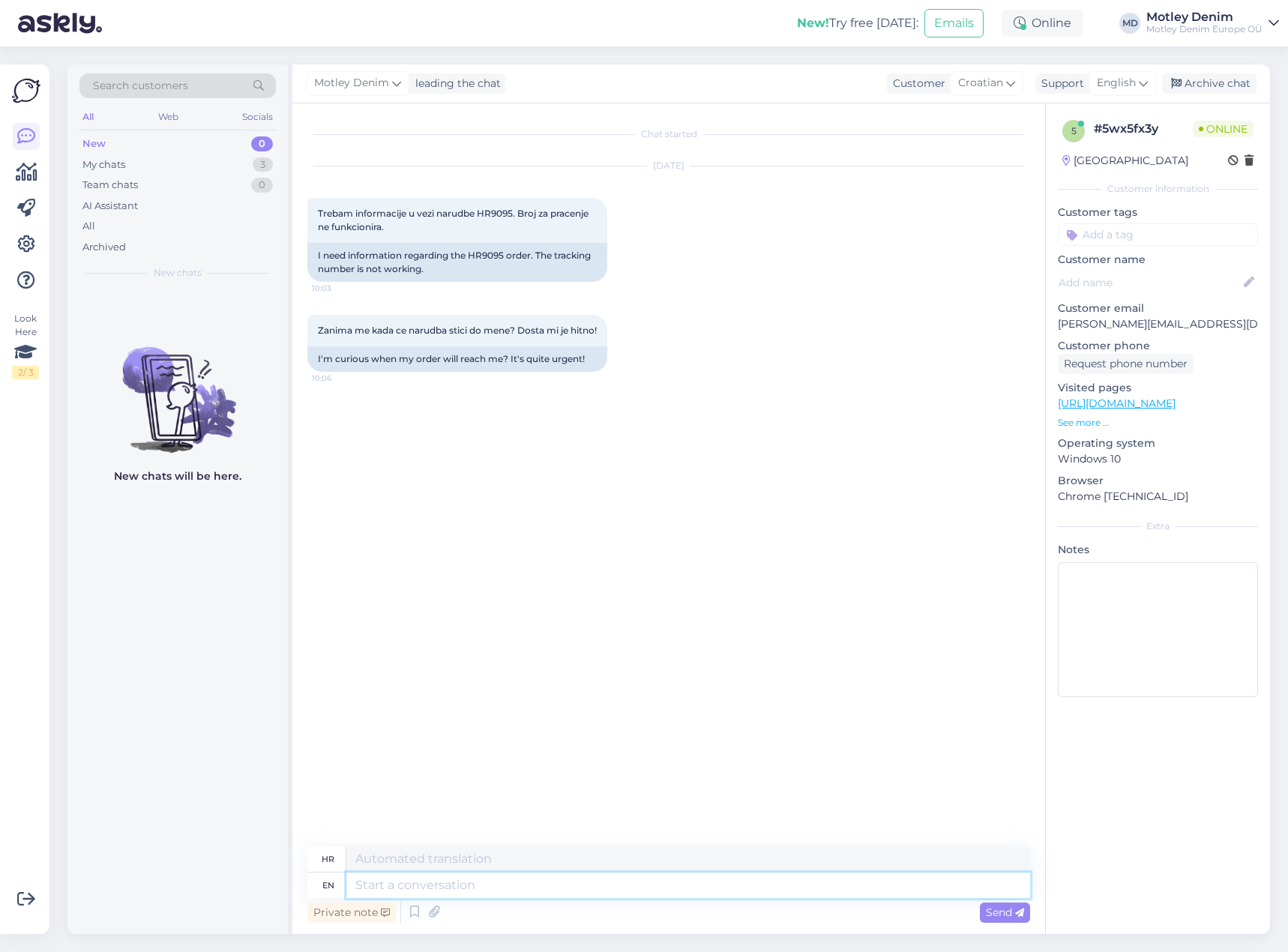
click at [540, 884] on textarea at bounding box center [688, 884] width 684 height 25
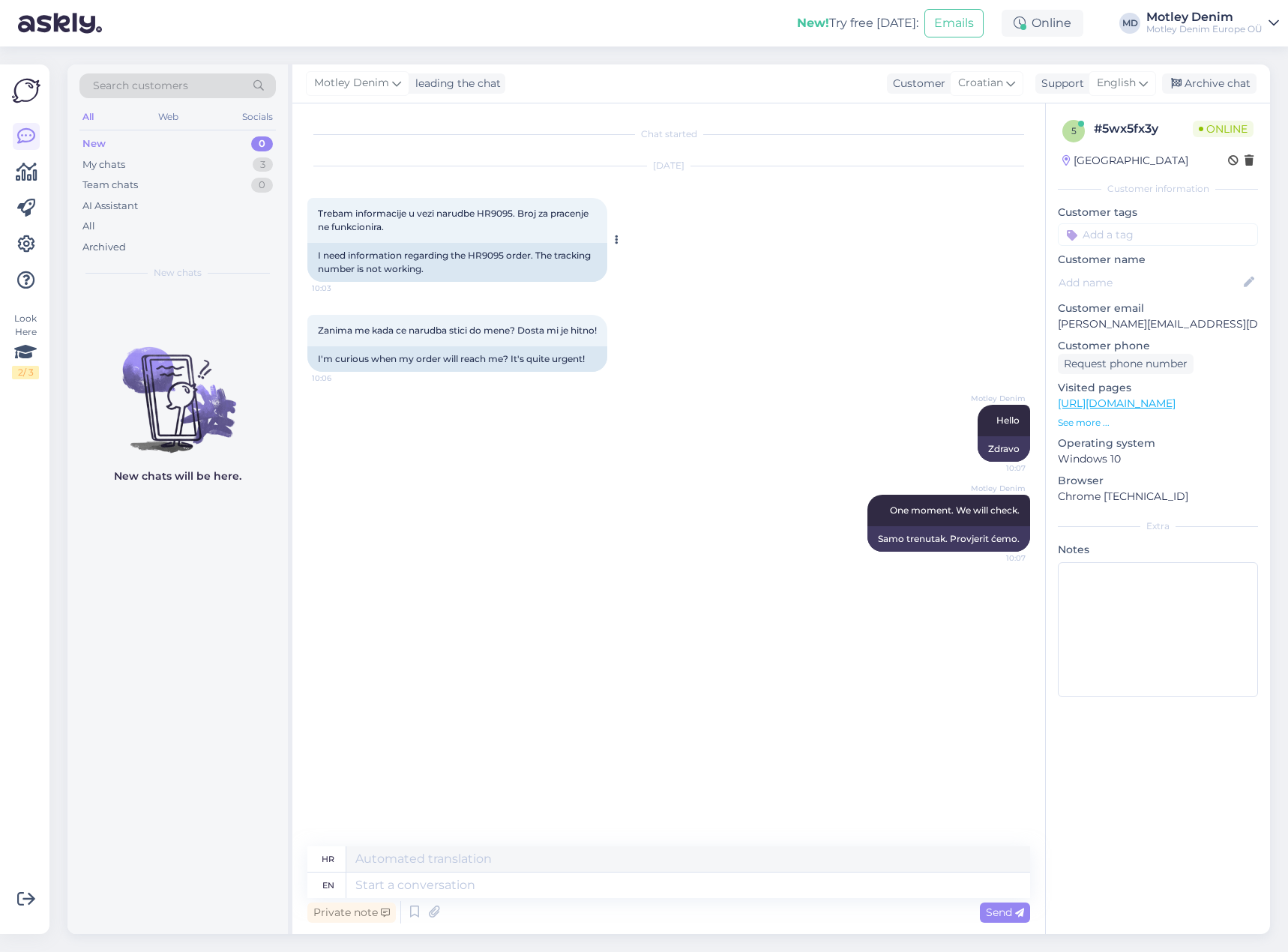
click at [488, 212] on span "Trebam informacije u vezi narudbe HR9095. Broj za pracenje ne funkcionira." at bounding box center [454, 220] width 273 height 24
copy span "HR9095"
click at [491, 880] on textarea at bounding box center [688, 884] width 684 height 25
click at [767, 879] on textarea at bounding box center [688, 884] width 684 height 25
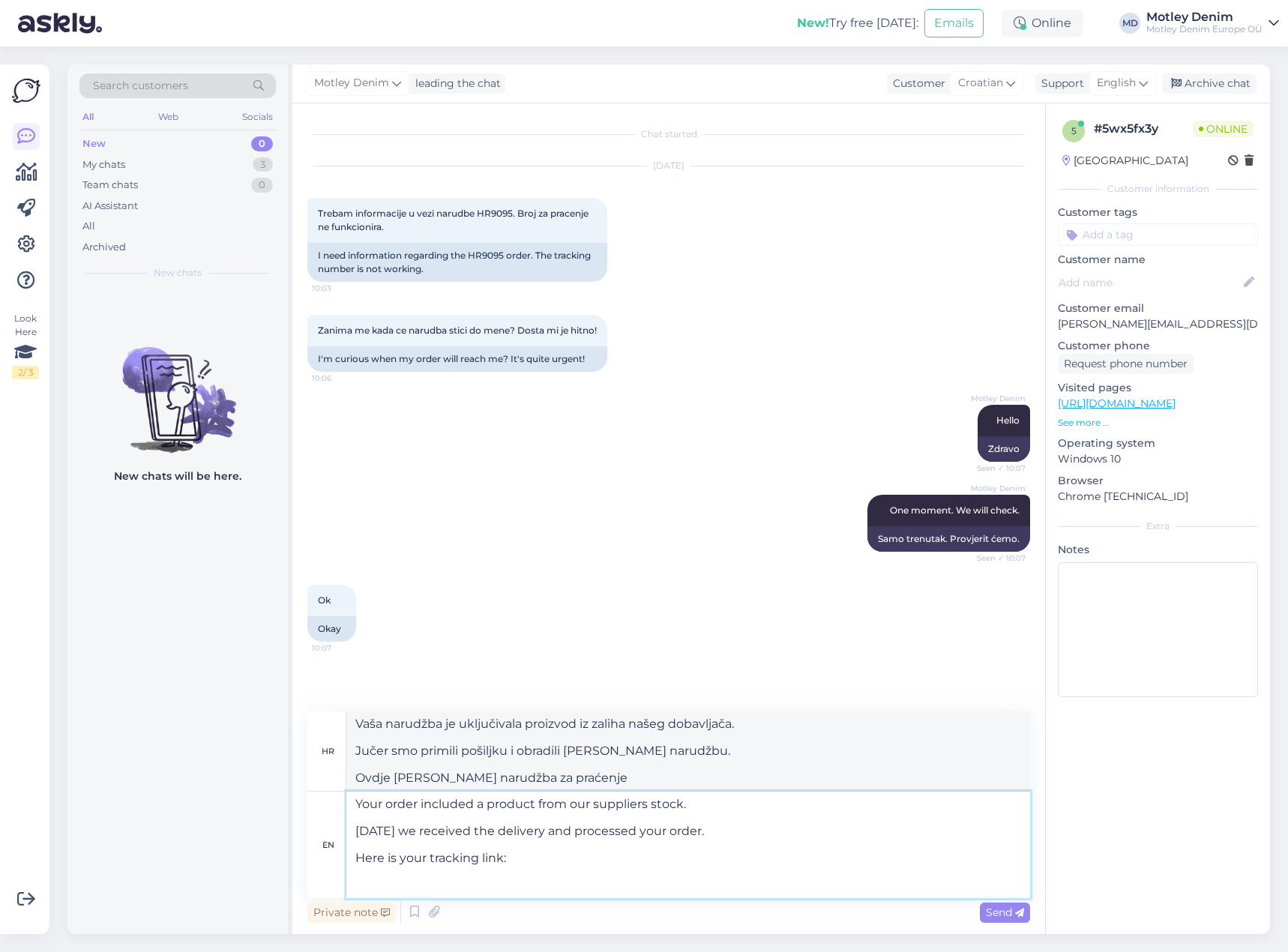
paste textarea "[URL][DOMAIN_NAME]"
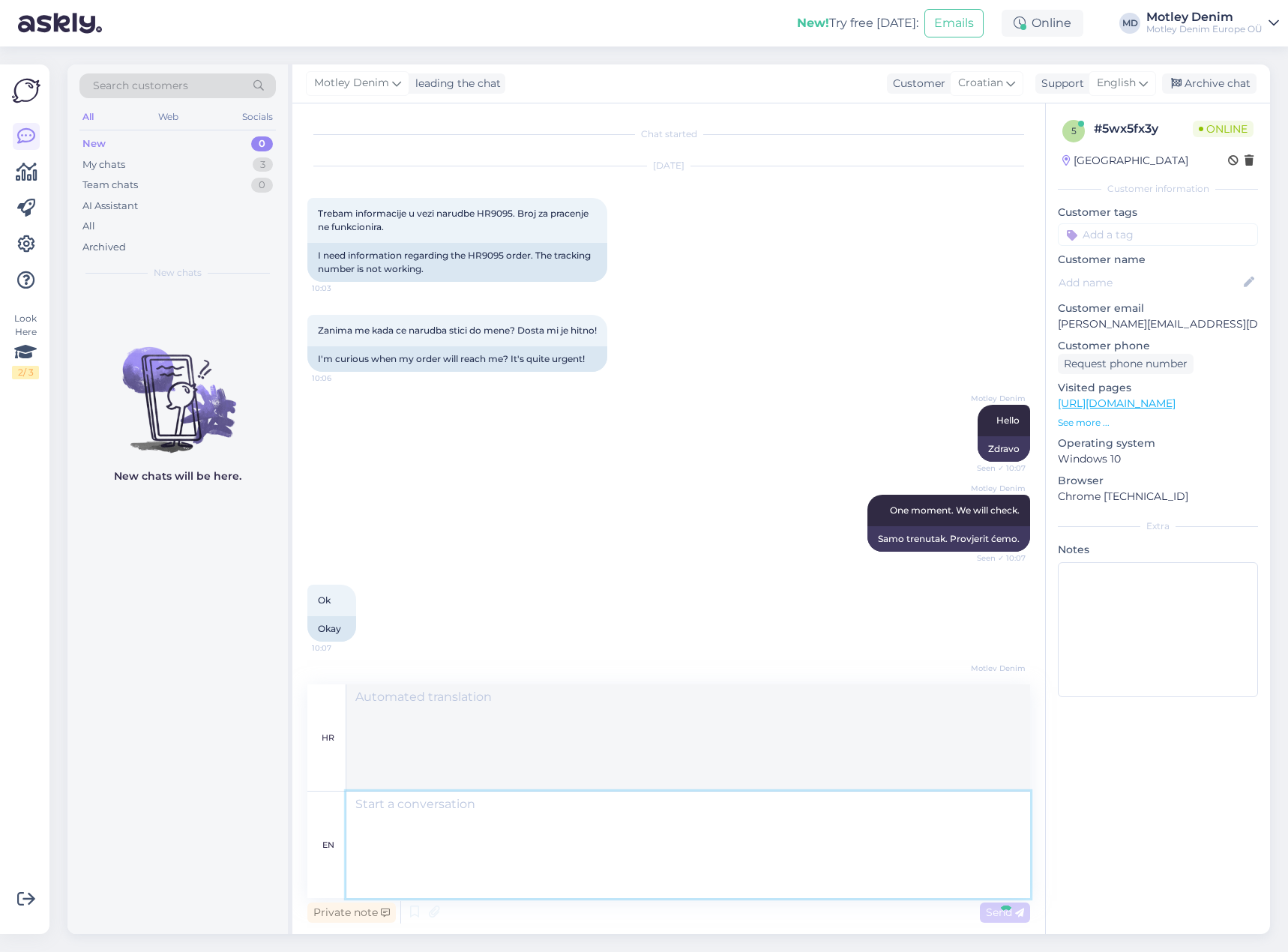
scroll to position [104, 0]
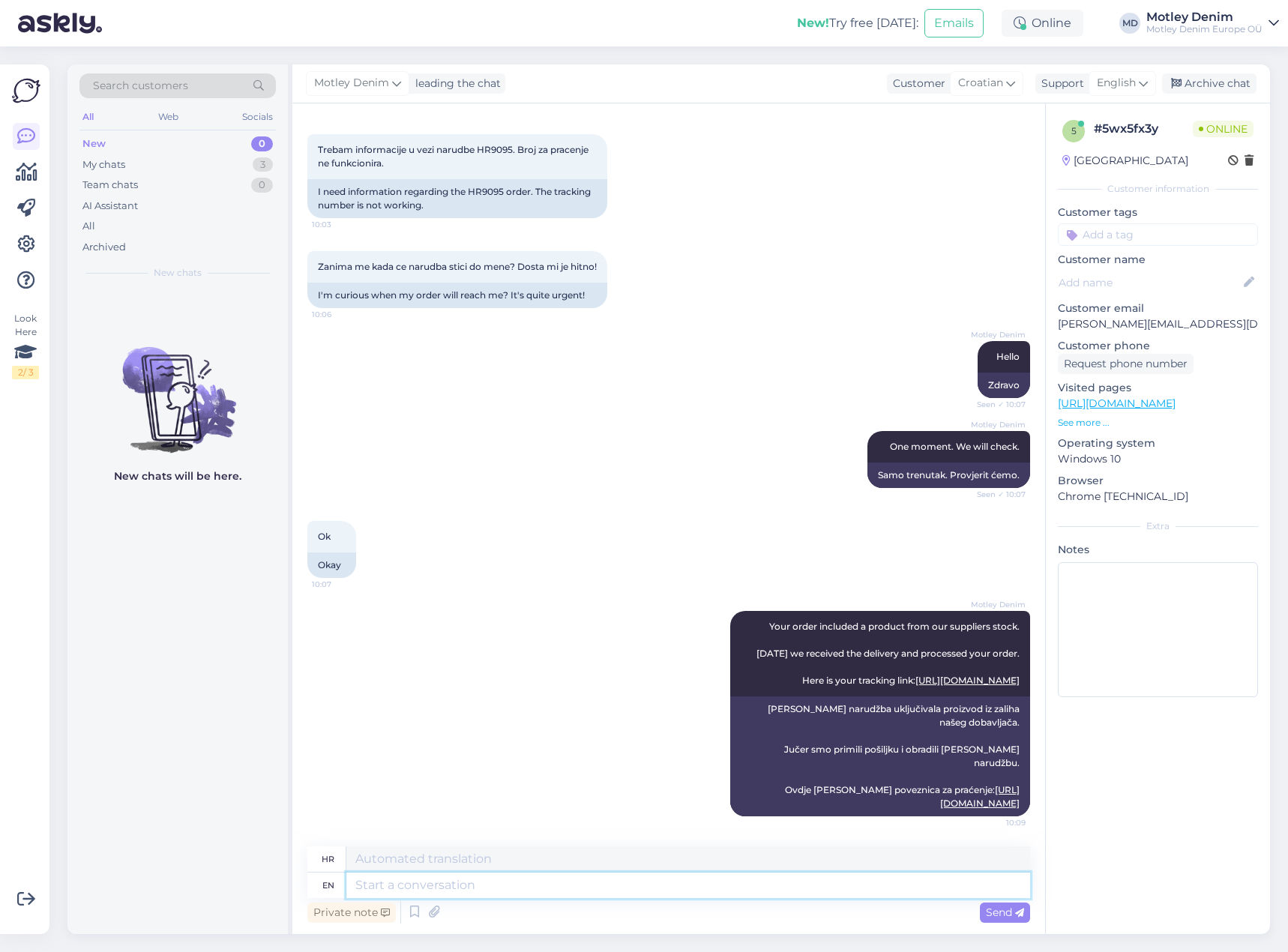
drag, startPoint x: 566, startPoint y: 879, endPoint x: 572, endPoint y: 872, distance: 9.2
click at [567, 879] on textarea at bounding box center [688, 884] width 684 height 25
click at [723, 887] on textarea at bounding box center [688, 884] width 684 height 25
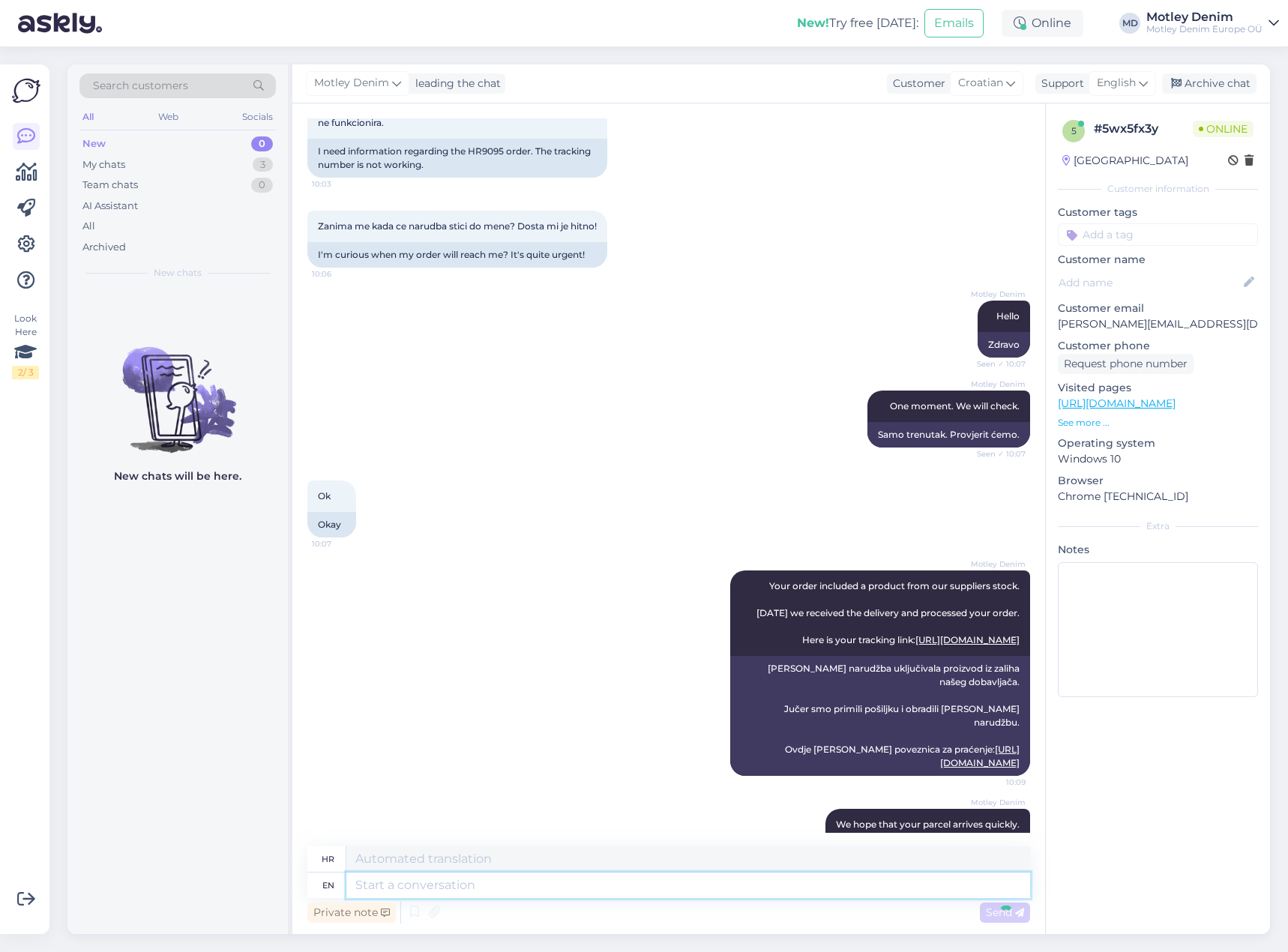
scroll to position [194, 0]
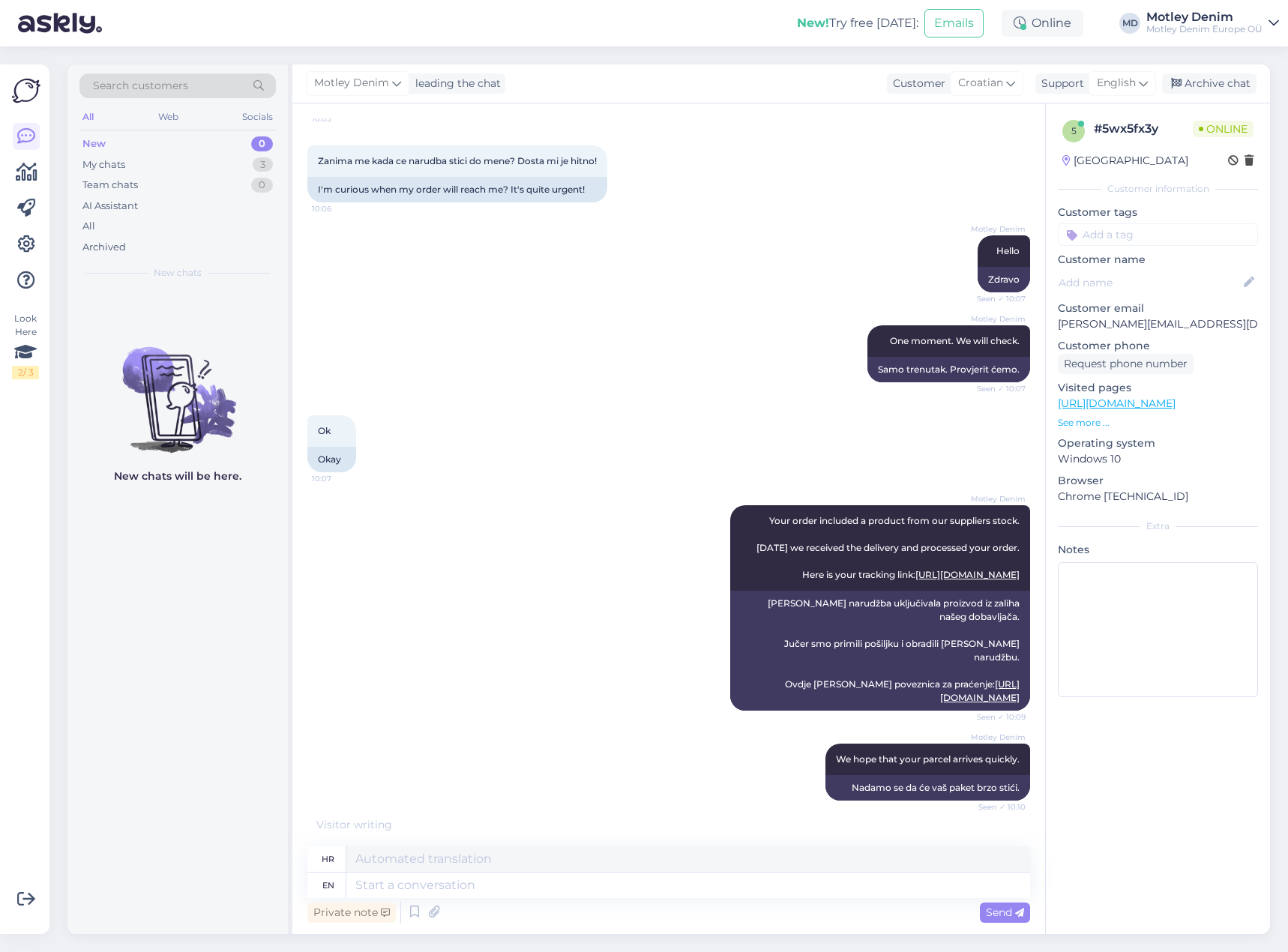
click at [1166, 238] on input at bounding box center [1158, 235] width 200 height 23
click at [1174, 277] on span "Waiting for NOS" at bounding box center [1158, 274] width 72 height 9
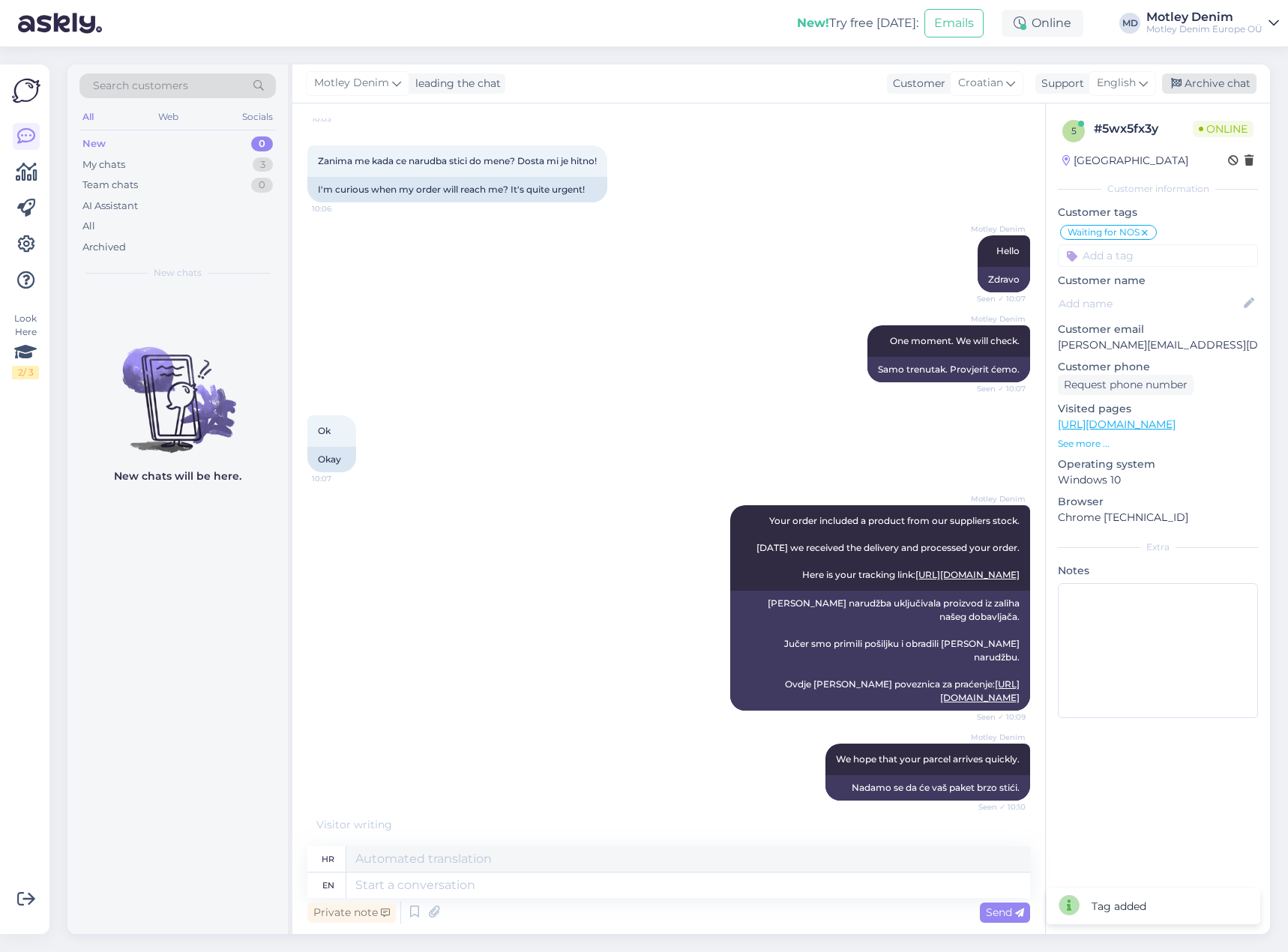
click at [1218, 81] on div "Archive chat" at bounding box center [1209, 83] width 95 height 20
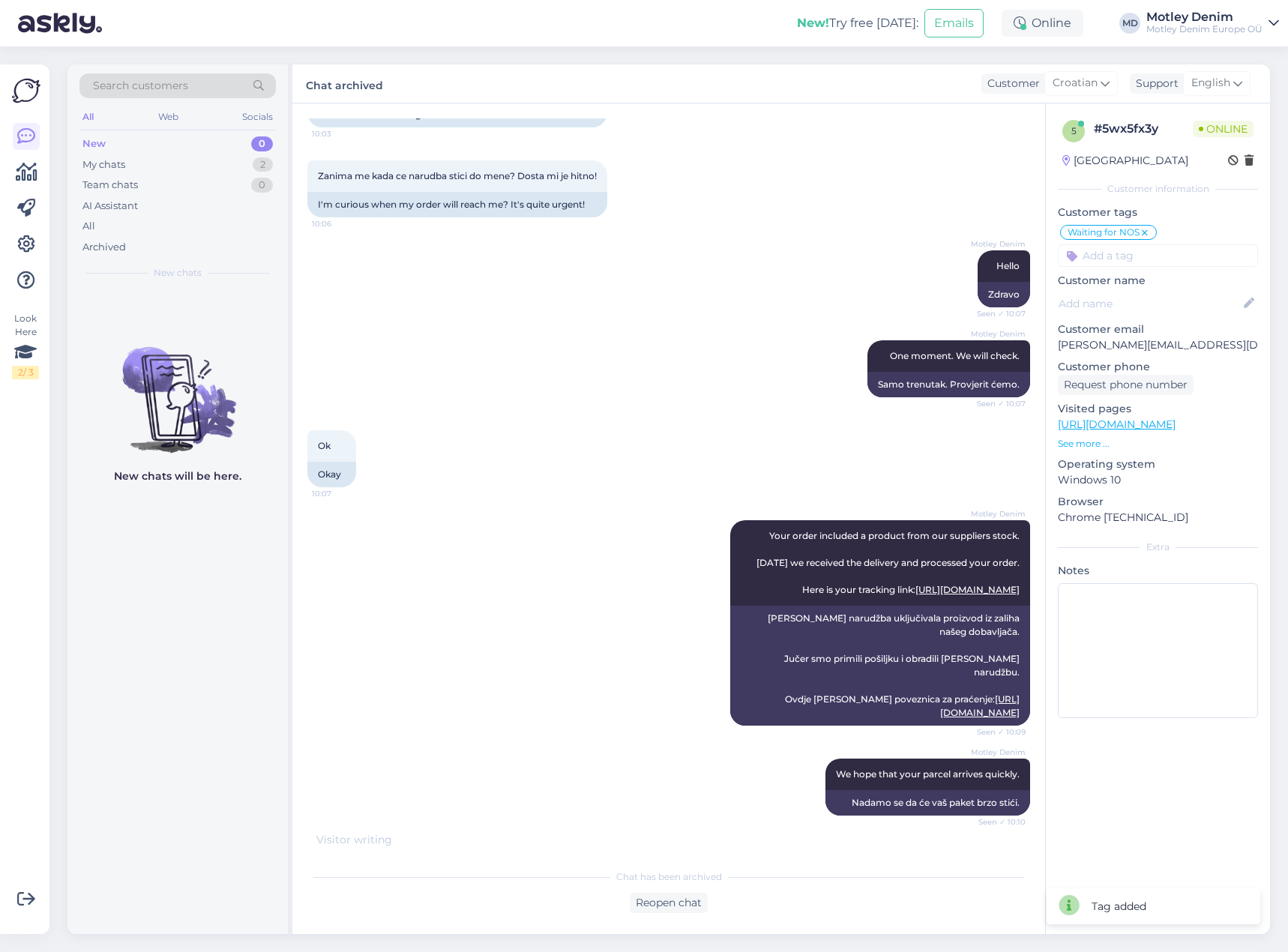
click at [631, 236] on div "Motley Denim Hello Seen ✓ 10:07 Zdravo" at bounding box center [668, 279] width 723 height 90
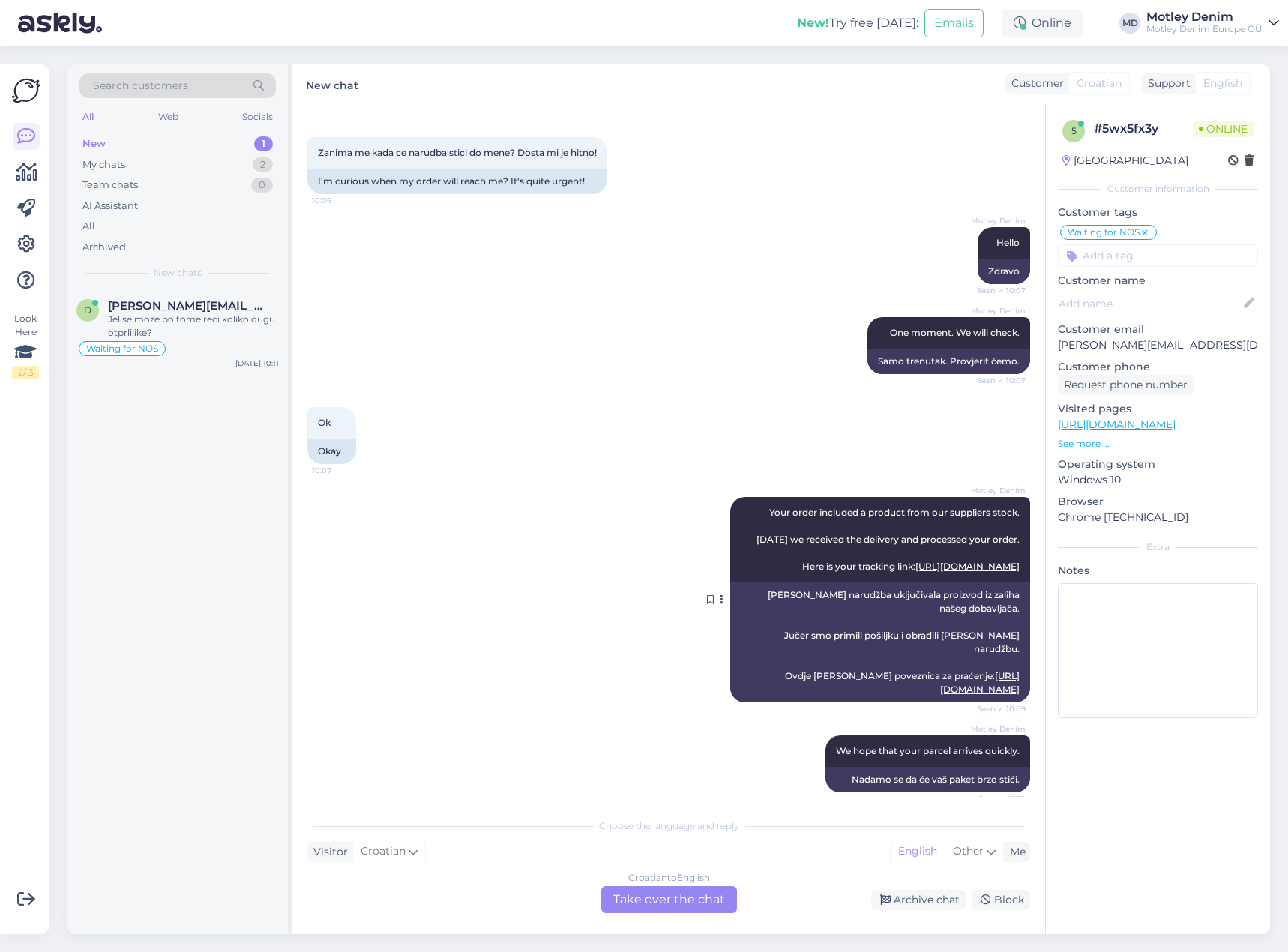
scroll to position [295, 0]
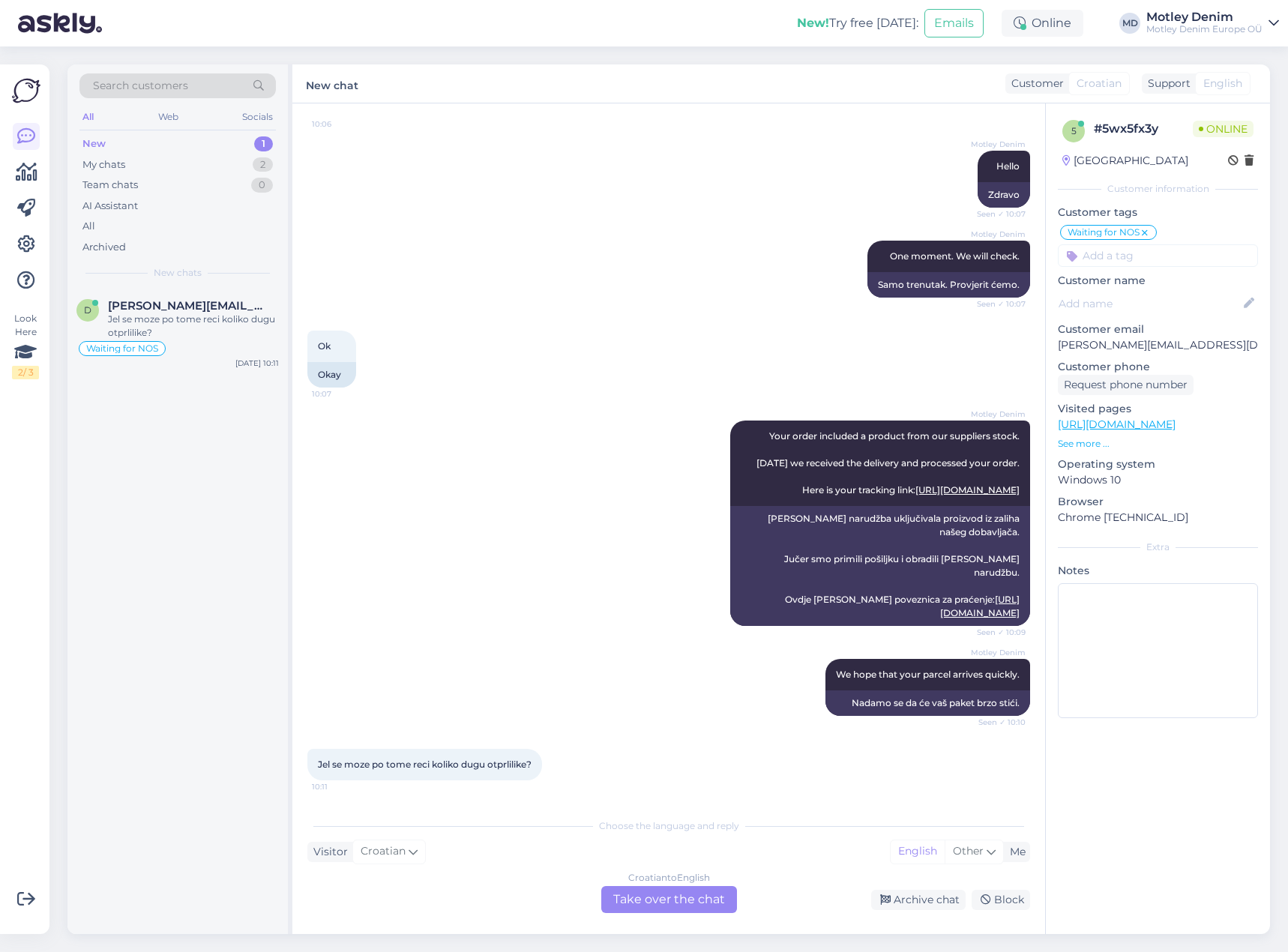
click at [675, 907] on div "Croatian to English Take over the chat" at bounding box center [669, 899] width 136 height 27
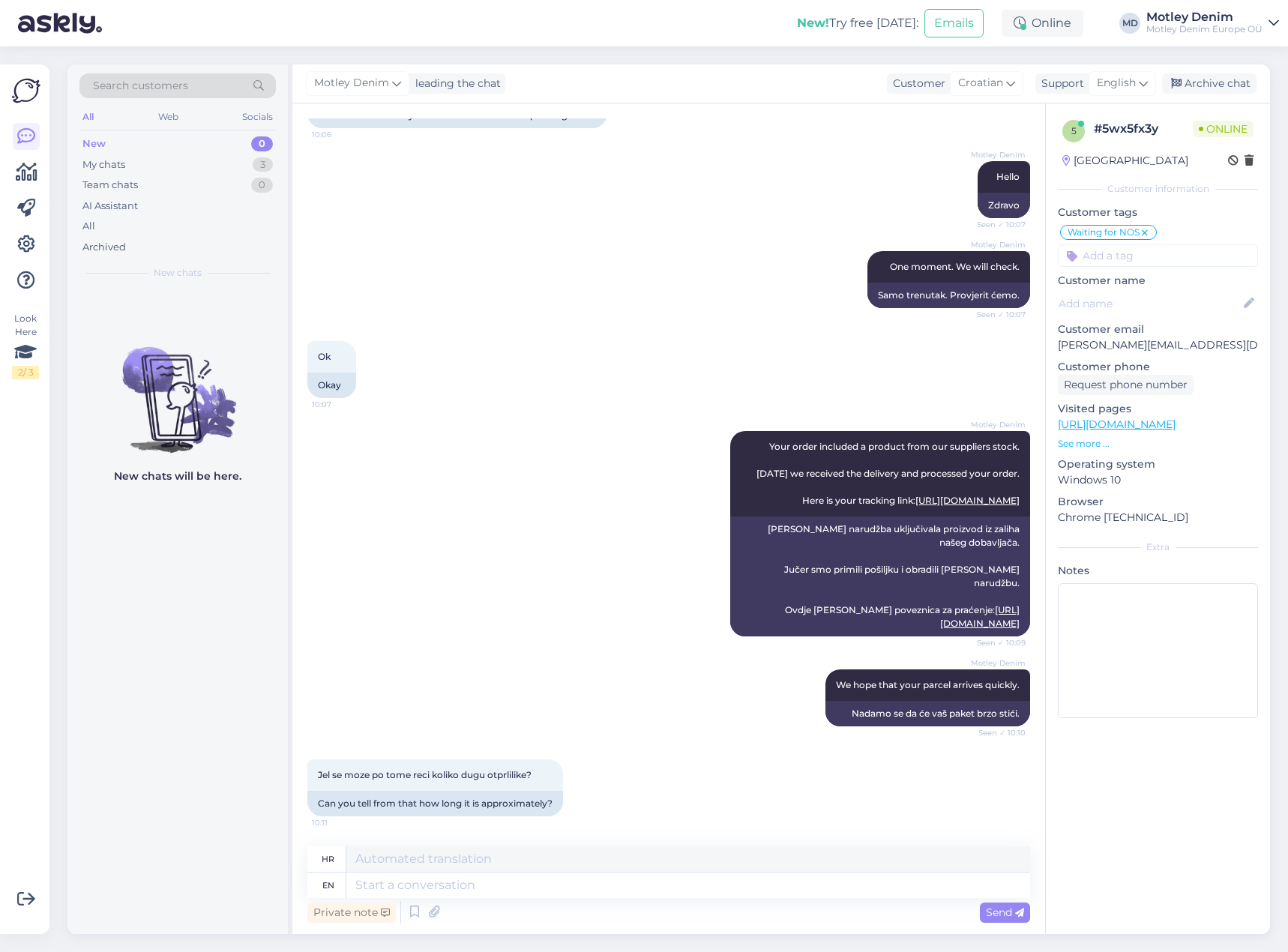
click at [563, 871] on div "hr" at bounding box center [668, 859] width 723 height 26
click at [578, 890] on textarea at bounding box center [688, 884] width 684 height 25
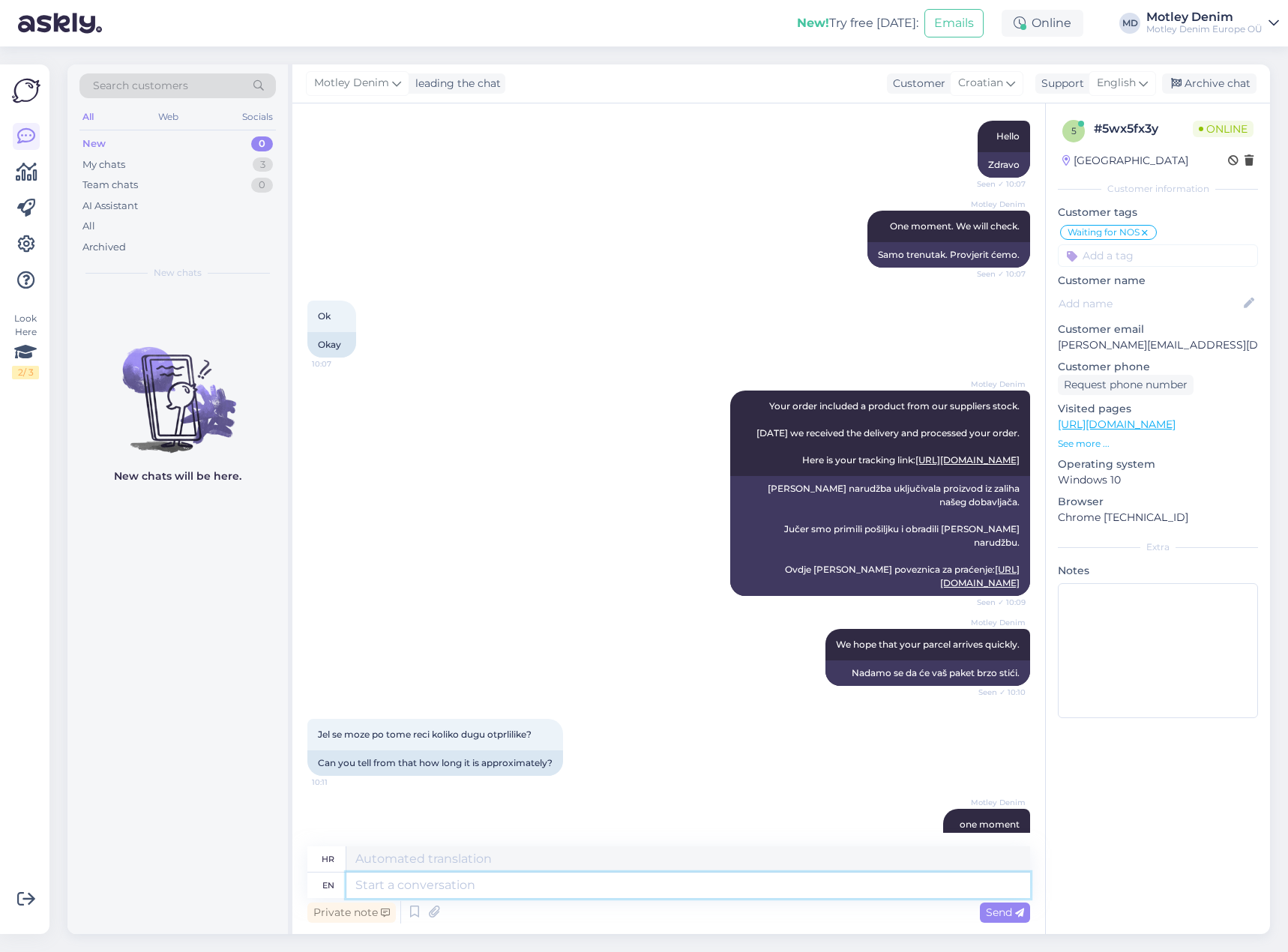
scroll to position [374, 0]
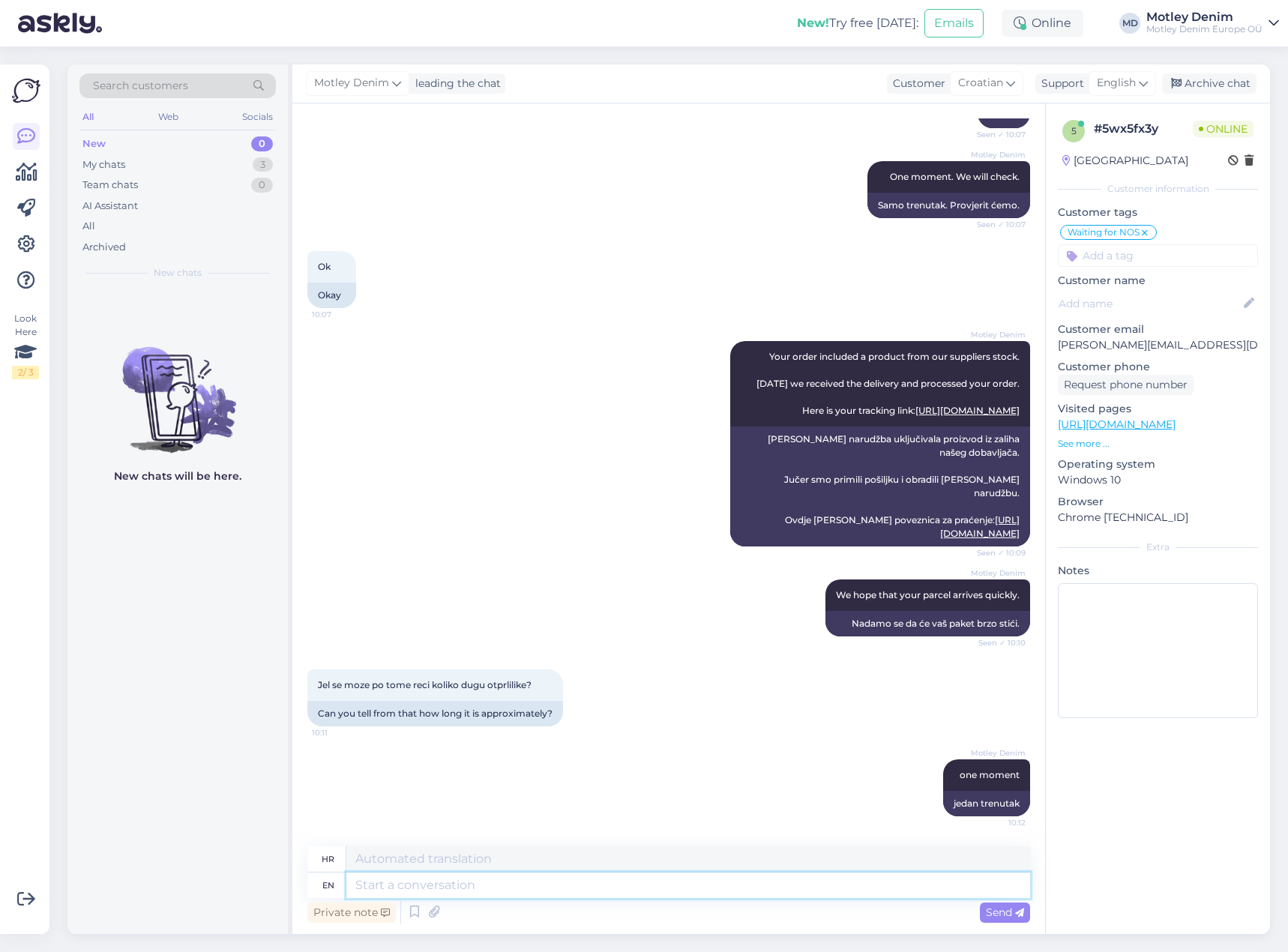
click at [662, 888] on textarea at bounding box center [688, 884] width 684 height 25
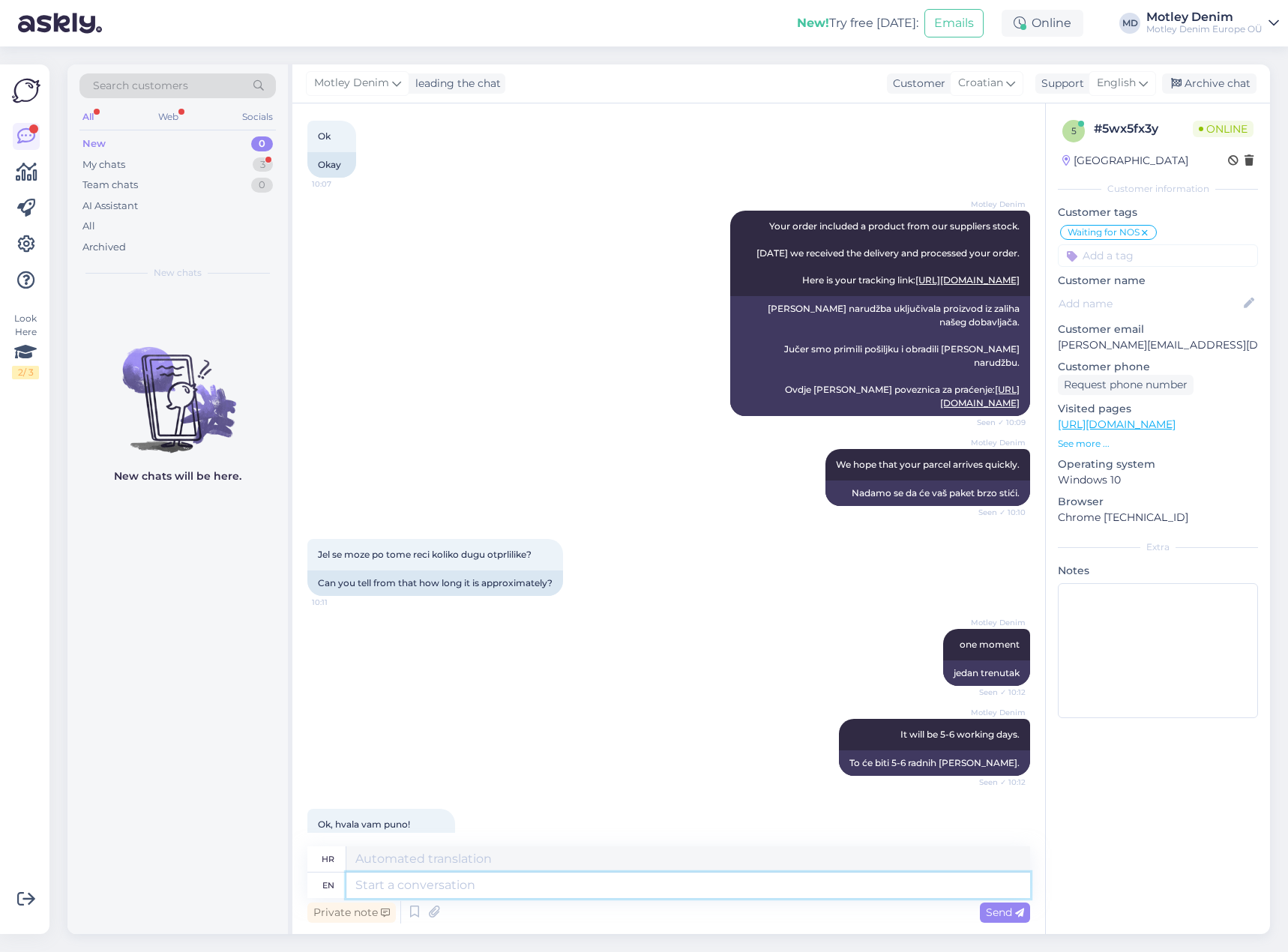
scroll to position [554, 0]
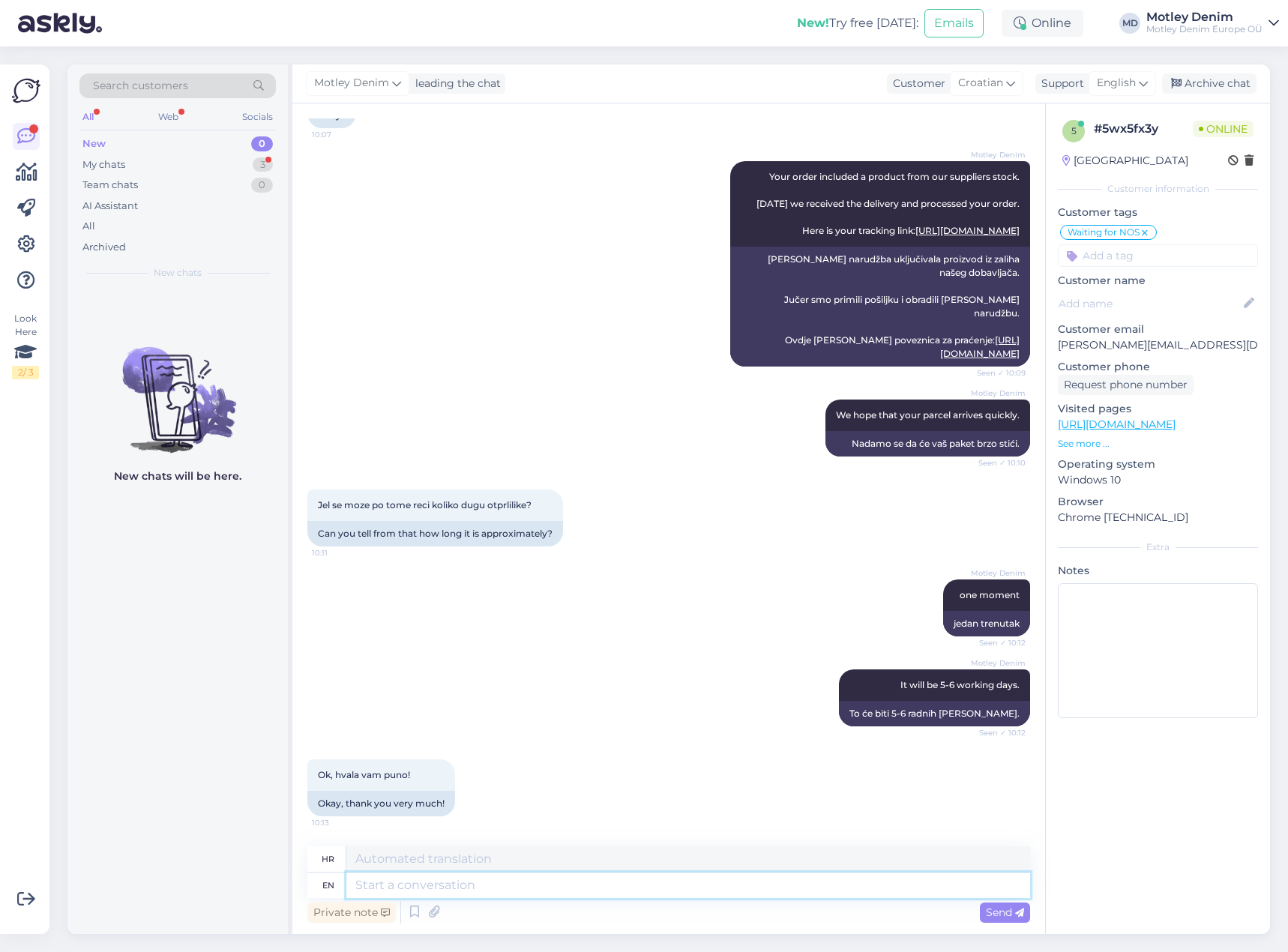
click at [696, 895] on textarea at bounding box center [688, 884] width 684 height 25
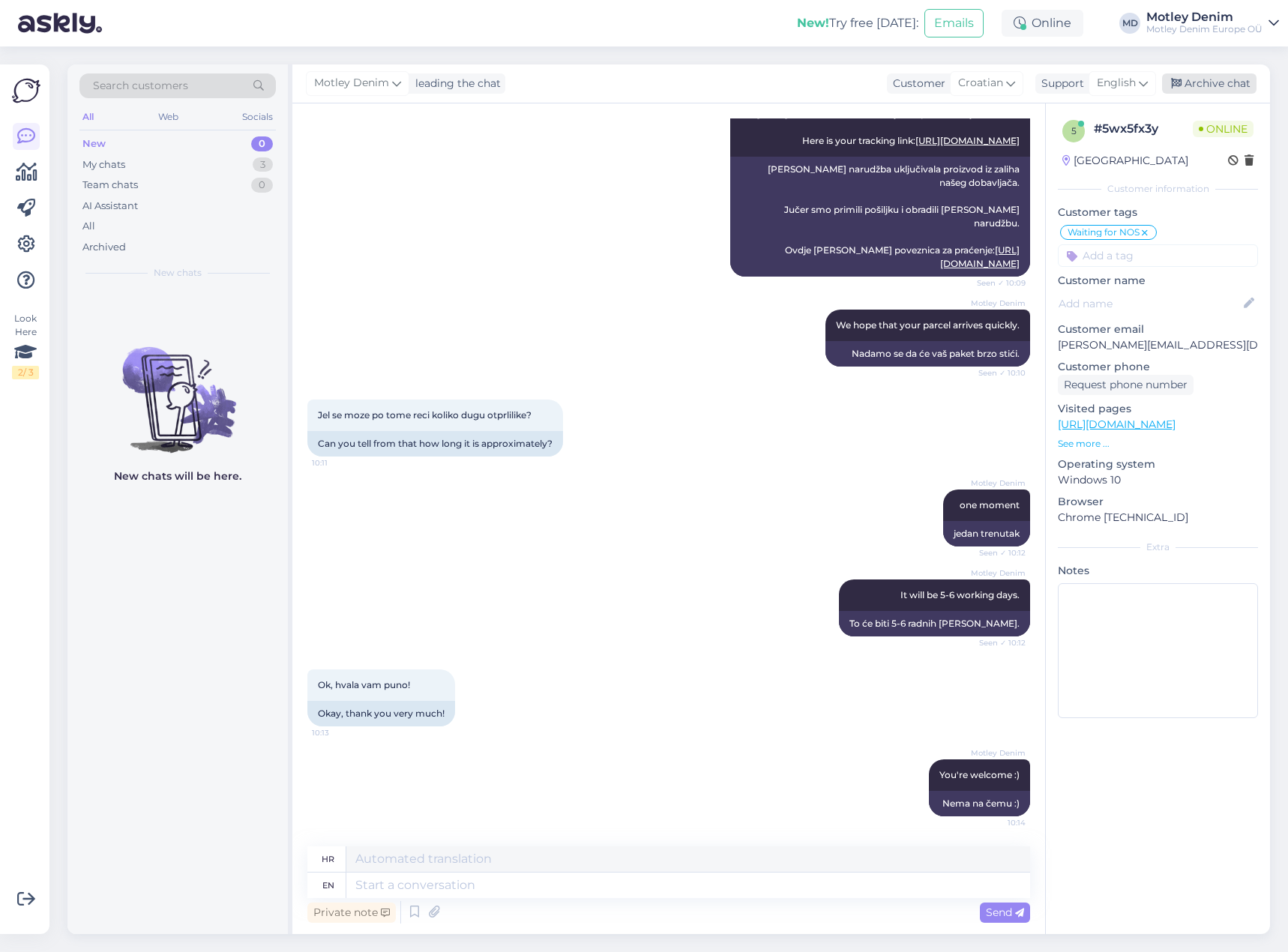
click at [1185, 87] on div "Archive chat" at bounding box center [1209, 83] width 95 height 20
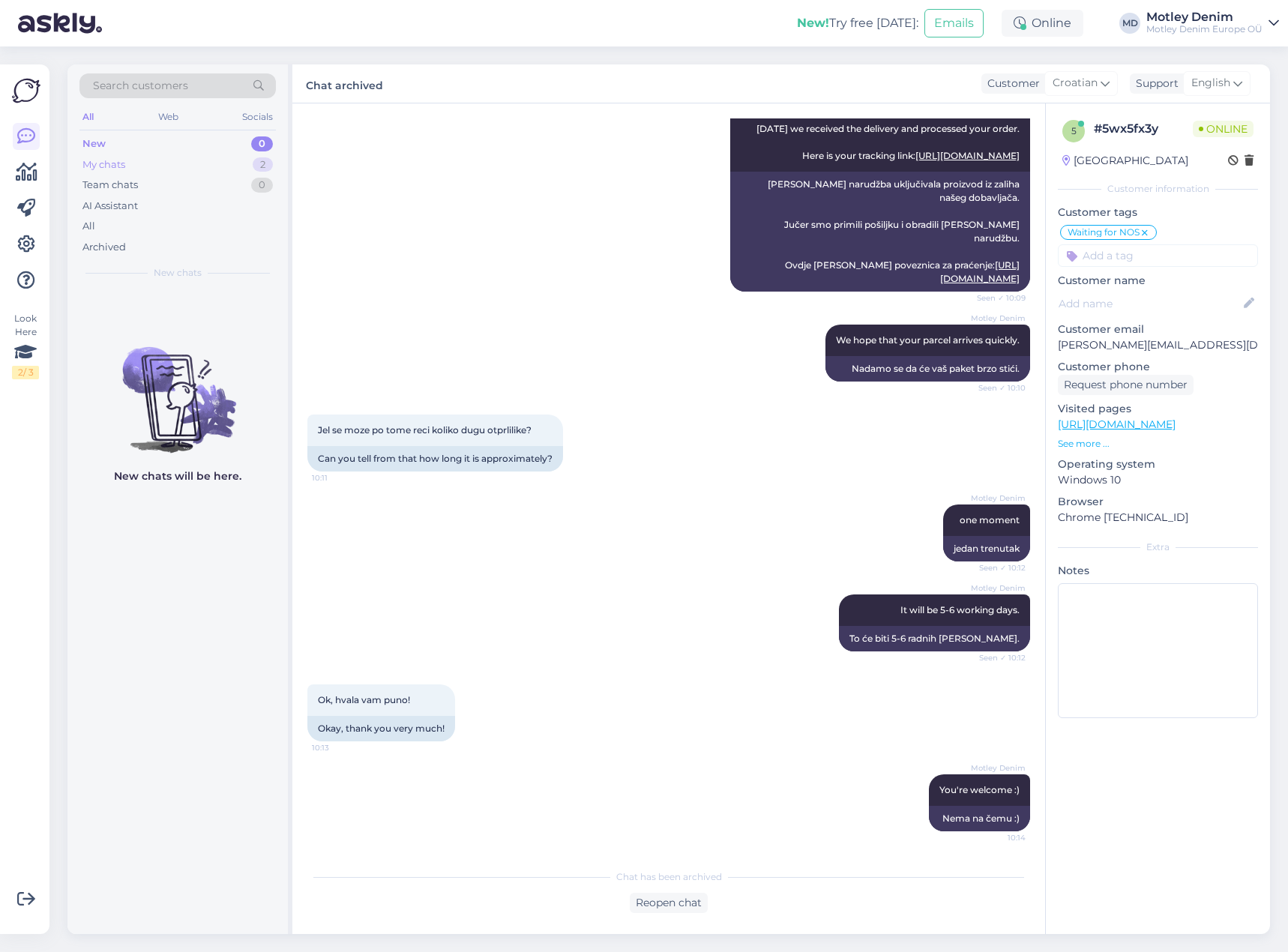
click at [228, 164] on div "My chats 2" at bounding box center [178, 165] width 196 height 21
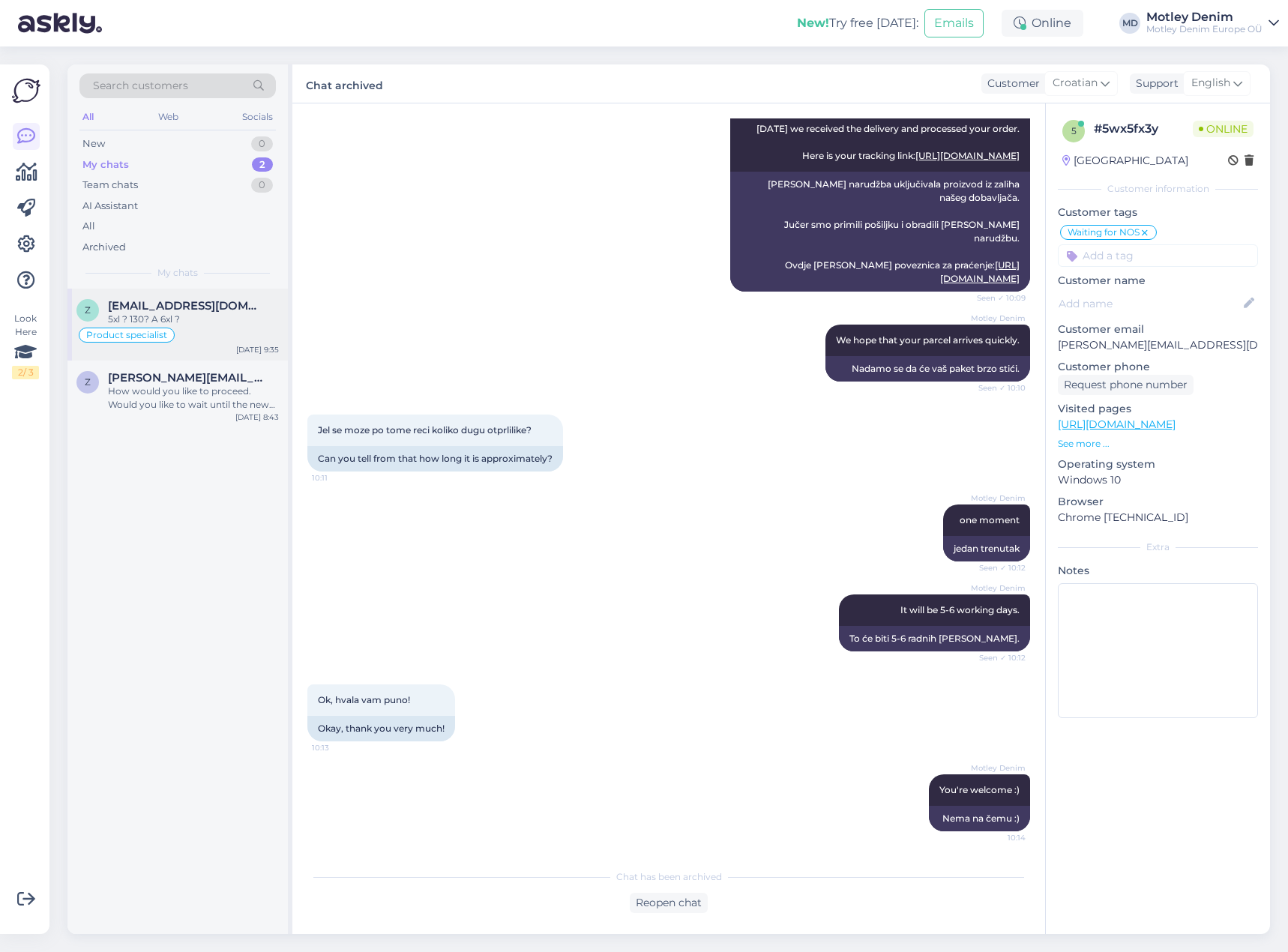
click at [198, 316] on div "5xl ? 130? A 6xl ?" at bounding box center [194, 319] width 171 height 14
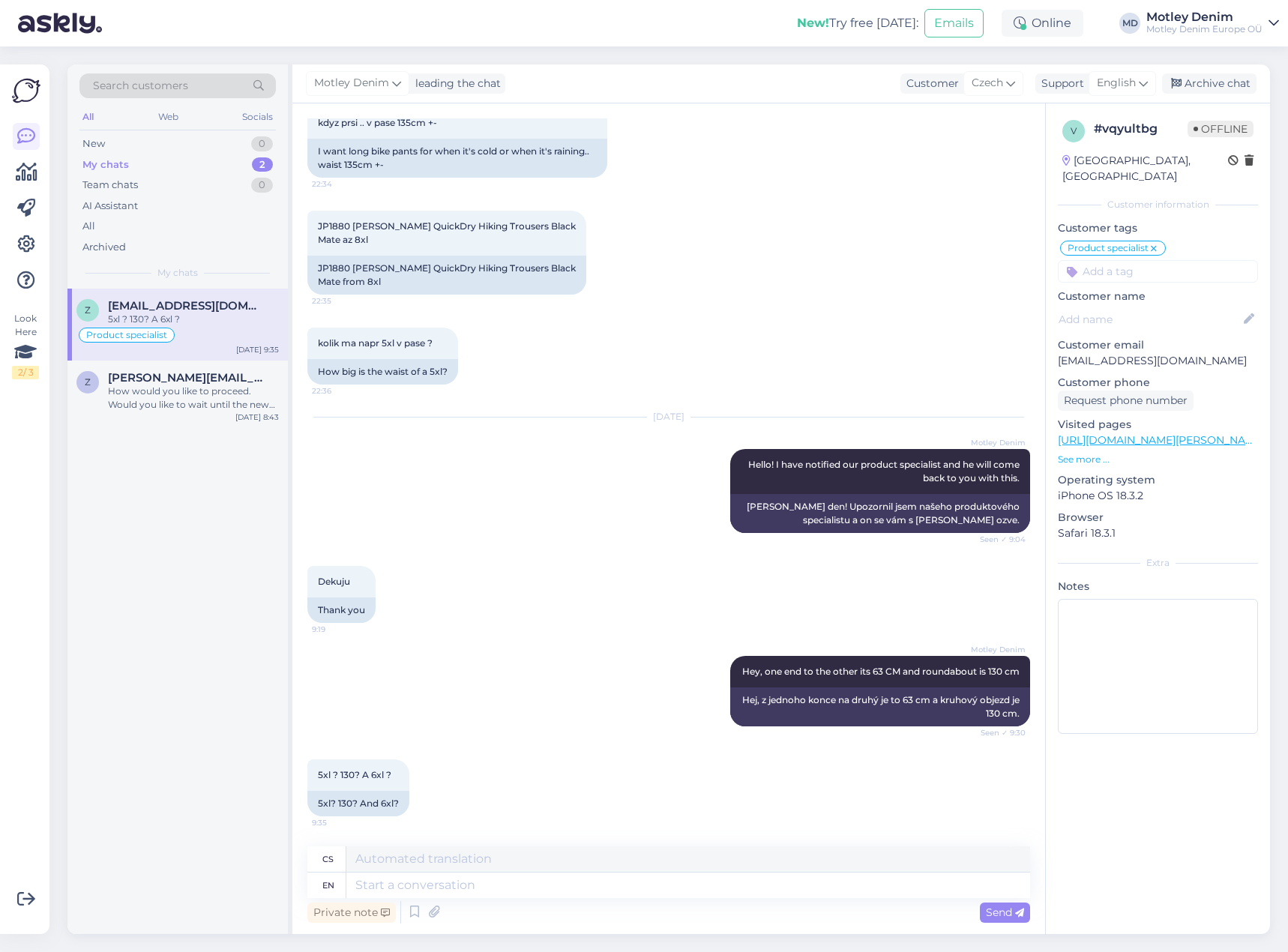
scroll to position [117, 0]
click at [193, 345] on div "z [EMAIL_ADDRESS][DOMAIN_NAME] 5xl ? 130? A 6xl ? Product specialist [DATE] 9:35" at bounding box center [178, 324] width 221 height 72
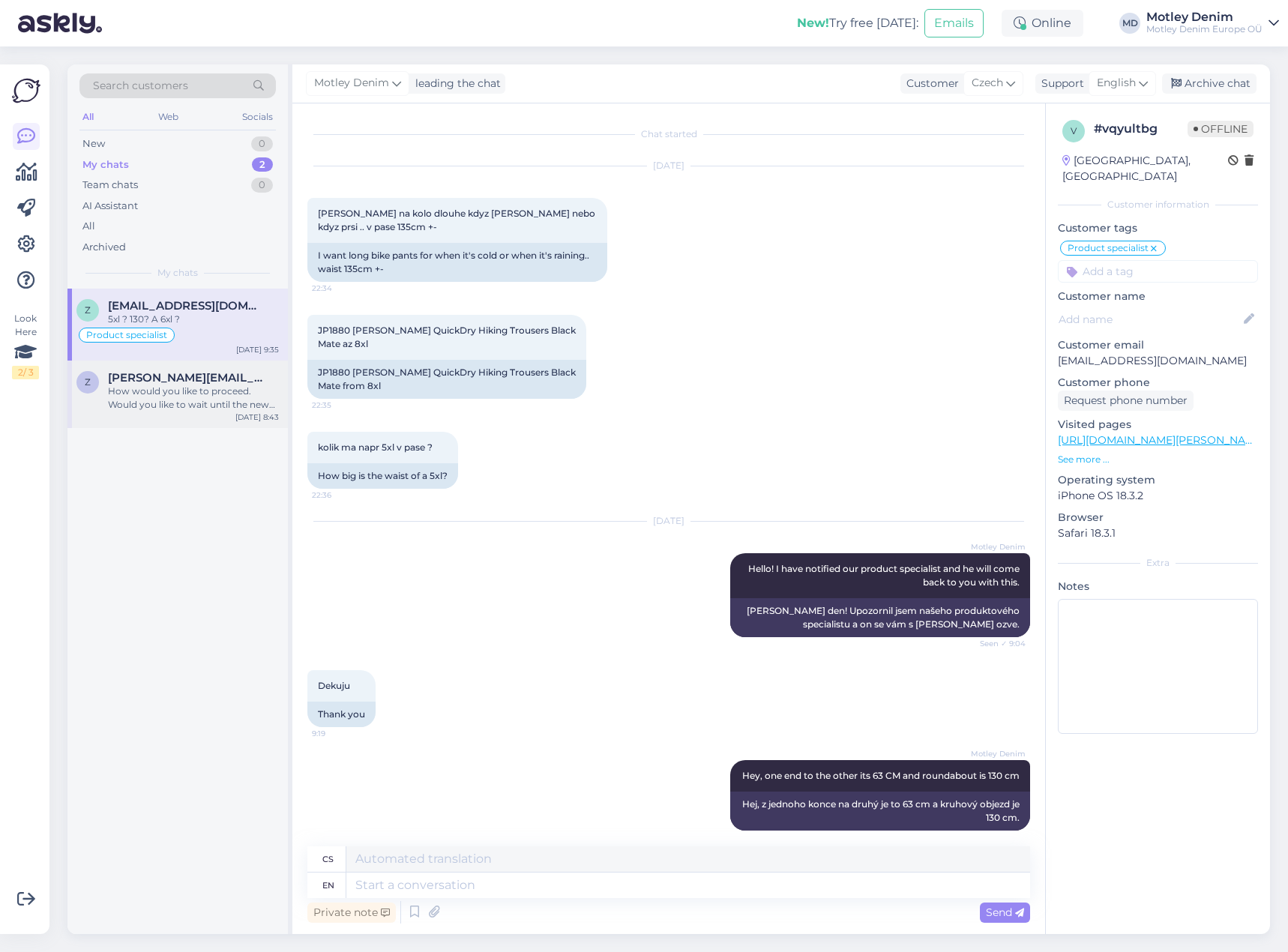
click at [199, 377] on span "[PERSON_NAME][EMAIL_ADDRESS][DOMAIN_NAME]" at bounding box center [186, 378] width 156 height 14
